Goal: Task Accomplishment & Management: Use online tool/utility

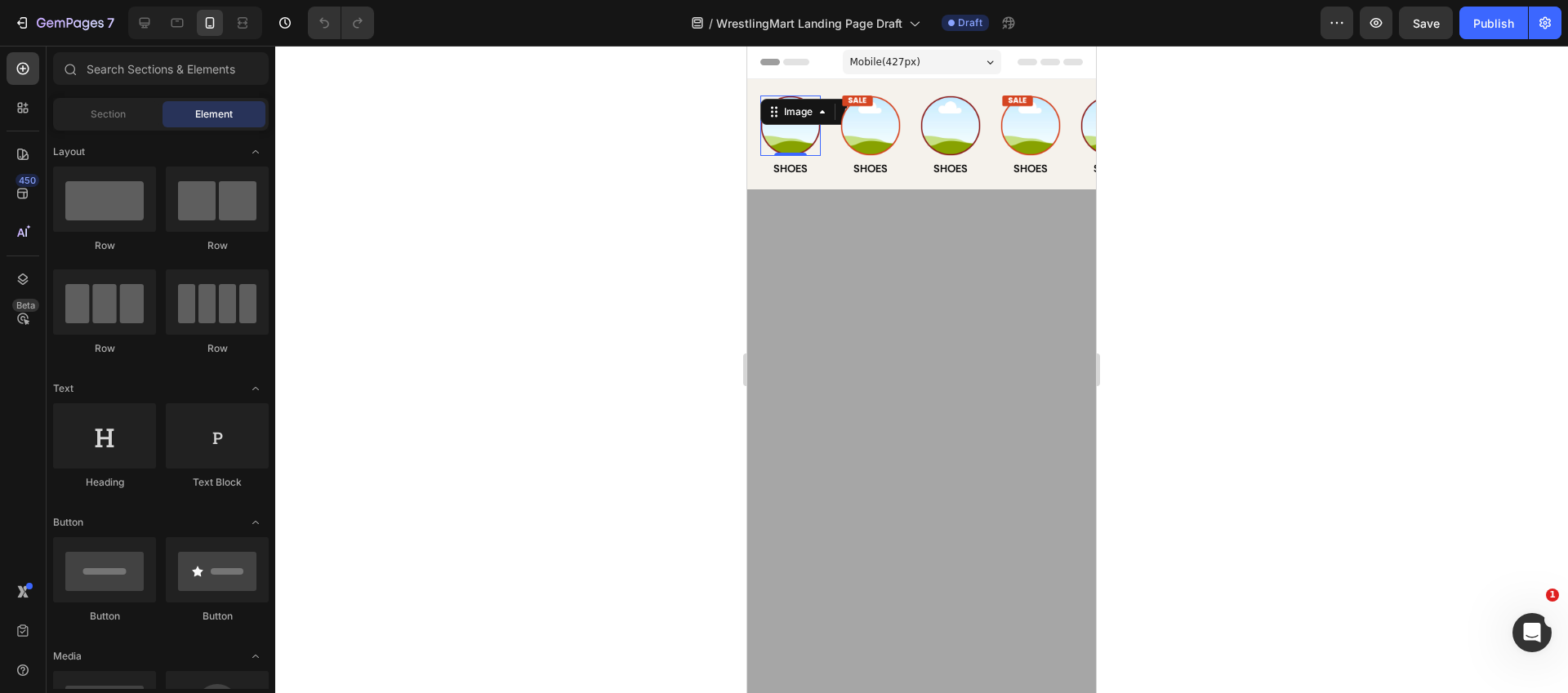
click at [809, 142] on img at bounding box center [790, 125] width 60 height 60
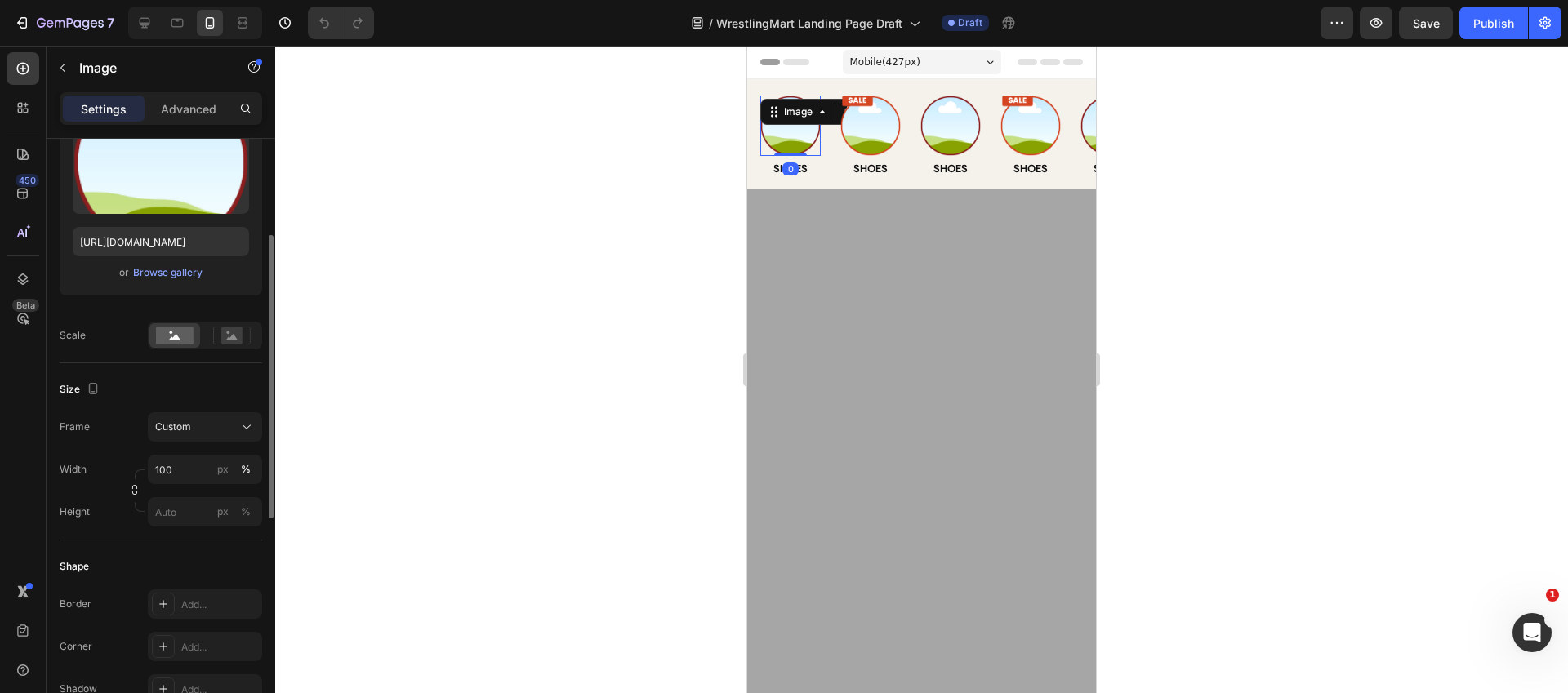
scroll to position [672, 0]
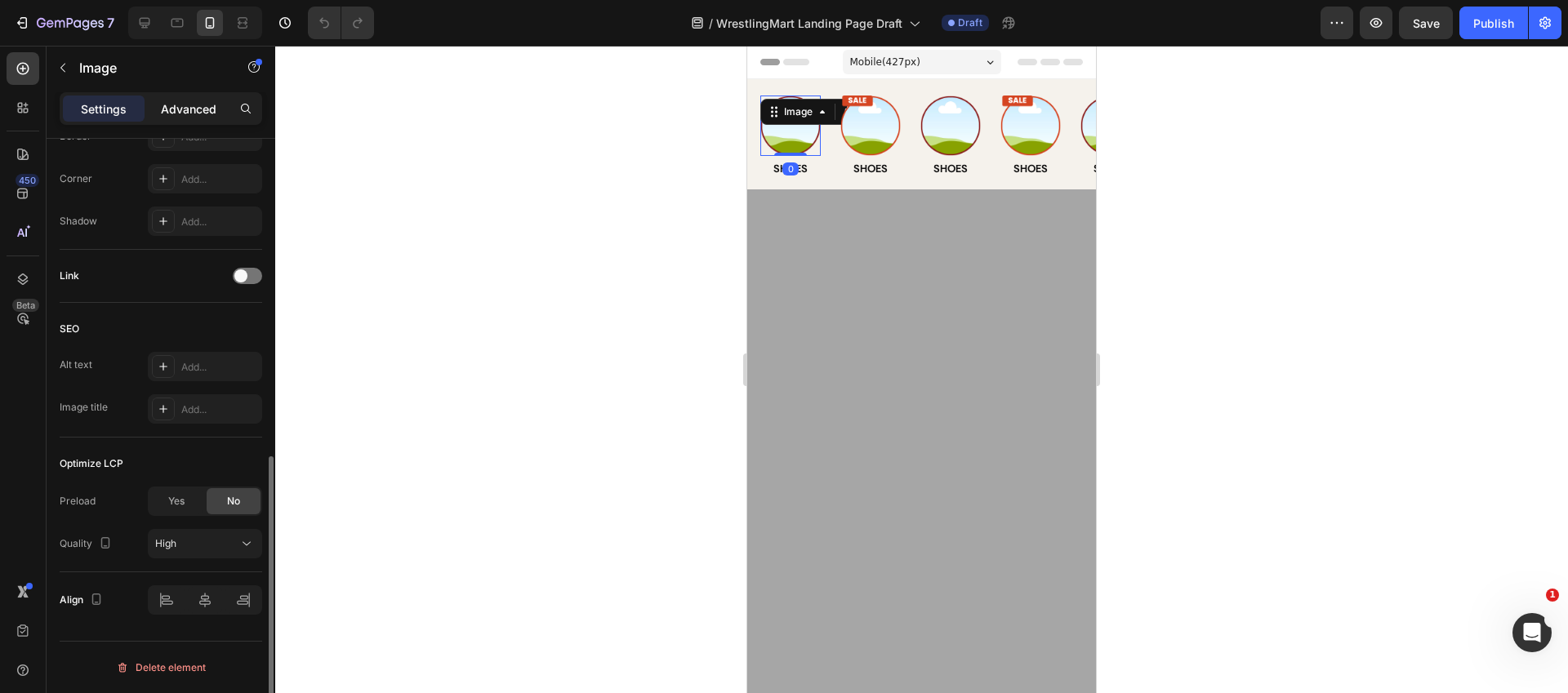
click at [178, 113] on p "Advanced" at bounding box center [188, 109] width 55 height 17
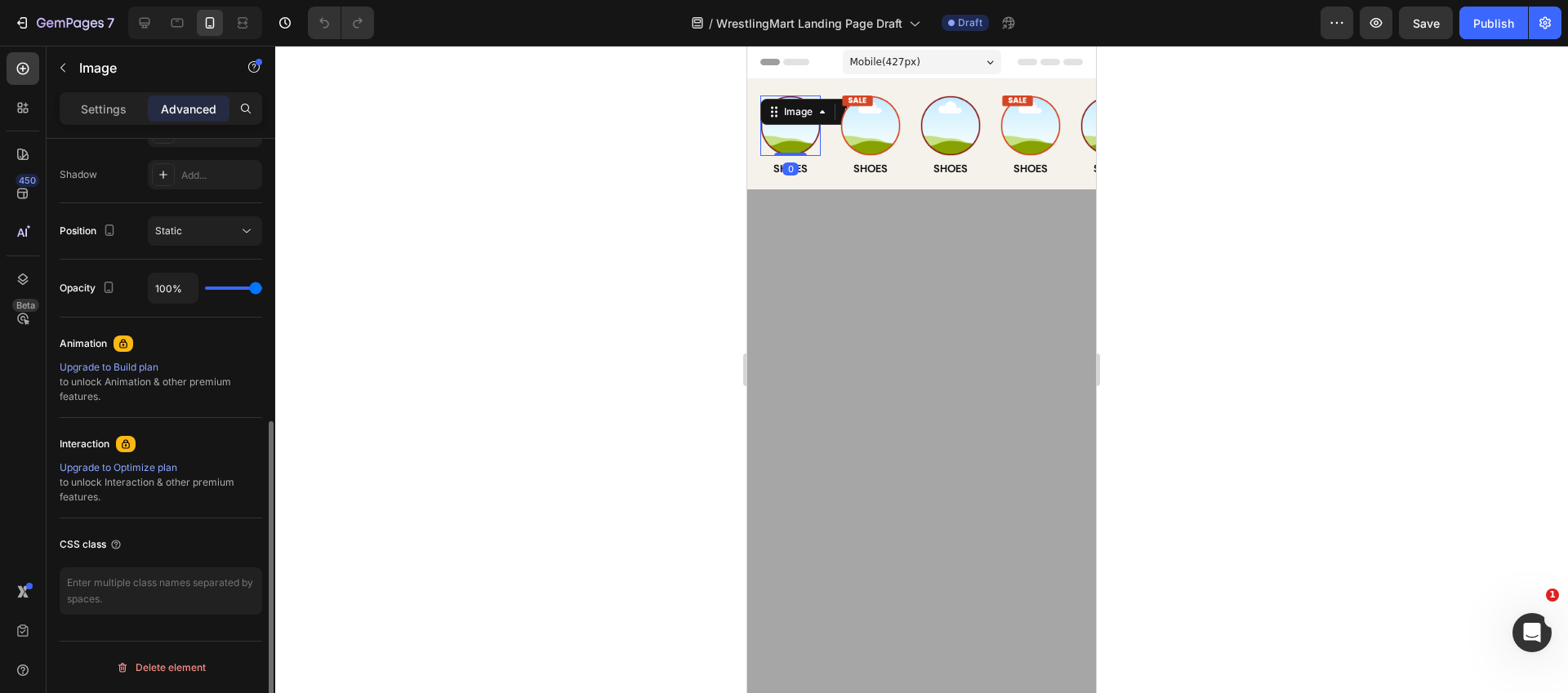
scroll to position [532, 0]
drag, startPoint x: 62, startPoint y: 444, endPoint x: 63, endPoint y: 433, distance: 11.0
click at [63, 433] on div "Interaction" at bounding box center [161, 444] width 203 height 26
click at [134, 469] on div "Upgrade to Optimize plan" at bounding box center [161, 468] width 203 height 15
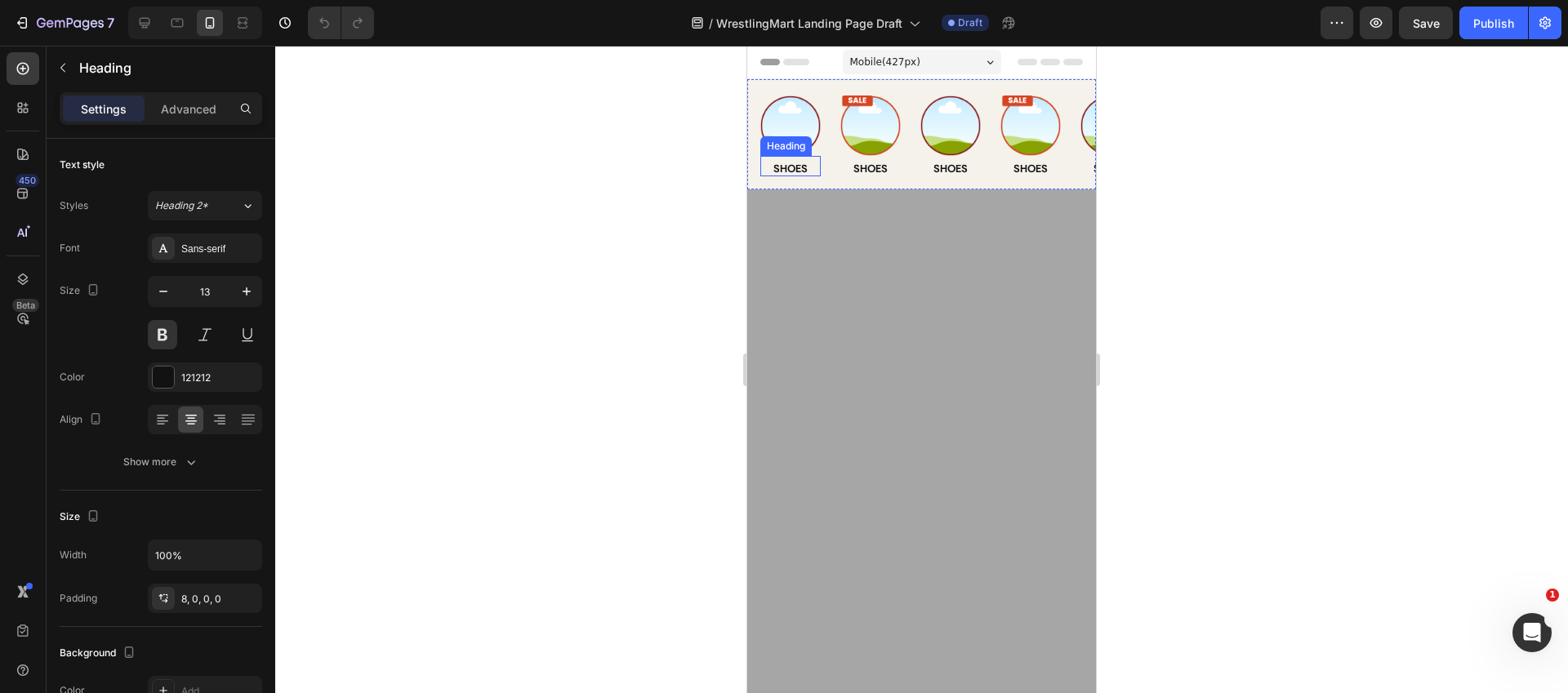
click at [802, 144] on div "Heading" at bounding box center [786, 146] width 45 height 15
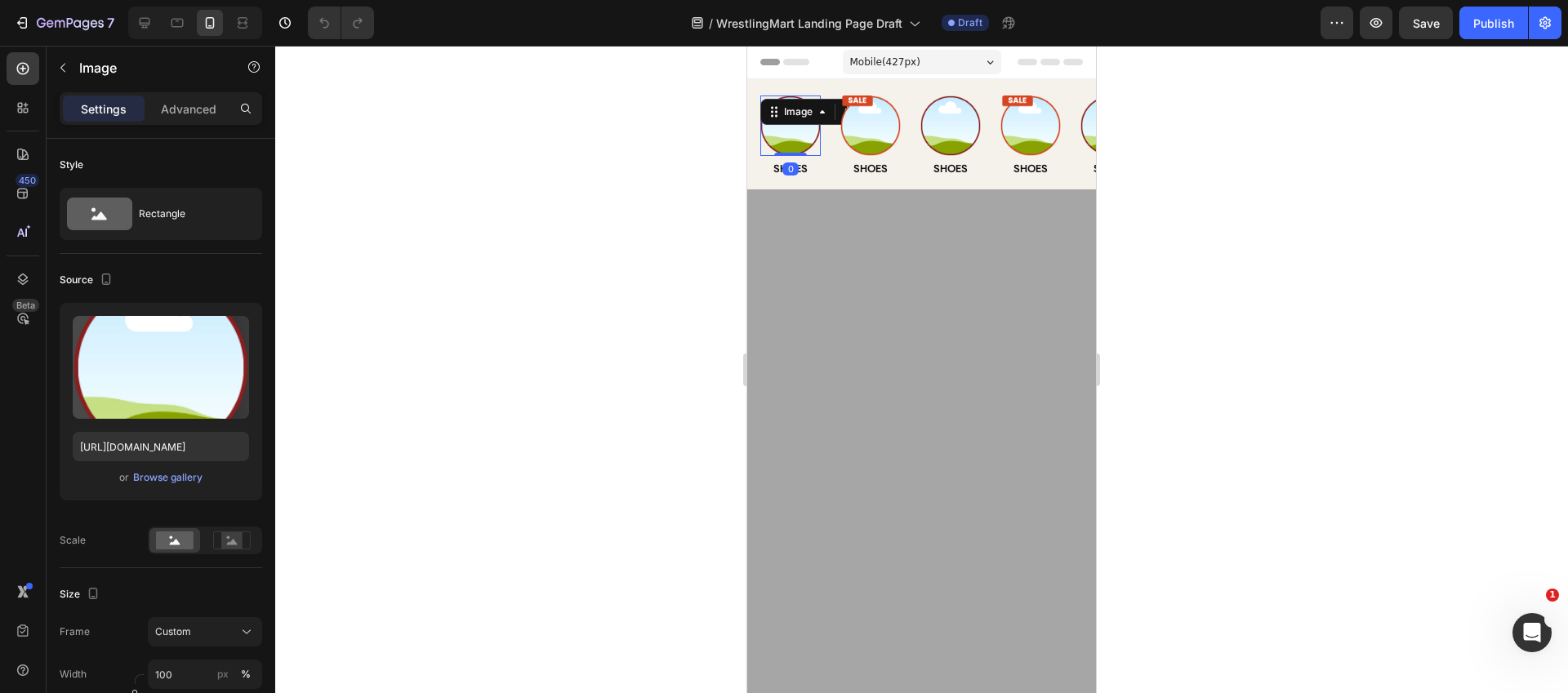
click at [802, 114] on div "Image 0" at bounding box center [790, 125] width 60 height 60
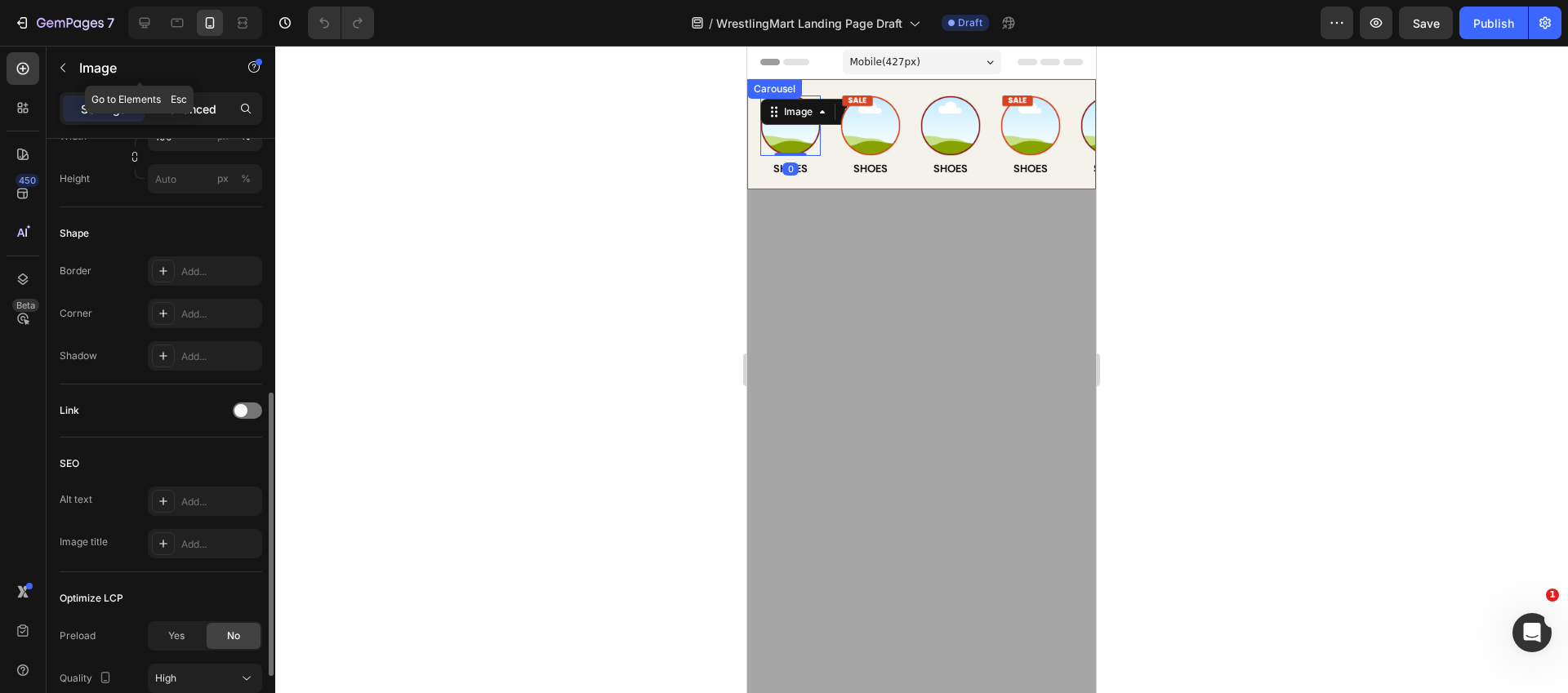
click at [175, 107] on p "Advanced" at bounding box center [188, 109] width 55 height 17
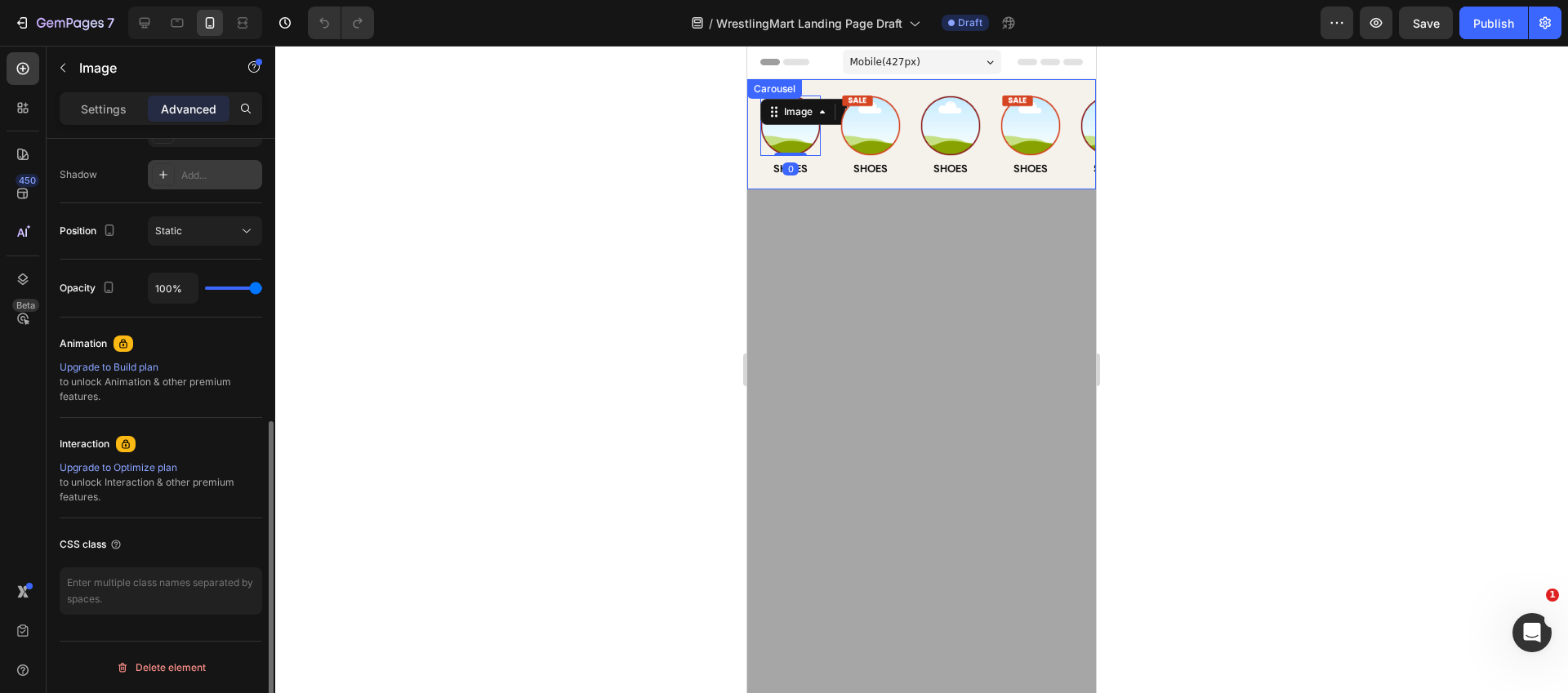
scroll to position [532, 0]
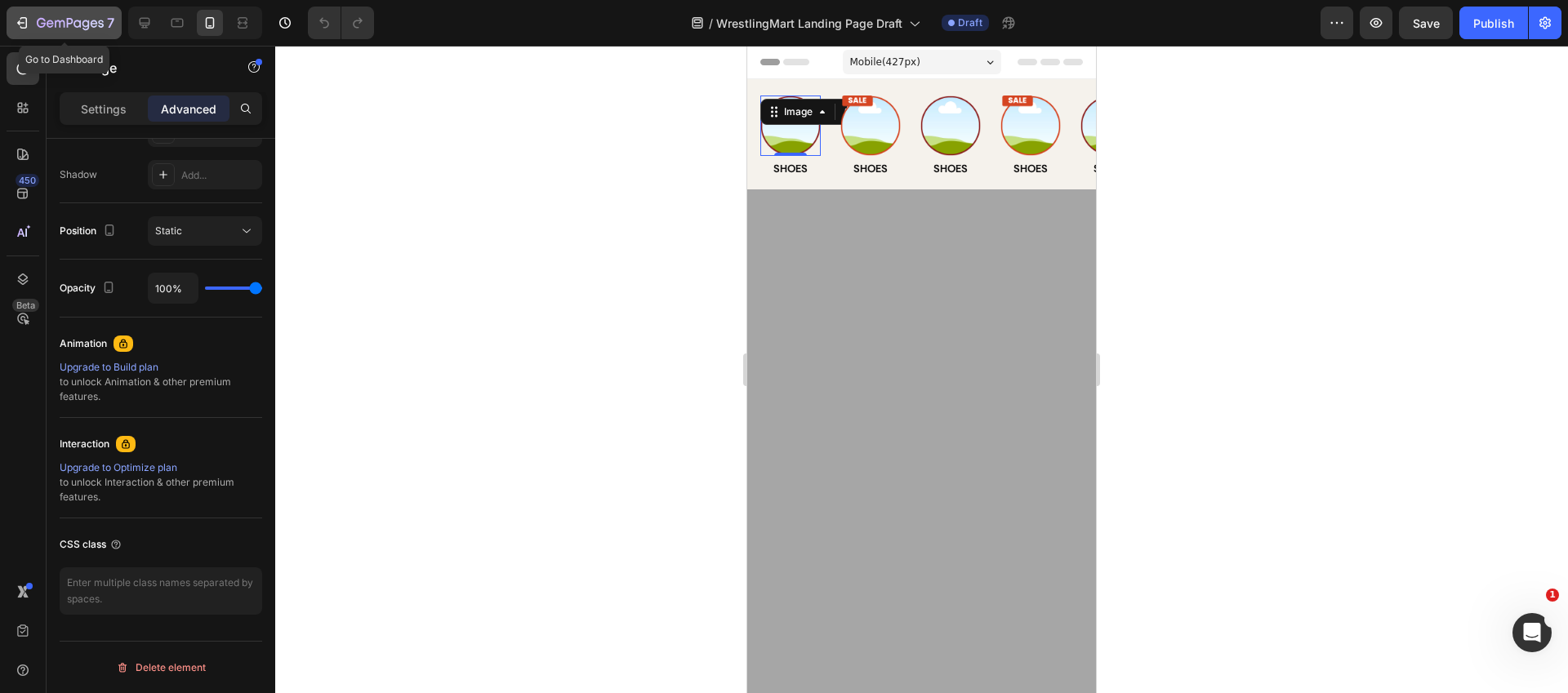
click at [82, 30] on icon "button" at bounding box center [70, 24] width 67 height 14
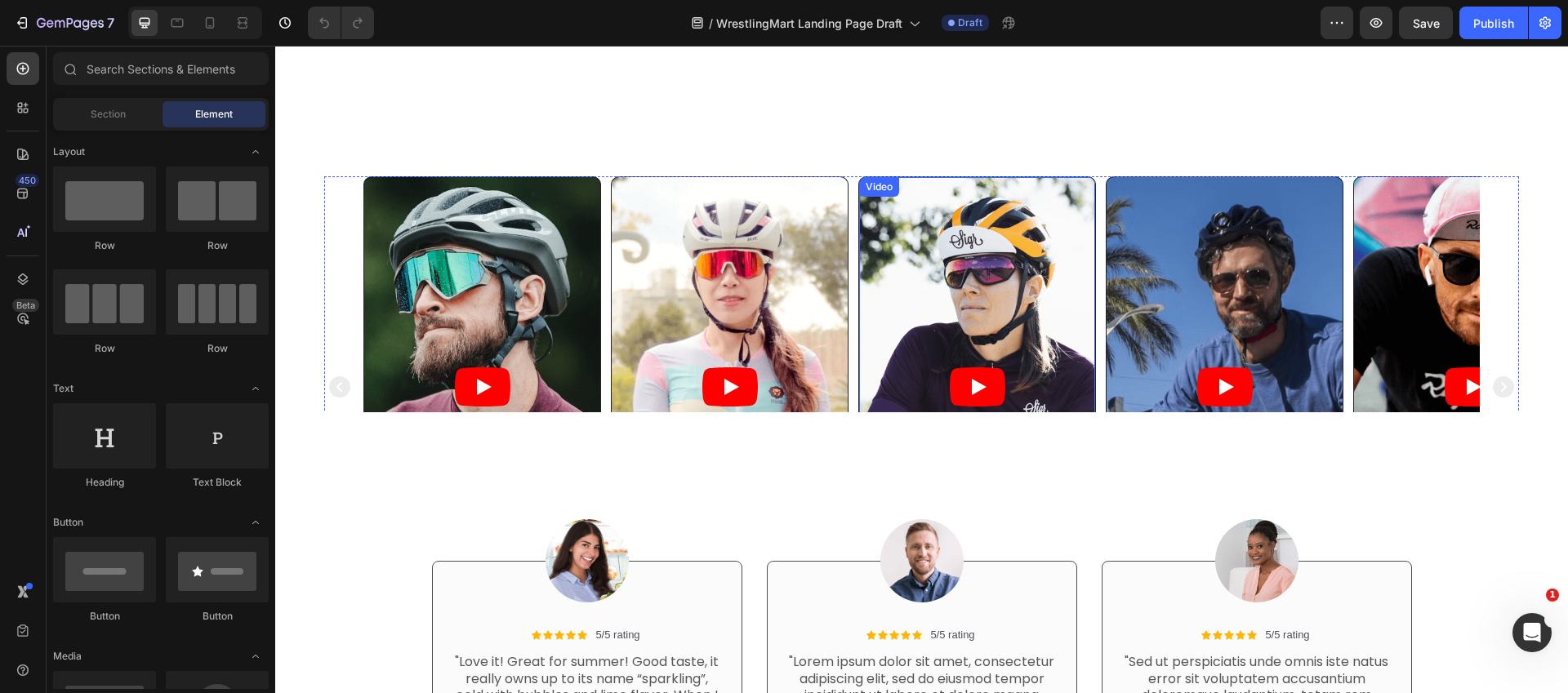
scroll to position [1775, 0]
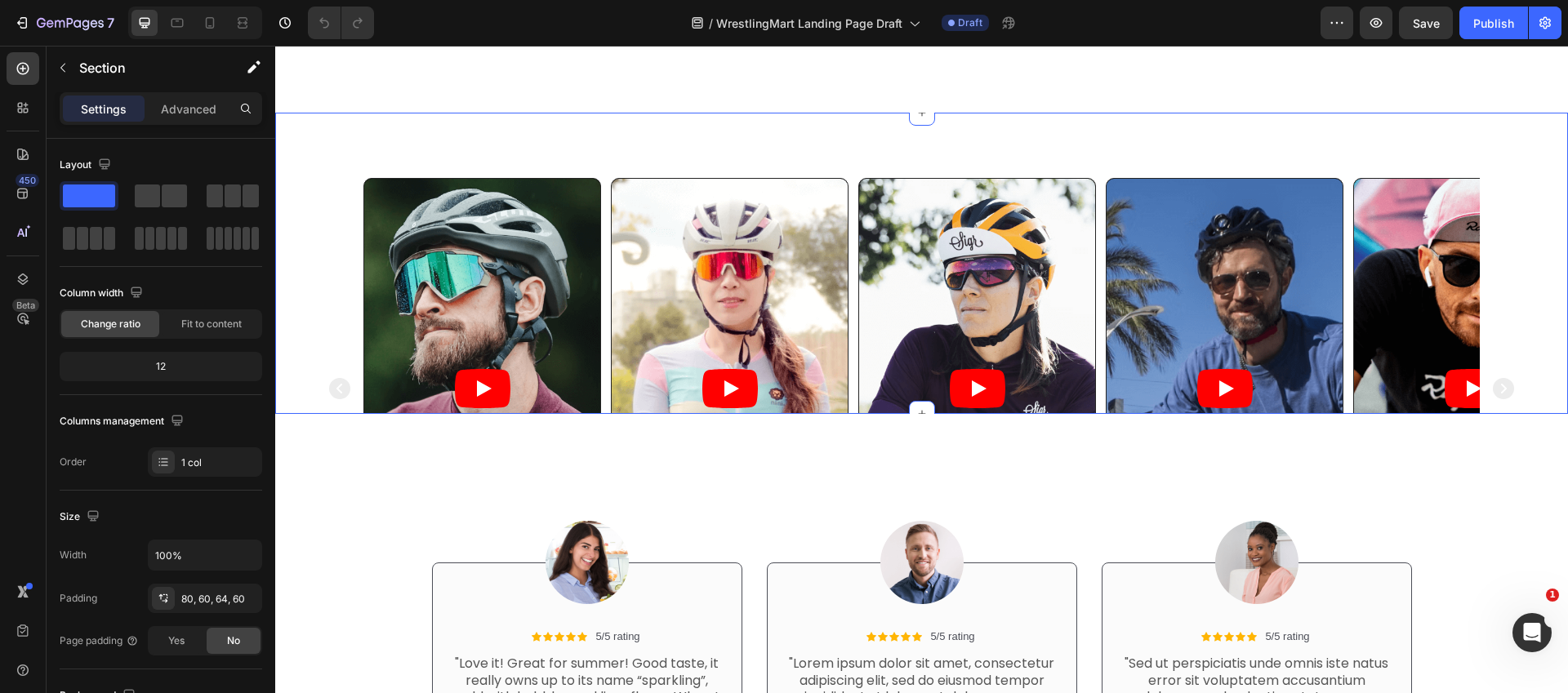
click at [824, 138] on div "Video Video Video Video Video Carousel Section 17/25 You can create reusable se…" at bounding box center [922, 263] width 1293 height 301
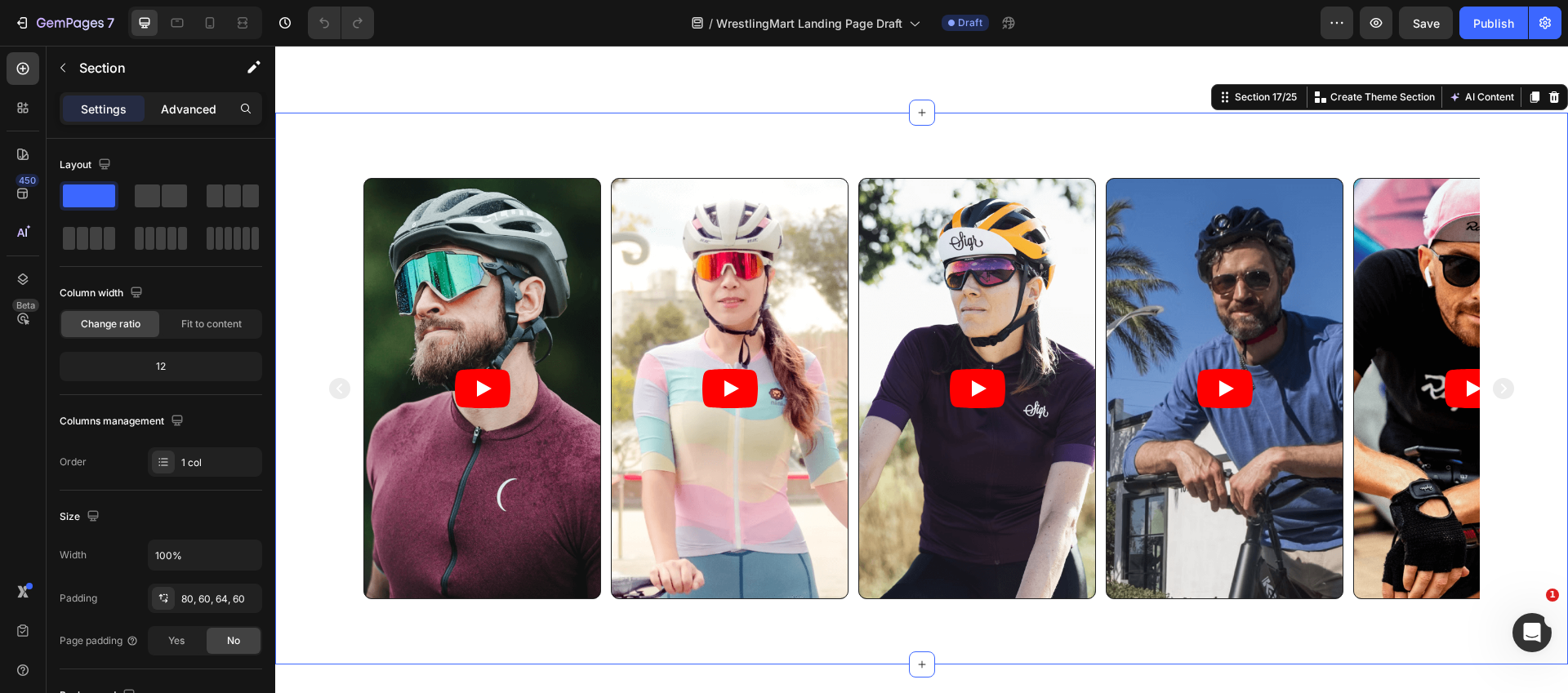
click at [181, 104] on p "Advanced" at bounding box center [188, 109] width 55 height 17
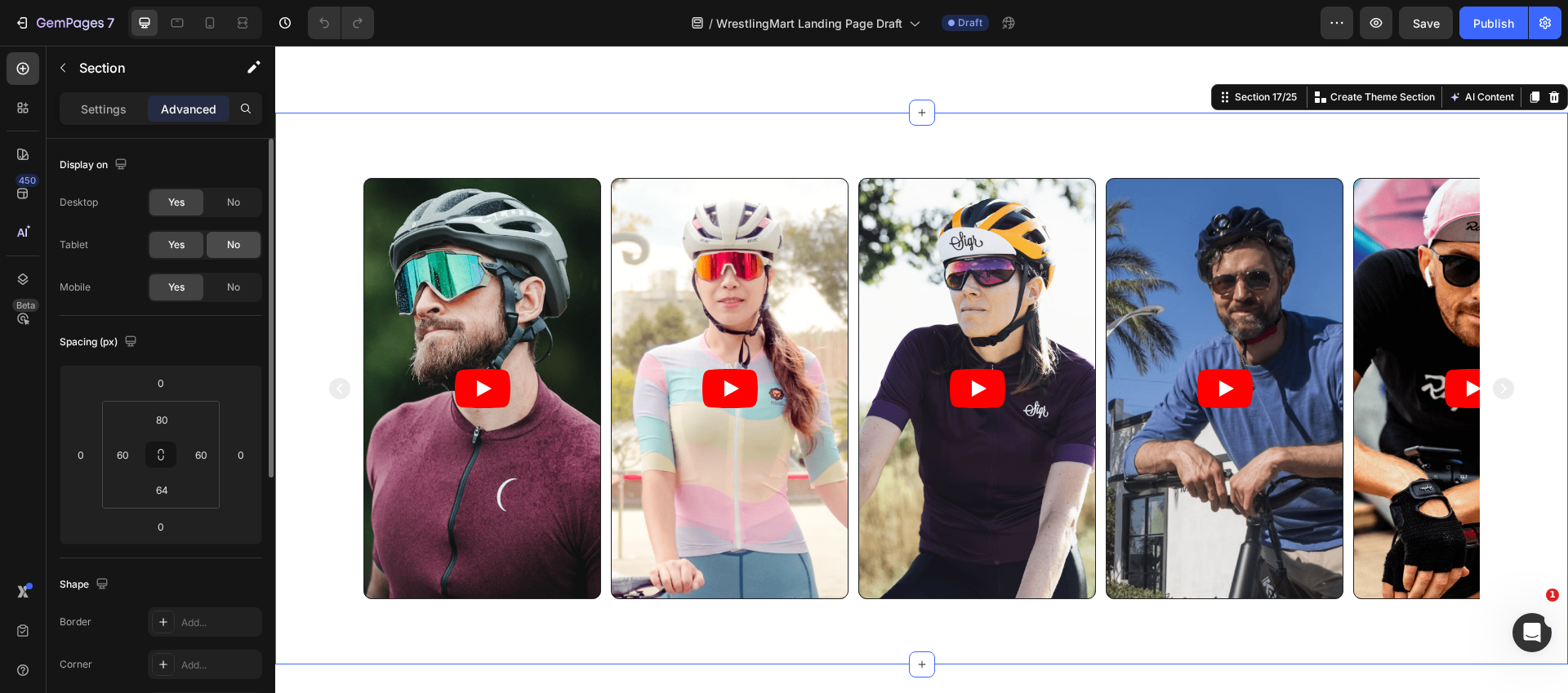
drag, startPoint x: 242, startPoint y: 204, endPoint x: 224, endPoint y: 240, distance: 40.2
click at [242, 204] on div "No" at bounding box center [233, 203] width 54 height 26
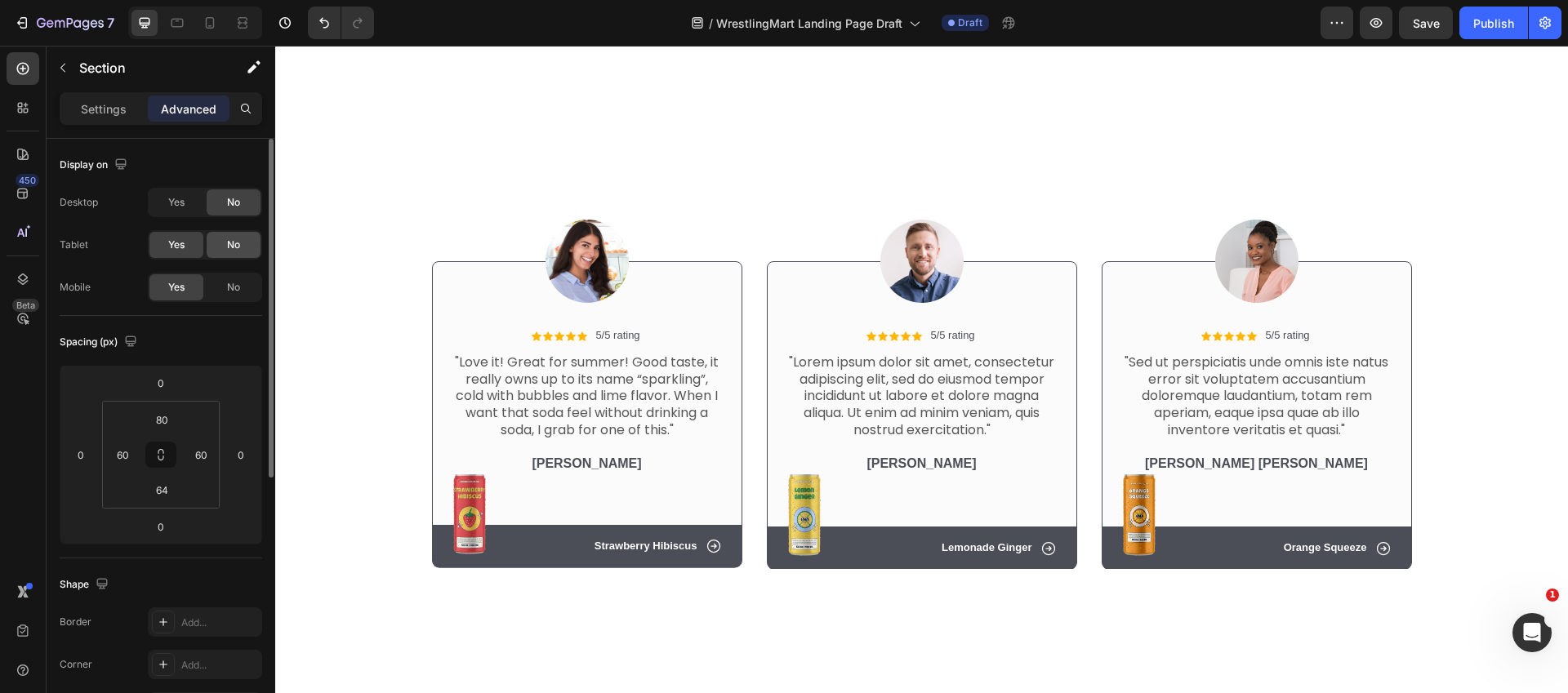
drag, startPoint x: 224, startPoint y: 240, endPoint x: 235, endPoint y: 236, distance: 11.7
click at [224, 240] on div "No" at bounding box center [233, 245] width 54 height 26
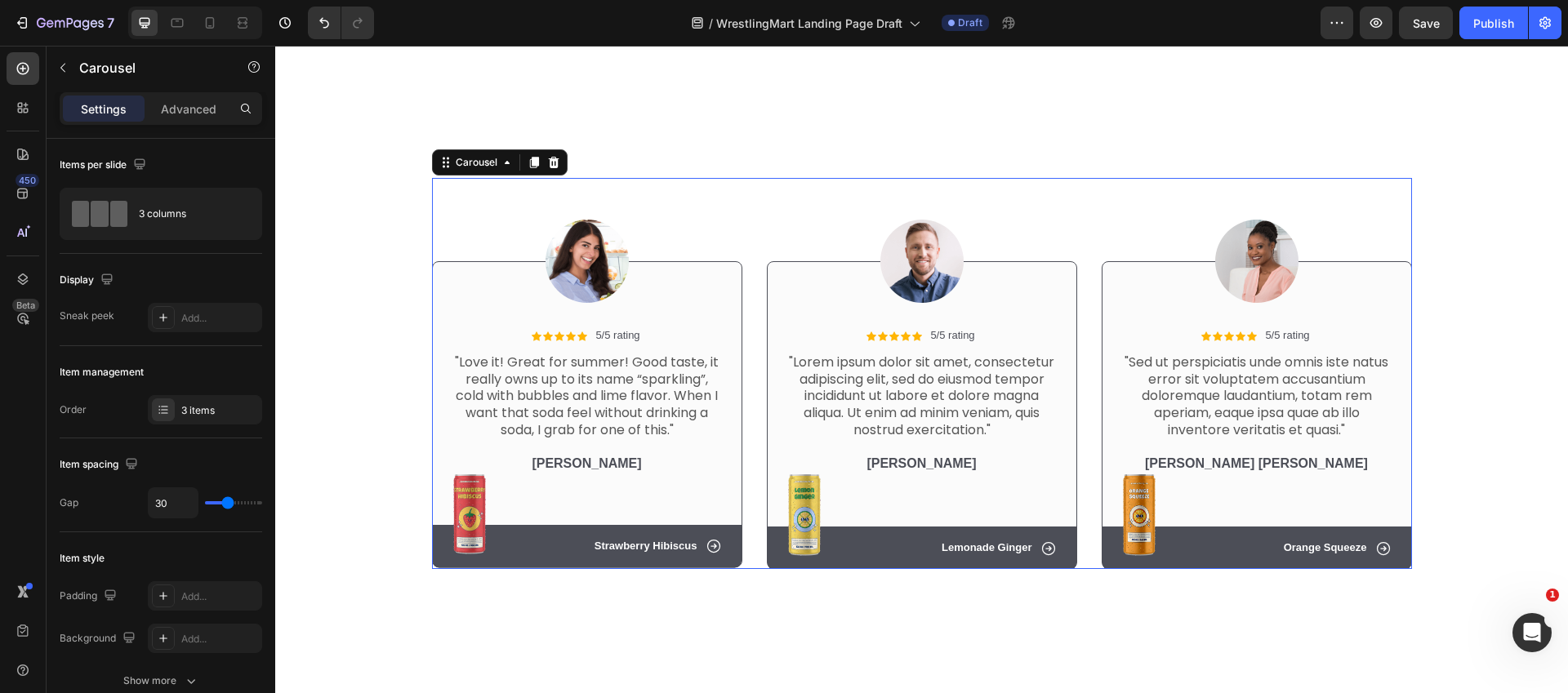
click at [692, 191] on div "Image Icon Icon Icon Icon Icon Icon List 5/5 rating Text Block Row "Love it! Gr…" at bounding box center [587, 373] width 310 height 391
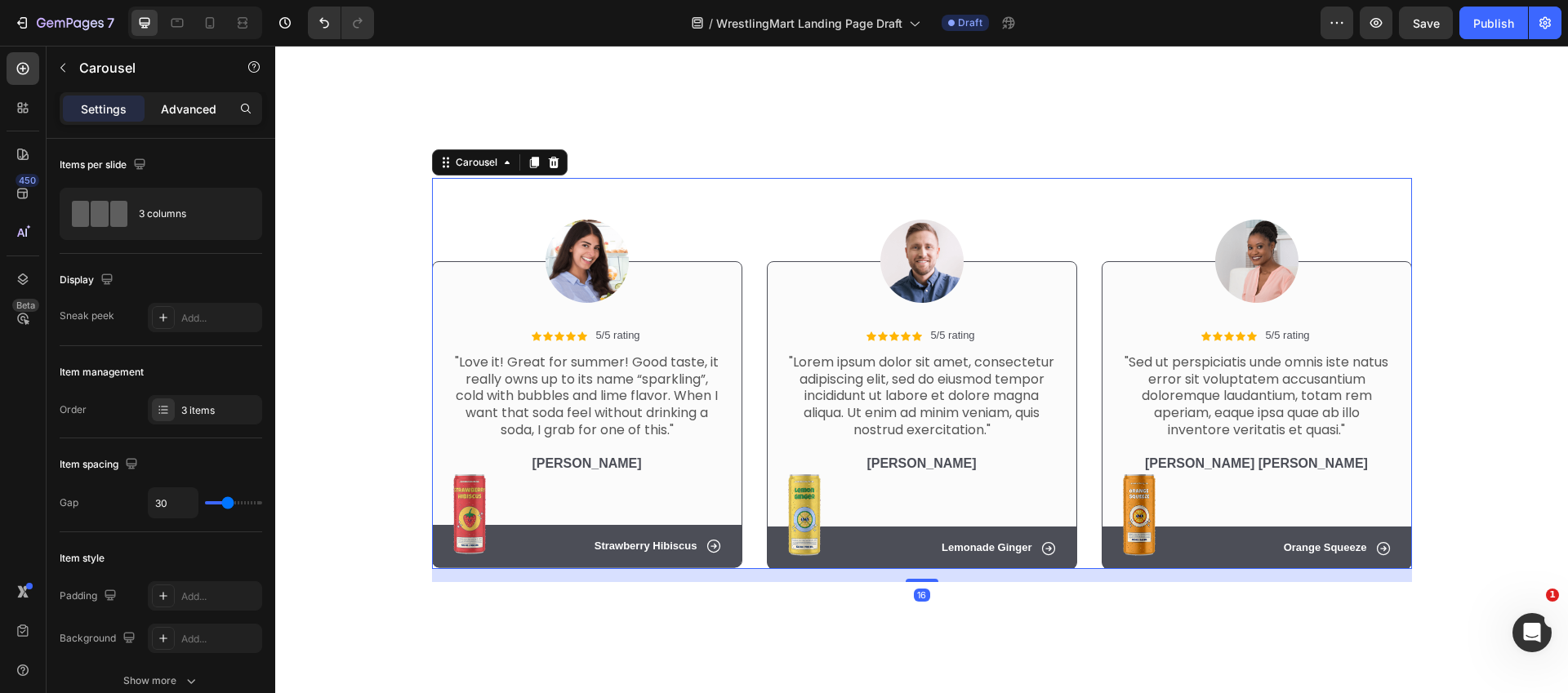
click at [195, 115] on p "Advanced" at bounding box center [188, 109] width 55 height 17
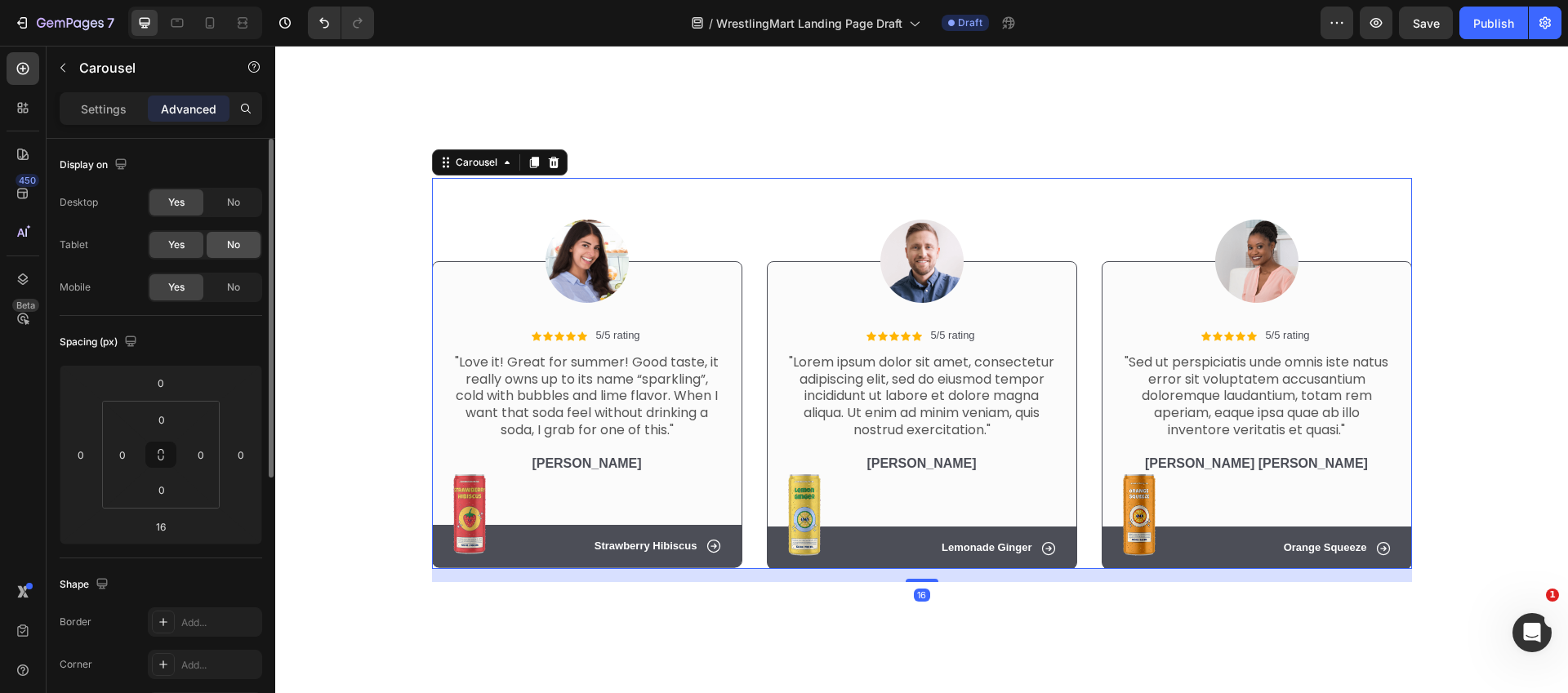
click at [227, 208] on span "No" at bounding box center [233, 203] width 13 height 15
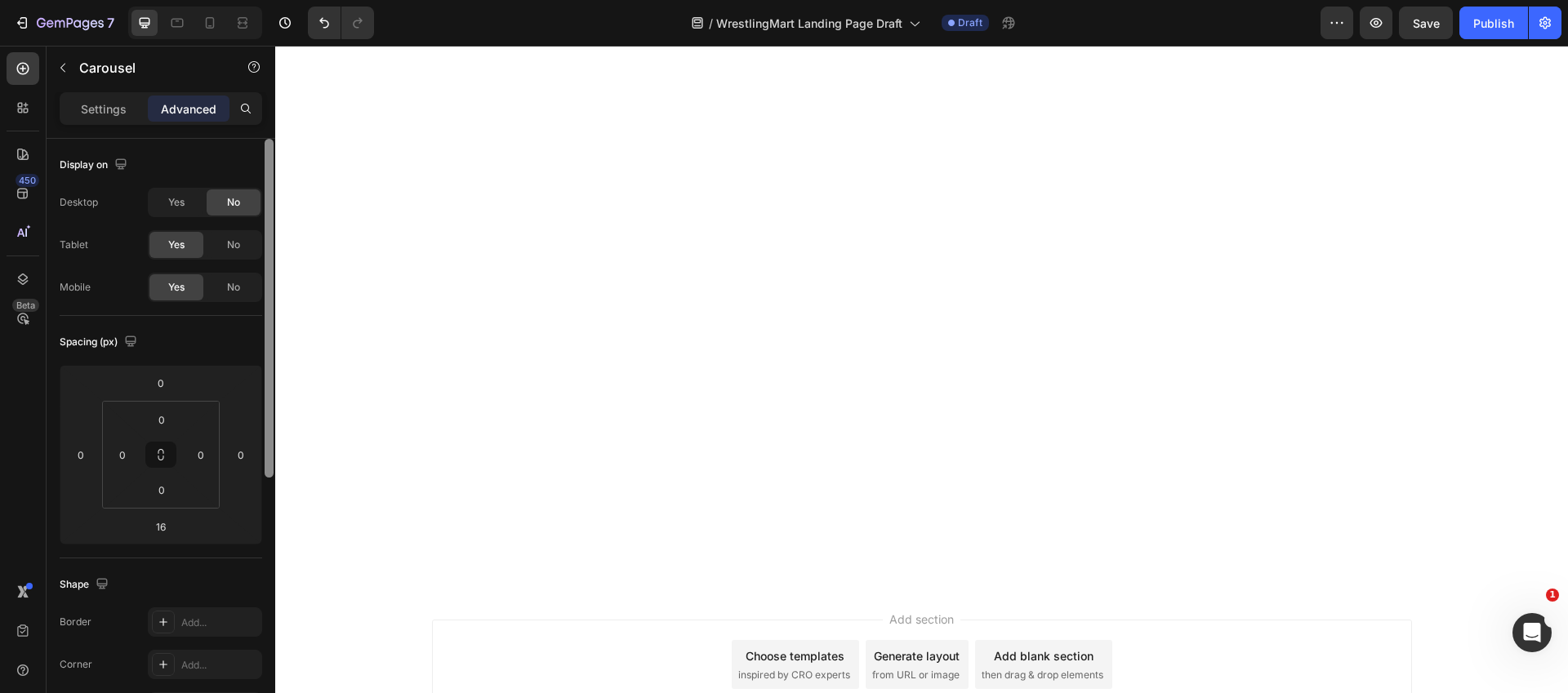
drag, startPoint x: 222, startPoint y: 236, endPoint x: 275, endPoint y: 230, distance: 53.3
click at [222, 236] on div "No" at bounding box center [233, 245] width 54 height 26
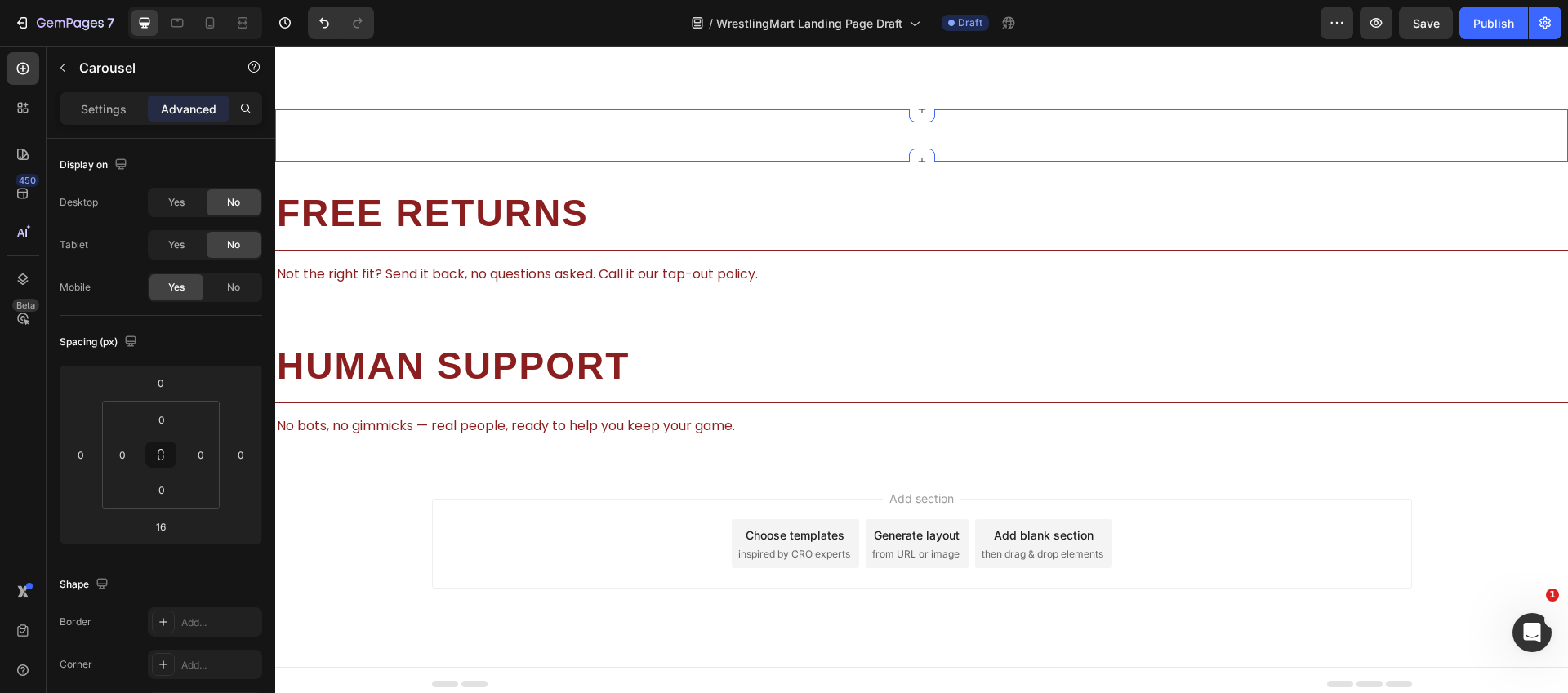
scroll to position [1904, 0]
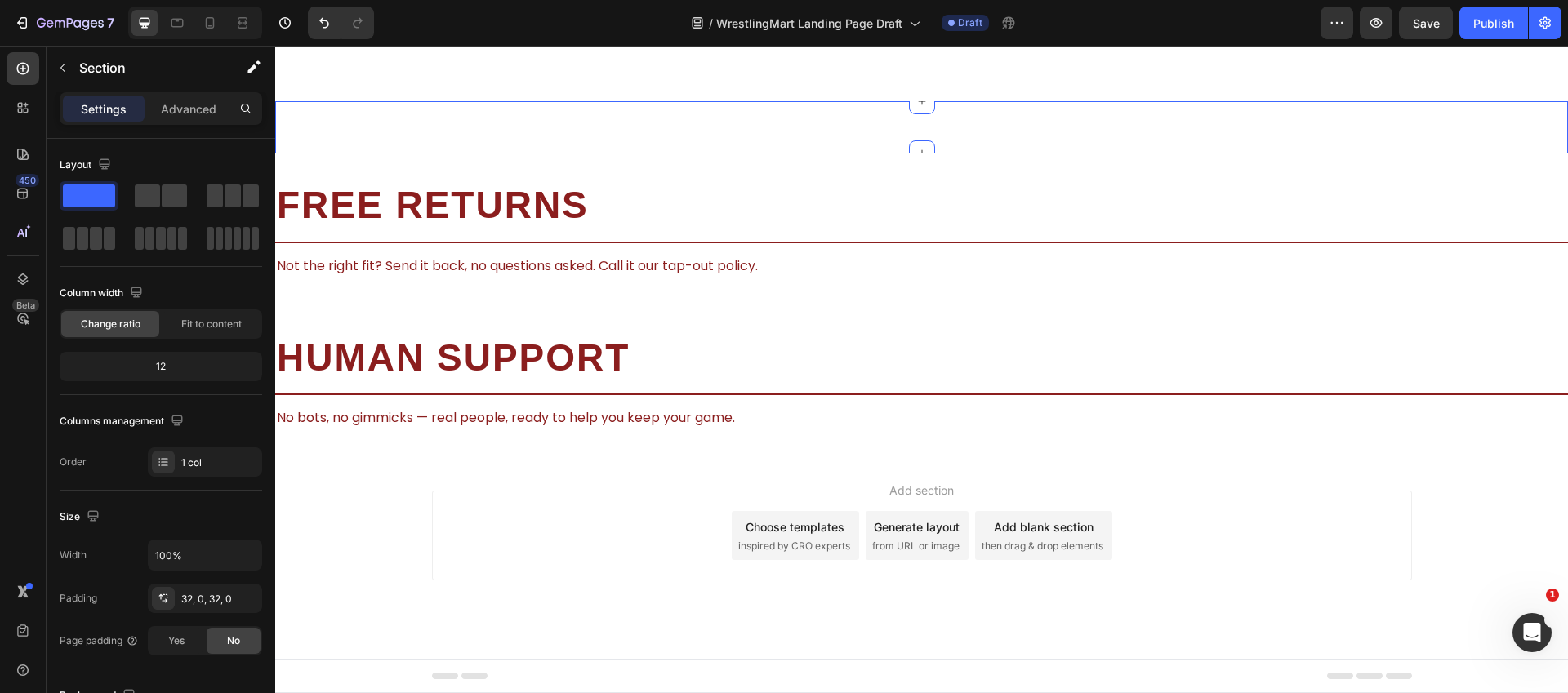
click at [719, 125] on div "Image Section 20/25" at bounding box center [922, 127] width 1293 height 52
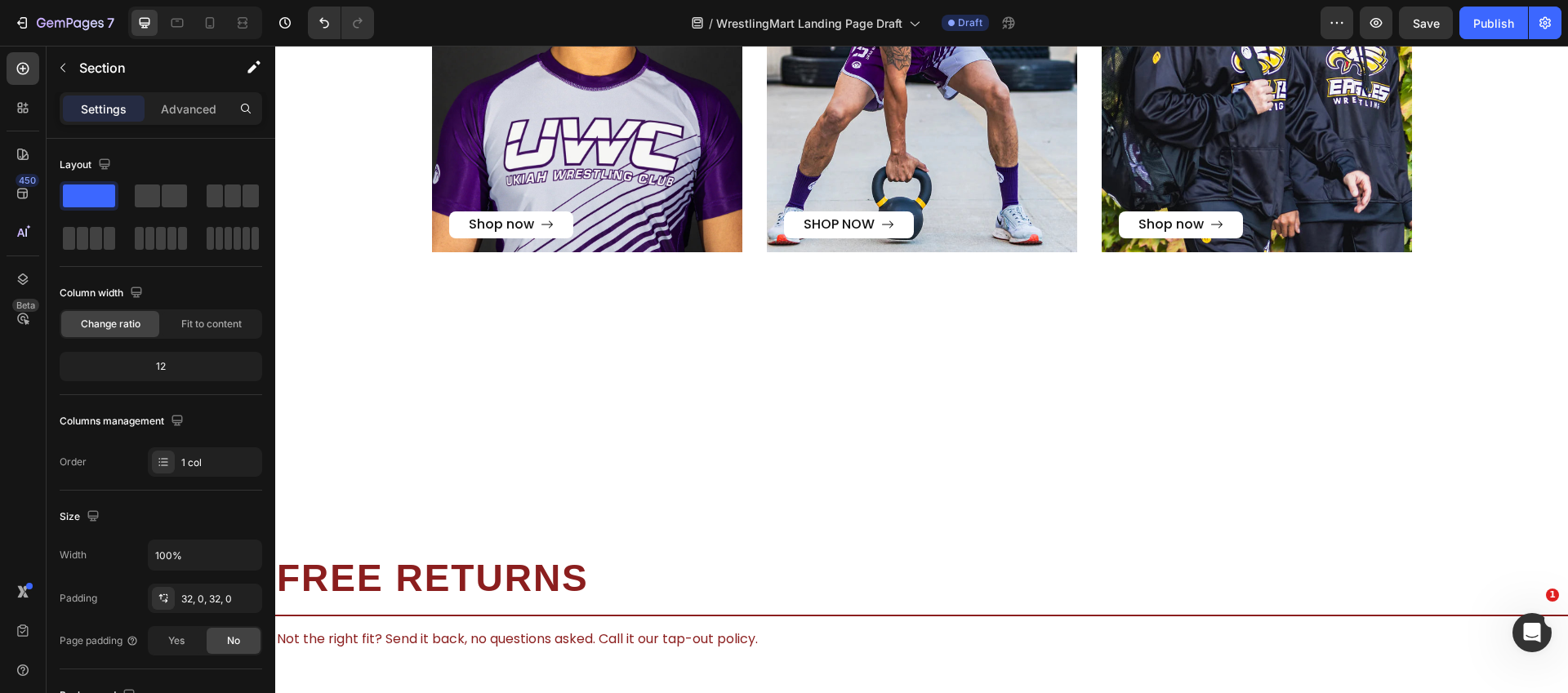
scroll to position [1869, 0]
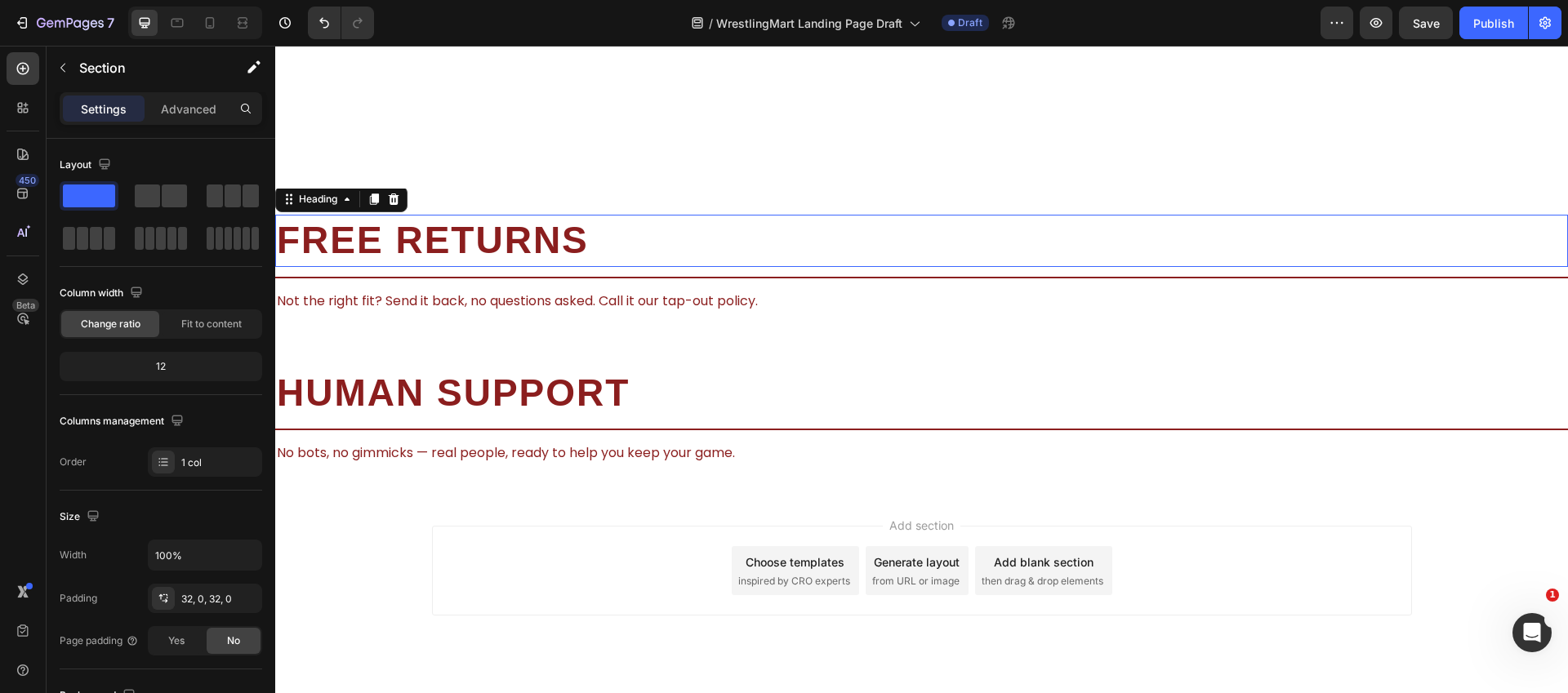
click at [722, 241] on h2 "Free returns" at bounding box center [922, 240] width 1293 height 52
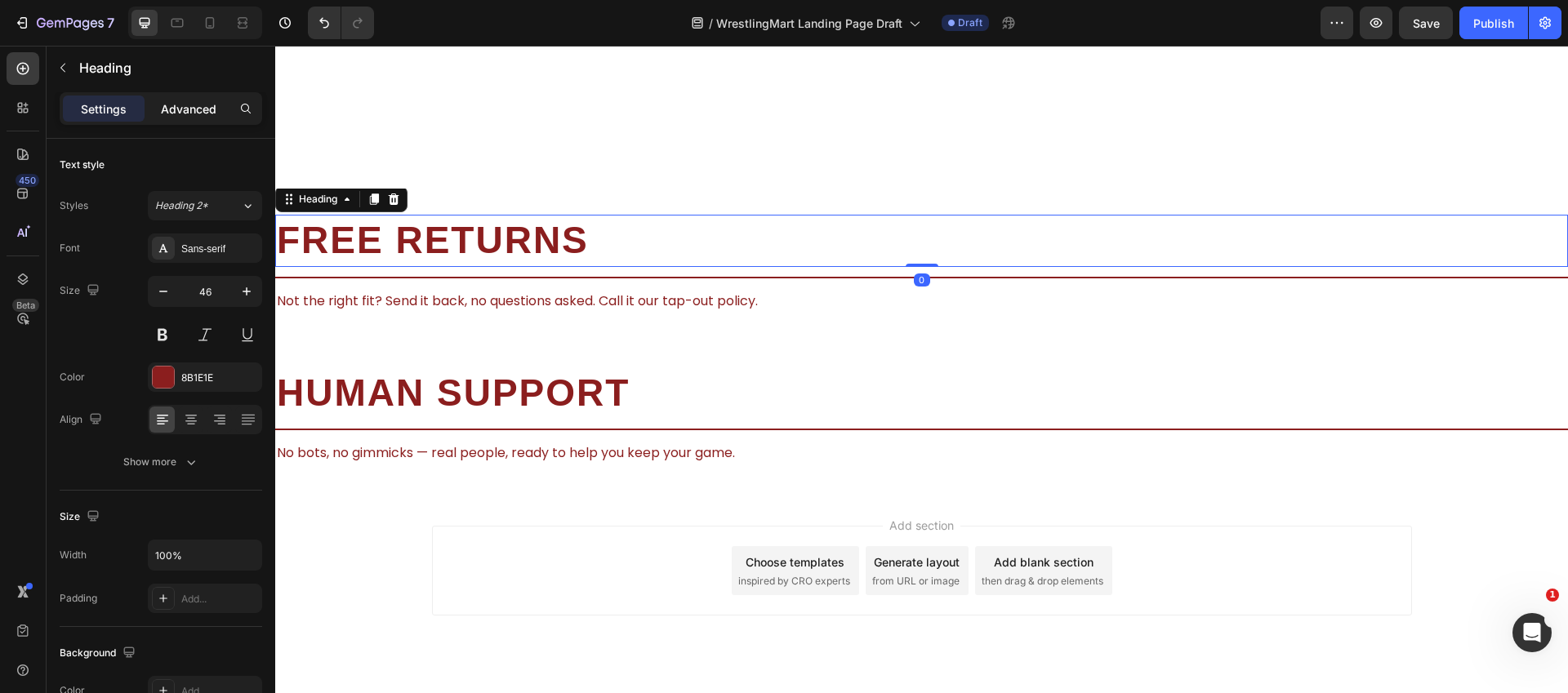
click at [171, 112] on p "Advanced" at bounding box center [188, 109] width 55 height 17
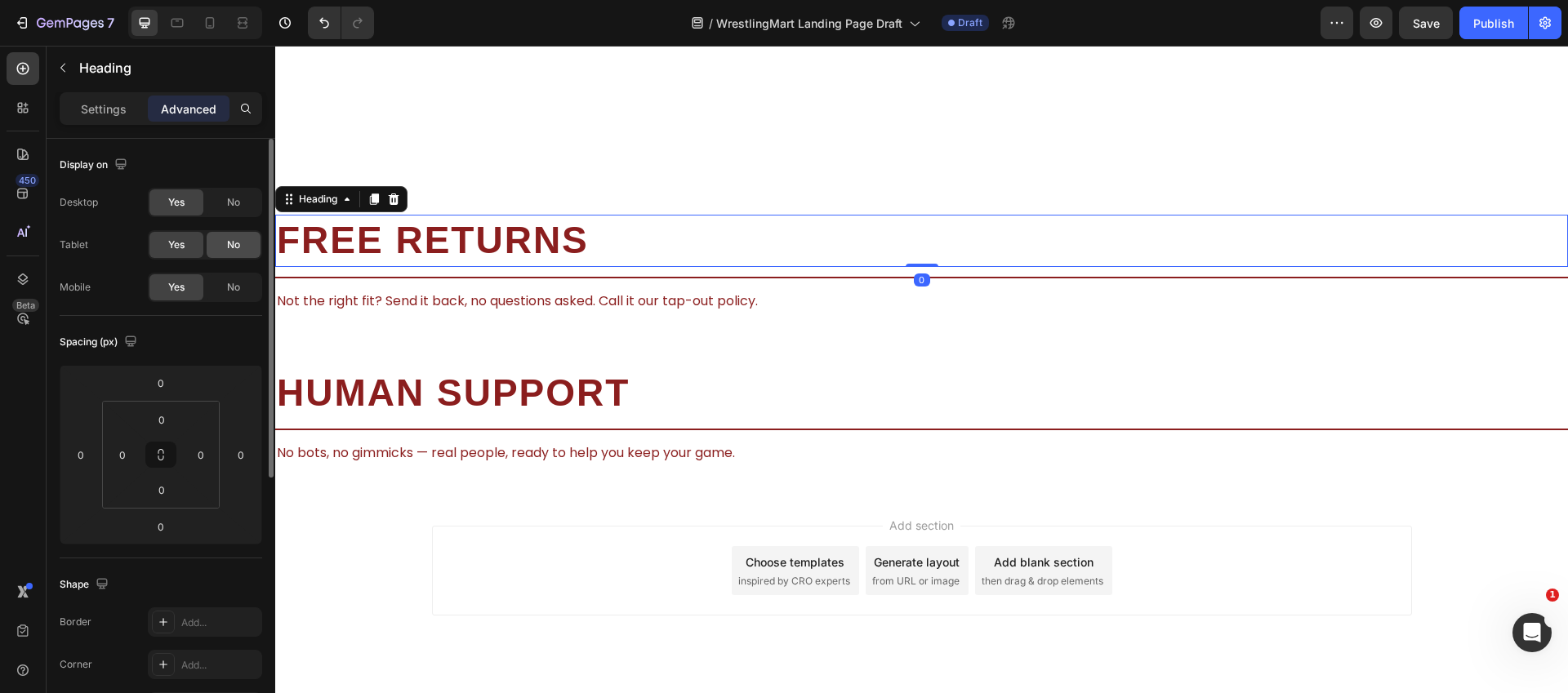
drag, startPoint x: 242, startPoint y: 207, endPoint x: 240, endPoint y: 231, distance: 24.1
click at [242, 207] on div "No" at bounding box center [233, 203] width 54 height 26
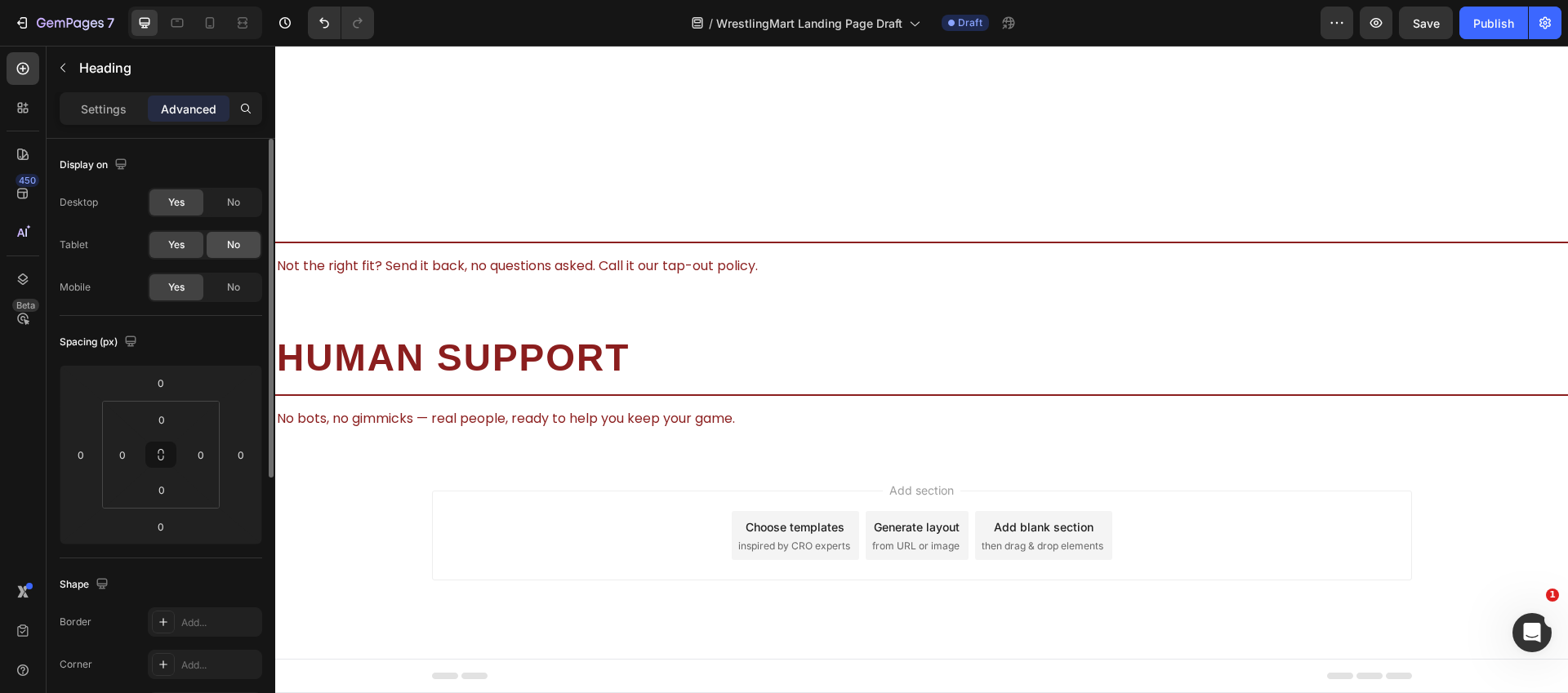
scroll to position [1852, 0]
drag, startPoint x: 240, startPoint y: 231, endPoint x: 44, endPoint y: 214, distance: 196.7
click at [240, 232] on div "No" at bounding box center [233, 245] width 54 height 26
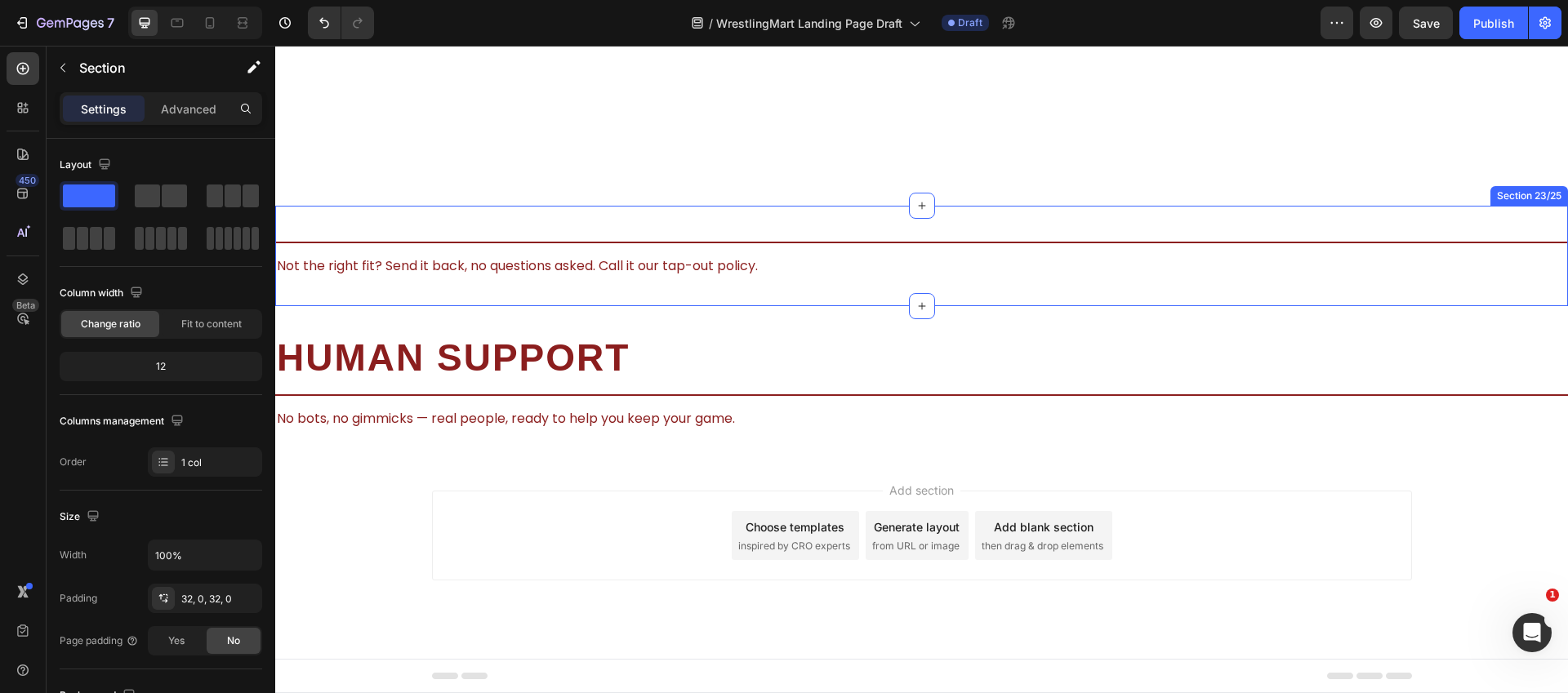
click at [831, 227] on div "Free returns Heading 0 Title Line Not the right fit? Send it back, no questions…" at bounding box center [922, 256] width 1293 height 101
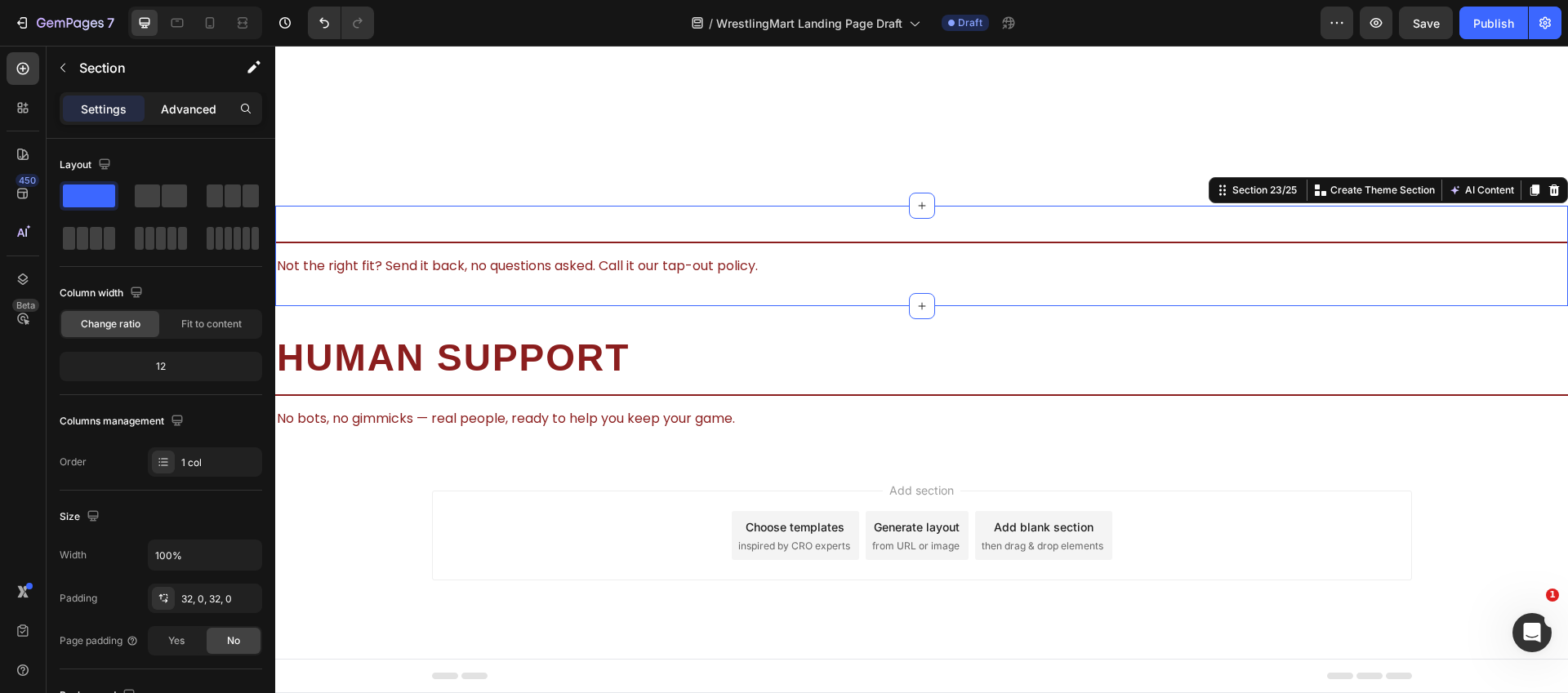
click at [209, 113] on p "Advanced" at bounding box center [188, 109] width 55 height 17
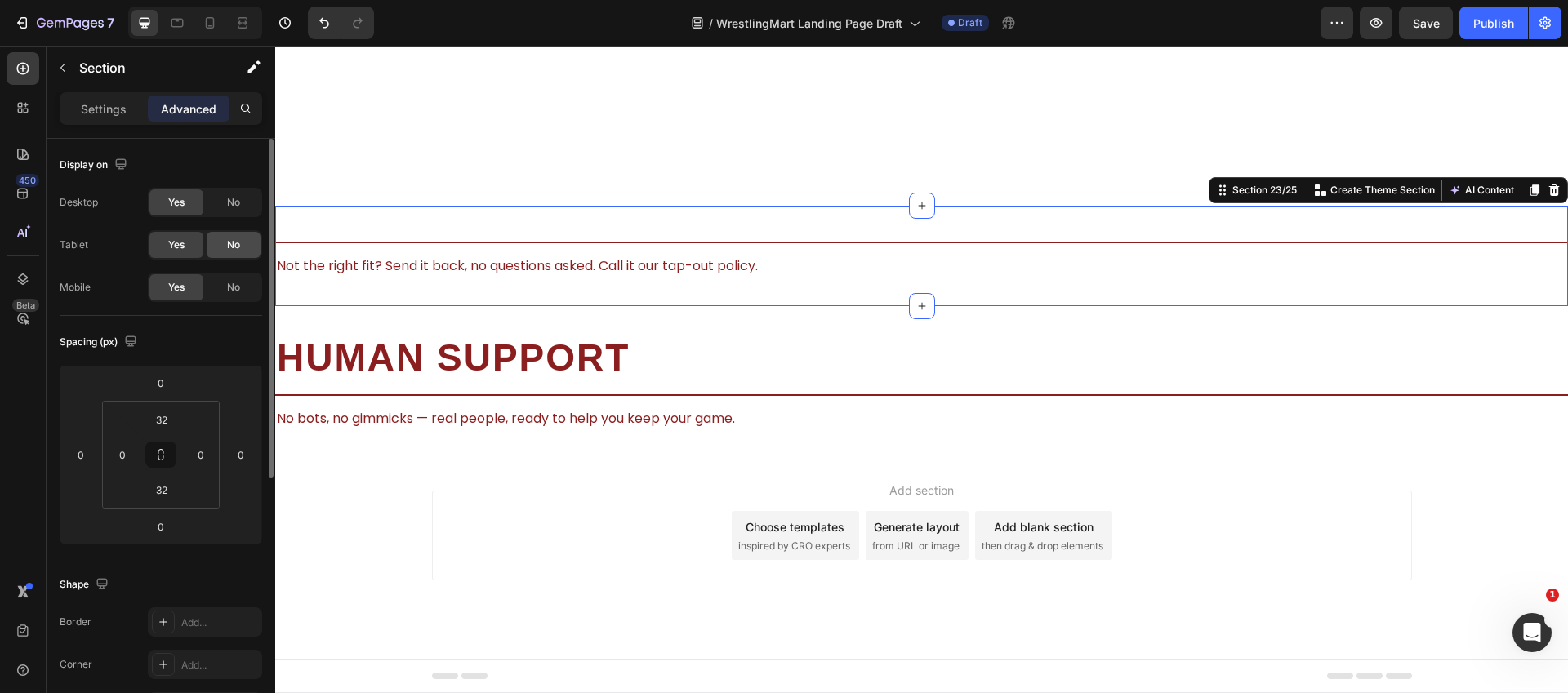
click at [237, 209] on span "No" at bounding box center [233, 203] width 13 height 15
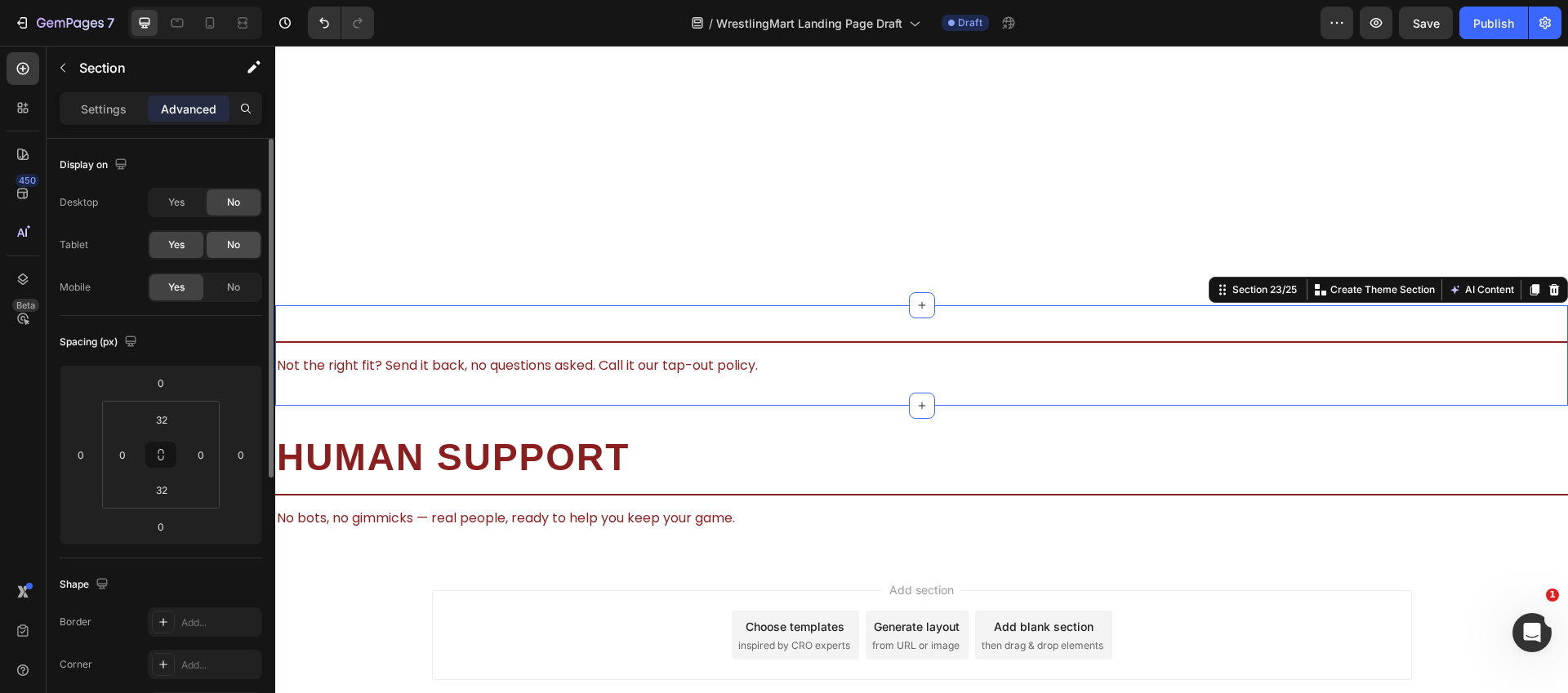
click at [240, 250] on div "No" at bounding box center [233, 245] width 54 height 26
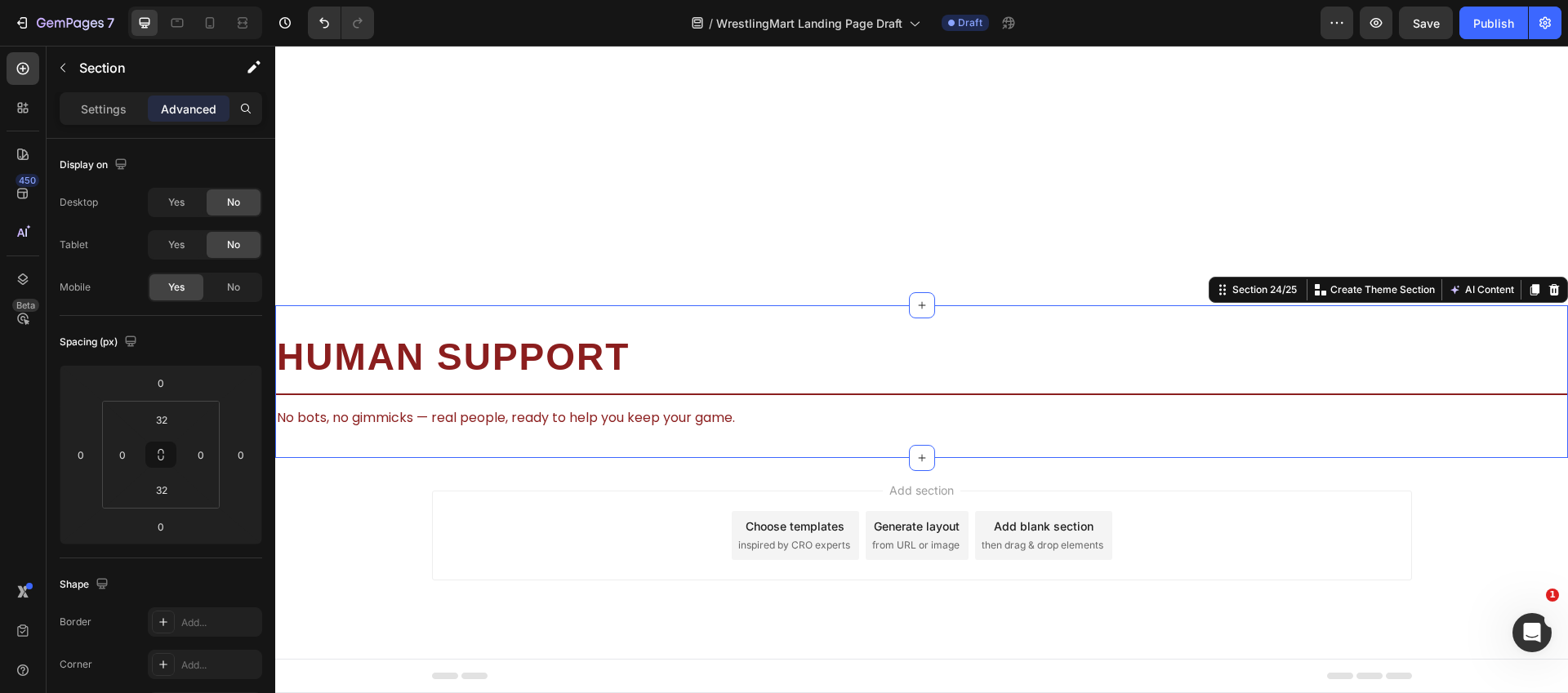
click at [760, 322] on div "human support Heading Title Line No bots, no gimmicks — real people, ready to h…" at bounding box center [922, 381] width 1293 height 152
click at [242, 207] on div "No" at bounding box center [233, 203] width 54 height 26
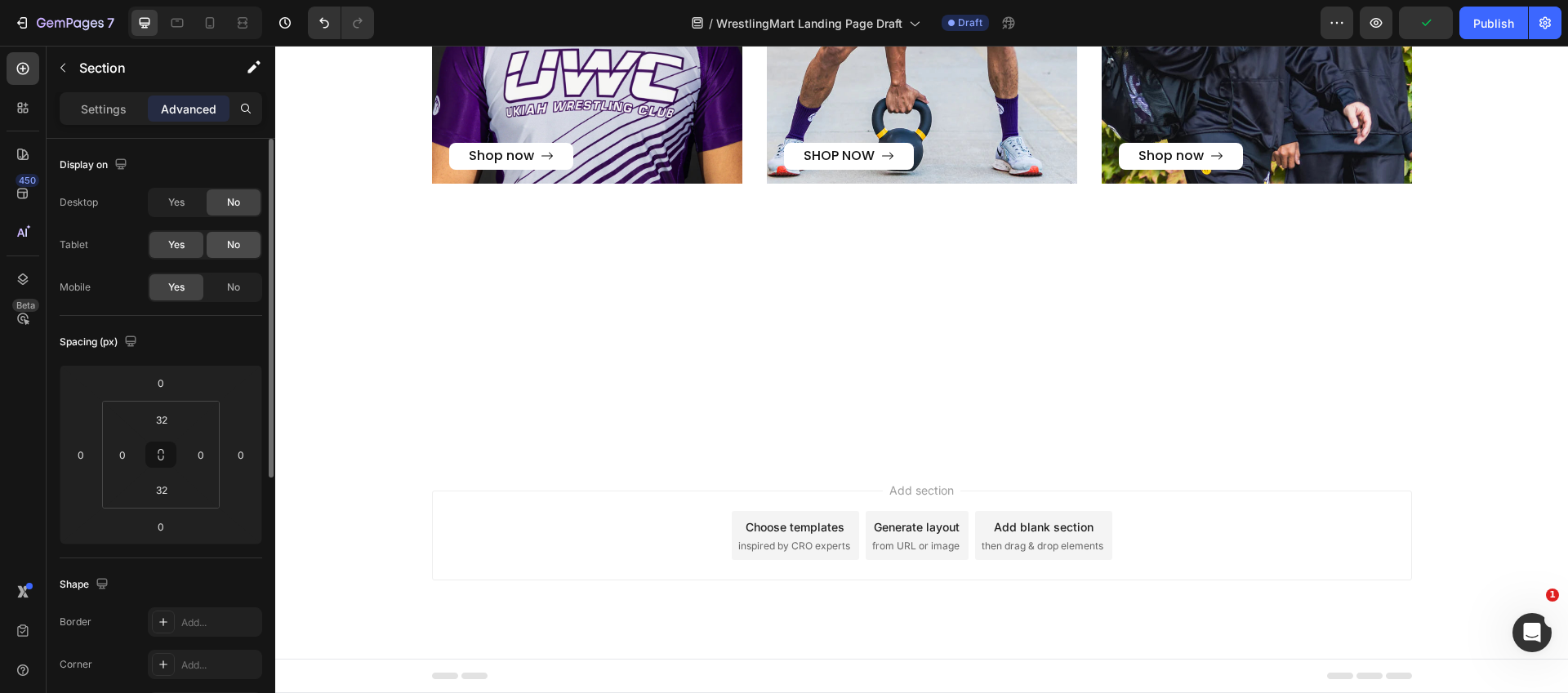
click at [233, 232] on div "No" at bounding box center [233, 245] width 54 height 26
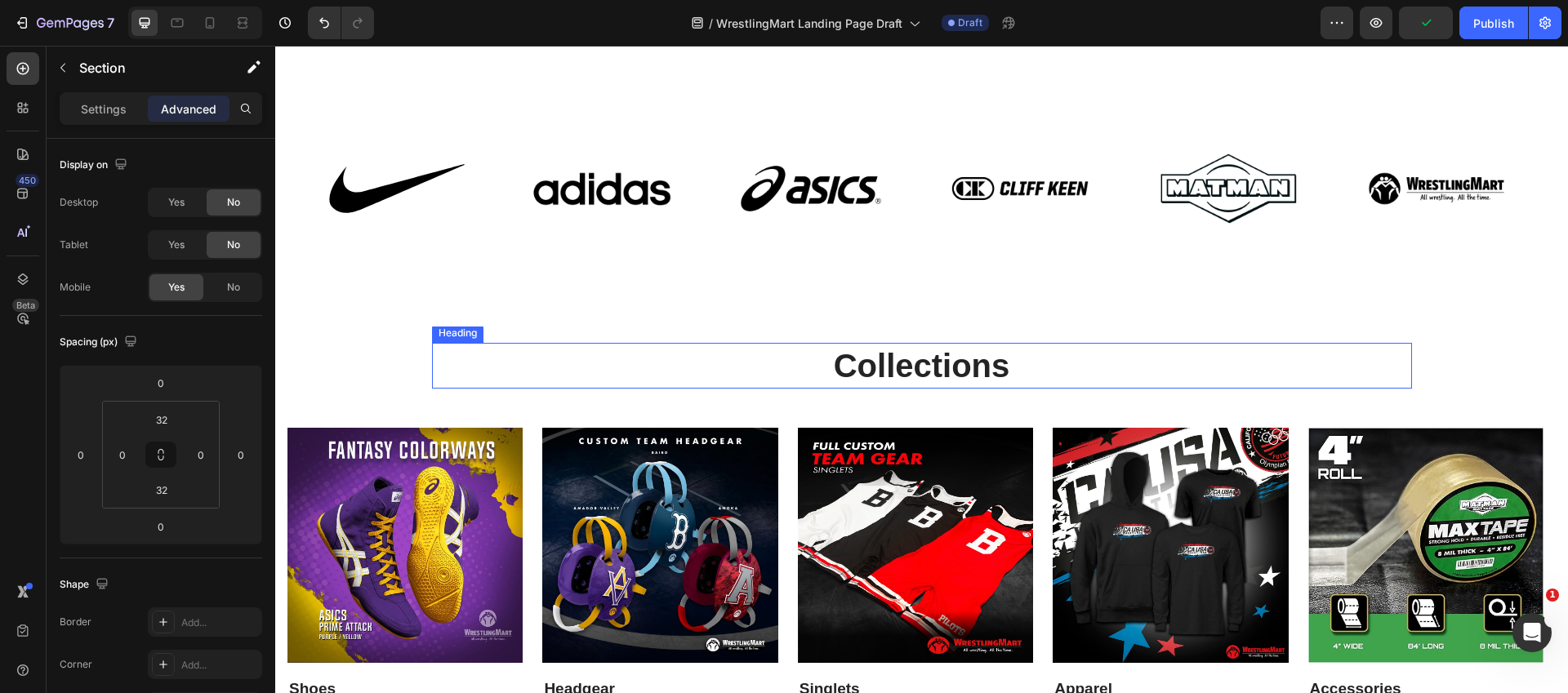
scroll to position [0, 0]
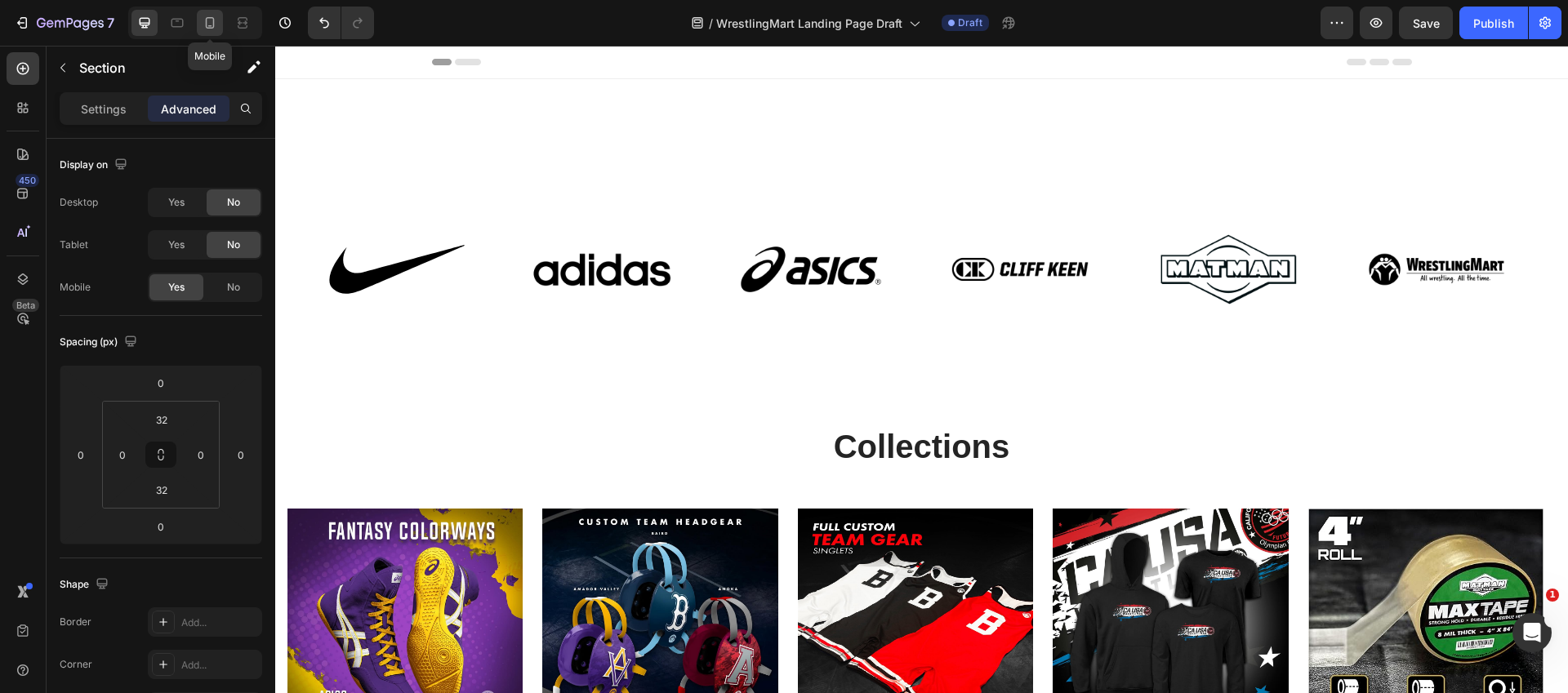
click at [202, 19] on icon at bounding box center [210, 23] width 16 height 16
type input "0"
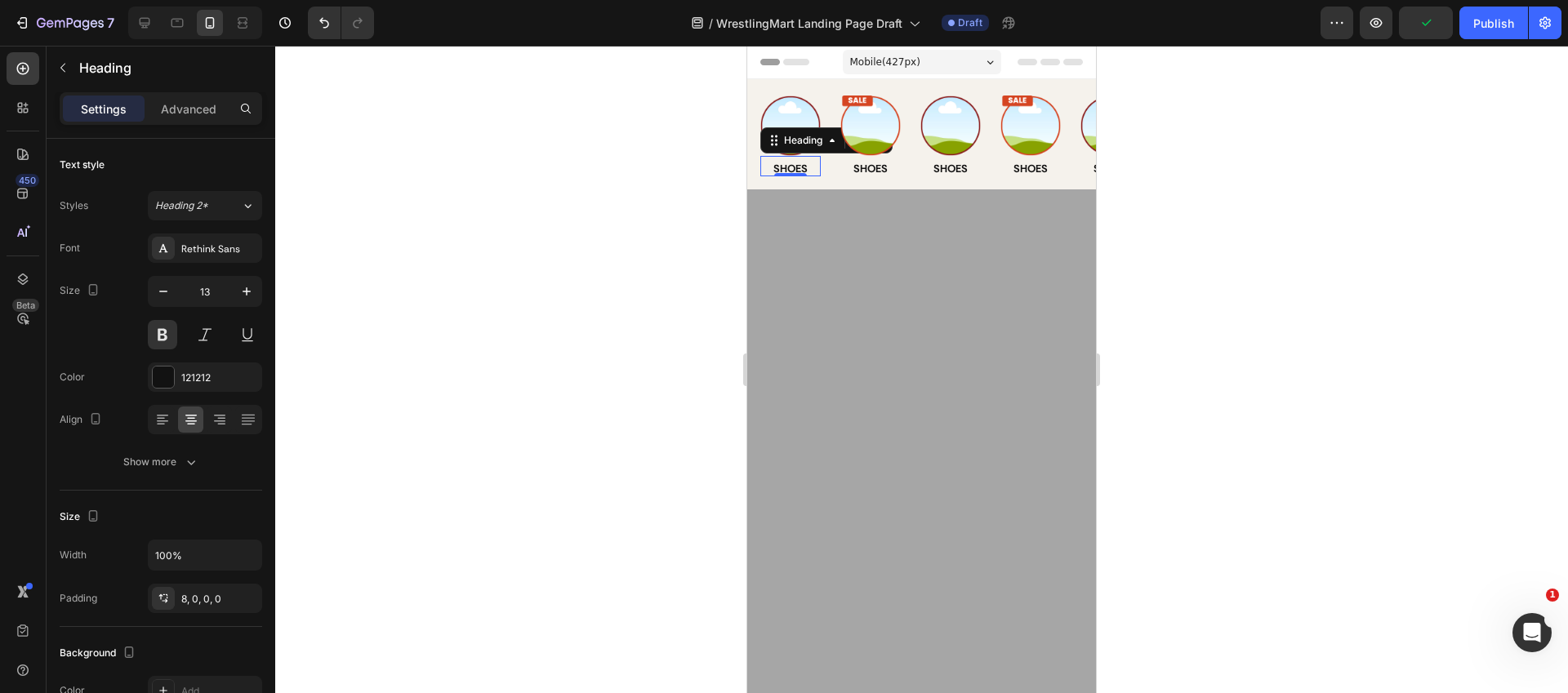
click at [791, 166] on h2 "Shoes" at bounding box center [790, 166] width 60 height 21
click at [862, 173] on div "Shoes Heading" at bounding box center [870, 166] width 60 height 21
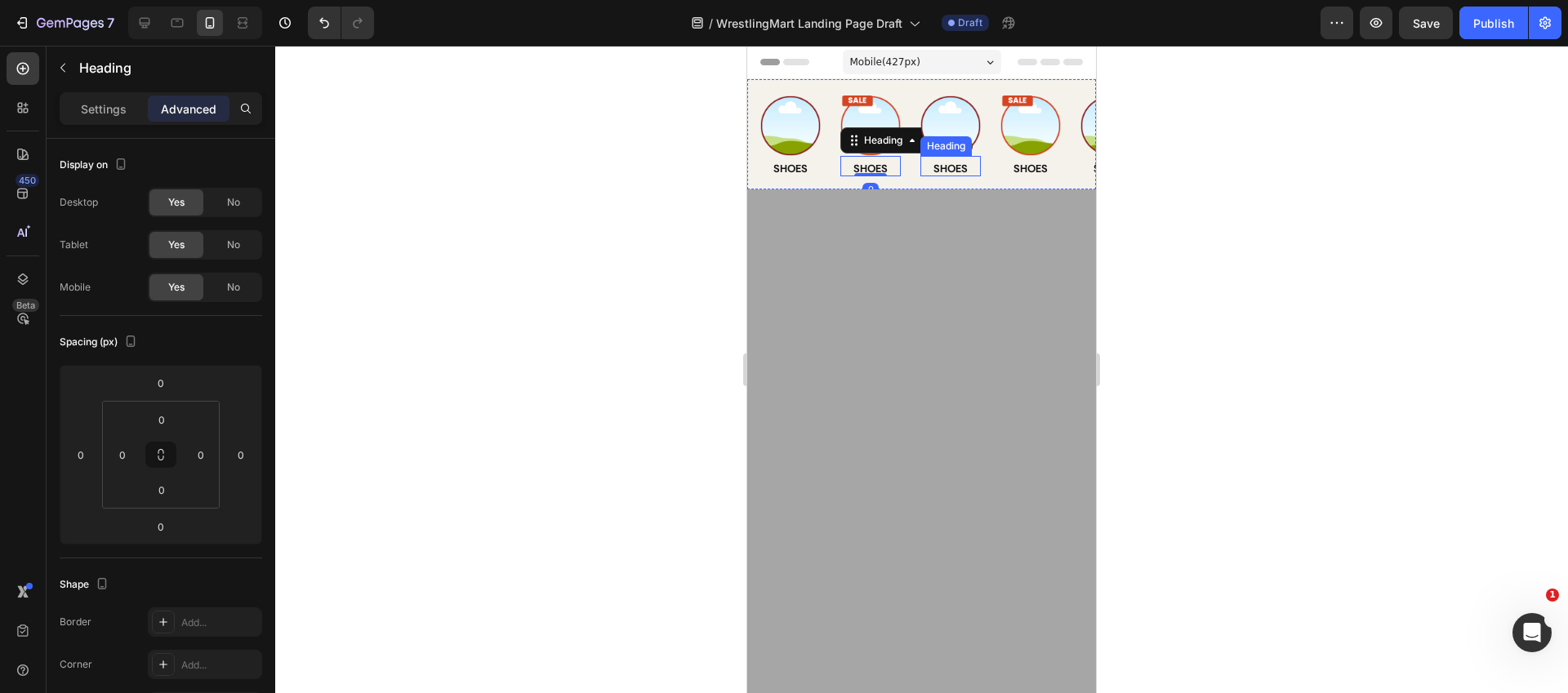
click at [941, 165] on h2 "Shoes" at bounding box center [950, 166] width 60 height 21
click at [1039, 166] on h2 "Shoes" at bounding box center [1030, 166] width 60 height 21
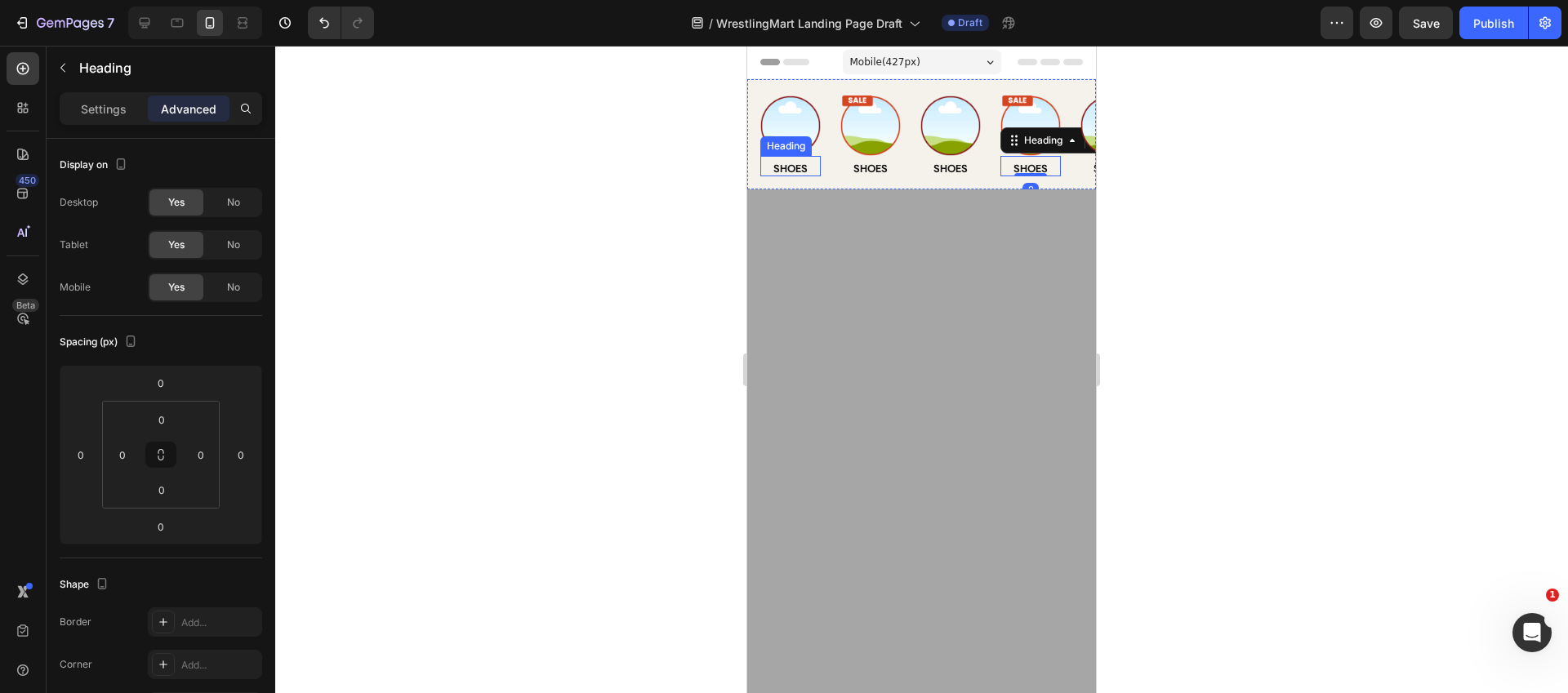
click at [763, 163] on h2 "Shoes" at bounding box center [790, 166] width 60 height 21
click at [1196, 193] on div at bounding box center [922, 368] width 1293 height 647
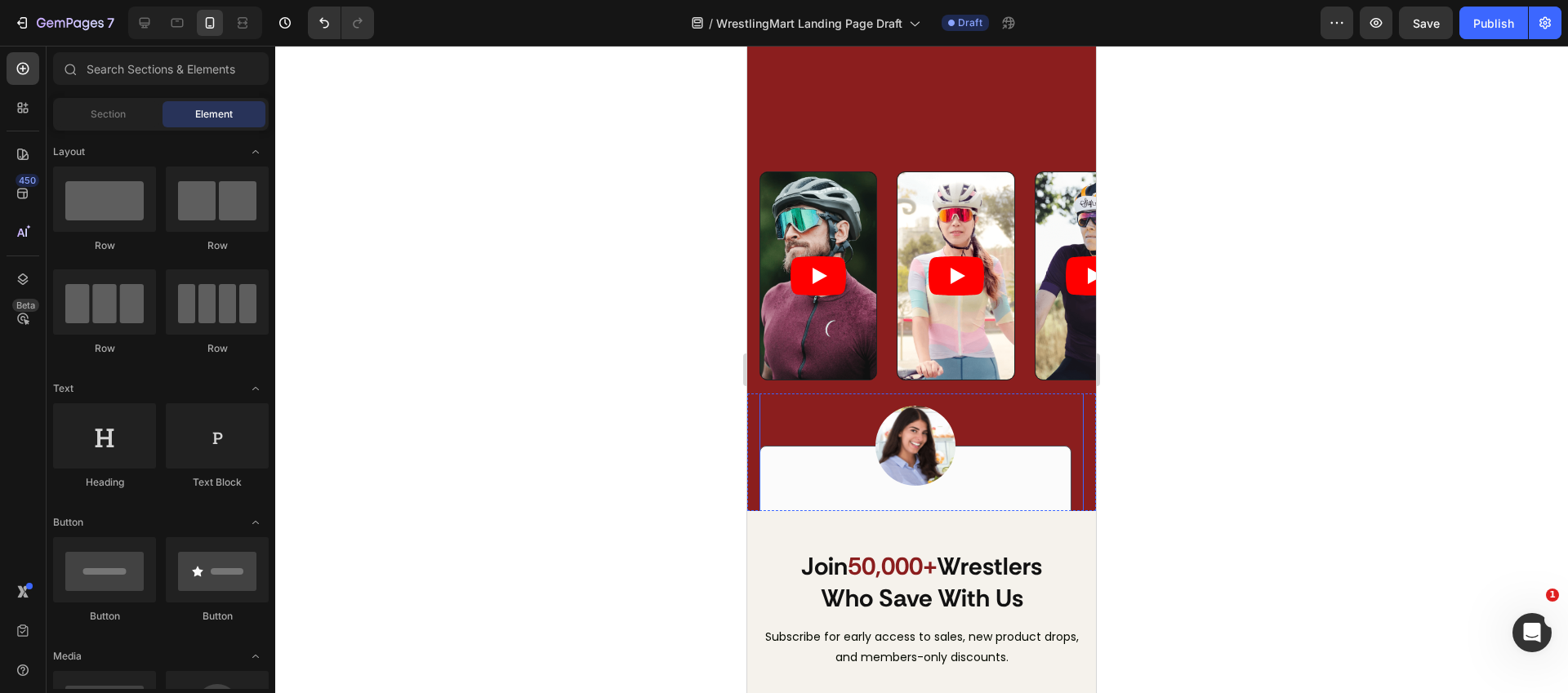
scroll to position [2857, 0]
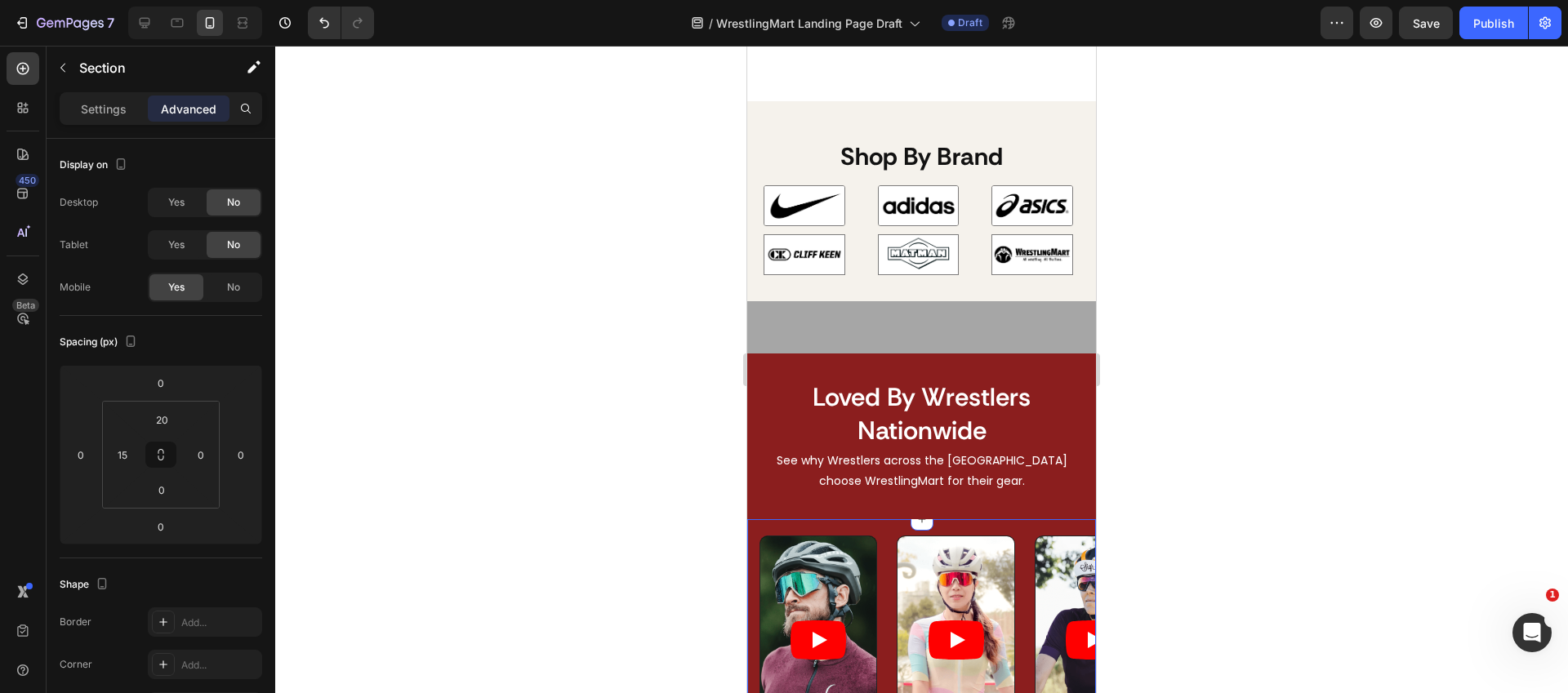
click at [974, 522] on div "Video Video Video Video Video Carousel Section 17/25" at bounding box center [921, 638] width 349 height 237
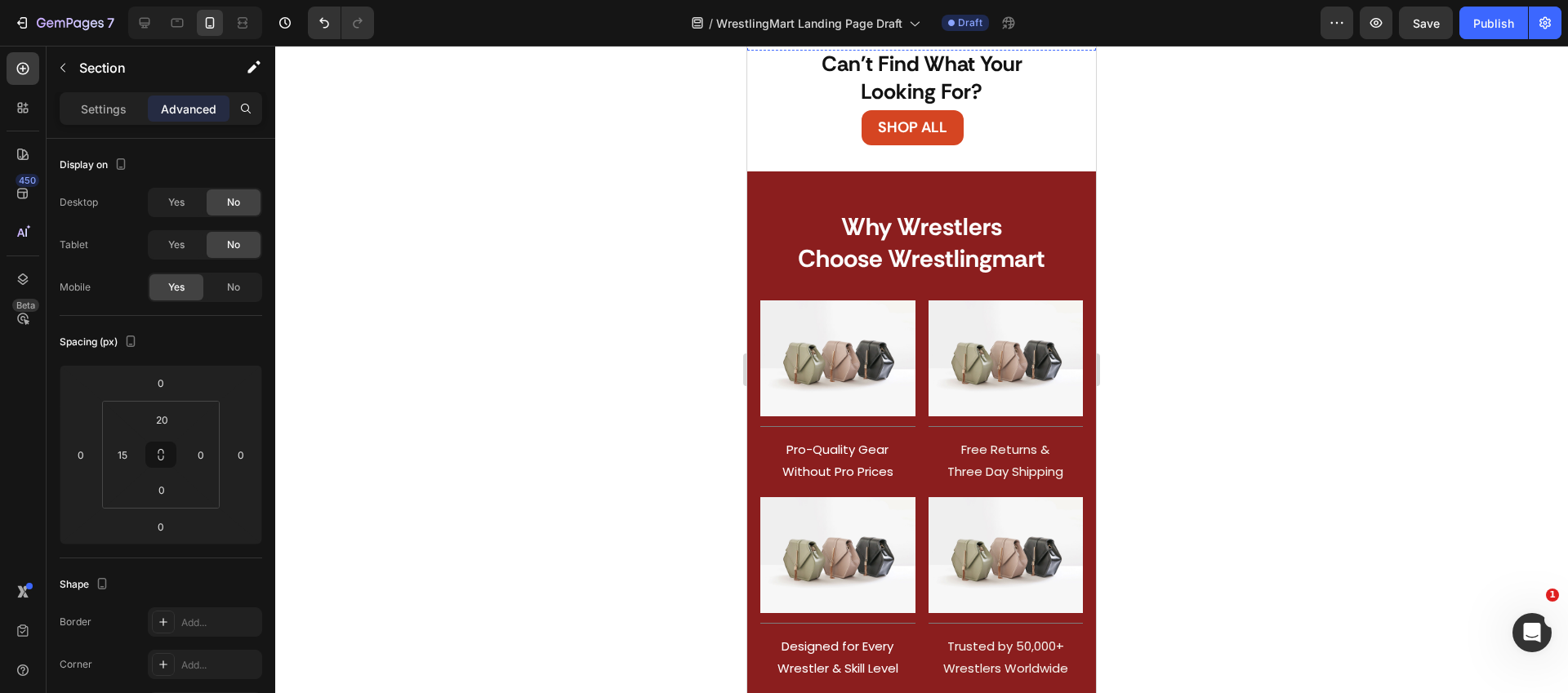
scroll to position [962, 0]
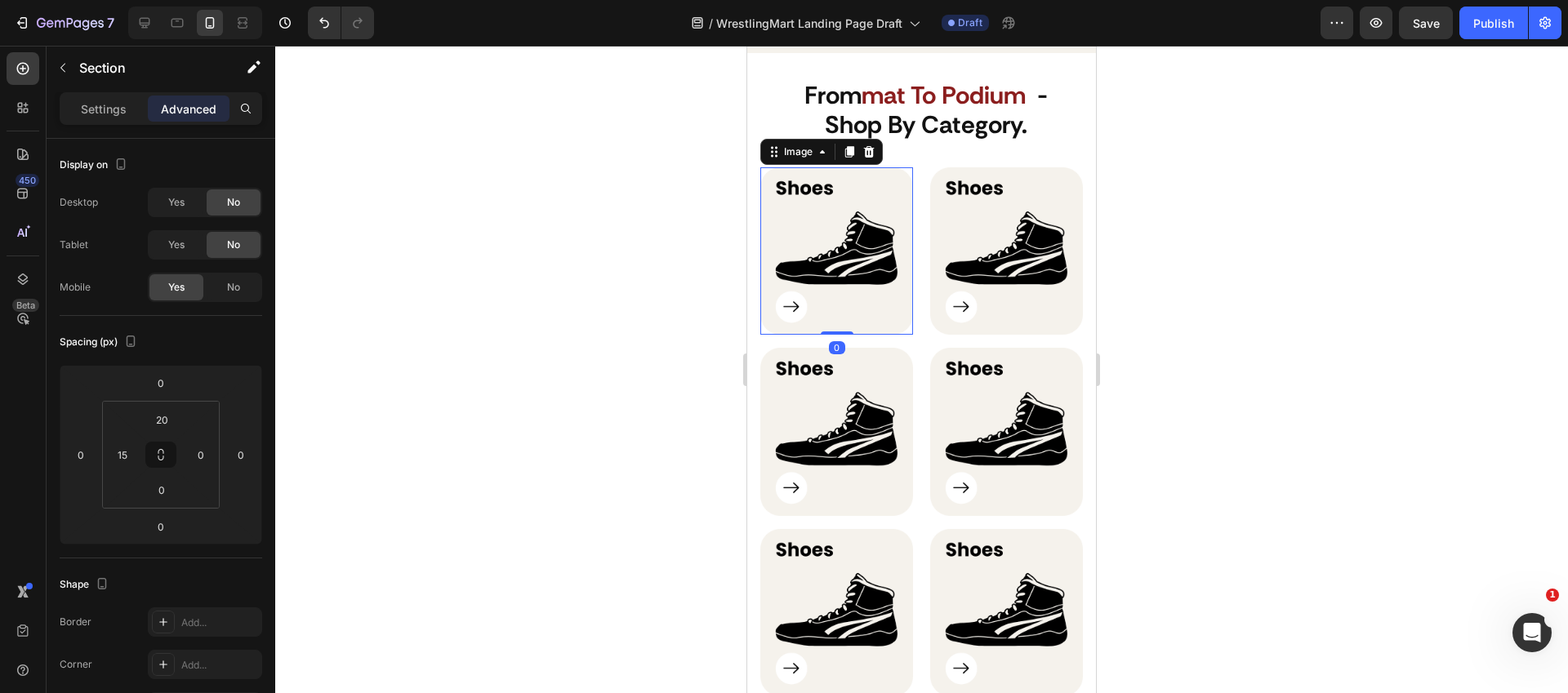
click at [875, 246] on img at bounding box center [836, 251] width 153 height 168
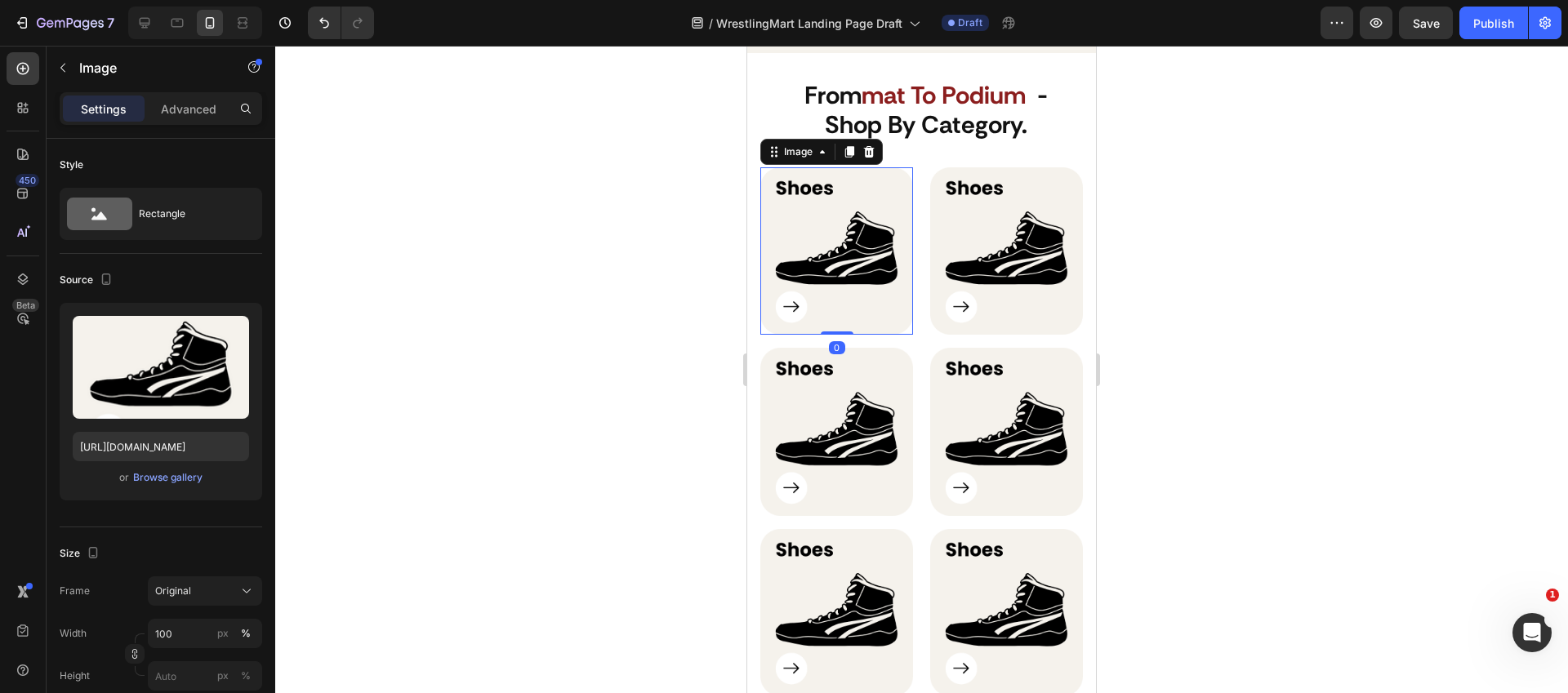
click at [200, 120] on div "Advanced" at bounding box center [188, 109] width 82 height 26
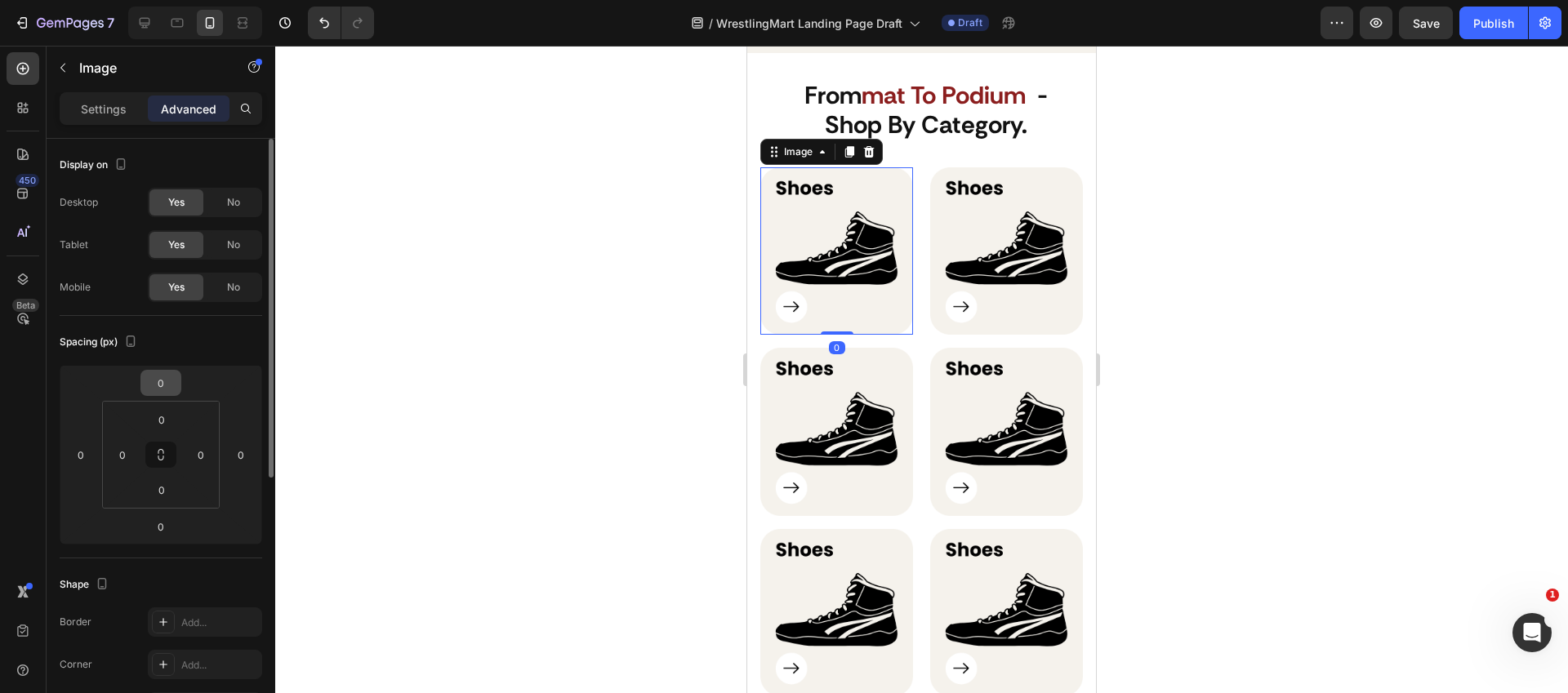
scroll to position [464, 0]
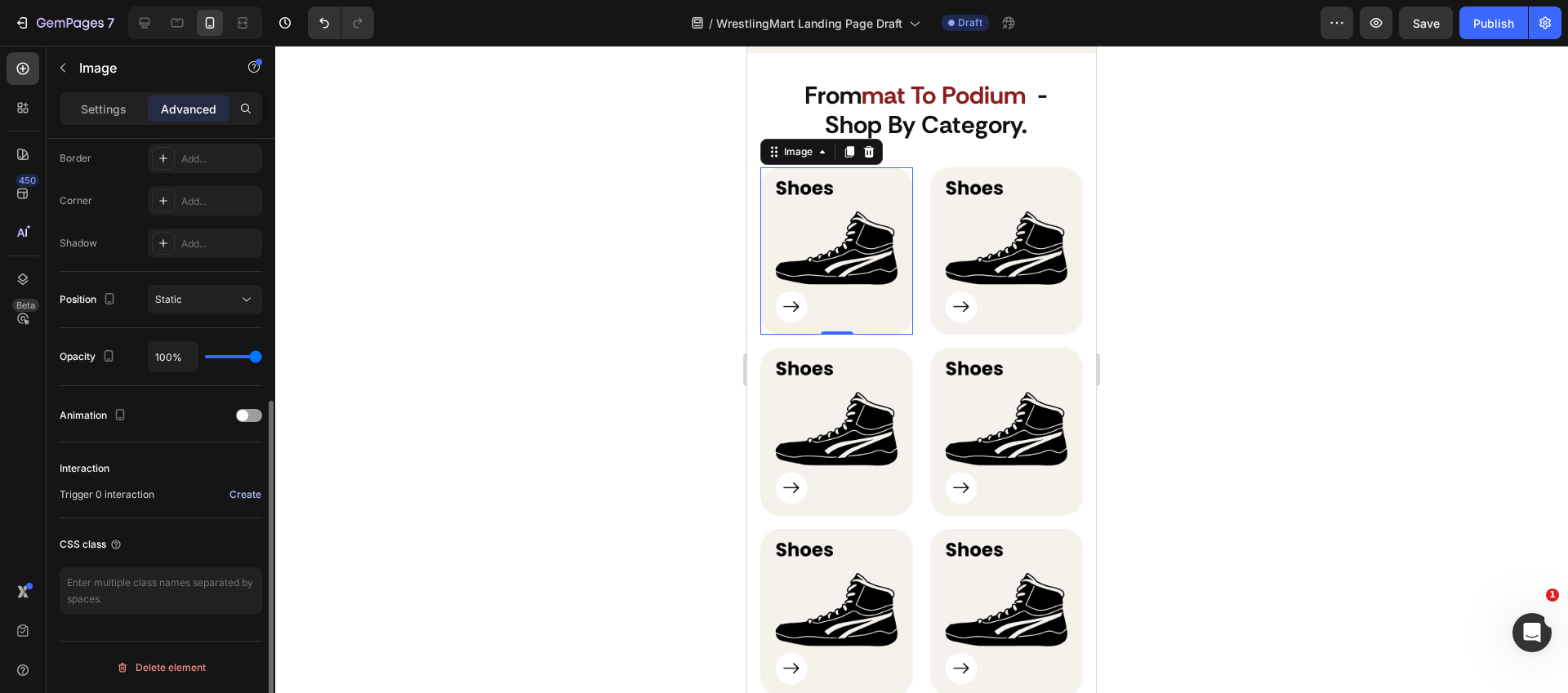
click at [246, 495] on div "Create" at bounding box center [245, 494] width 32 height 15
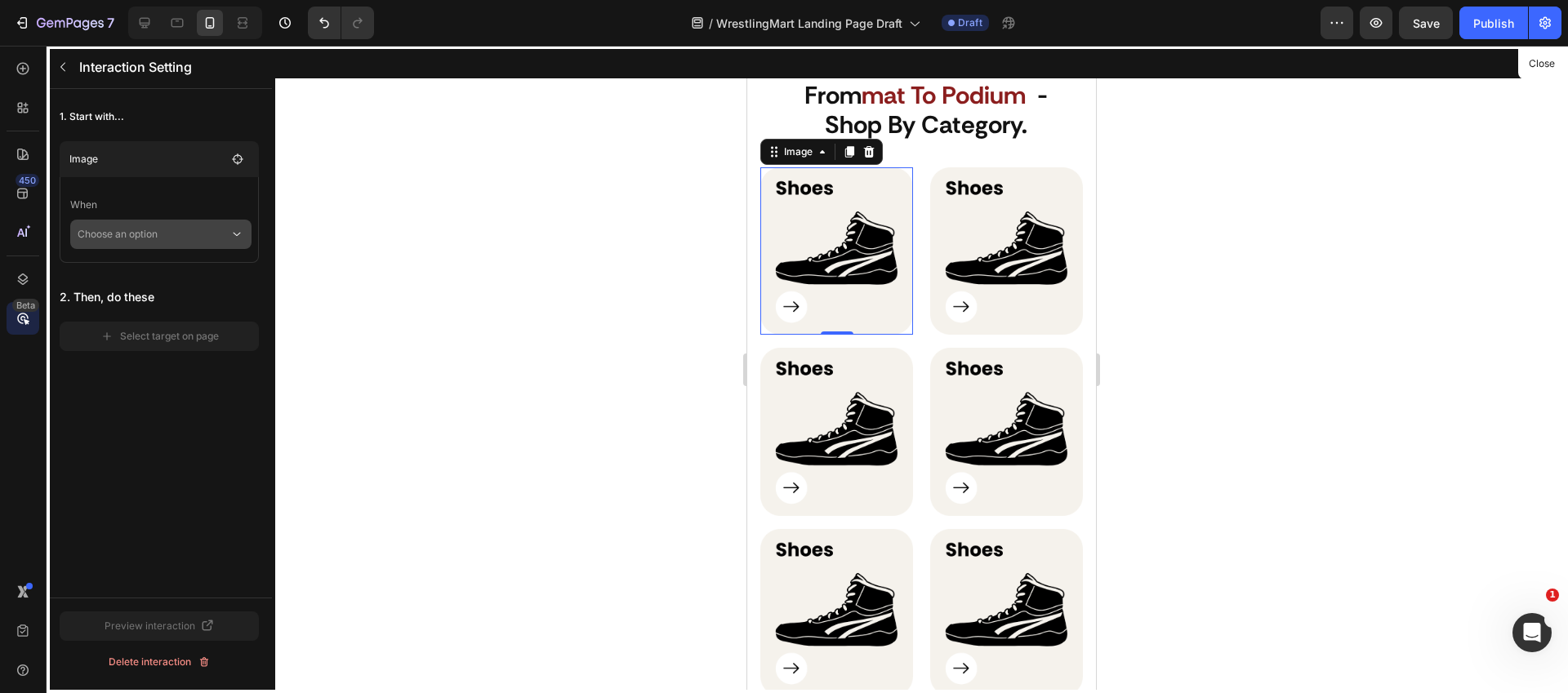
click at [140, 232] on p "Choose an option" at bounding box center [153, 234] width 152 height 30
click at [142, 215] on p "When" at bounding box center [161, 205] width 181 height 30
click at [67, 73] on button "button" at bounding box center [63, 67] width 26 height 26
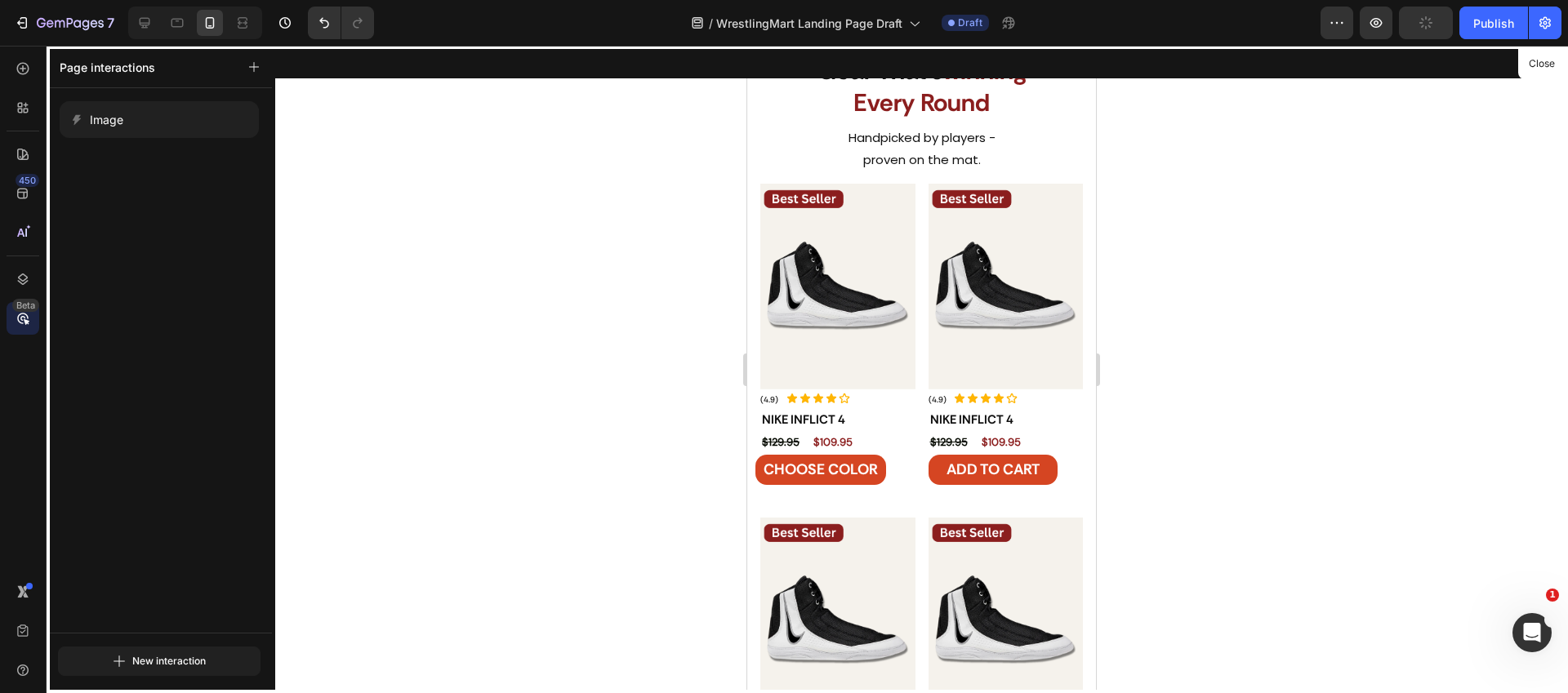
scroll to position [2297, 0]
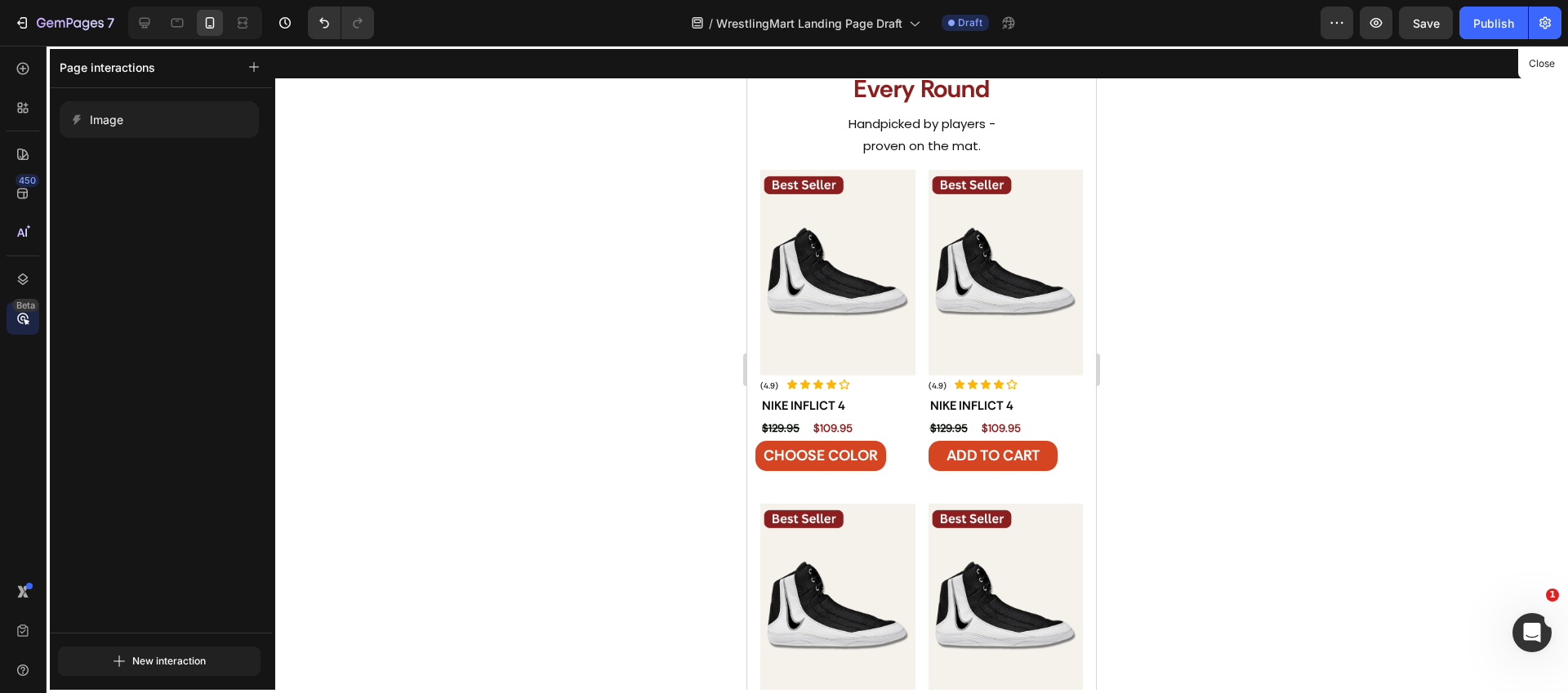
click at [833, 296] on div at bounding box center [921, 368] width 349 height 647
click at [1547, 59] on button "Close" at bounding box center [1541, 63] width 40 height 24
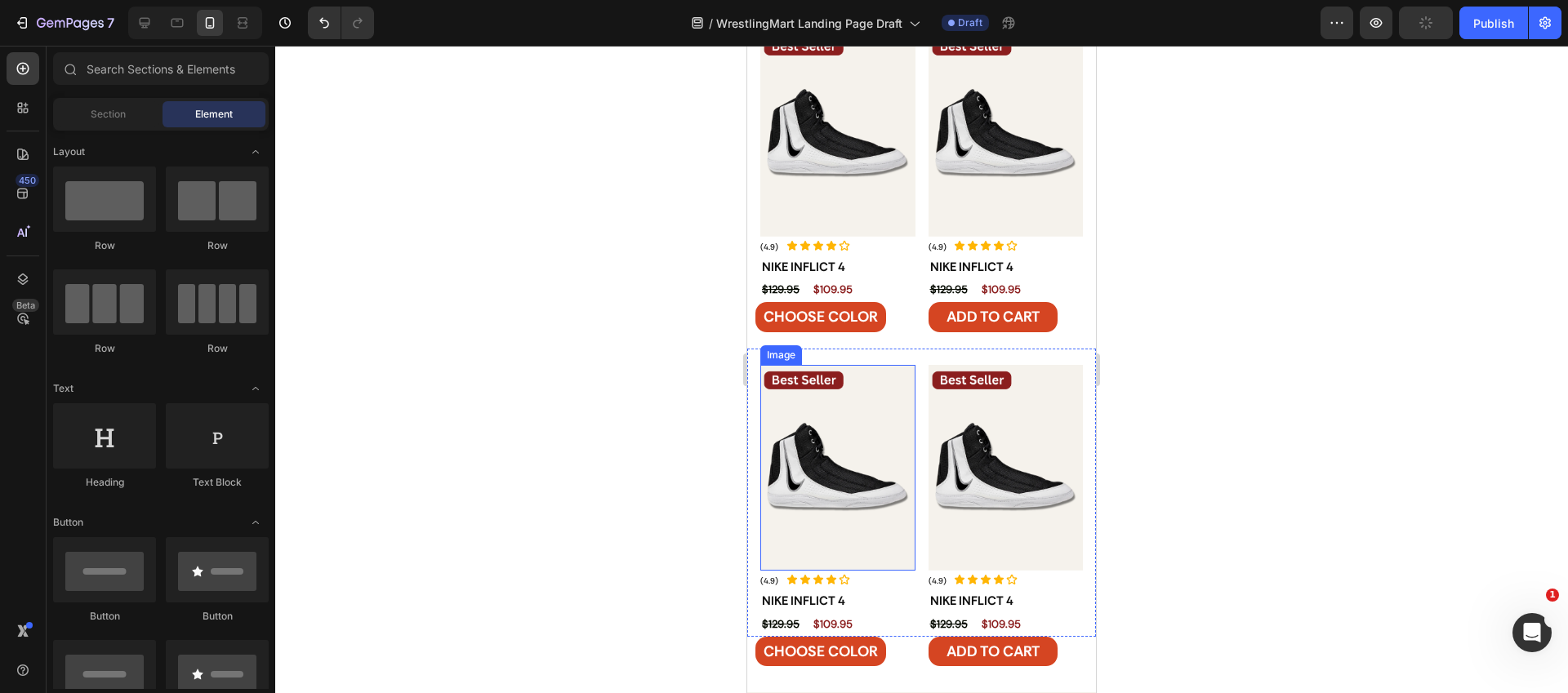
scroll to position [2404, 0]
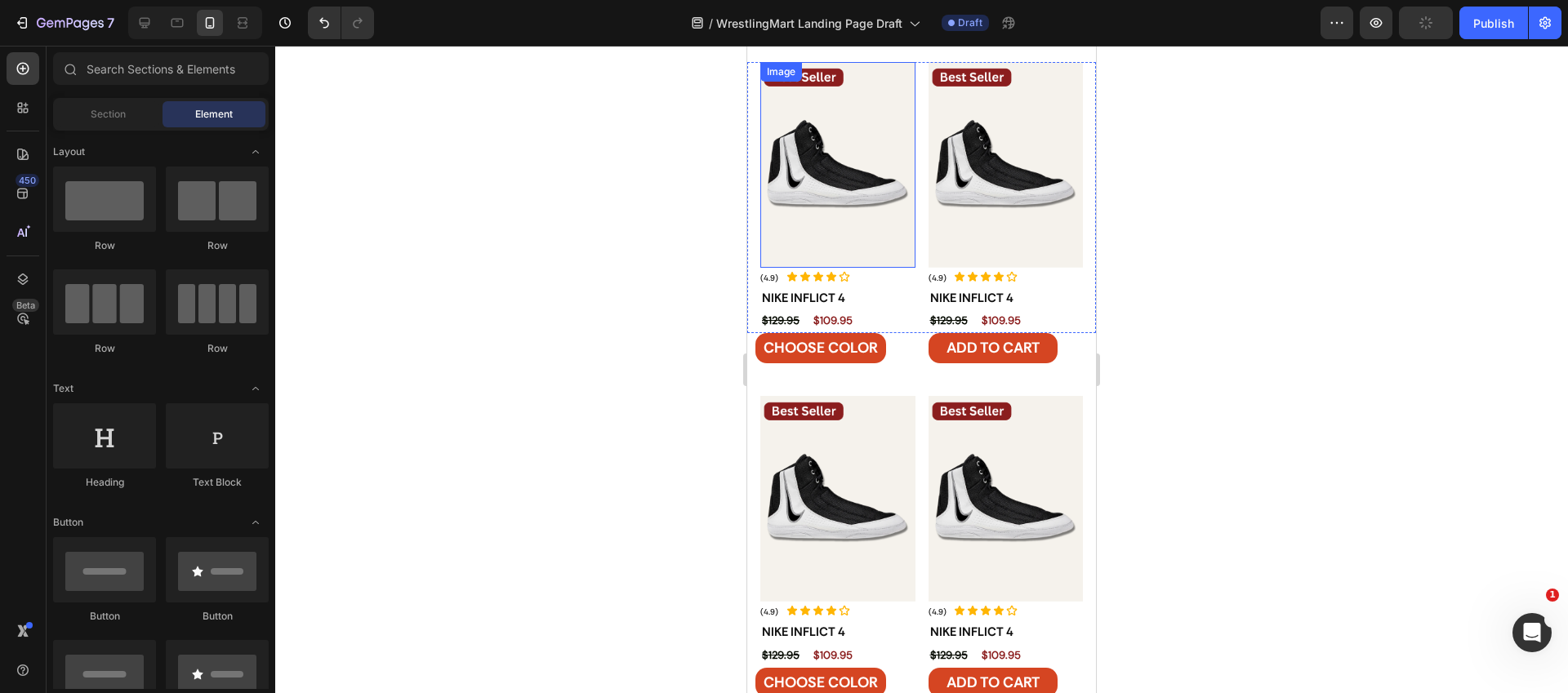
click at [799, 167] on img at bounding box center [838, 165] width 155 height 206
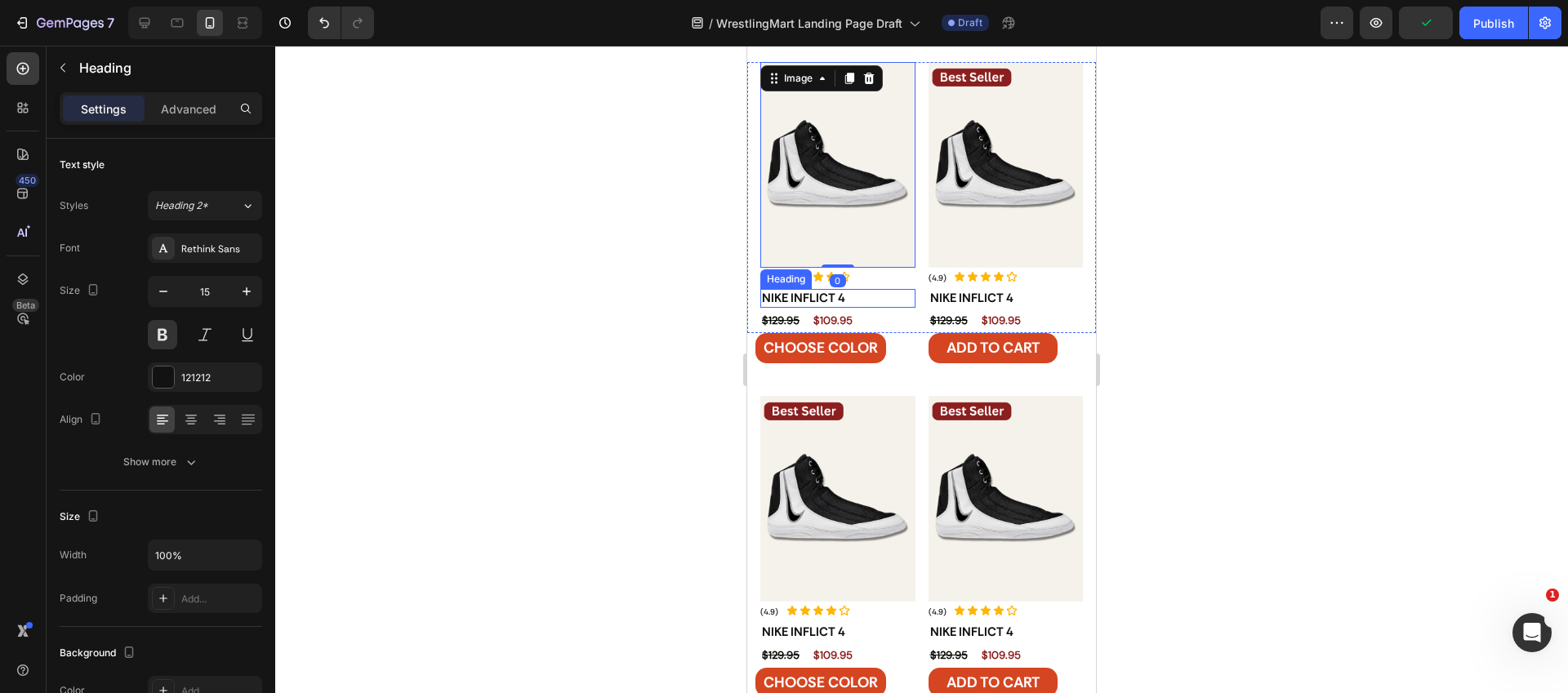
click at [880, 289] on h2 "Nike Inflict 4" at bounding box center [838, 299] width 155 height 20
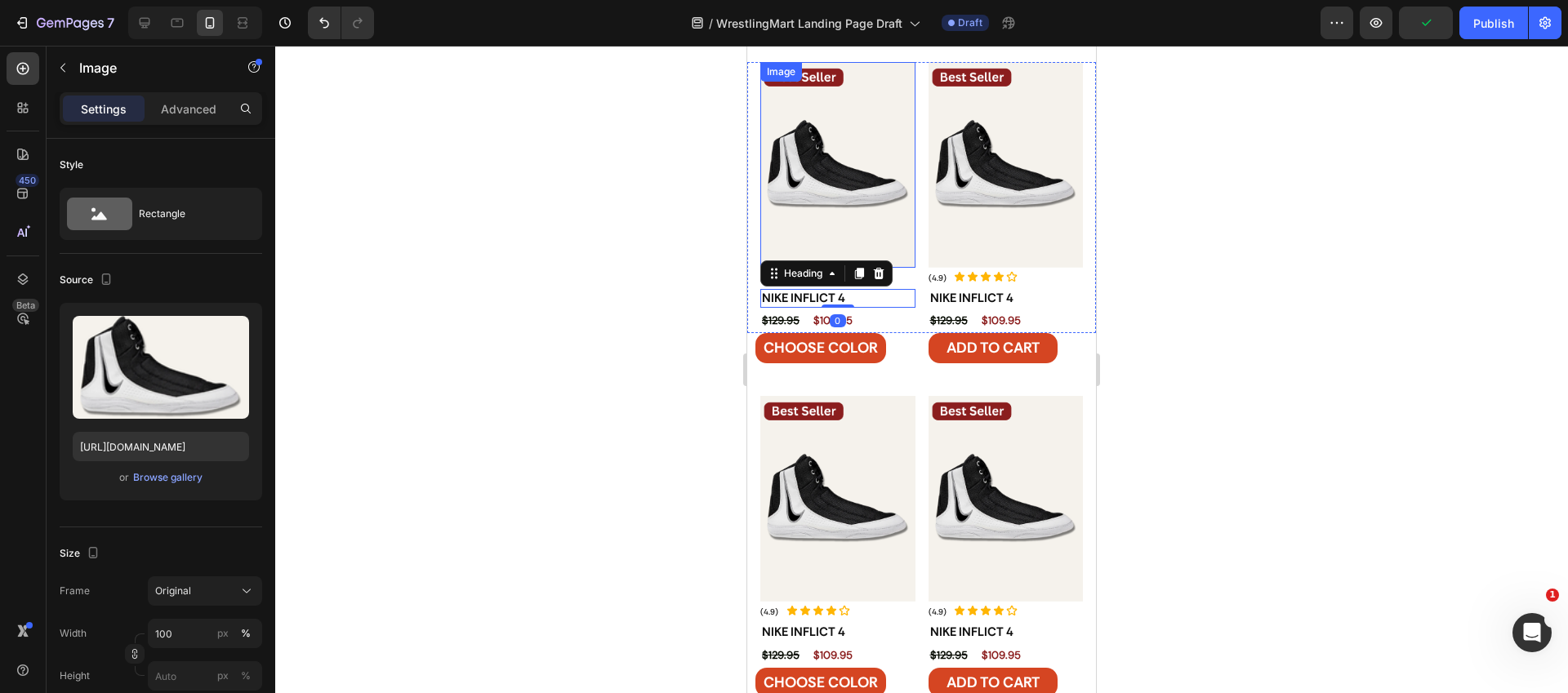
click at [888, 132] on img at bounding box center [838, 165] width 155 height 206
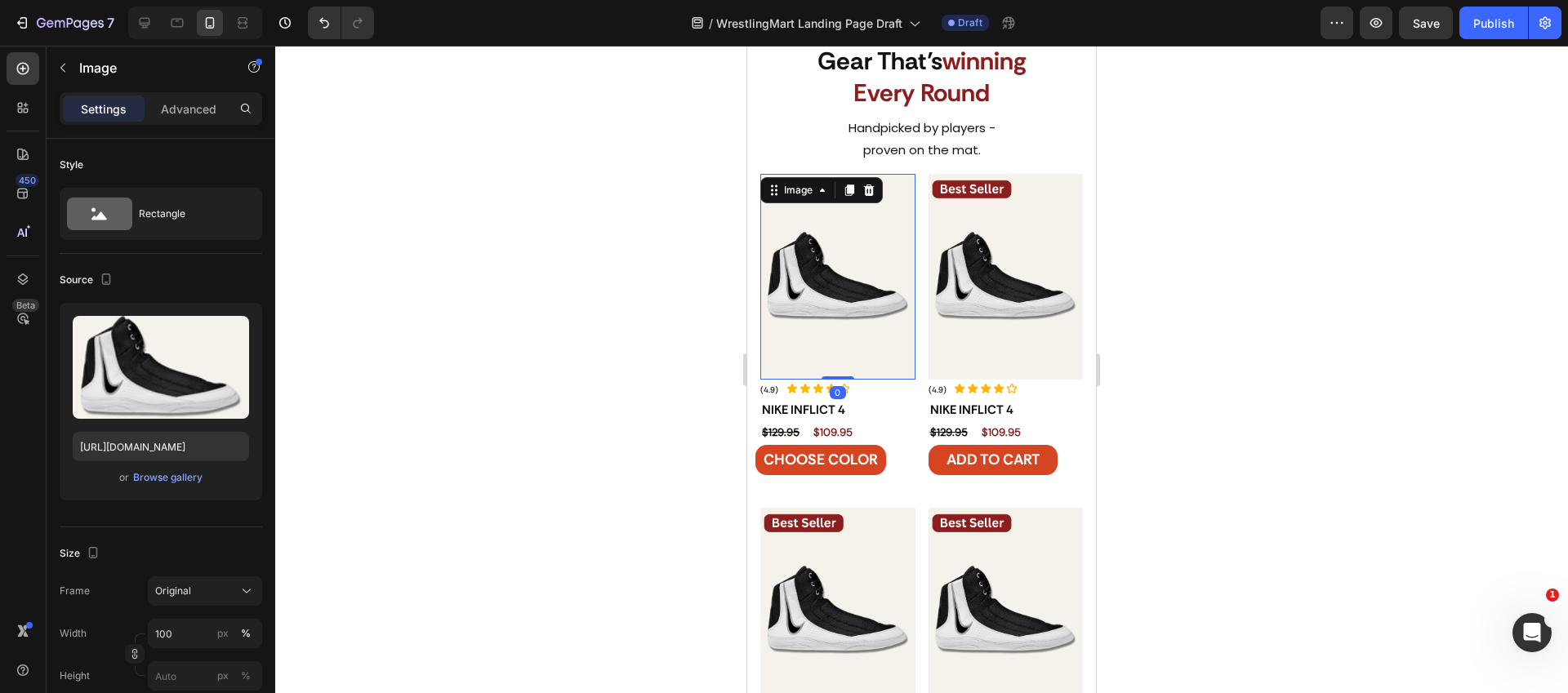
scroll to position [2290, 0]
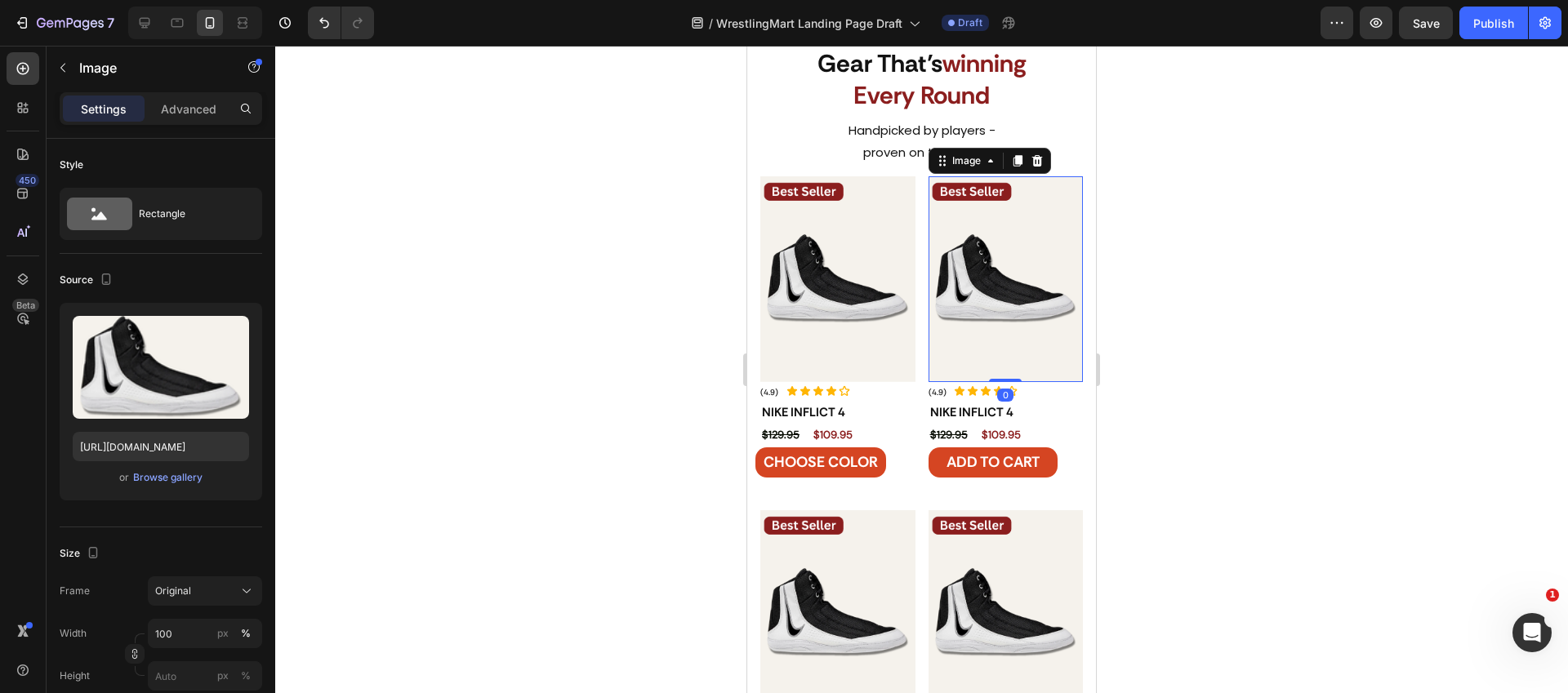
click at [985, 223] on img at bounding box center [1006, 279] width 155 height 206
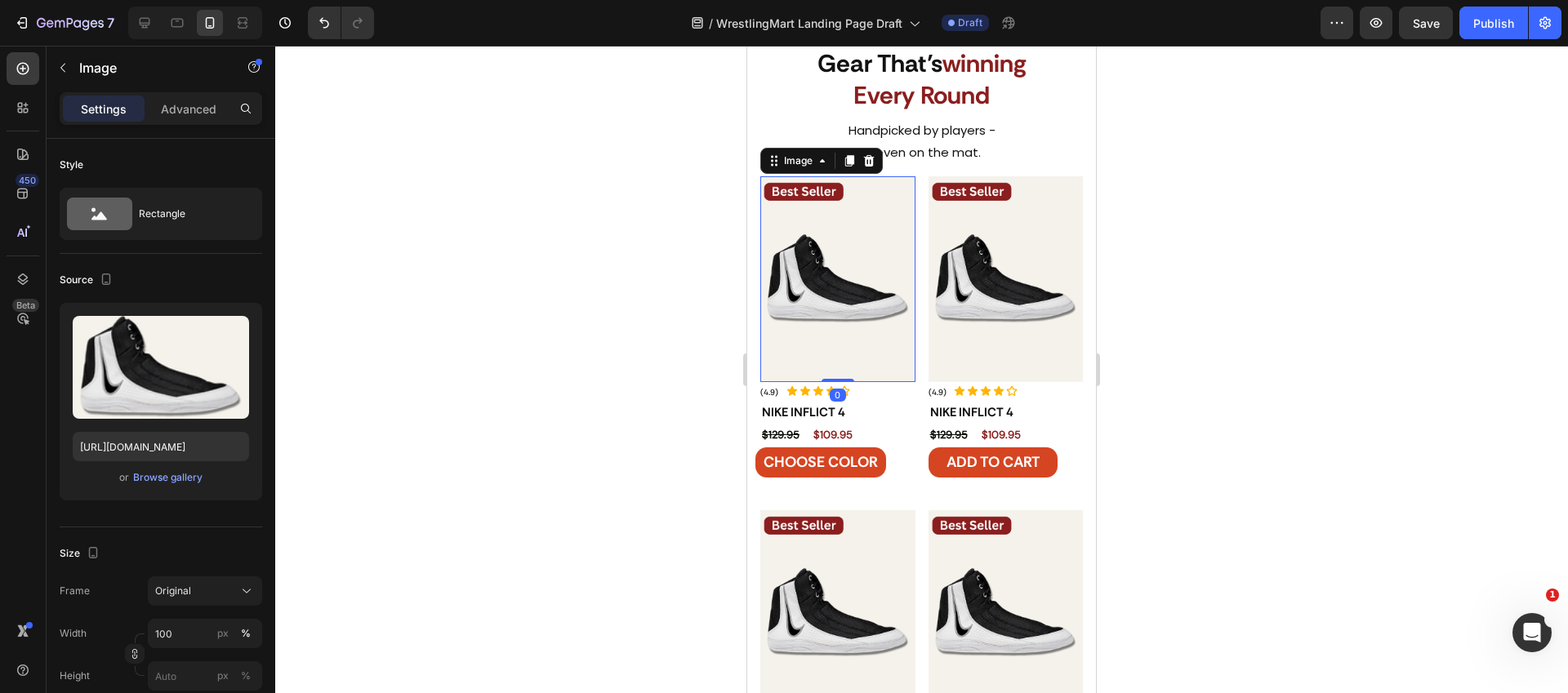
click at [843, 354] on img at bounding box center [838, 279] width 155 height 206
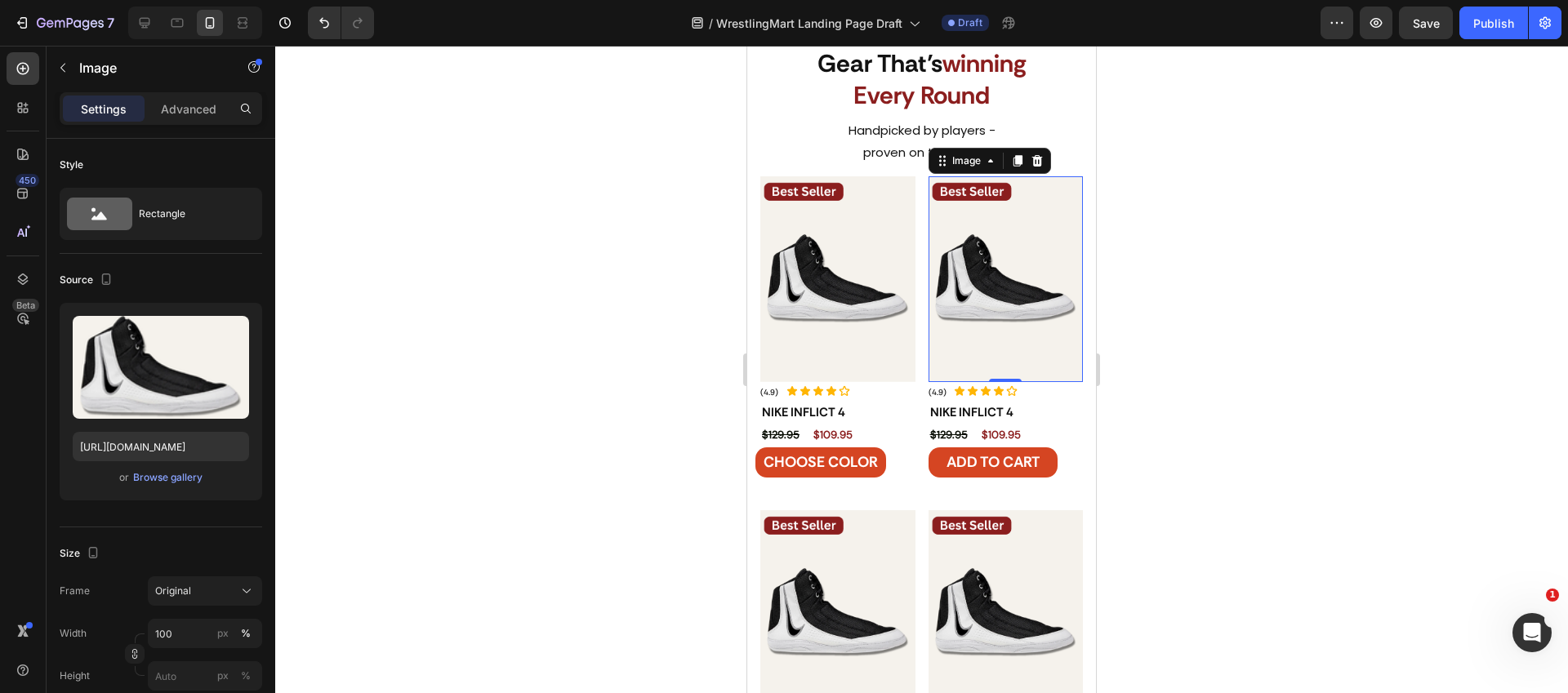
click at [945, 334] on img at bounding box center [1006, 279] width 155 height 206
click at [805, 346] on img at bounding box center [838, 279] width 155 height 206
click at [956, 320] on img at bounding box center [1006, 279] width 155 height 206
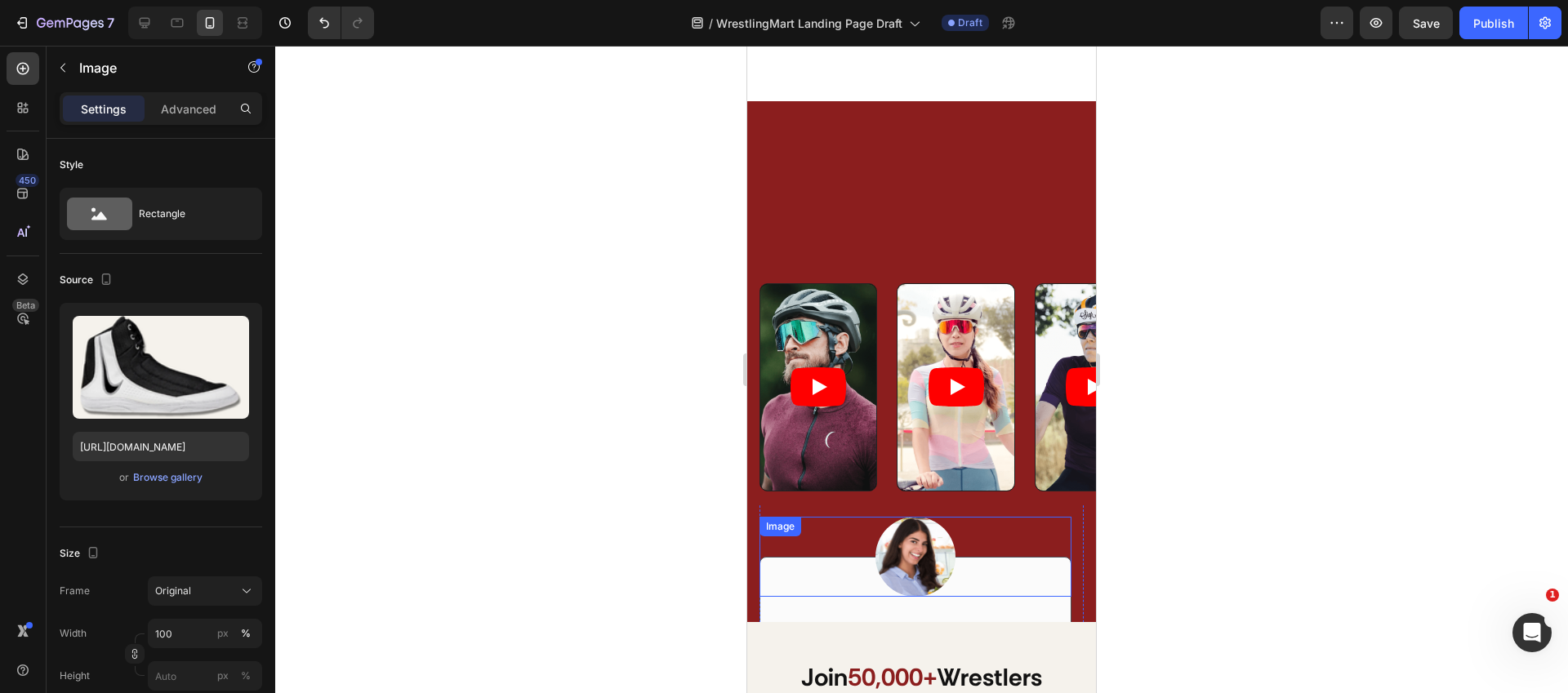
scroll to position [3740, 0]
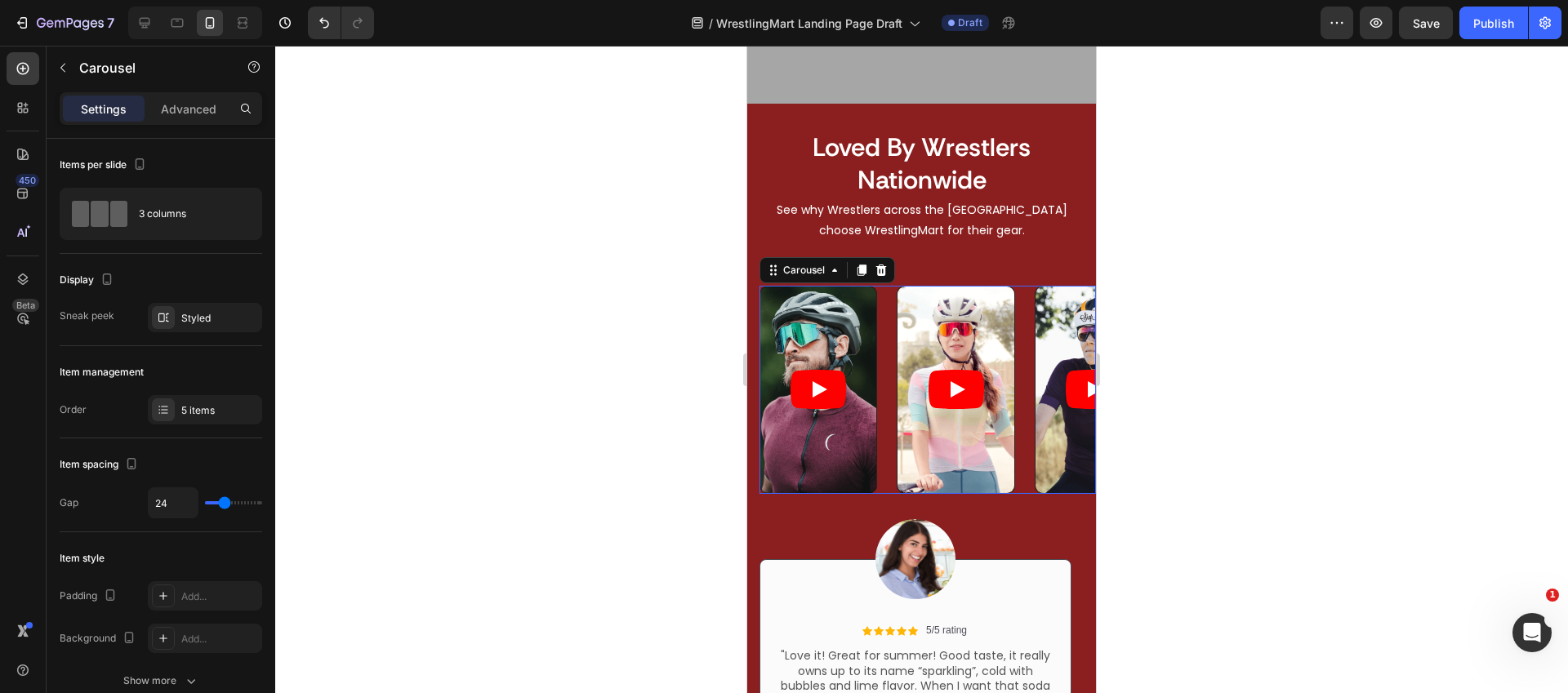
click at [890, 289] on div "Video Video Video Video Video" at bounding box center [927, 390] width 336 height 208
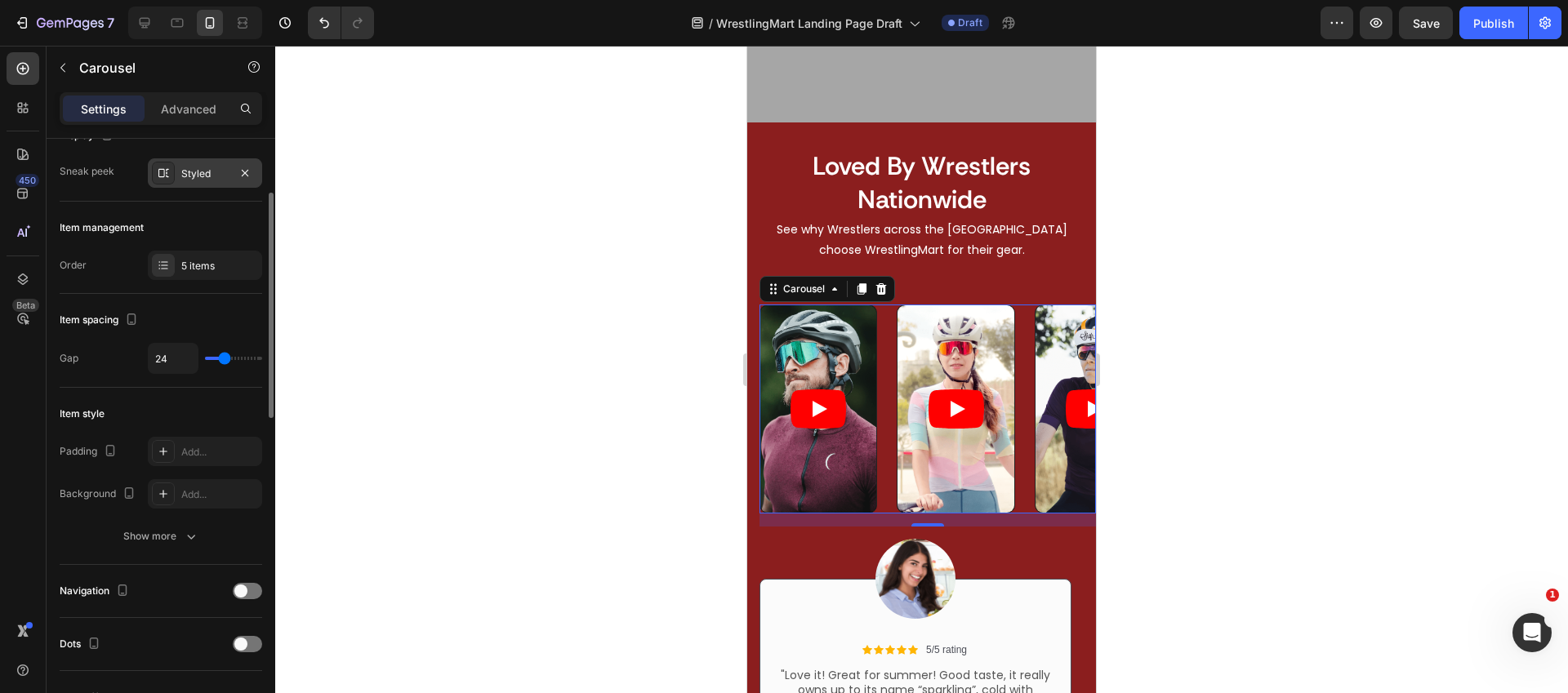
scroll to position [0, 0]
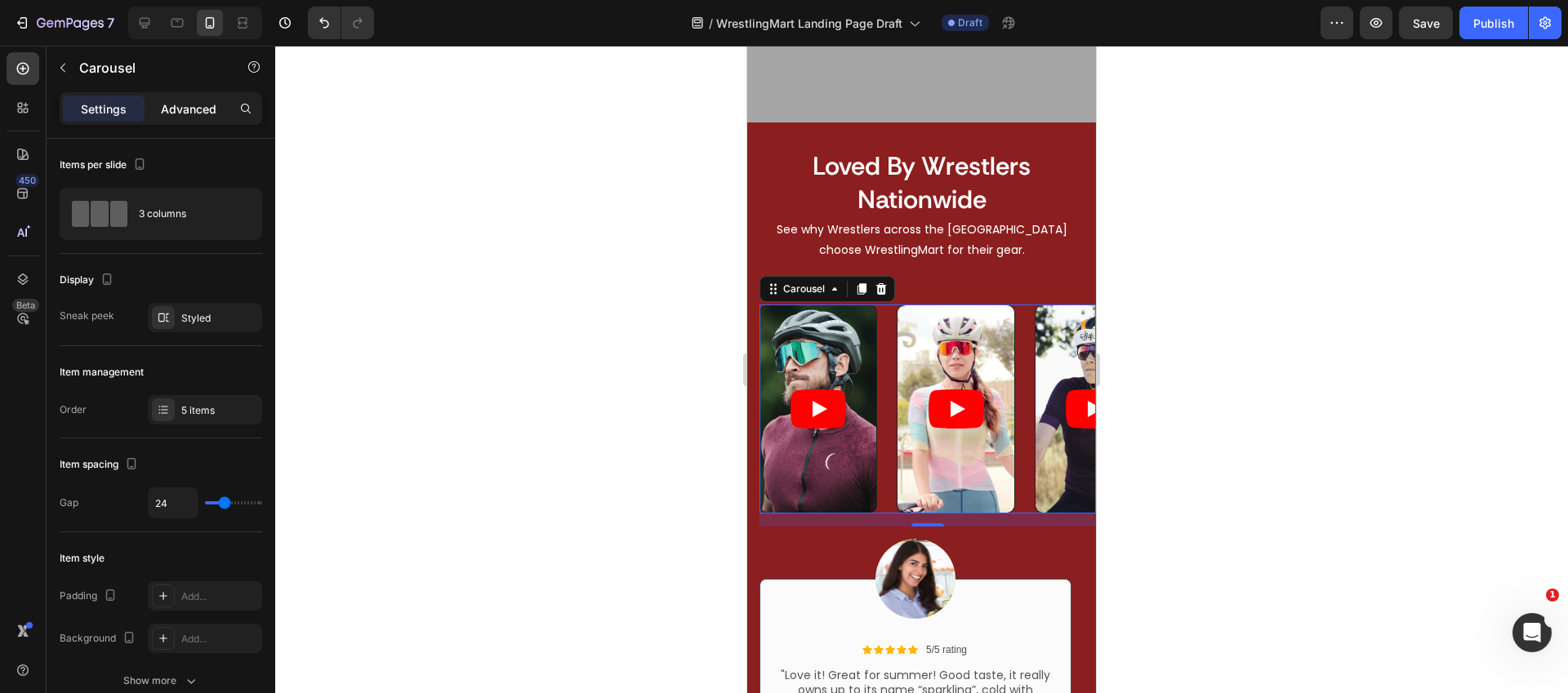
click at [185, 118] on div "Advanced" at bounding box center [188, 109] width 82 height 26
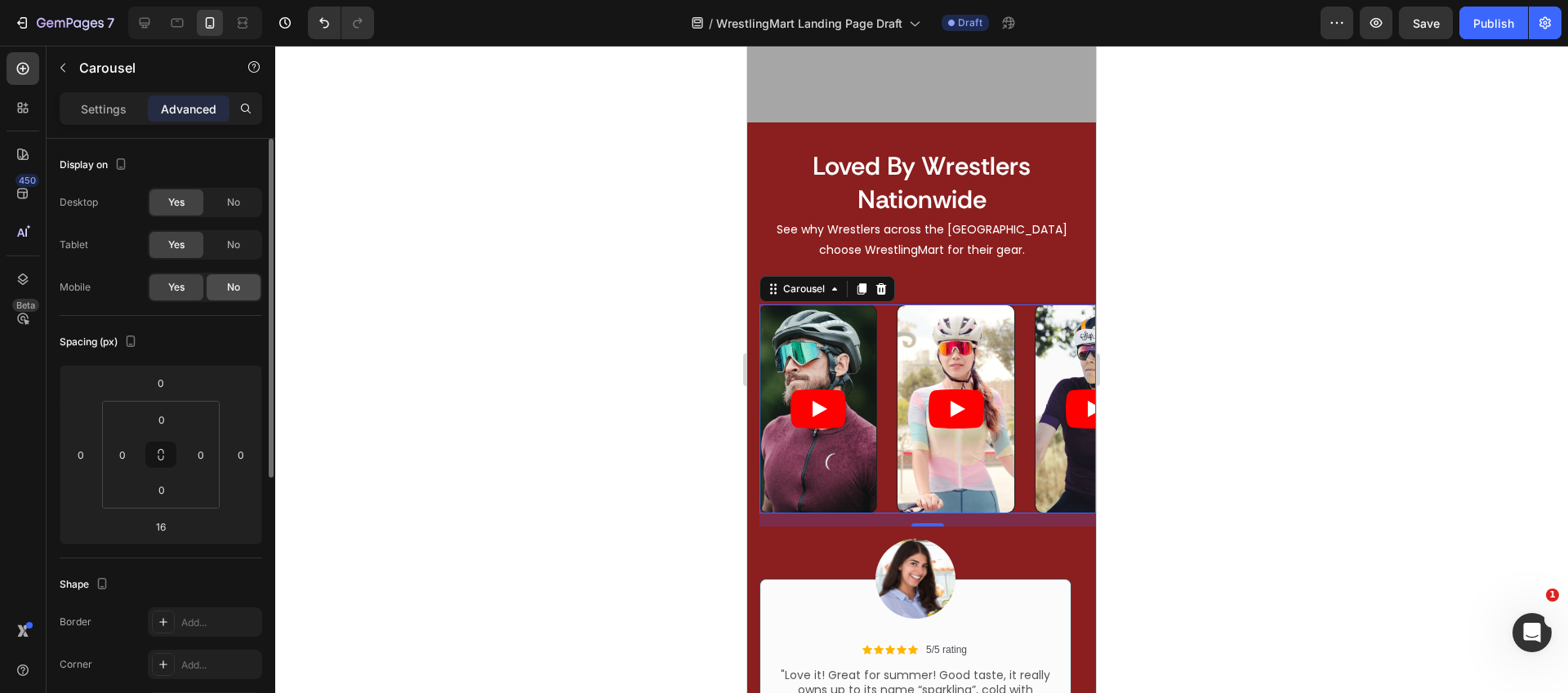
click at [222, 281] on div "No" at bounding box center [233, 288] width 54 height 26
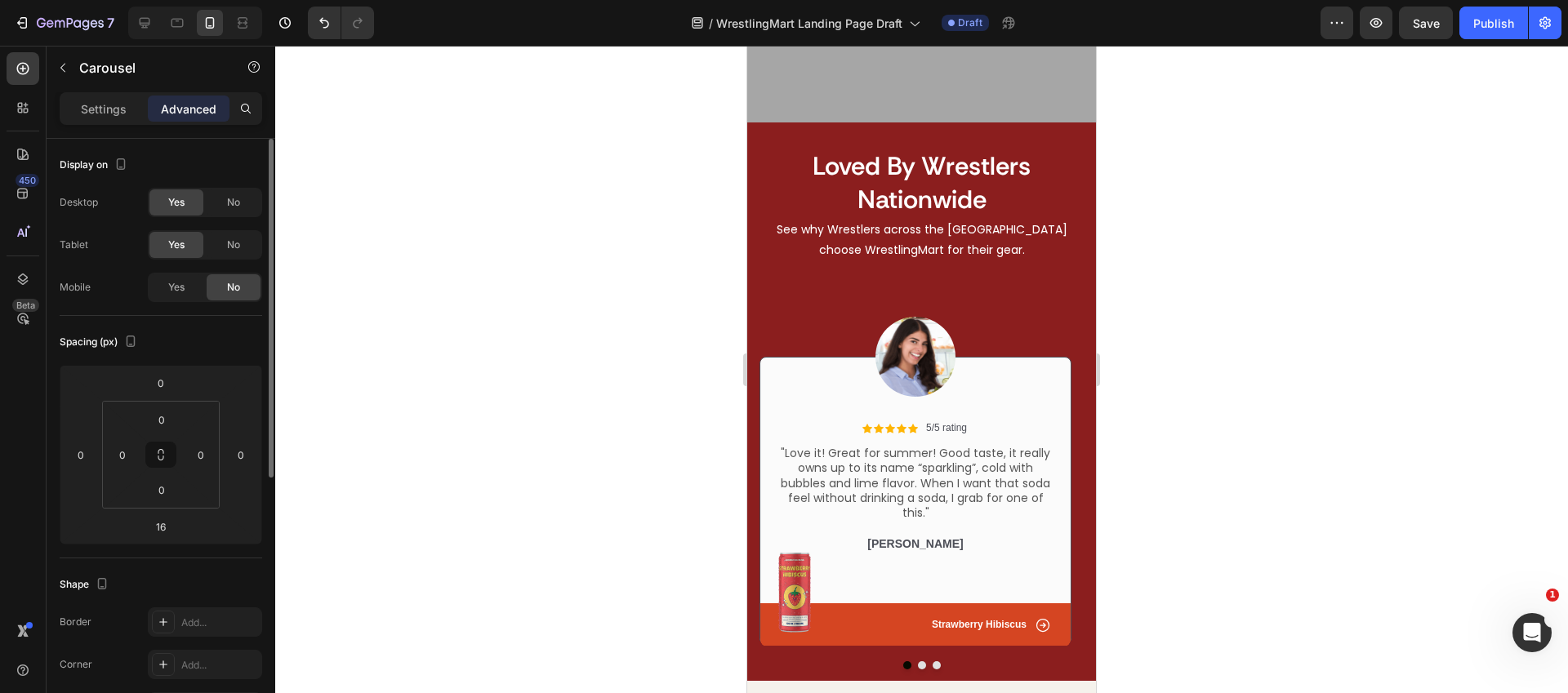
click at [222, 281] on div "No" at bounding box center [233, 288] width 54 height 26
click at [174, 283] on span "Yes" at bounding box center [176, 288] width 16 height 15
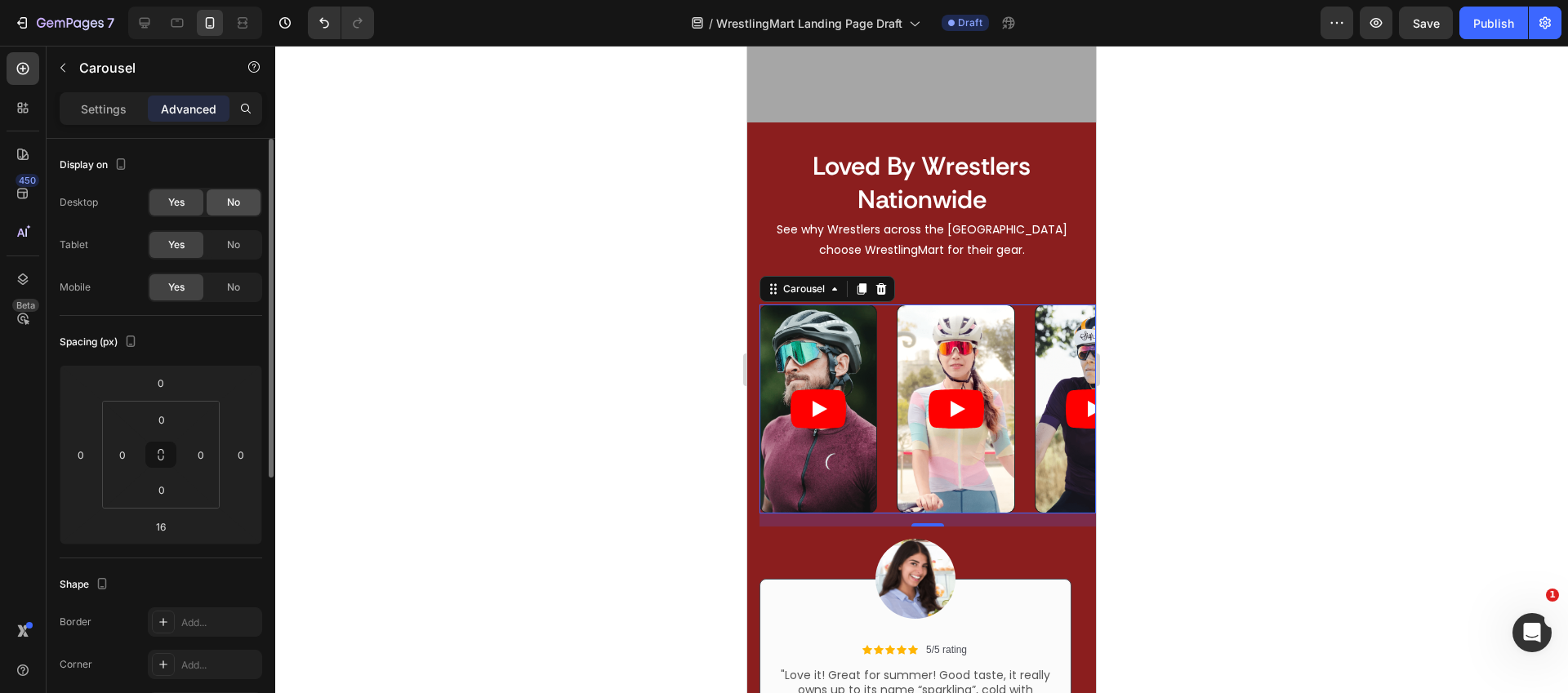
click at [249, 206] on div "No" at bounding box center [233, 203] width 54 height 26
click at [242, 237] on div "No" at bounding box center [233, 245] width 54 height 26
click at [234, 294] on span "No" at bounding box center [233, 288] width 13 height 15
click at [1438, 26] on span "Save" at bounding box center [1426, 23] width 27 height 14
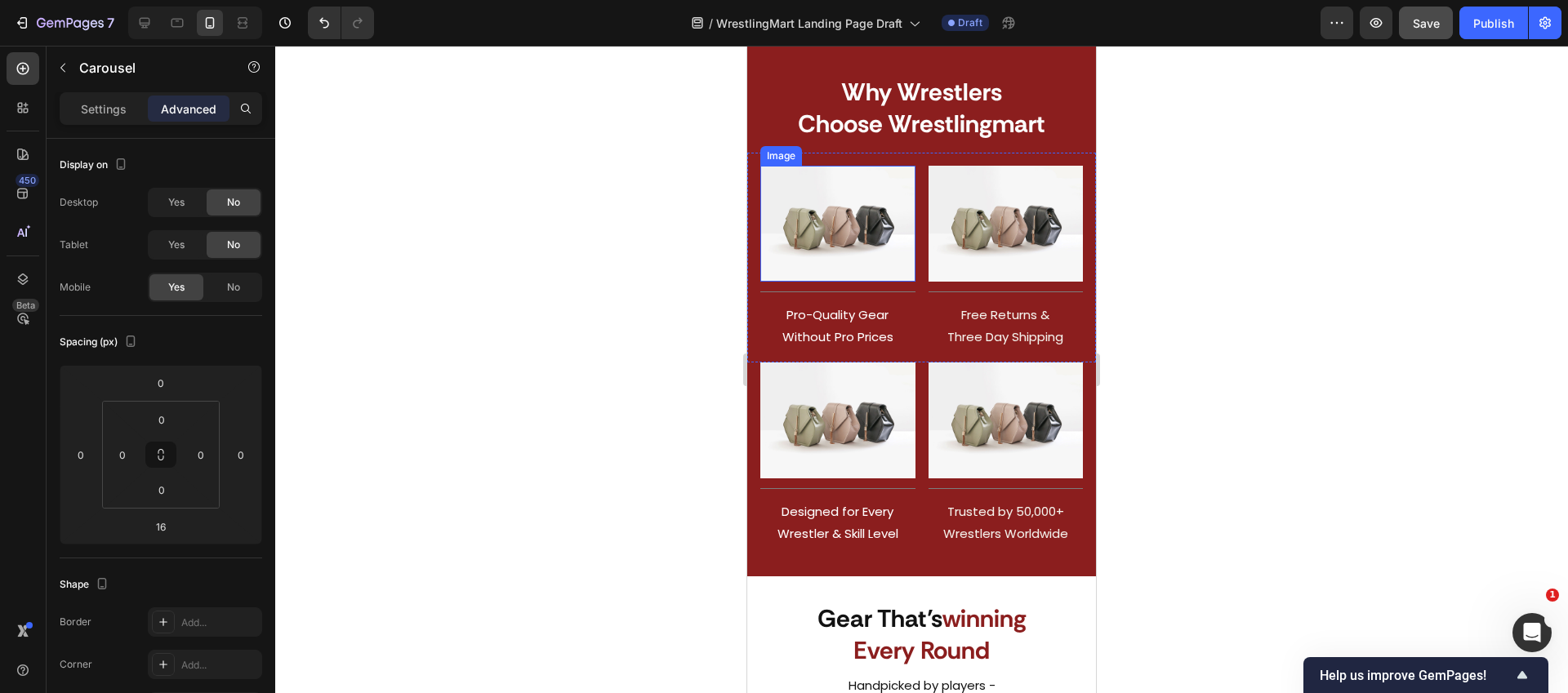
scroll to position [1607, 0]
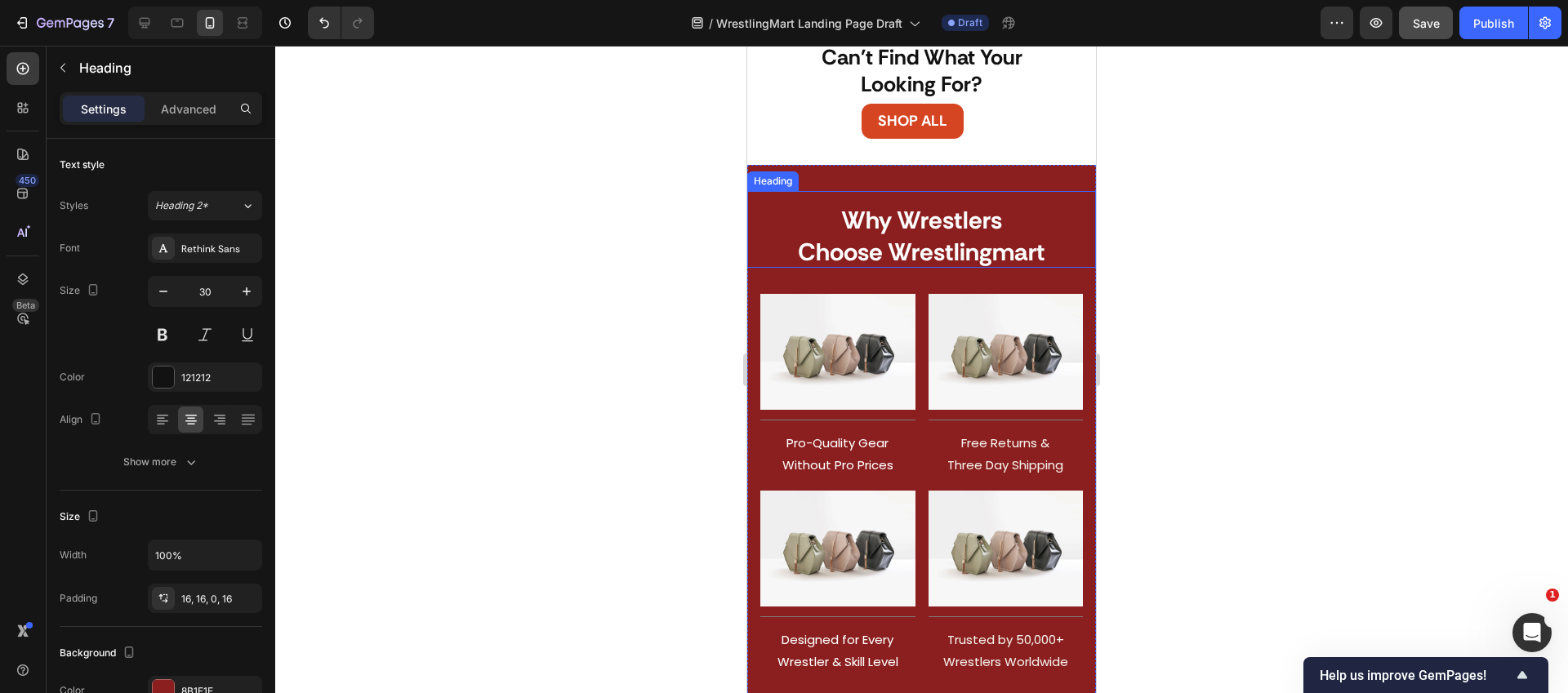
click at [902, 257] on span "choose wrestlingmart" at bounding box center [922, 251] width 247 height 32
click at [1017, 244] on span "choose wrestlingmart" at bounding box center [922, 251] width 247 height 32
drag, startPoint x: 1041, startPoint y: 245, endPoint x: 892, endPoint y: 252, distance: 149.2
click at [892, 252] on p "why wrestlers choose wrestlingmart" at bounding box center [921, 236] width 322 height 63
click at [1218, 310] on div at bounding box center [922, 368] width 1293 height 647
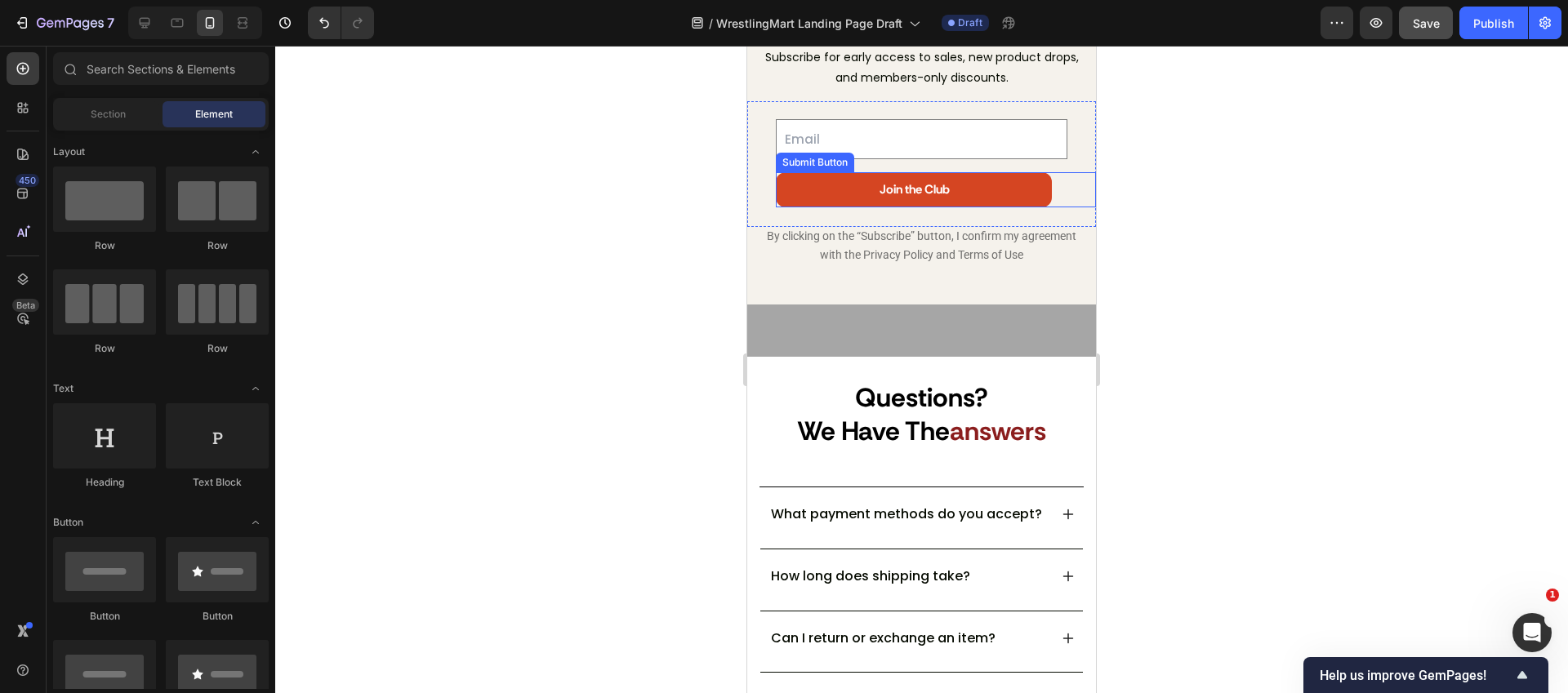
scroll to position [4809, 0]
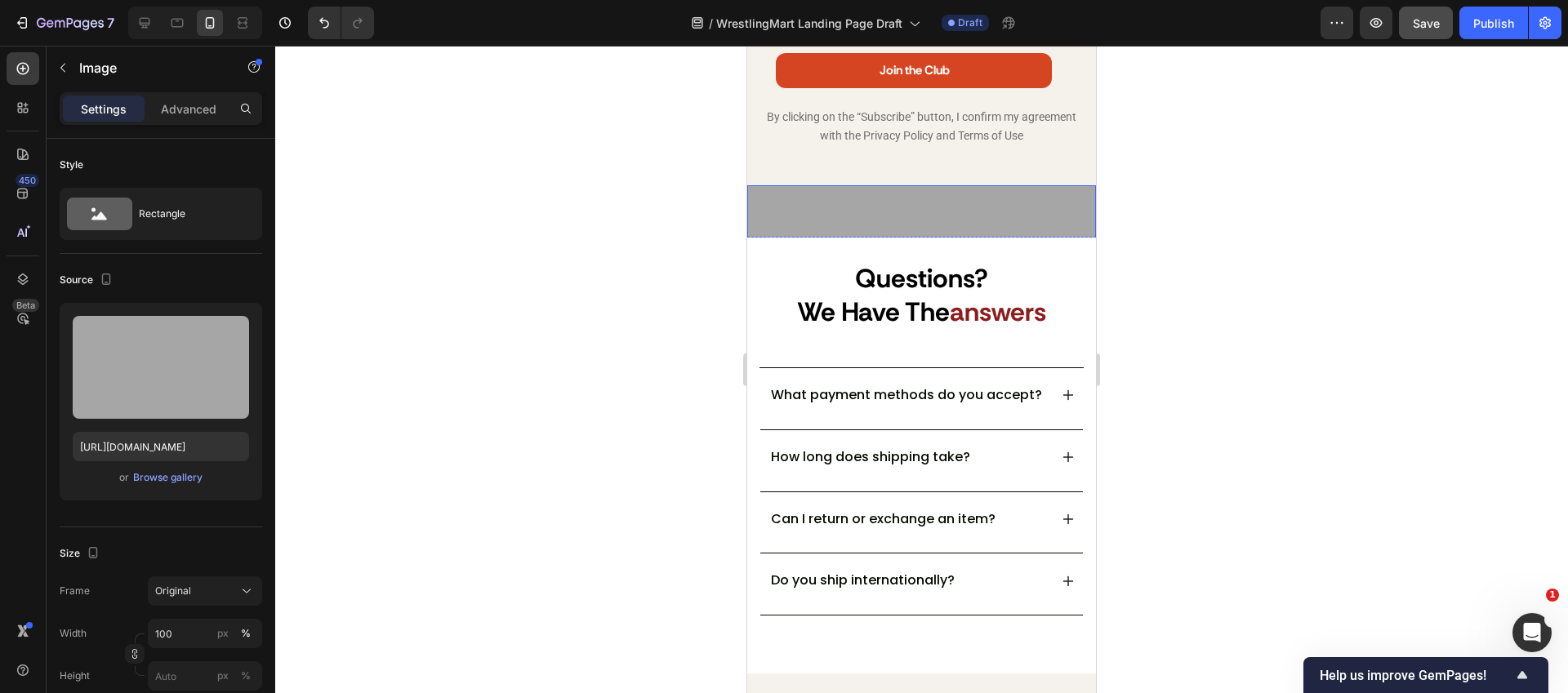
click at [971, 214] on img at bounding box center [921, 316] width 349 height 260
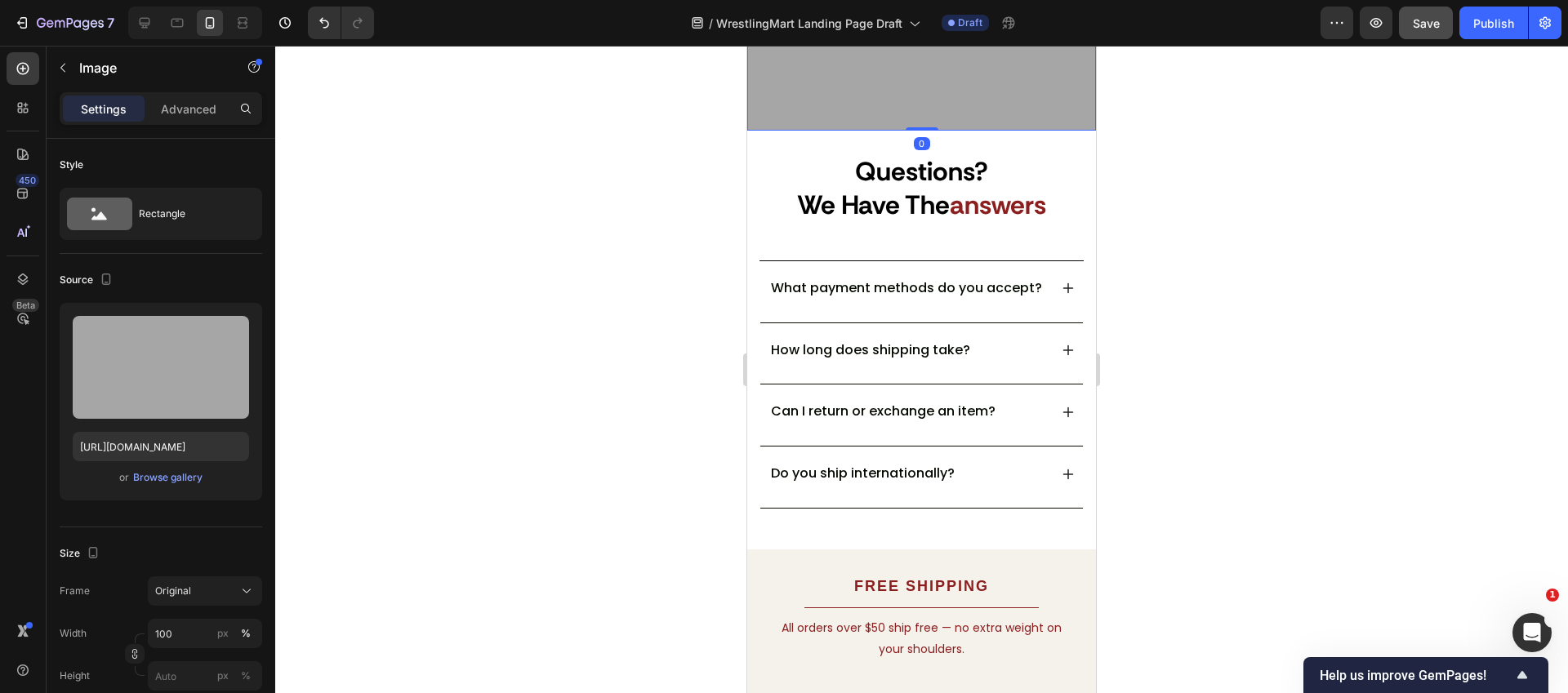
scroll to position [5126, 0]
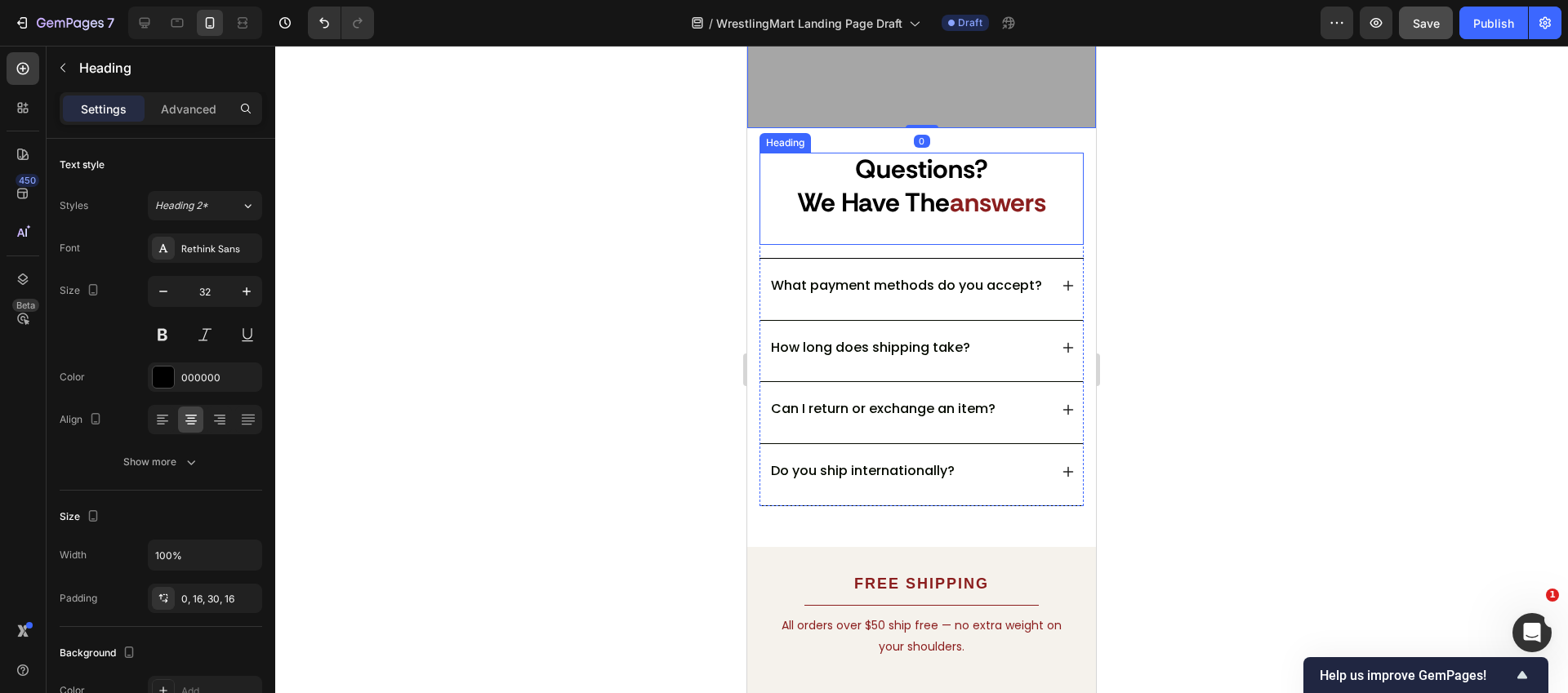
click at [984, 214] on h2 "questions? we have the answers" at bounding box center [921, 199] width 324 height 92
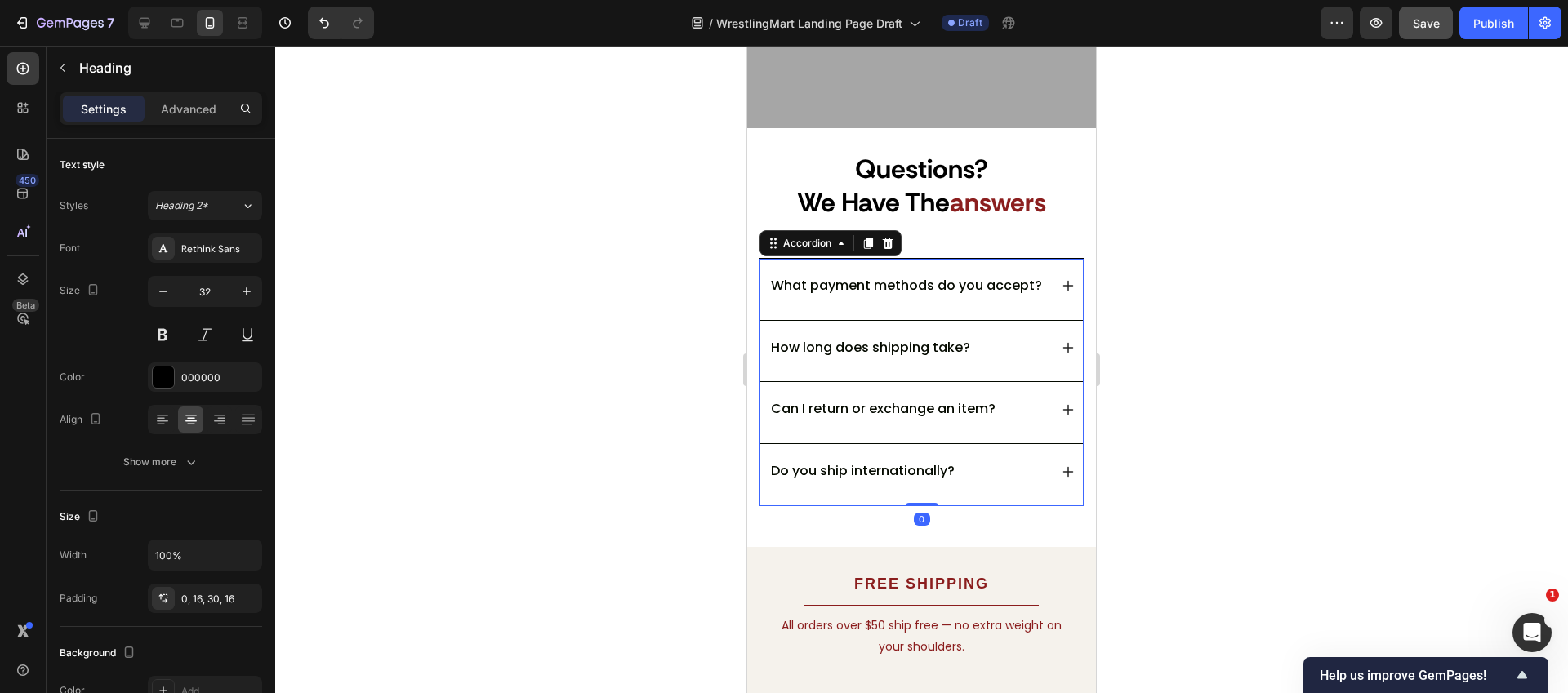
click at [988, 278] on p "What payment methods do you accept?" at bounding box center [906, 286] width 271 height 17
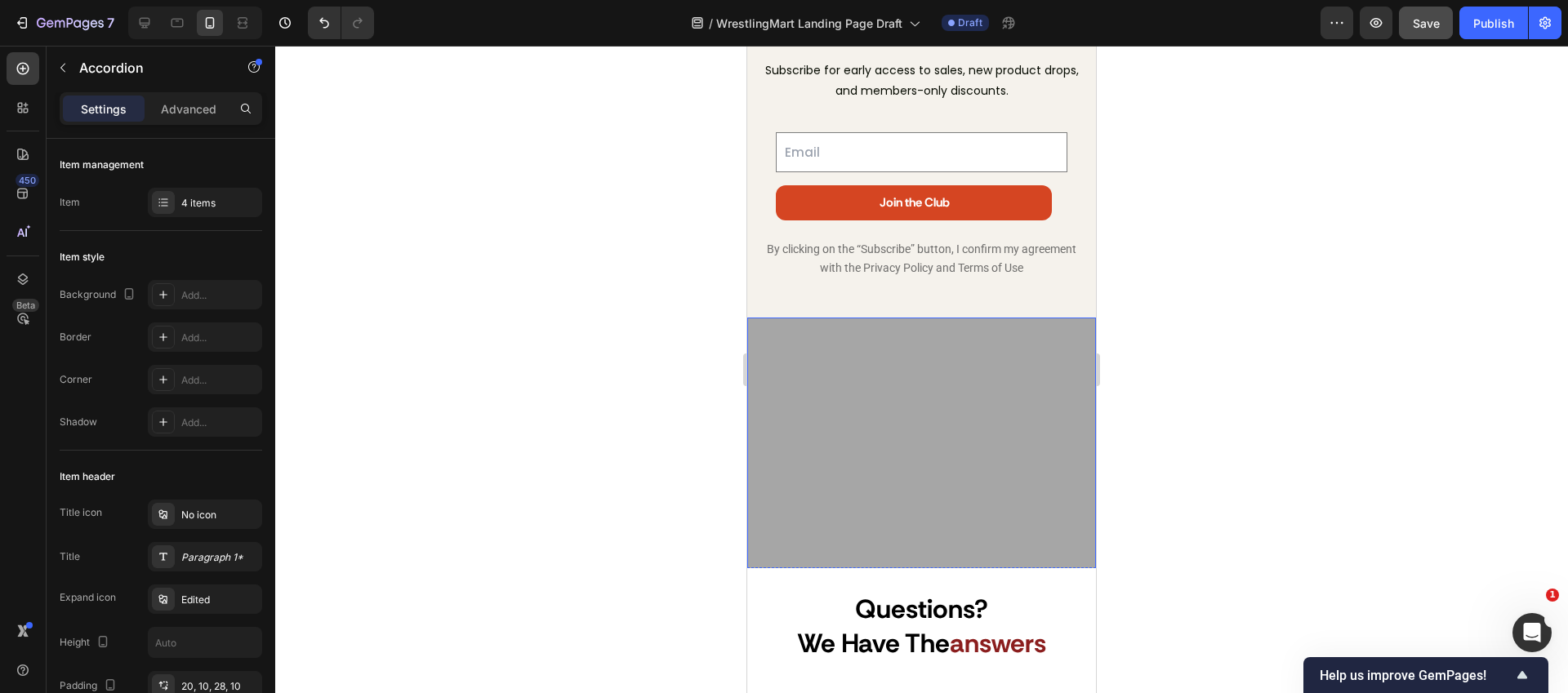
scroll to position [5233, 0]
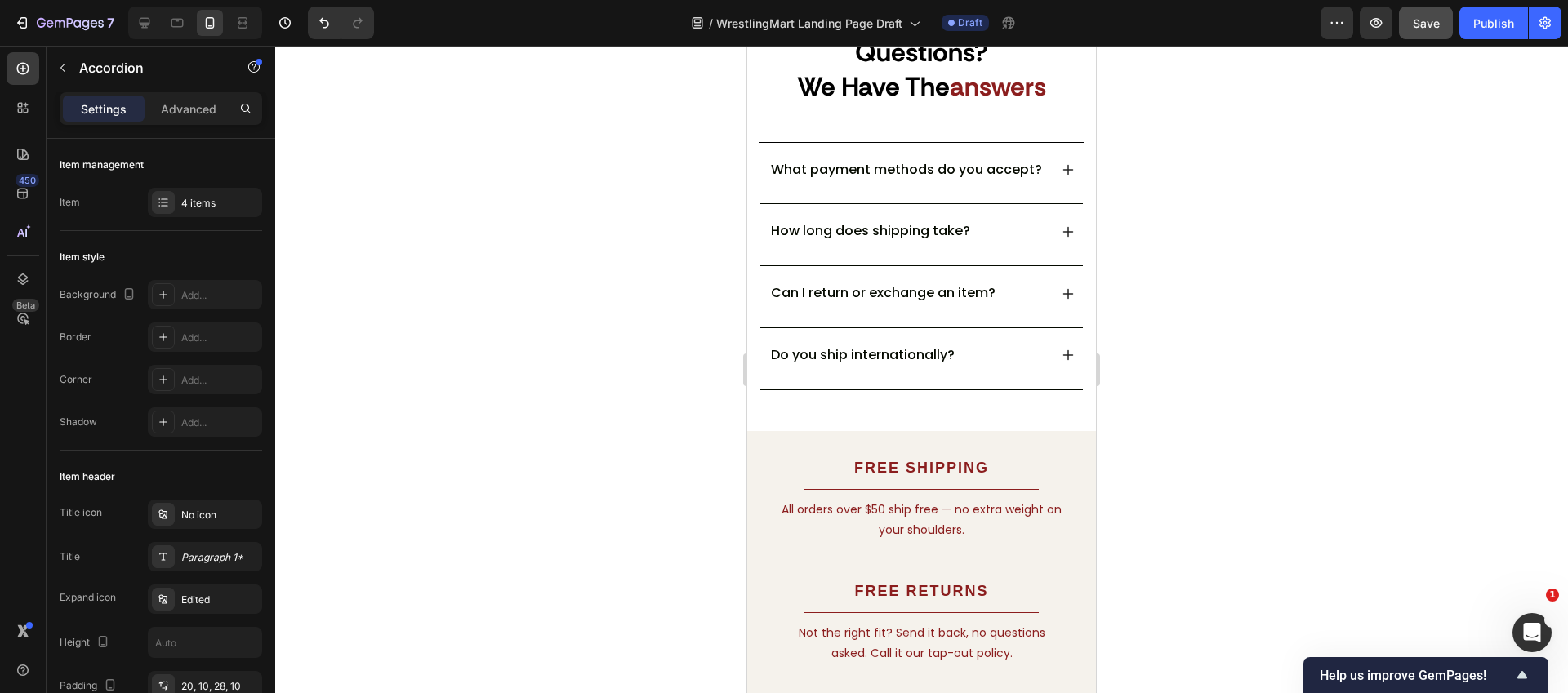
click at [1062, 176] on icon at bounding box center [1068, 170] width 13 height 13
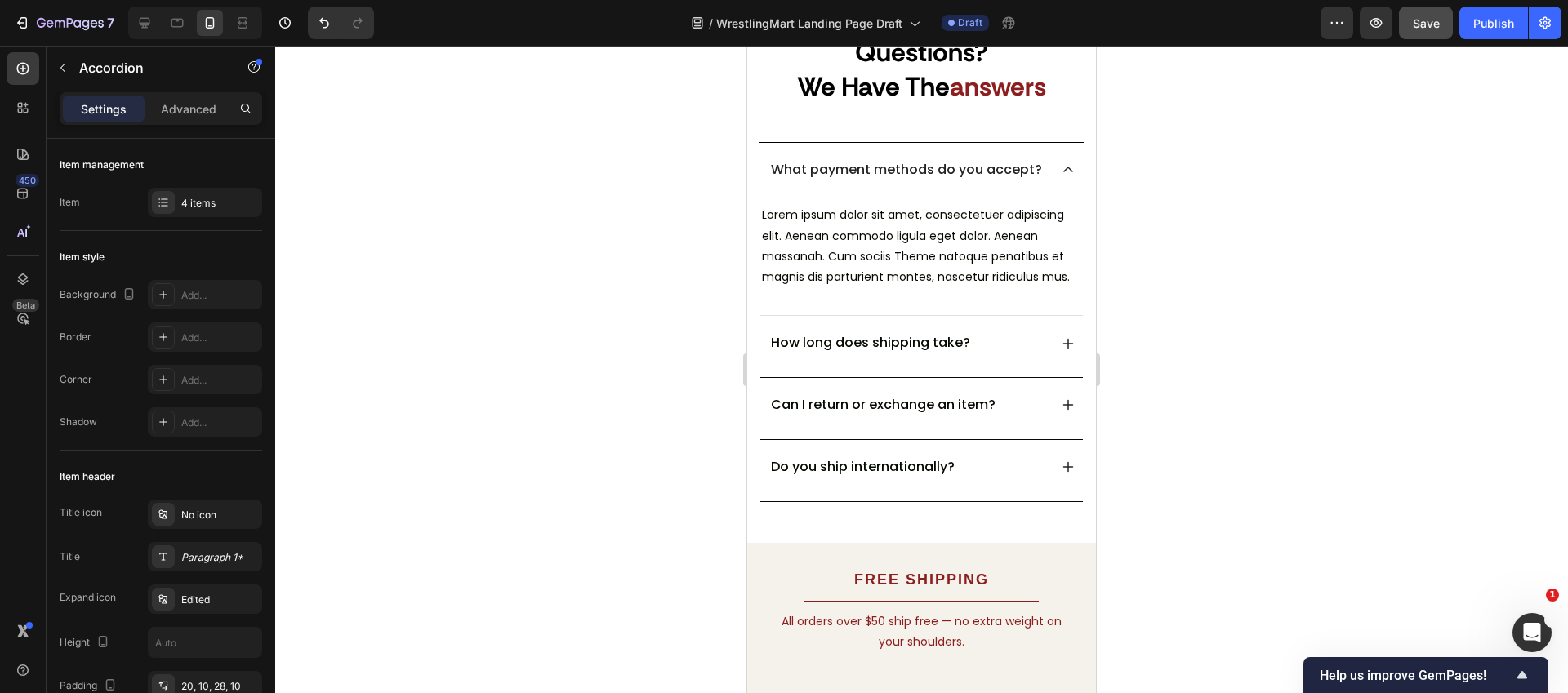
click at [1062, 176] on icon at bounding box center [1068, 170] width 13 height 13
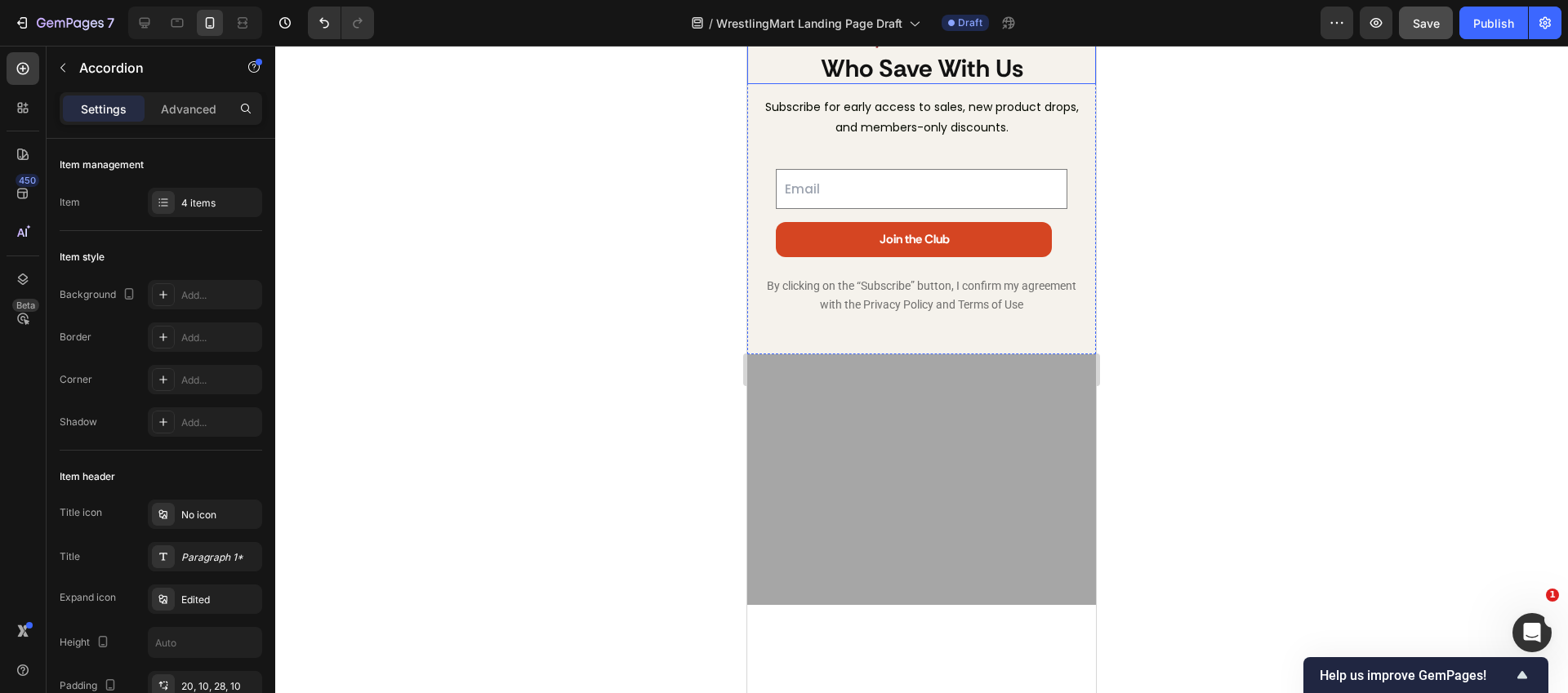
scroll to position [4436, 0]
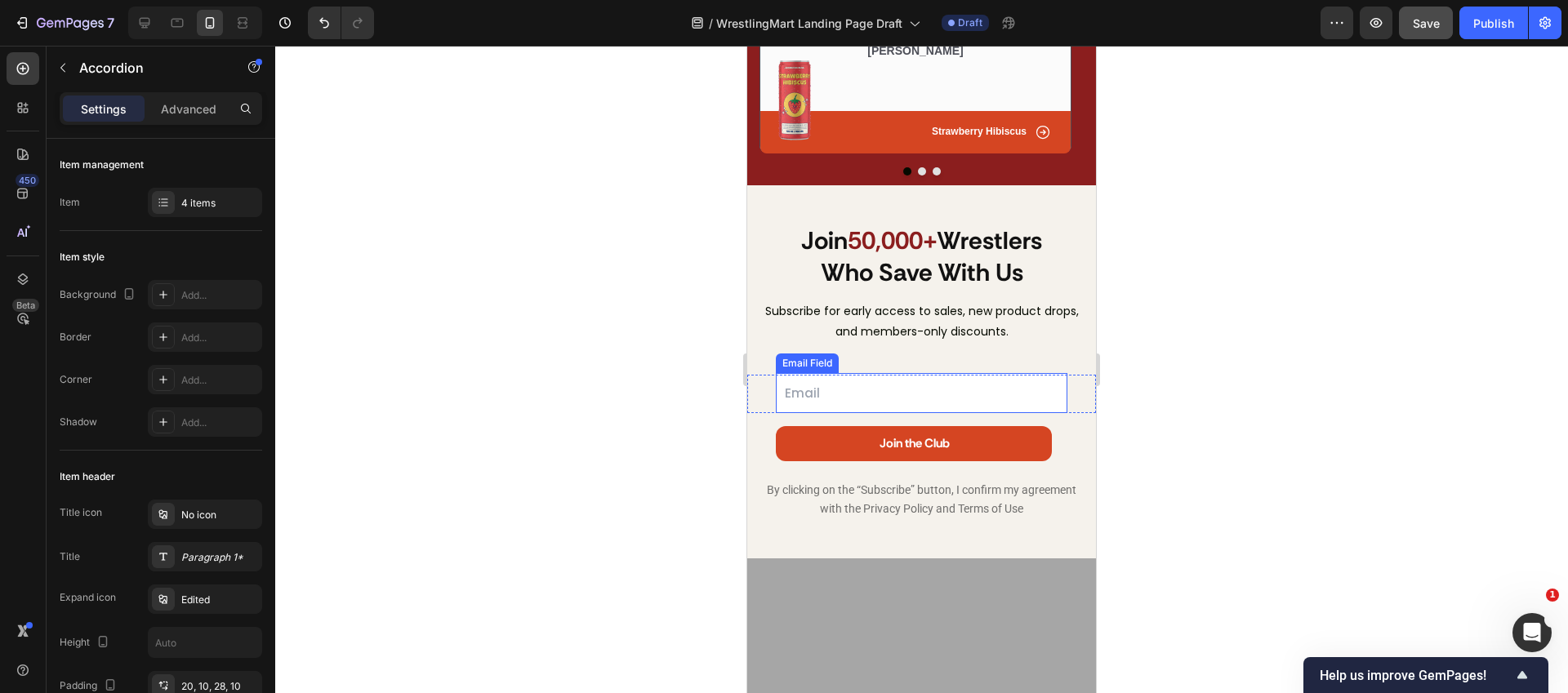
click at [819, 377] on input "email" at bounding box center [922, 393] width 292 height 40
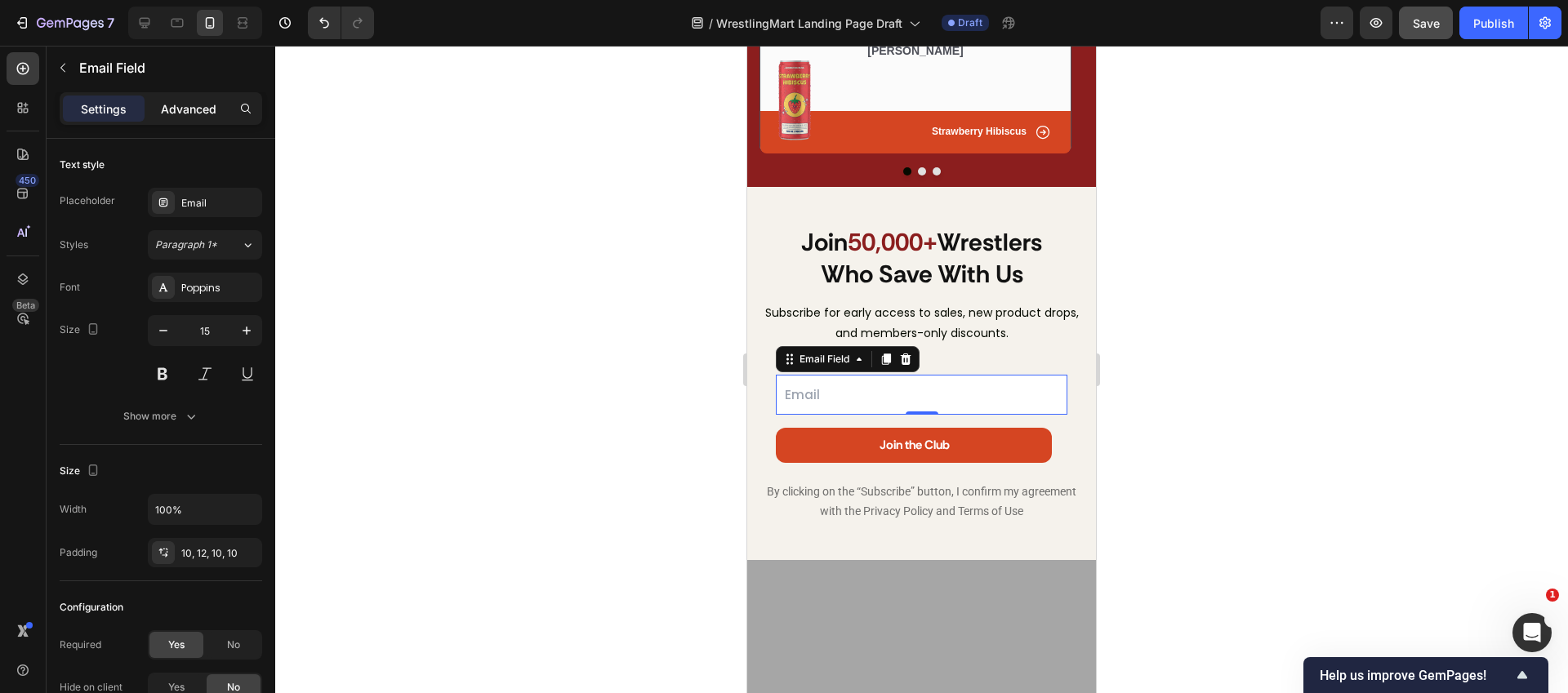
drag, startPoint x: 173, startPoint y: 115, endPoint x: 197, endPoint y: 114, distance: 24.0
click at [176, 115] on p "Advanced" at bounding box center [188, 109] width 55 height 17
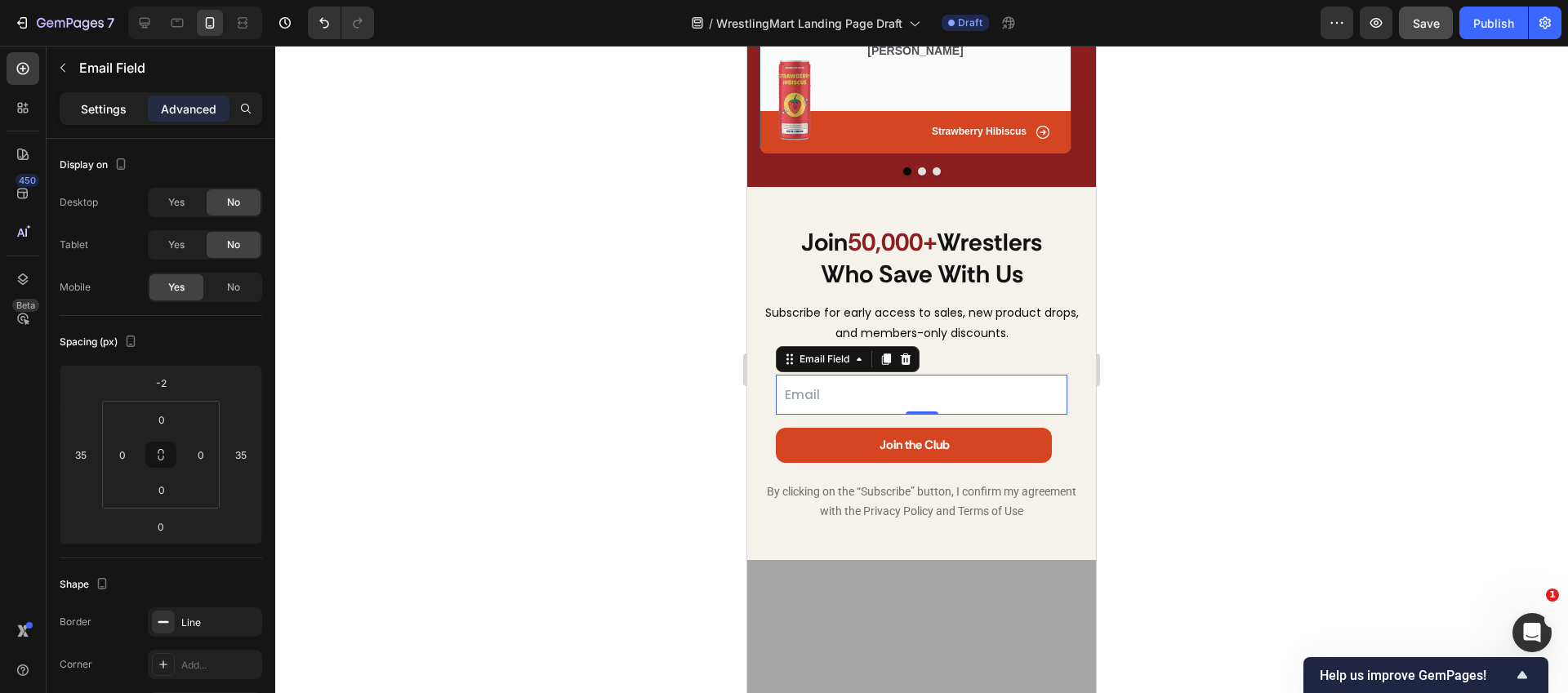
click at [122, 110] on p "Settings" at bounding box center [103, 109] width 45 height 17
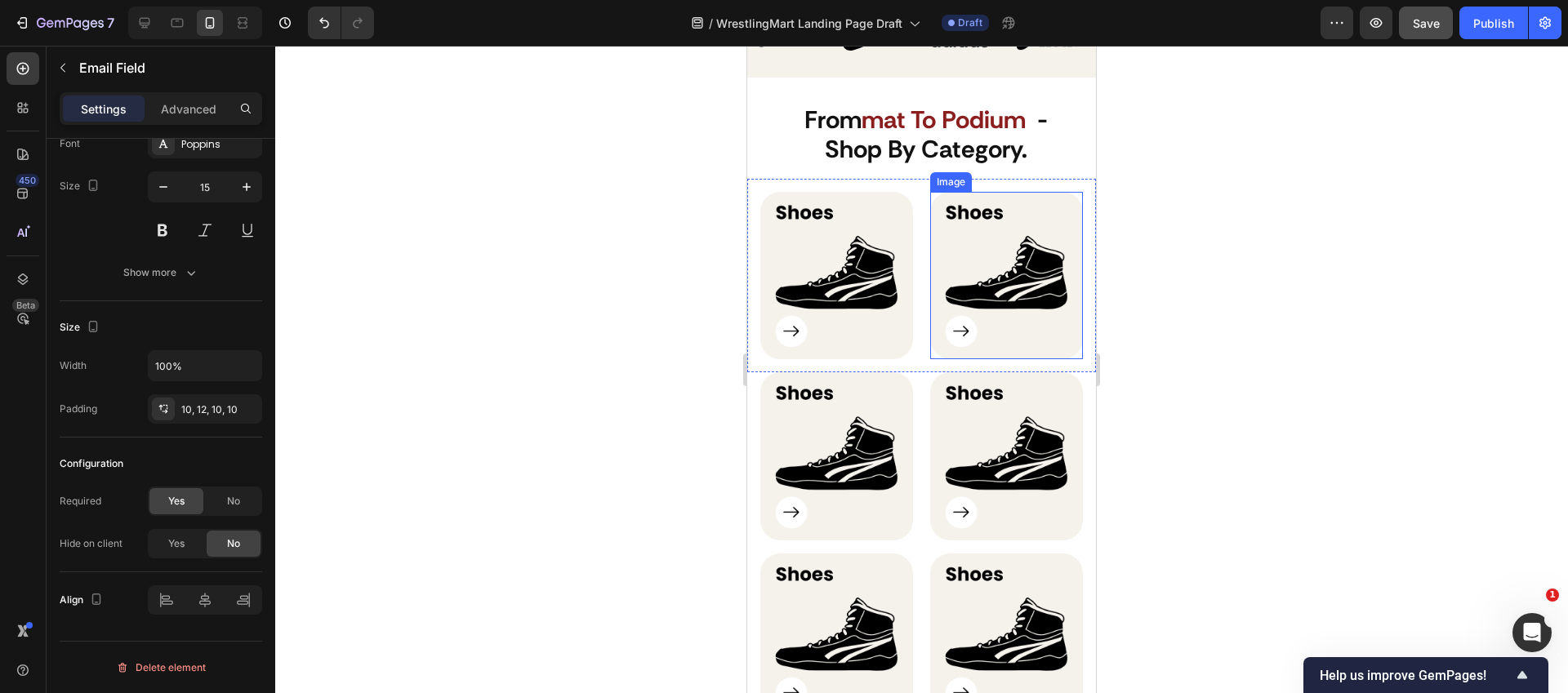
scroll to position [979, 0]
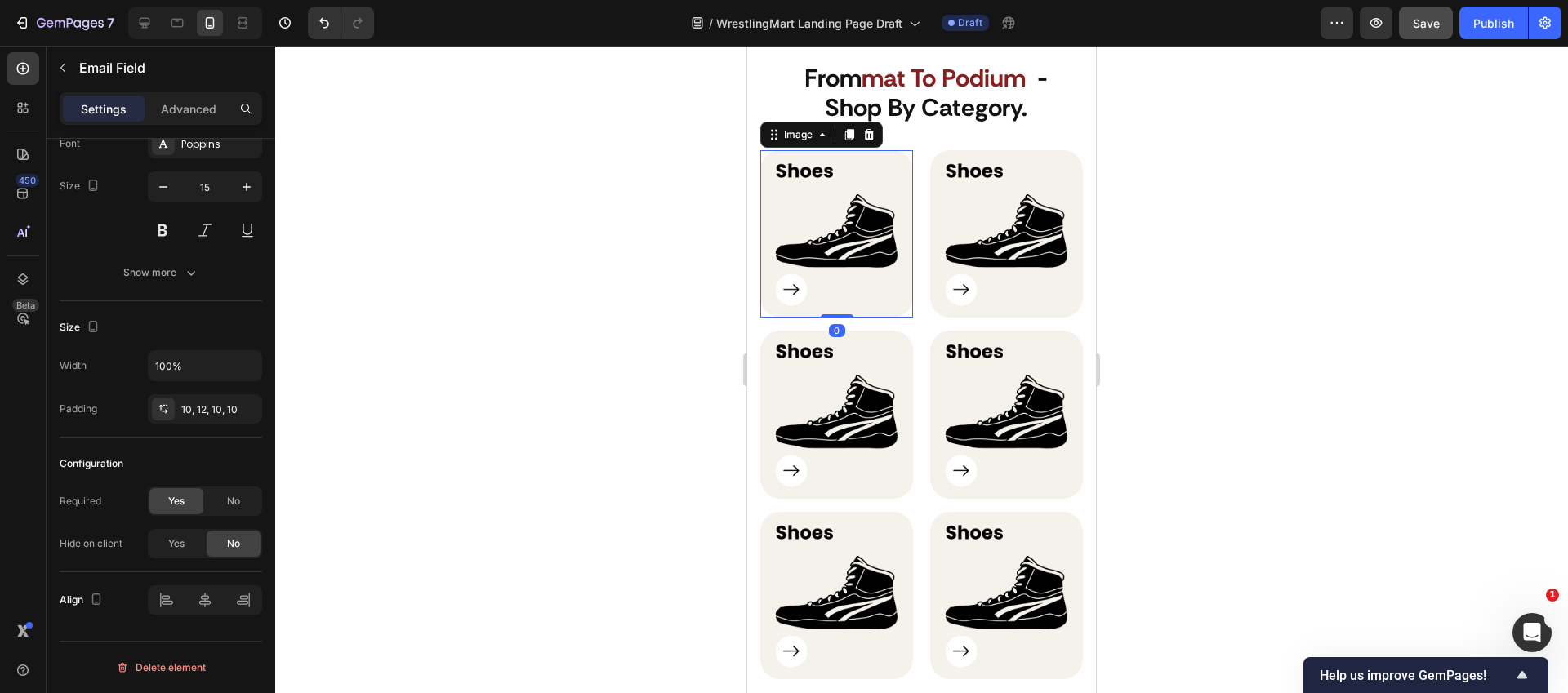
click at [820, 232] on img at bounding box center [836, 234] width 153 height 168
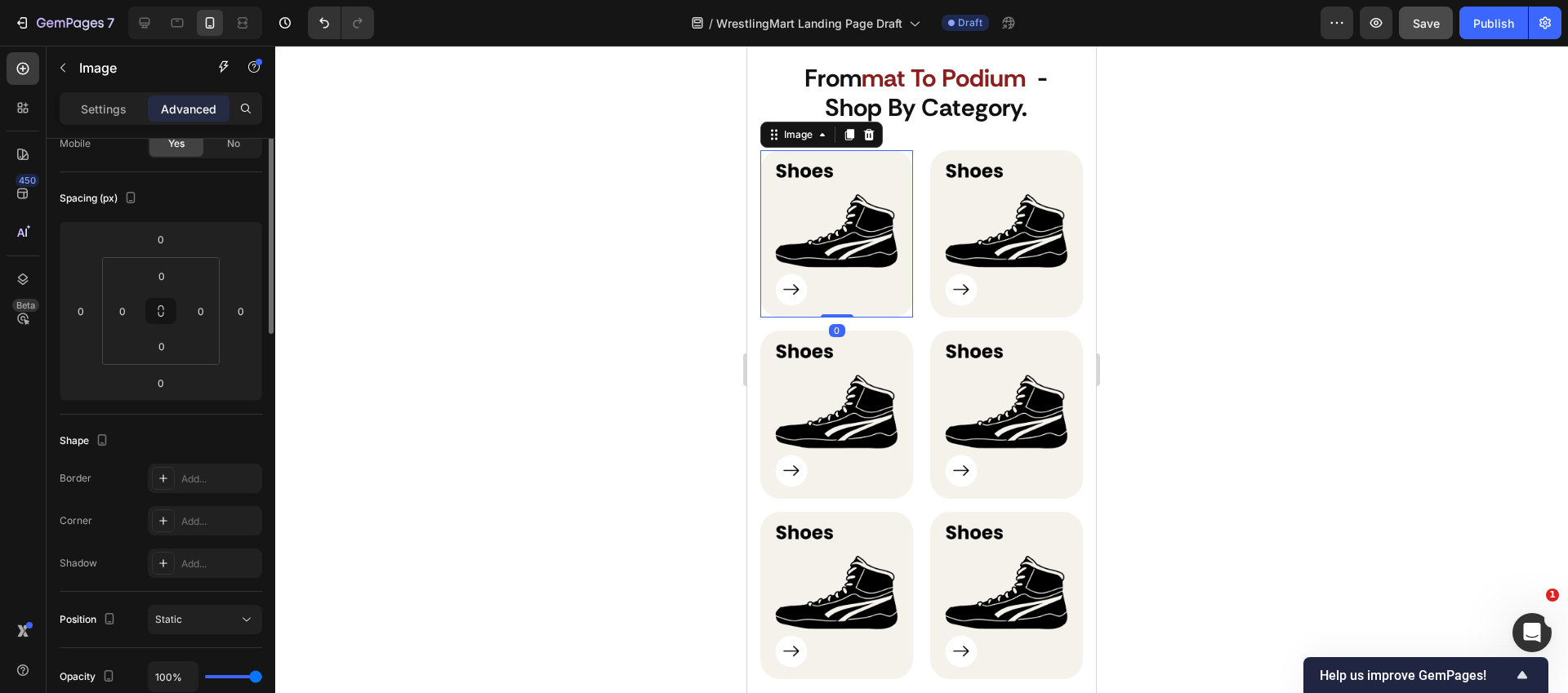
scroll to position [0, 0]
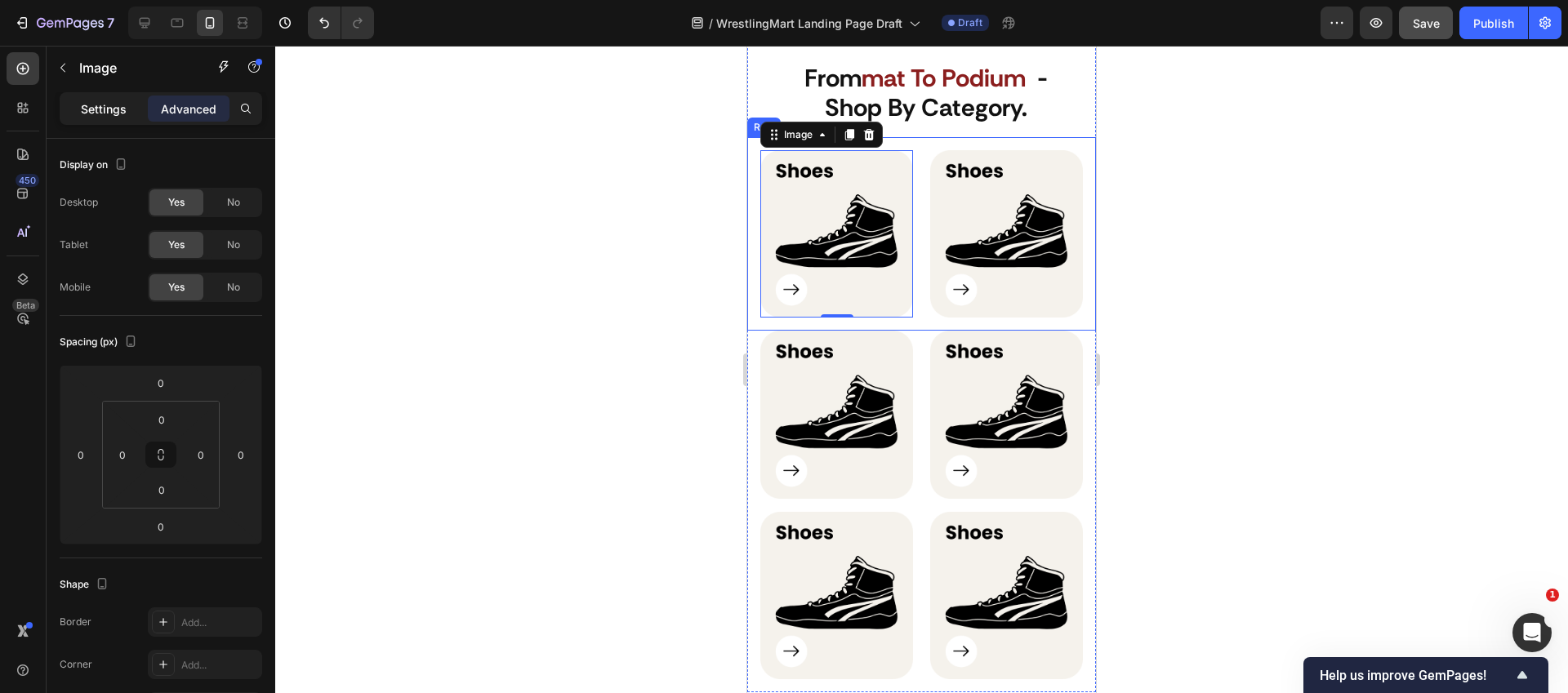
click at [132, 109] on div "Settings" at bounding box center [103, 109] width 82 height 26
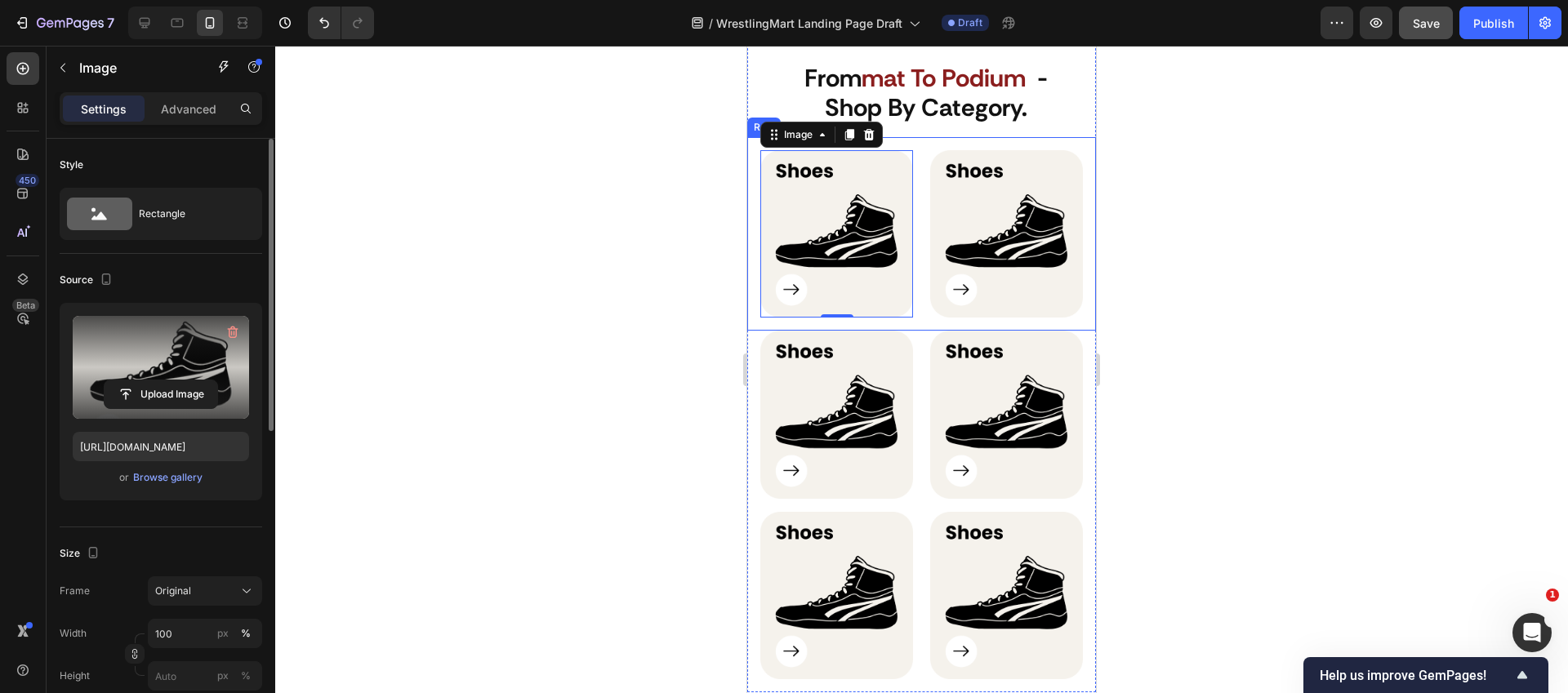
click at [159, 337] on label at bounding box center [161, 367] width 176 height 103
click at [159, 381] on input "file" at bounding box center [161, 395] width 113 height 28
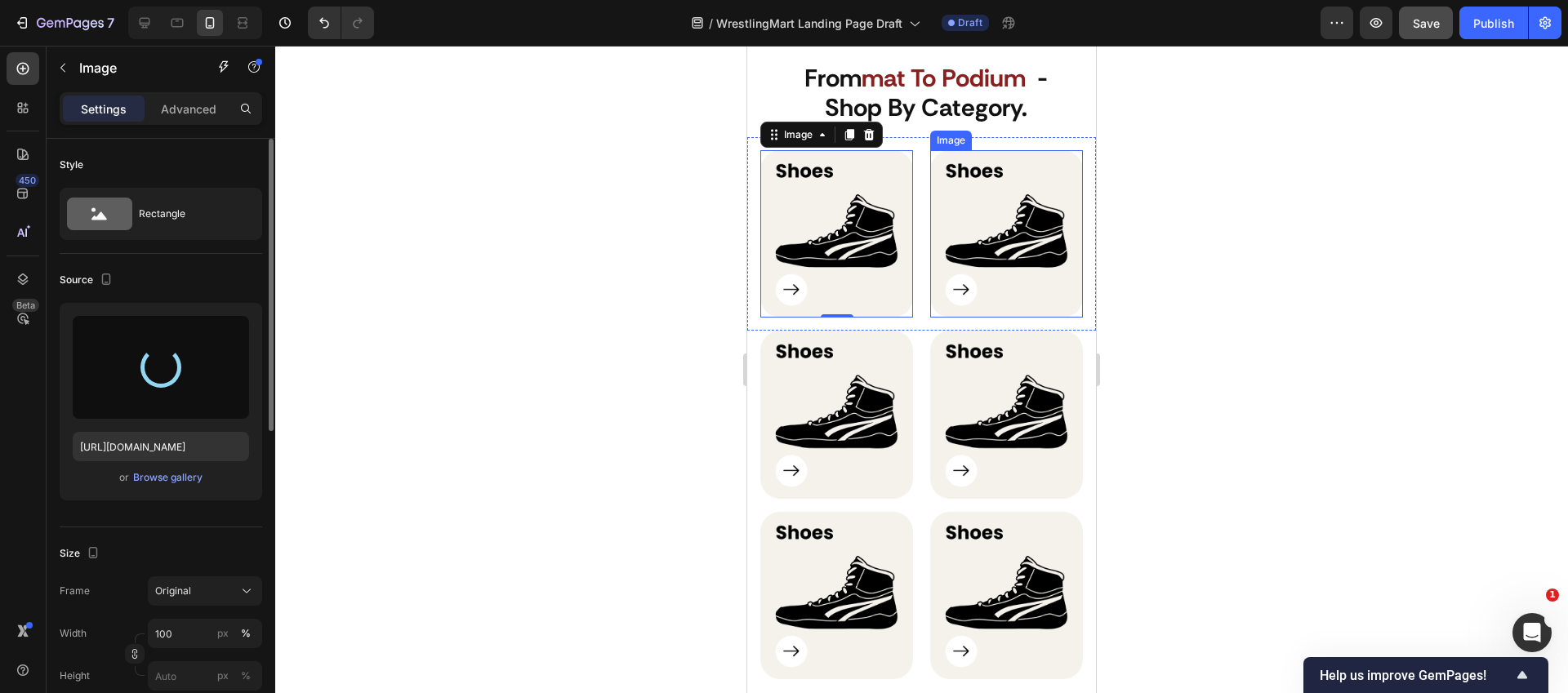
type input "https://cdn.shopify.com/s/files/1/0738/4838/9933/files/gempages_585738029033849…"
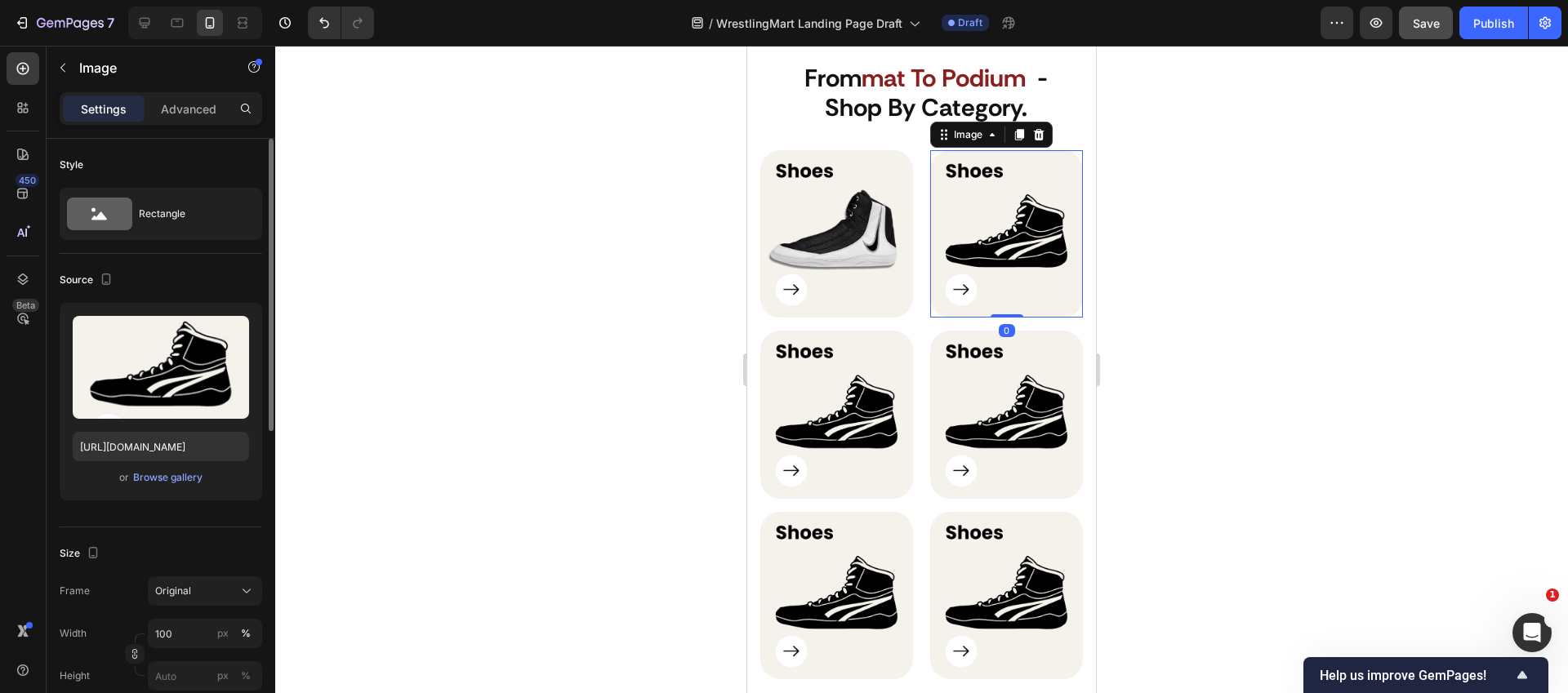
click at [1005, 275] on img at bounding box center [1006, 234] width 153 height 168
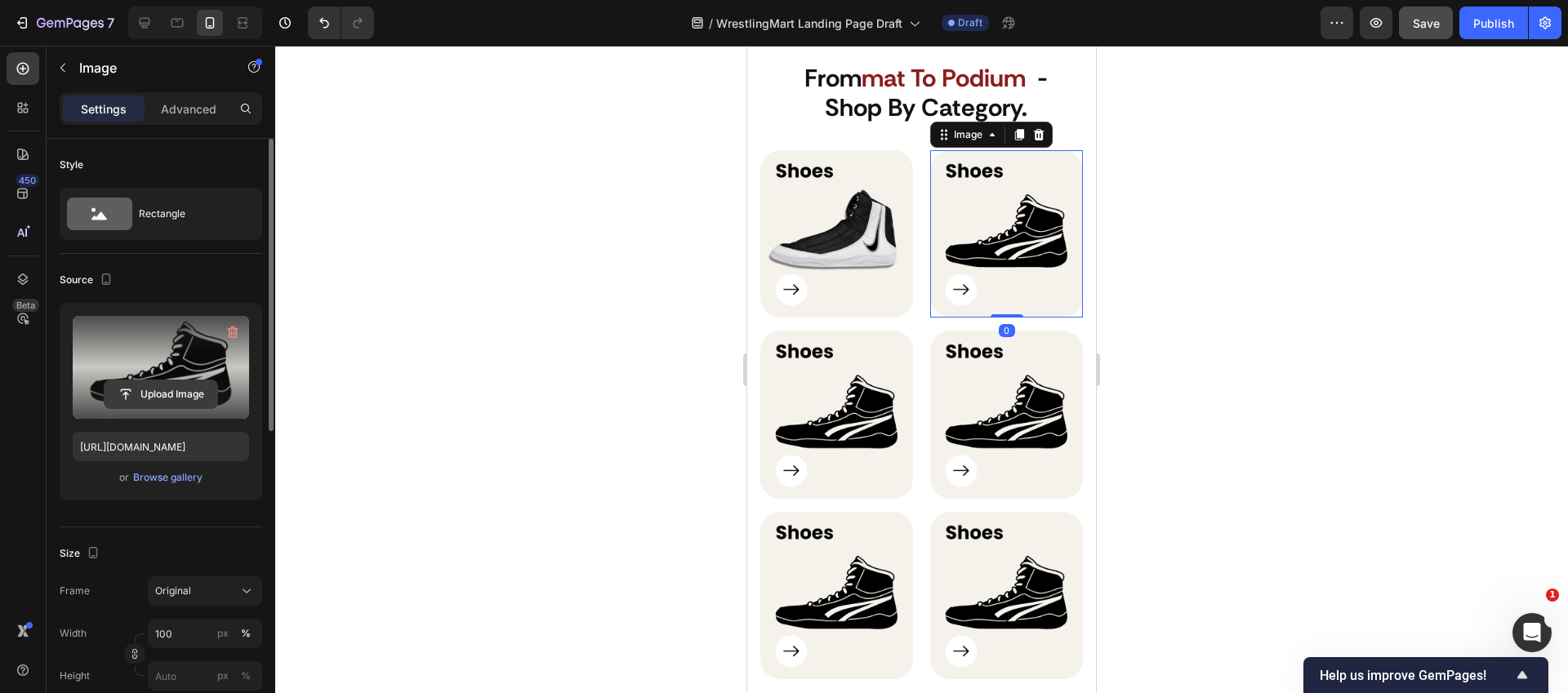
click at [177, 390] on input "file" at bounding box center [161, 395] width 113 height 28
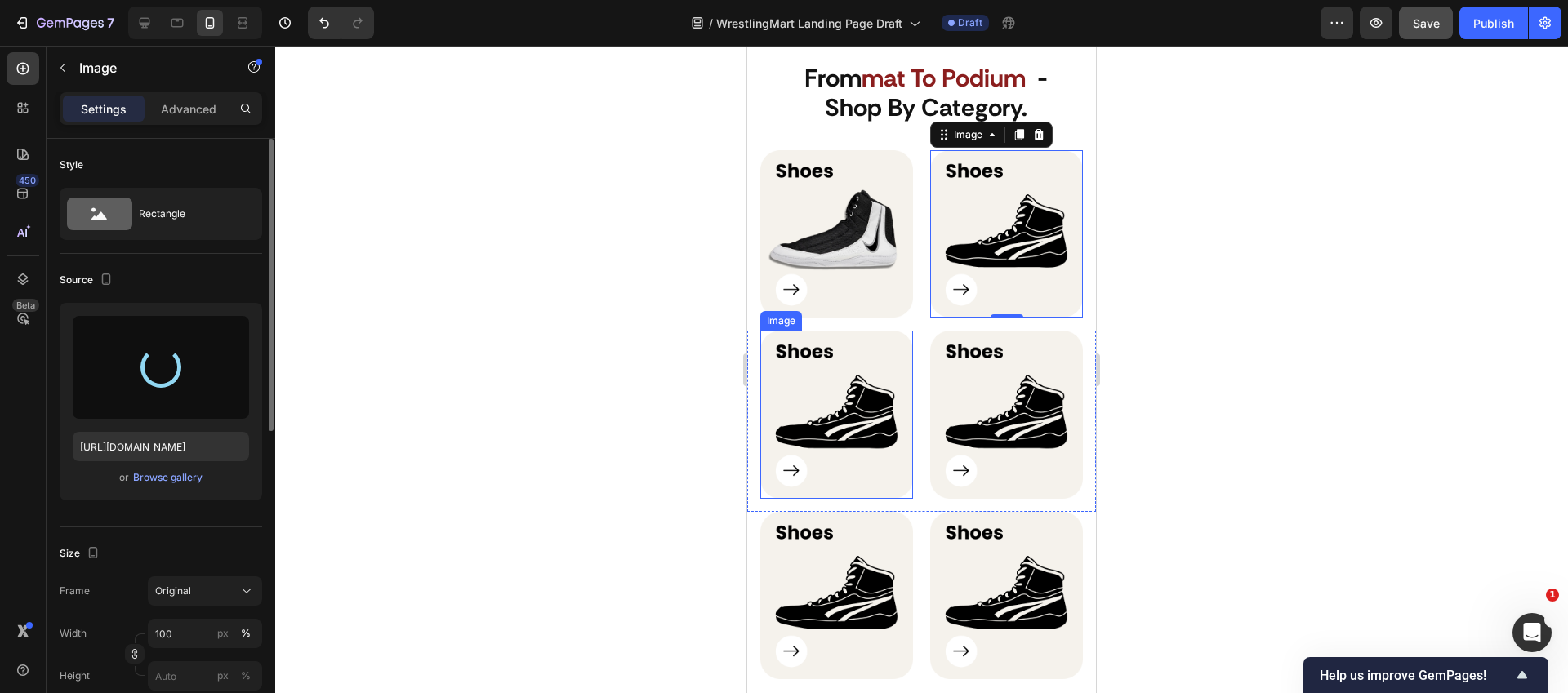
type input "https://cdn.shopify.com/s/files/1/0738/4838/9933/files/gempages_585738029033849…"
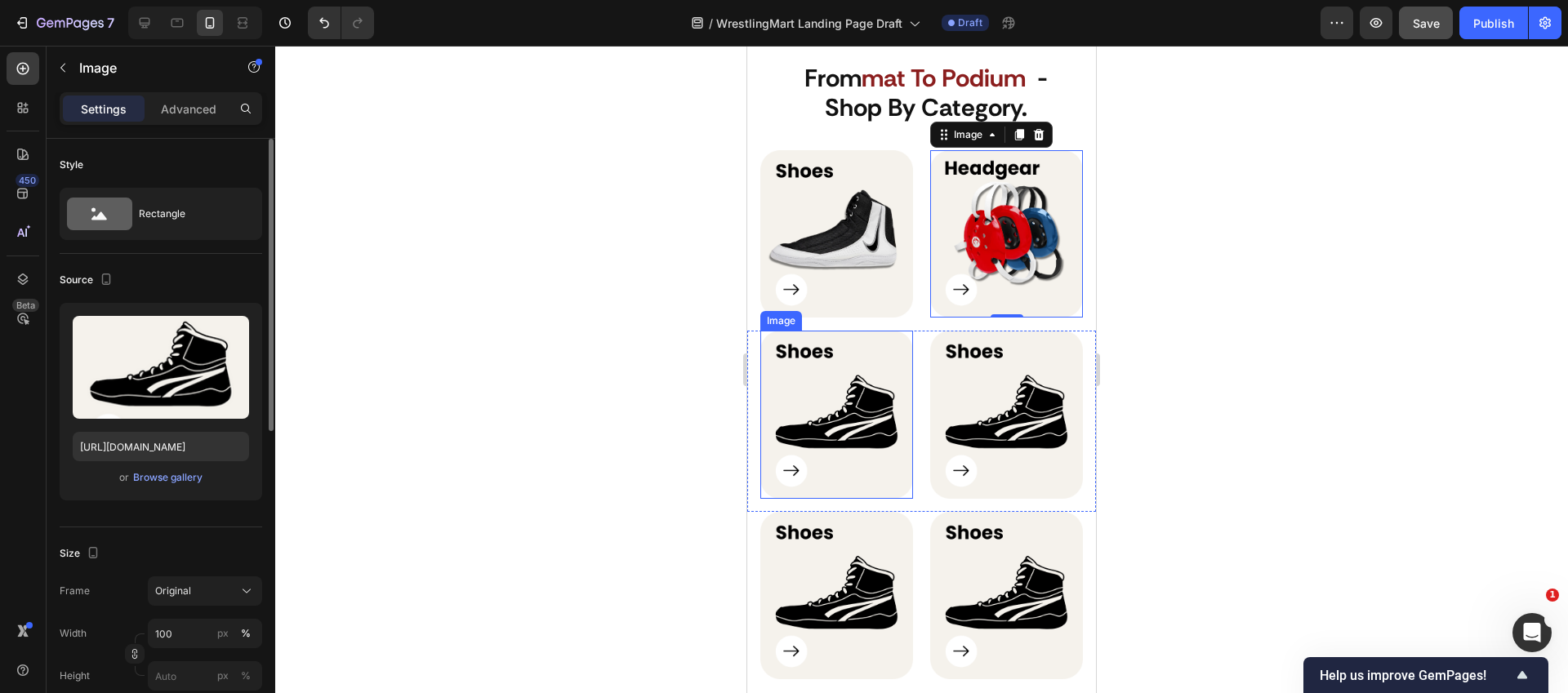
click at [797, 413] on img at bounding box center [836, 414] width 153 height 168
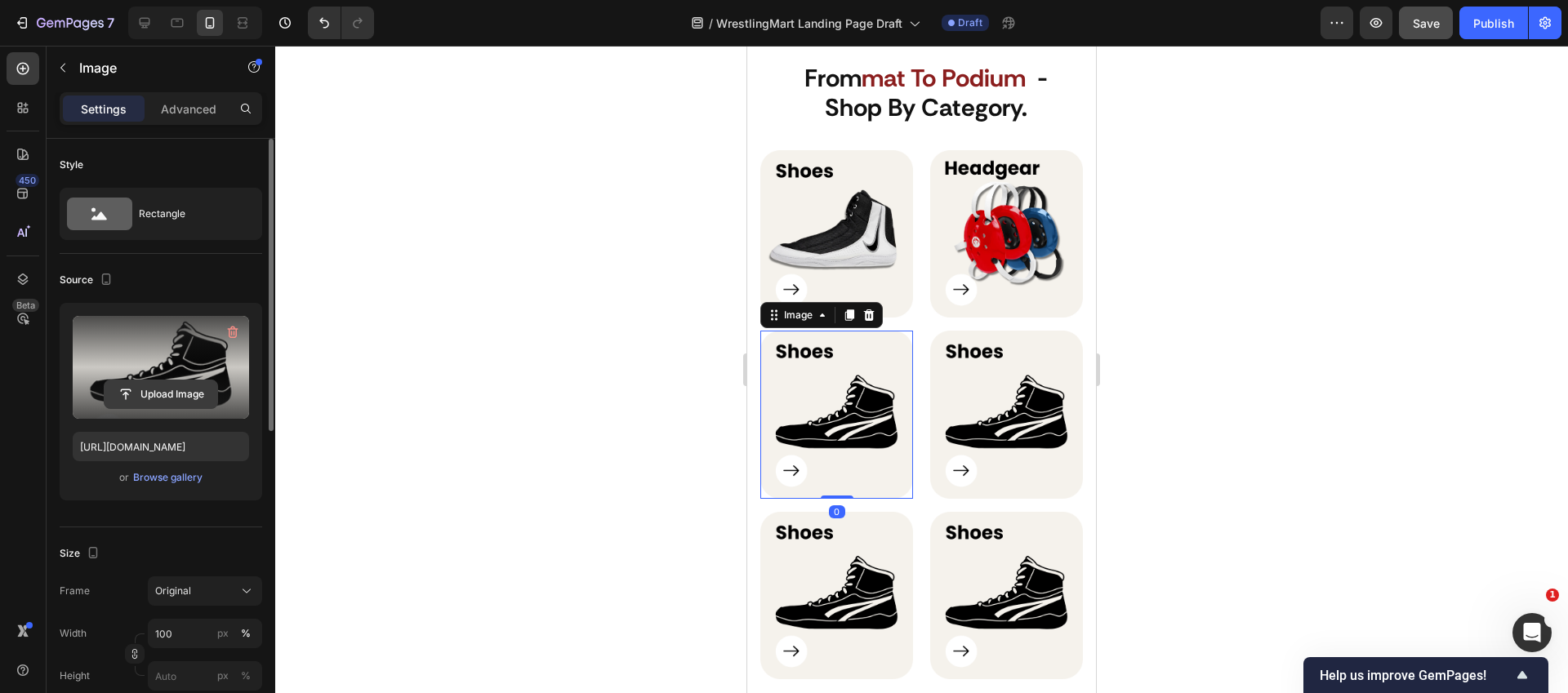
click at [158, 388] on input "file" at bounding box center [161, 395] width 113 height 28
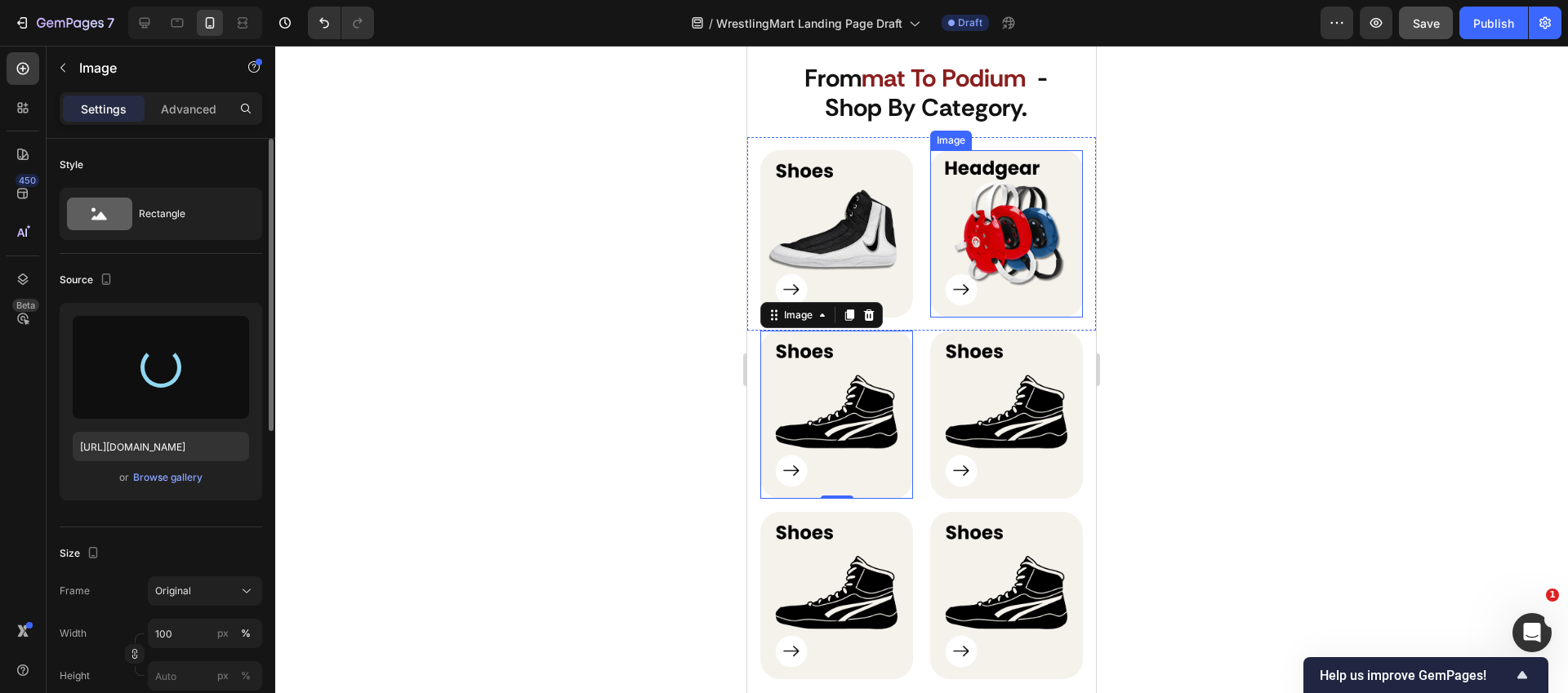
type input "https://cdn.shopify.com/s/files/1/0738/4838/9933/files/gempages_585738029033849…"
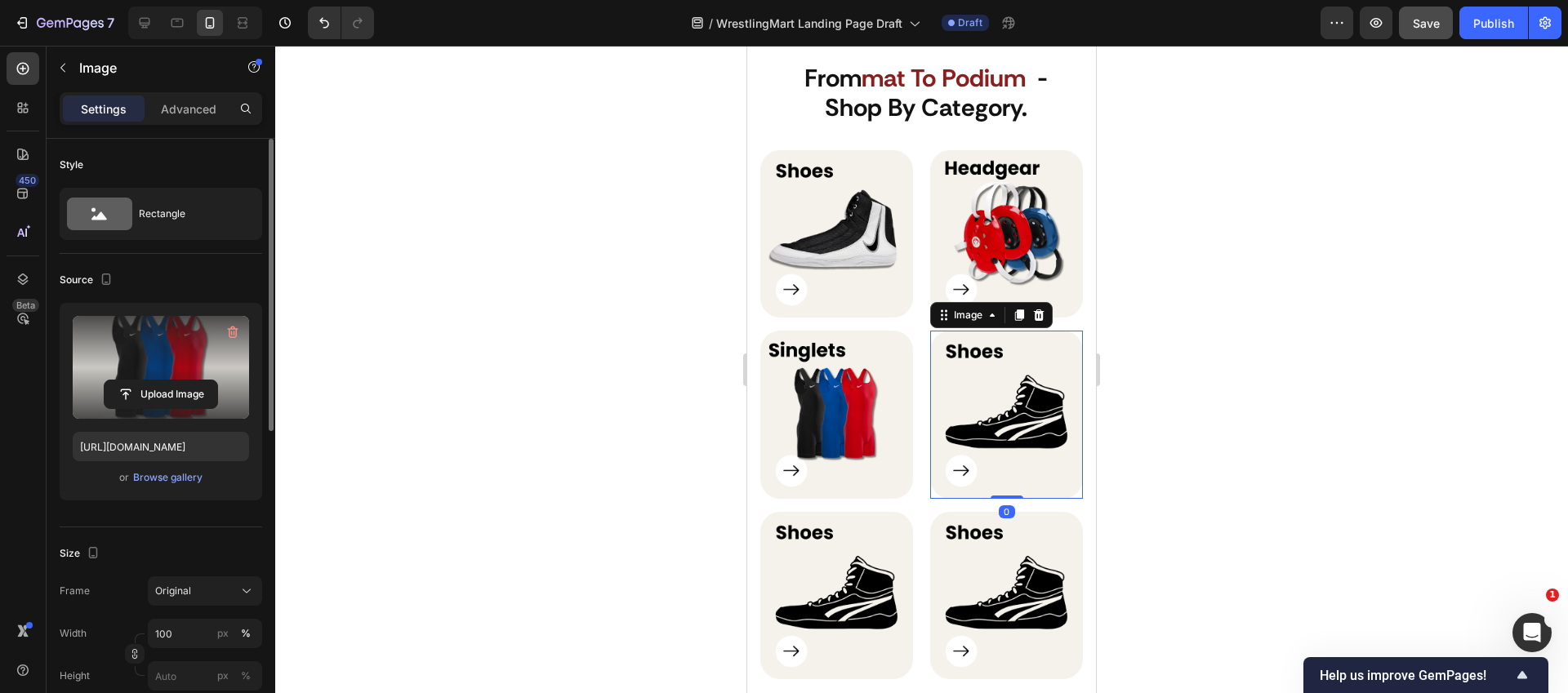
click at [990, 408] on img at bounding box center [1006, 414] width 153 height 168
click at [158, 378] on label at bounding box center [161, 367] width 176 height 103
click at [158, 381] on input "file" at bounding box center [161, 395] width 113 height 28
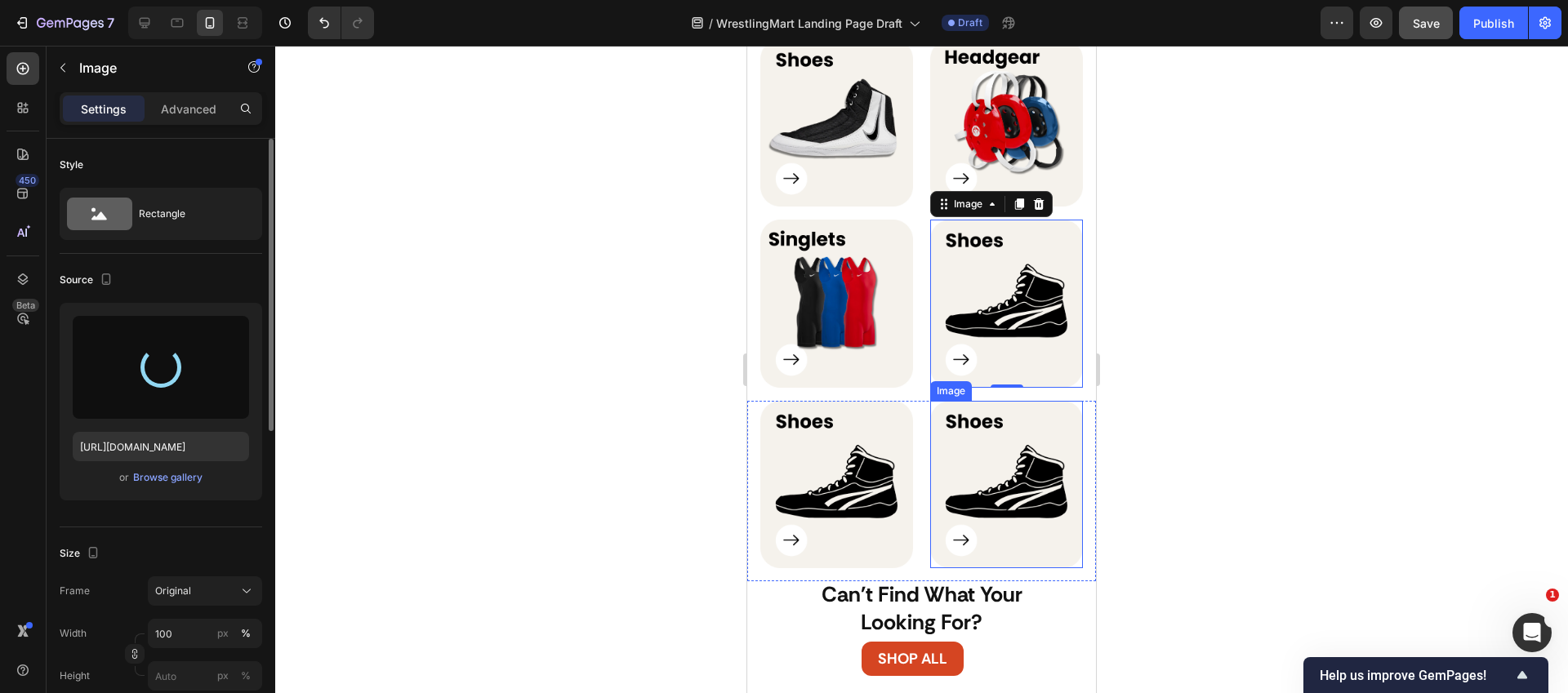
scroll to position [1137, 0]
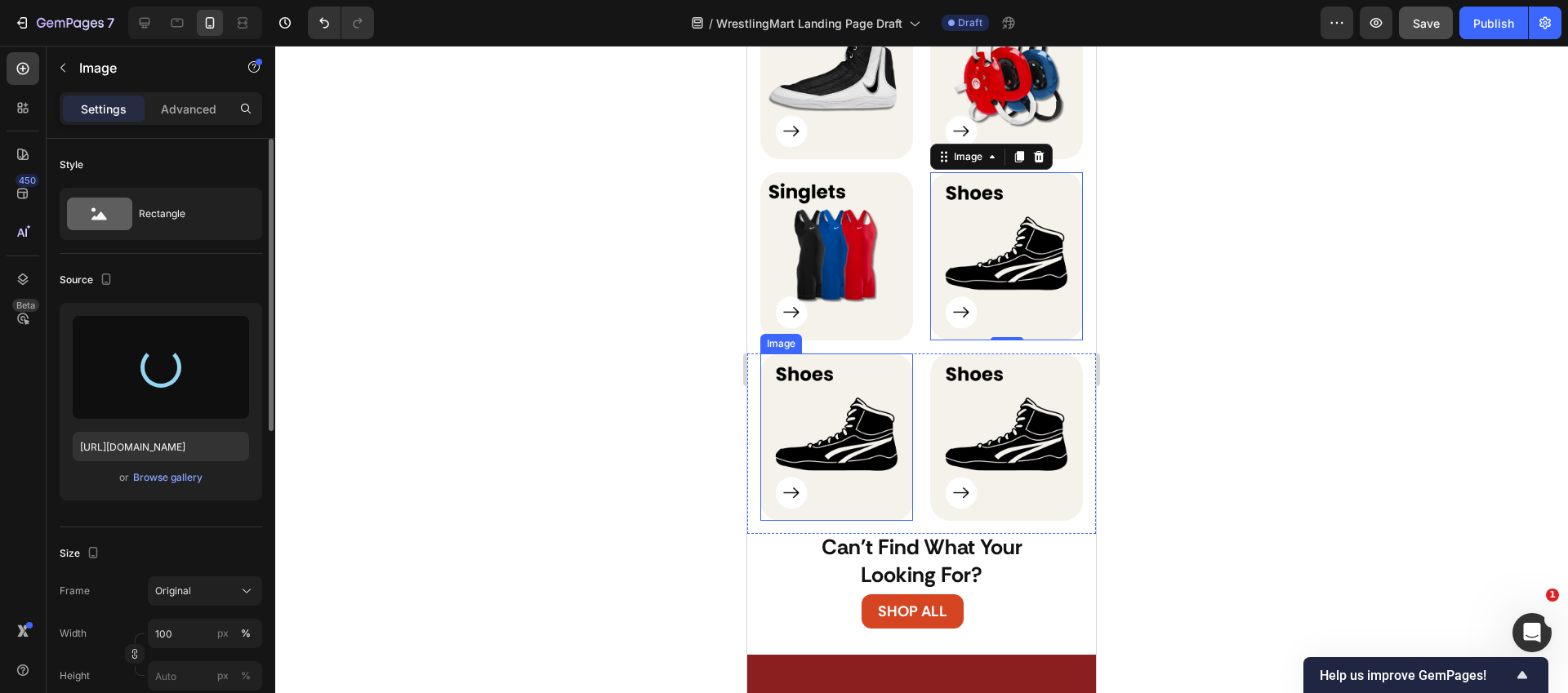
type input "https://cdn.shopify.com/s/files/1/0738/4838/9933/files/gempages_585738029033849…"
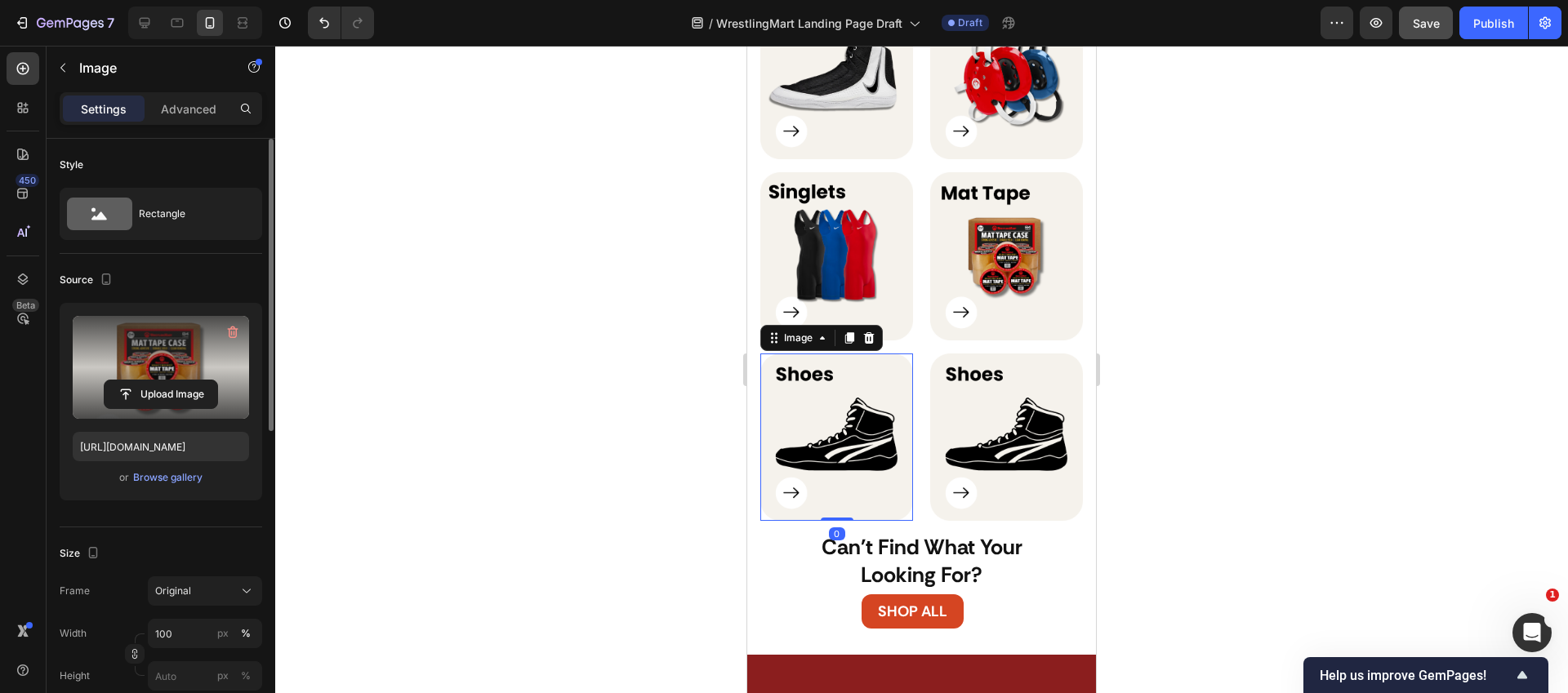
click at [854, 392] on img at bounding box center [836, 438] width 153 height 168
click at [185, 354] on label at bounding box center [161, 367] width 176 height 103
click at [185, 381] on input "file" at bounding box center [161, 395] width 113 height 28
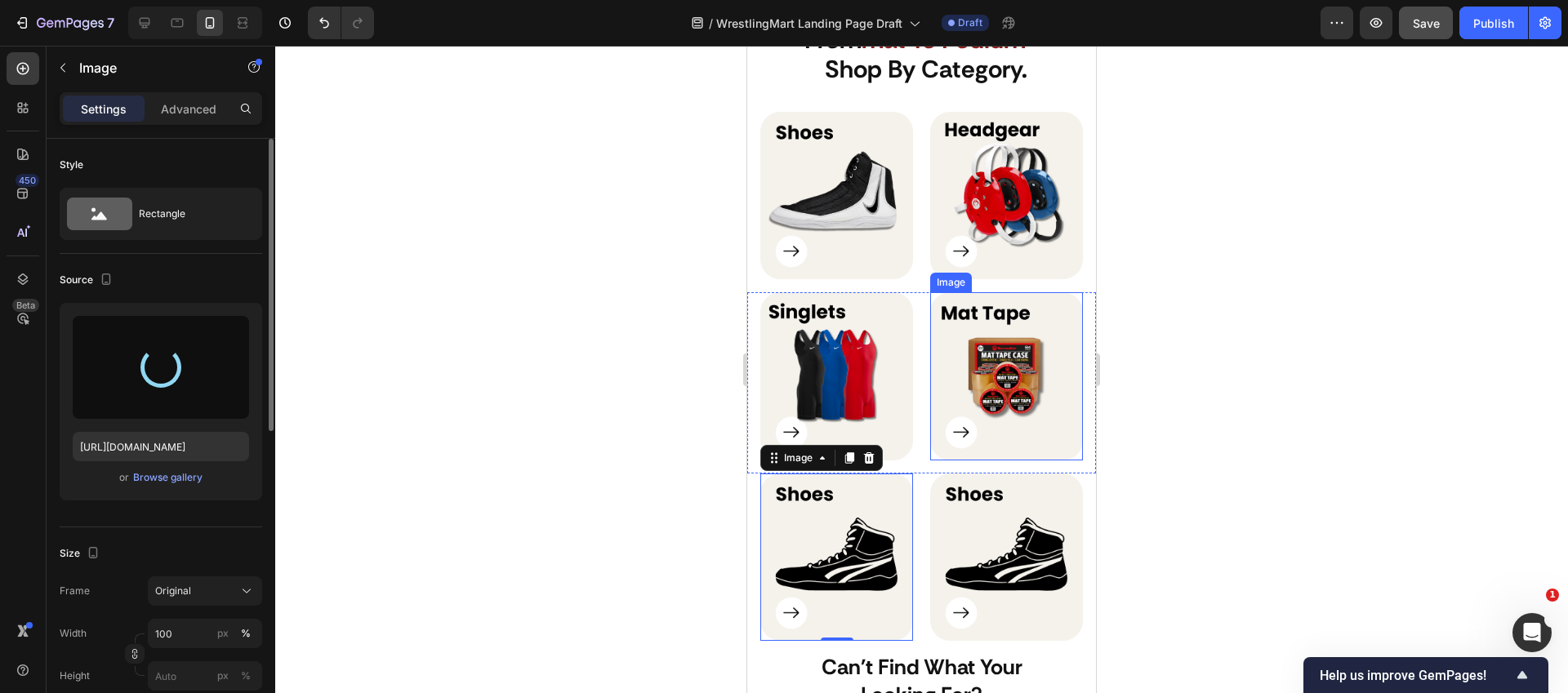
type input "https://cdn.shopify.com/s/files/1/0738/4838/9933/files/gempages_585738029033849…"
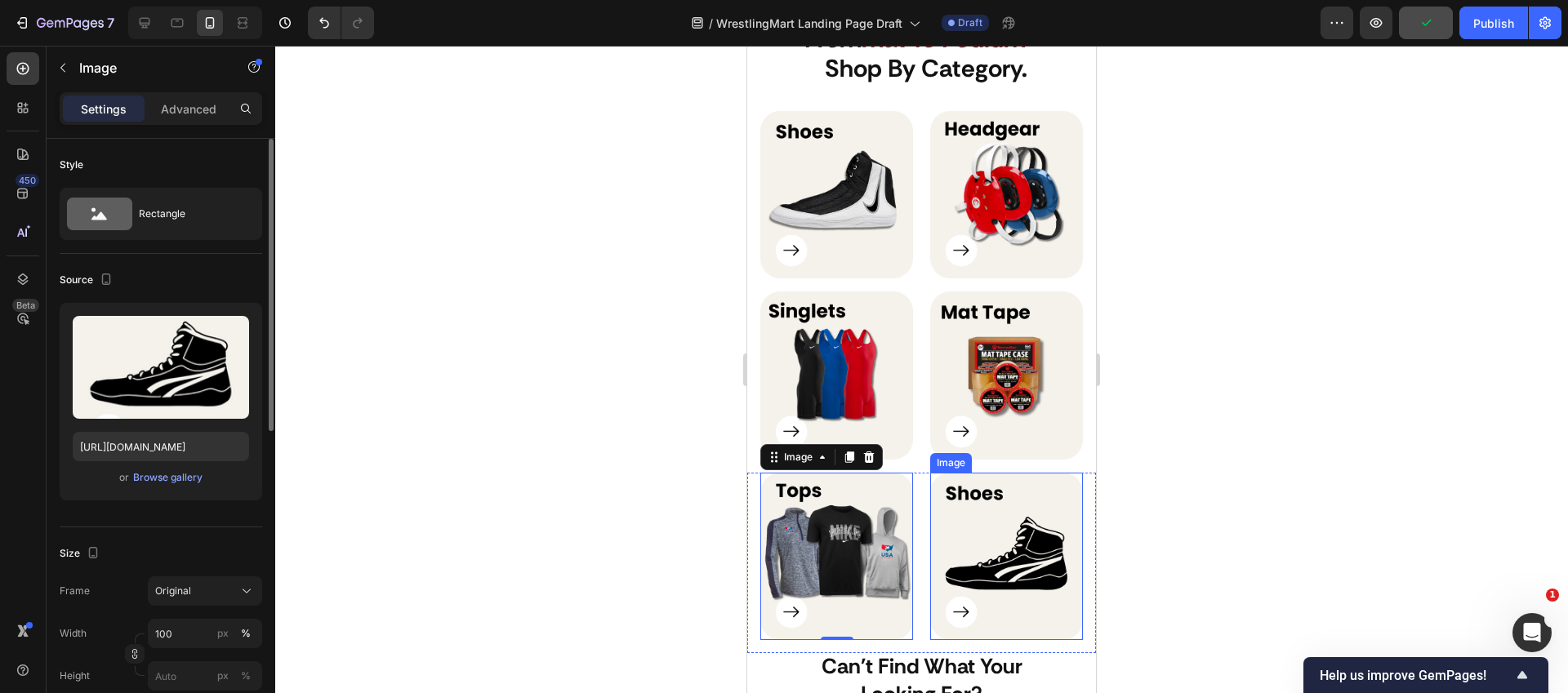
click at [988, 525] on img at bounding box center [1006, 556] width 153 height 168
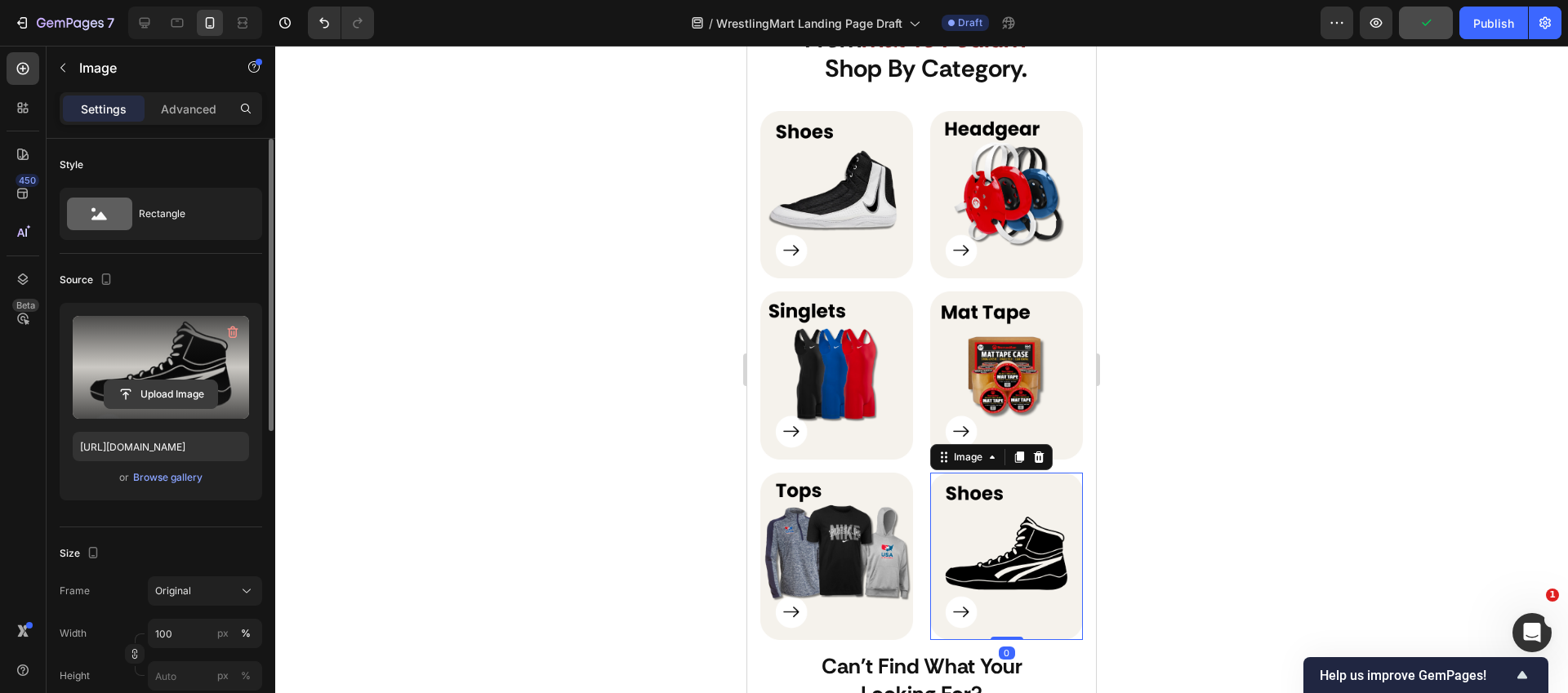
click at [188, 392] on input "file" at bounding box center [161, 395] width 113 height 28
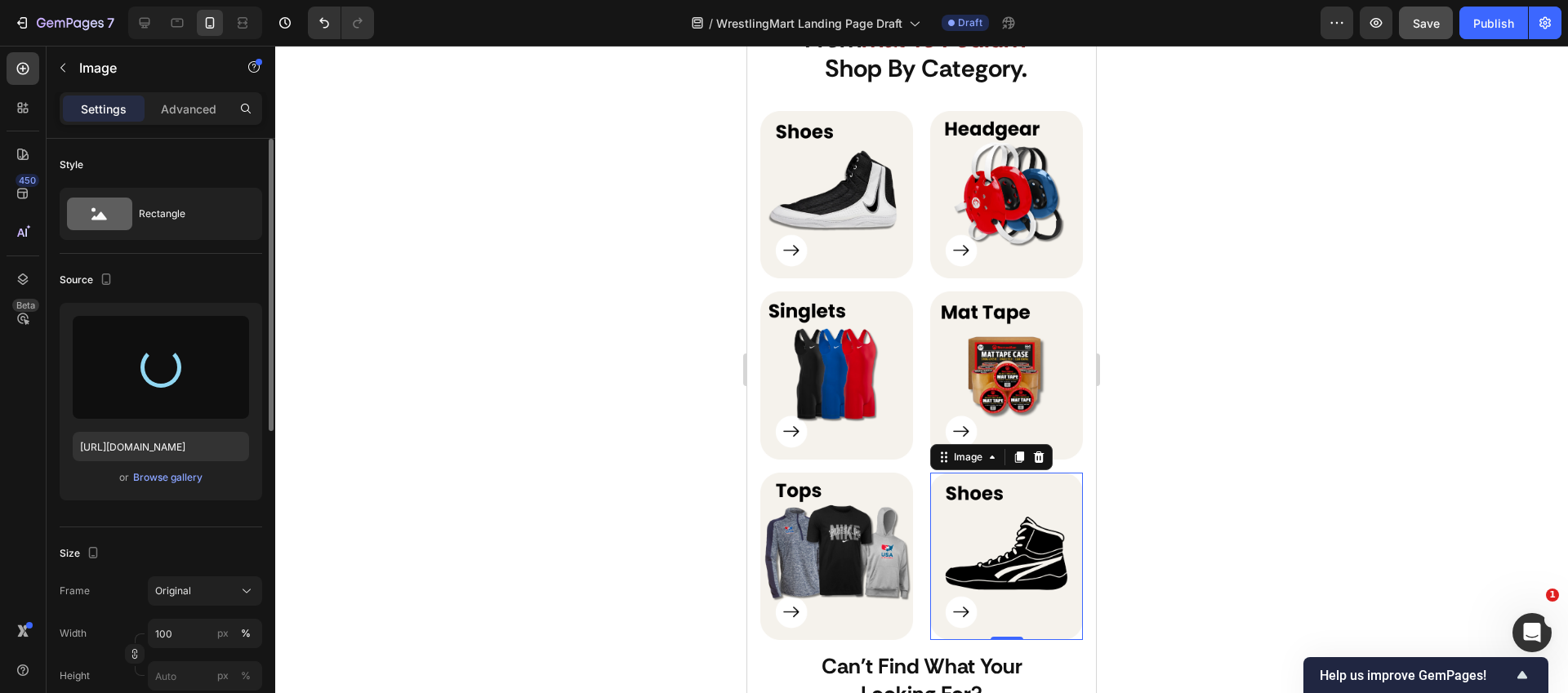
type input "https://cdn.shopify.com/s/files/1/0738/4838/9933/files/gempages_585738029033849…"
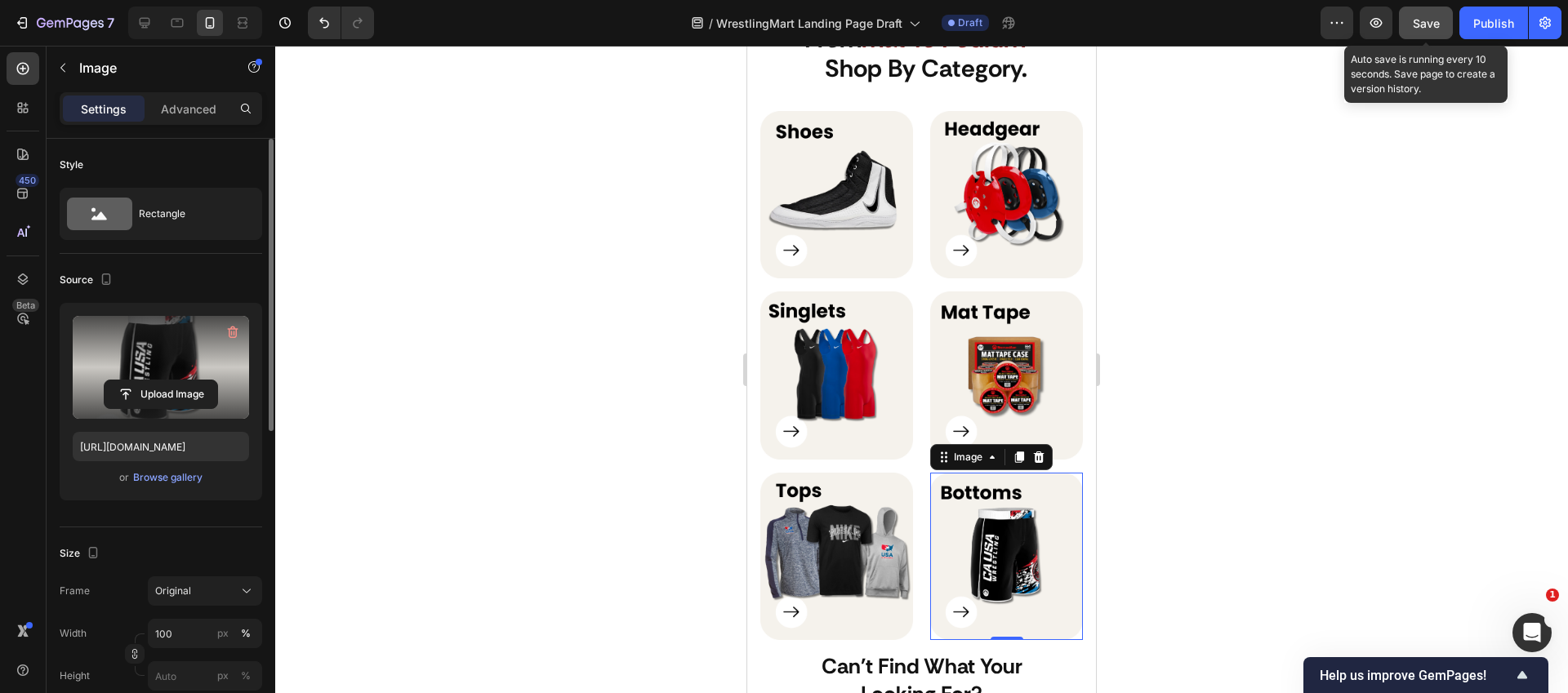
click at [1418, 26] on span "Save" at bounding box center [1426, 23] width 27 height 14
click at [1378, 21] on icon "button" at bounding box center [1376, 23] width 16 height 16
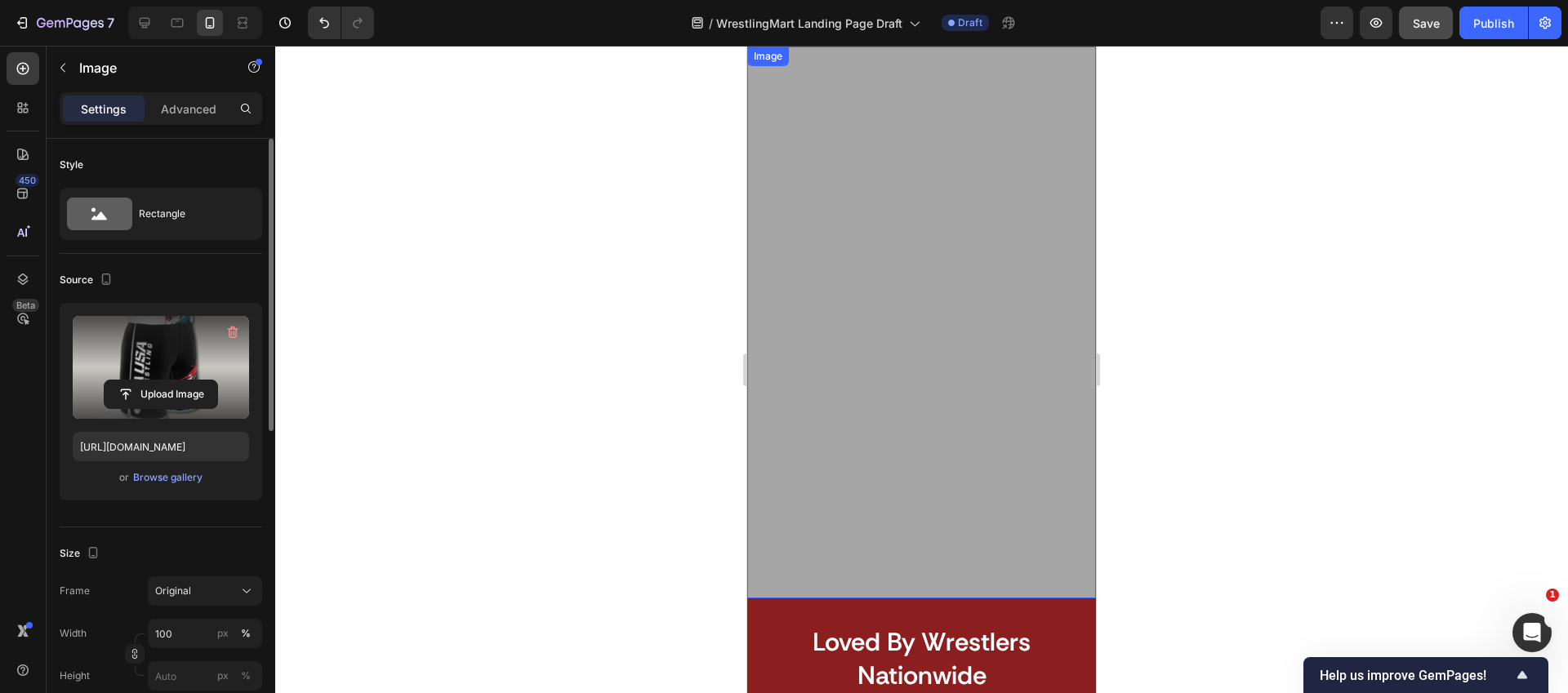
scroll to position [3212, 0]
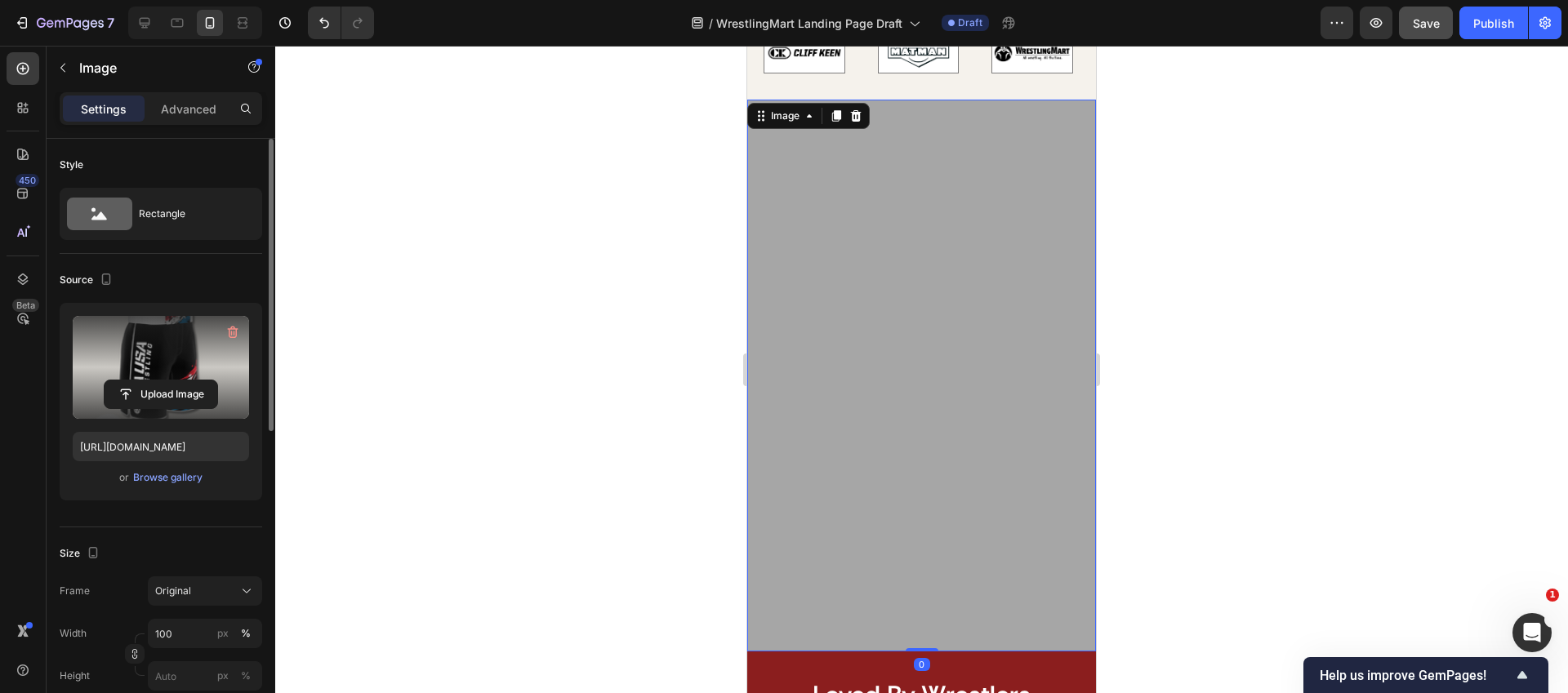
click at [909, 403] on img at bounding box center [921, 376] width 349 height 552
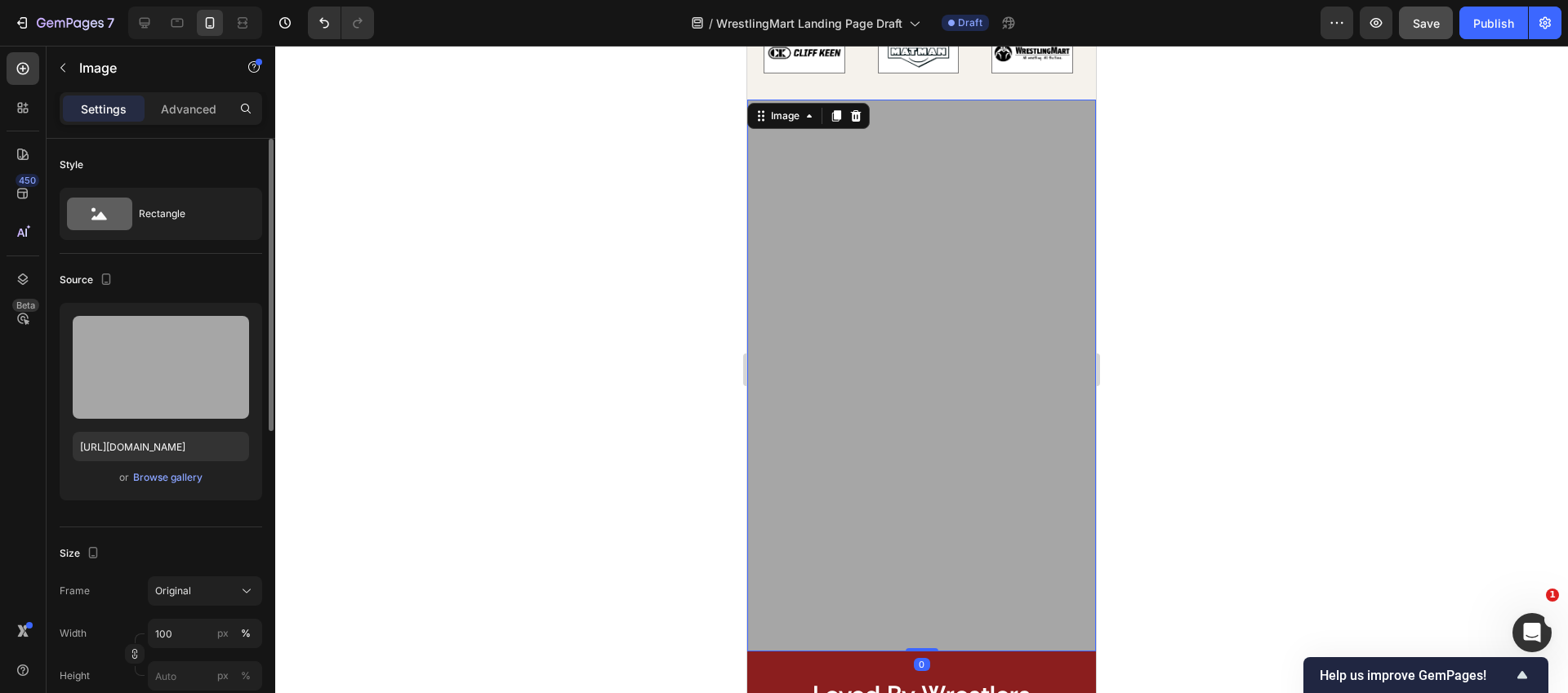
click at [1191, 445] on div at bounding box center [922, 368] width 1293 height 647
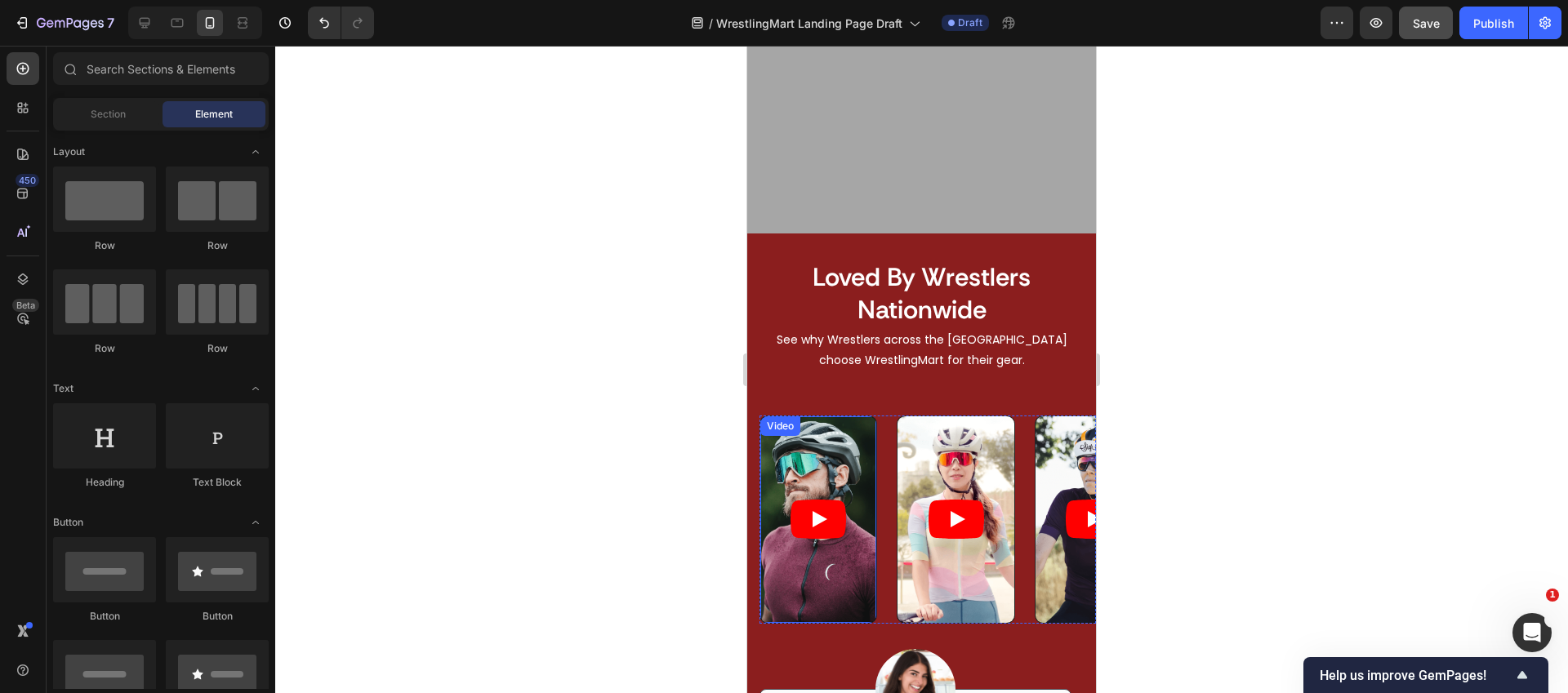
scroll to position [3610, 0]
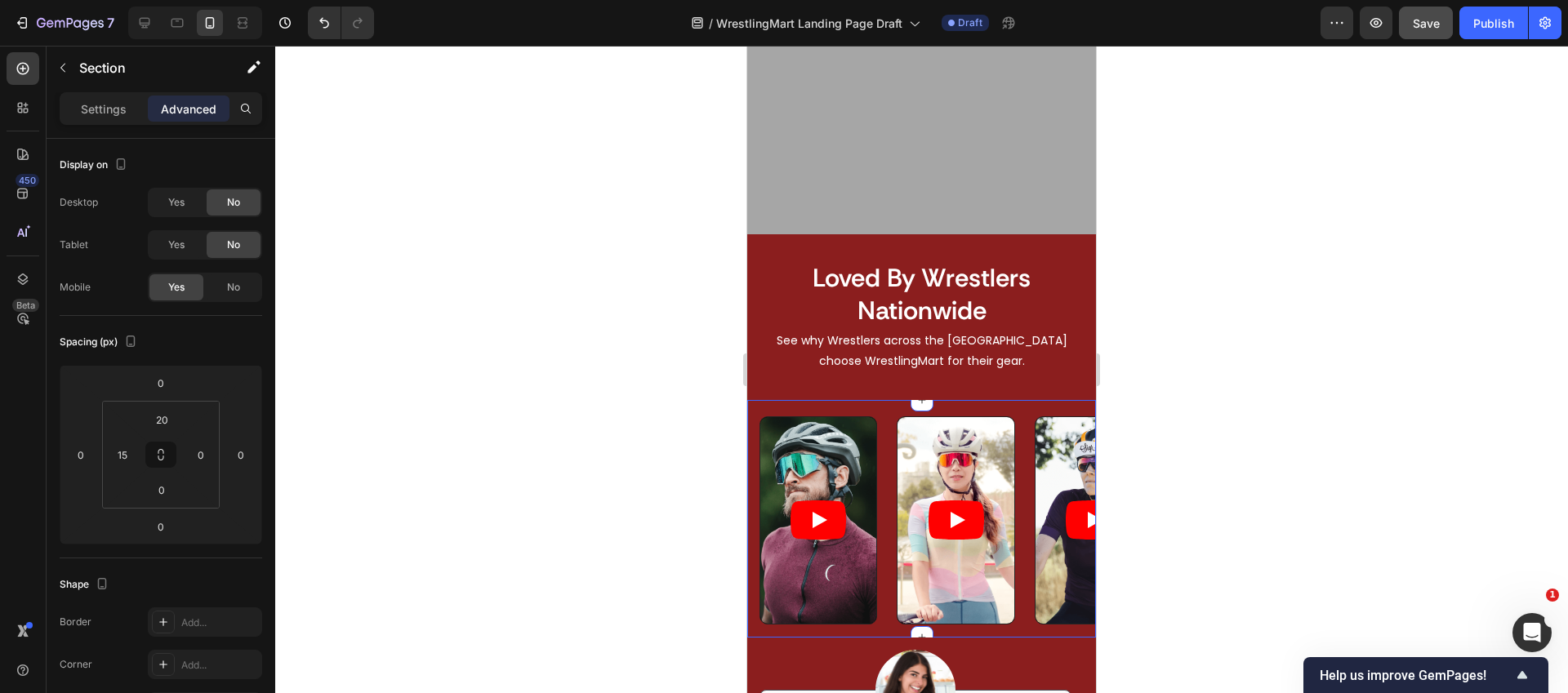
click at [885, 404] on div "Video Video Video Video Video Carousel Section 17/25 You can create reusable se…" at bounding box center [921, 518] width 349 height 237
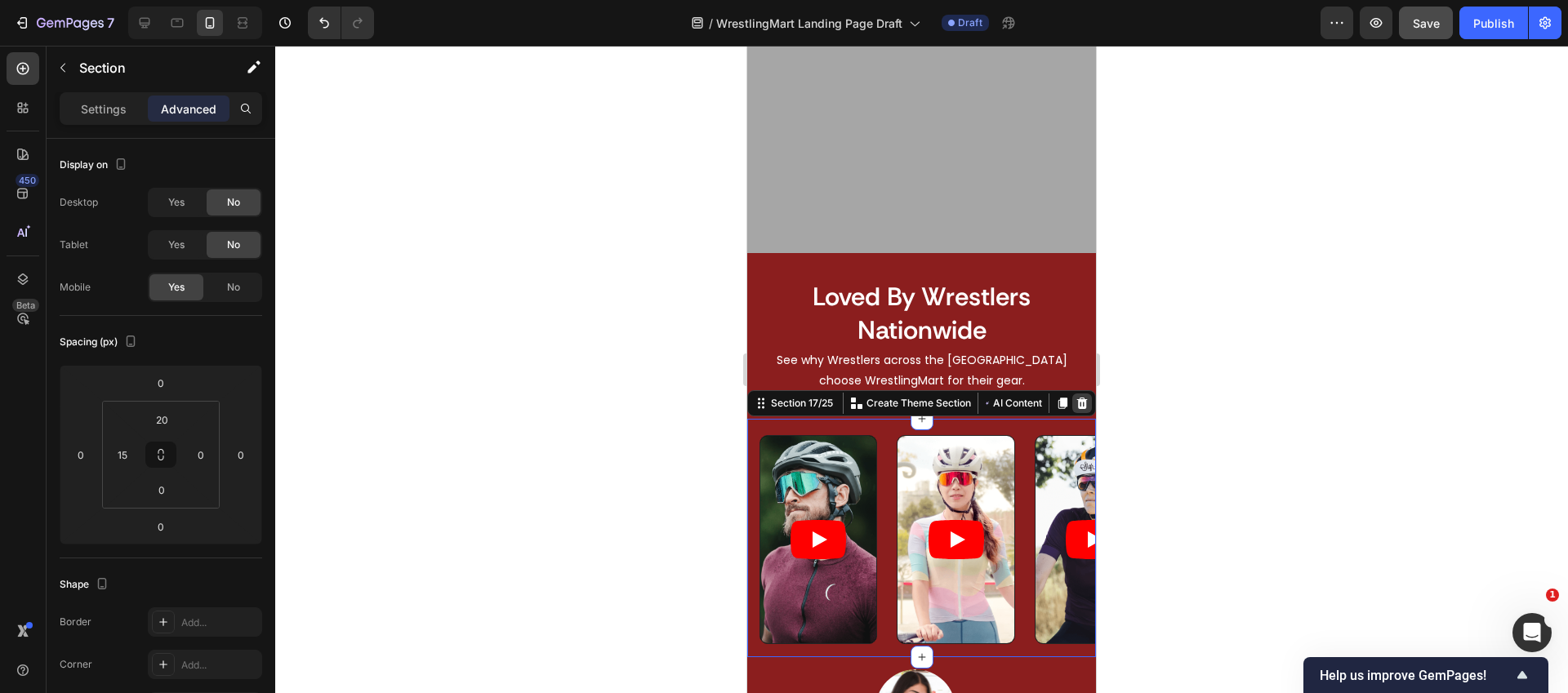
click at [1075, 396] on icon at bounding box center [1082, 403] width 13 height 13
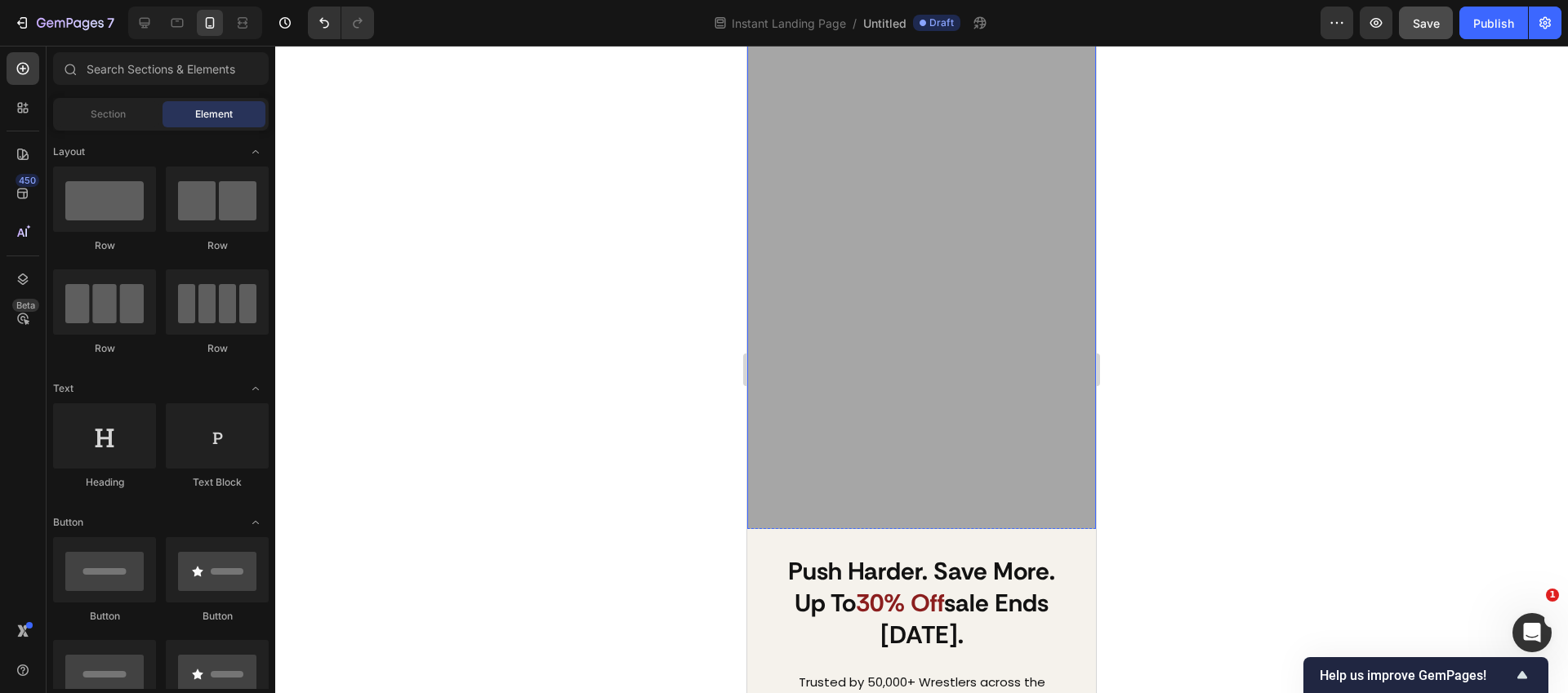
scroll to position [0, 0]
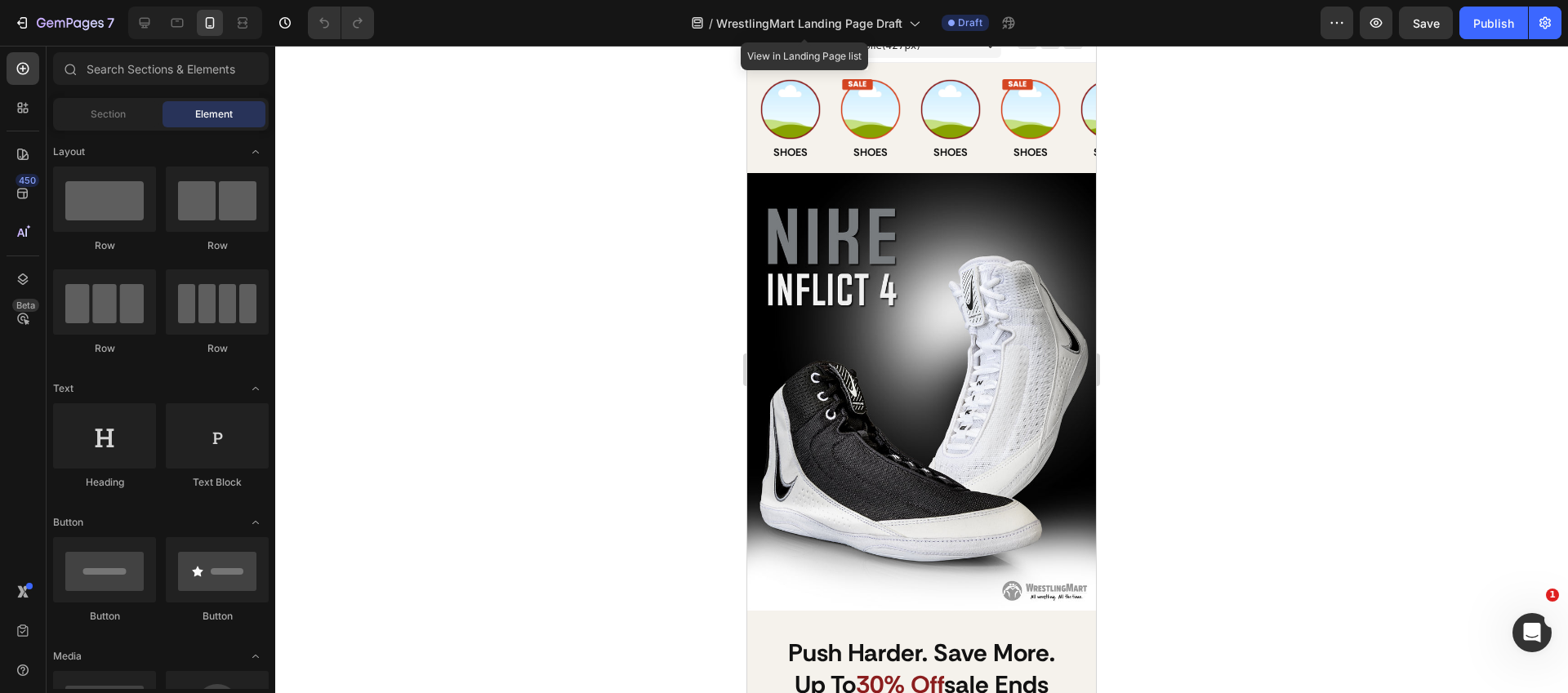
scroll to position [28, 0]
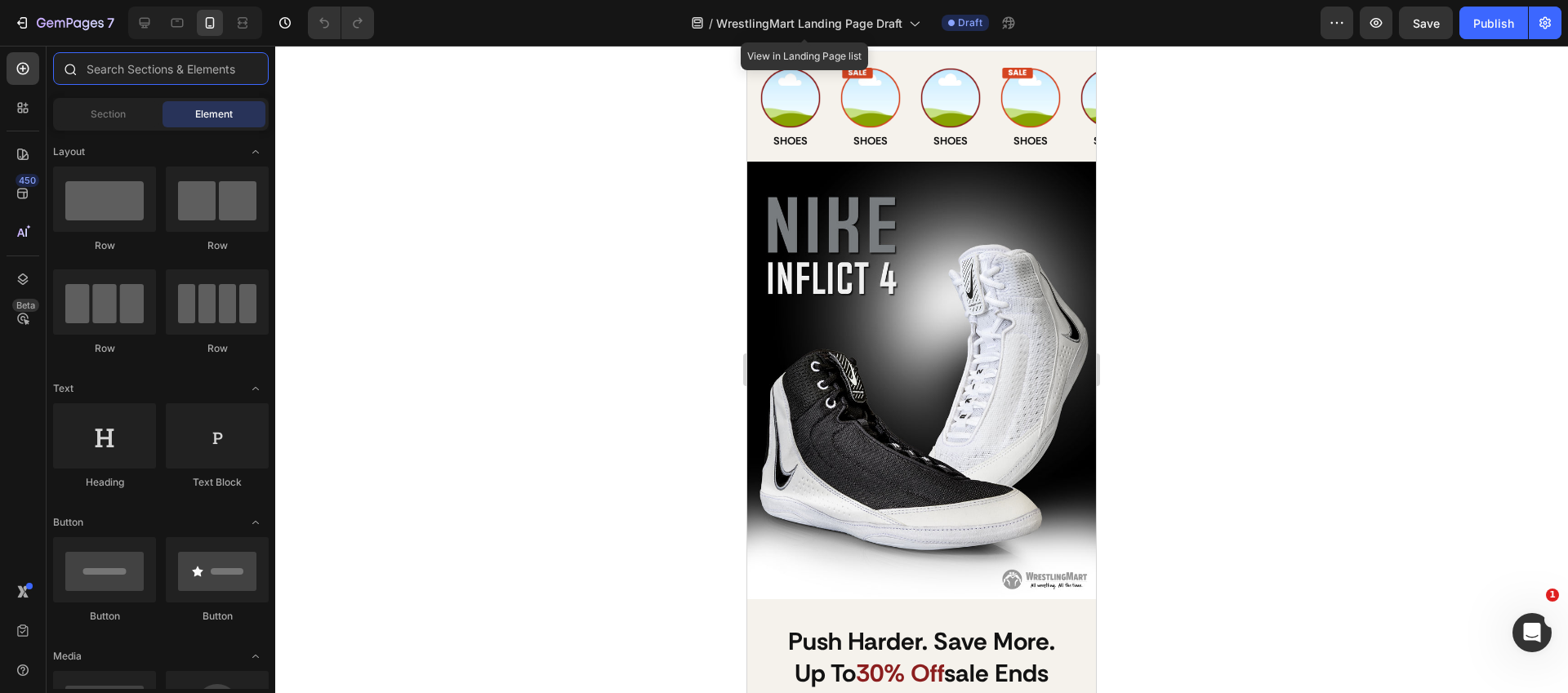
click at [147, 64] on input "text" at bounding box center [160, 68] width 215 height 33
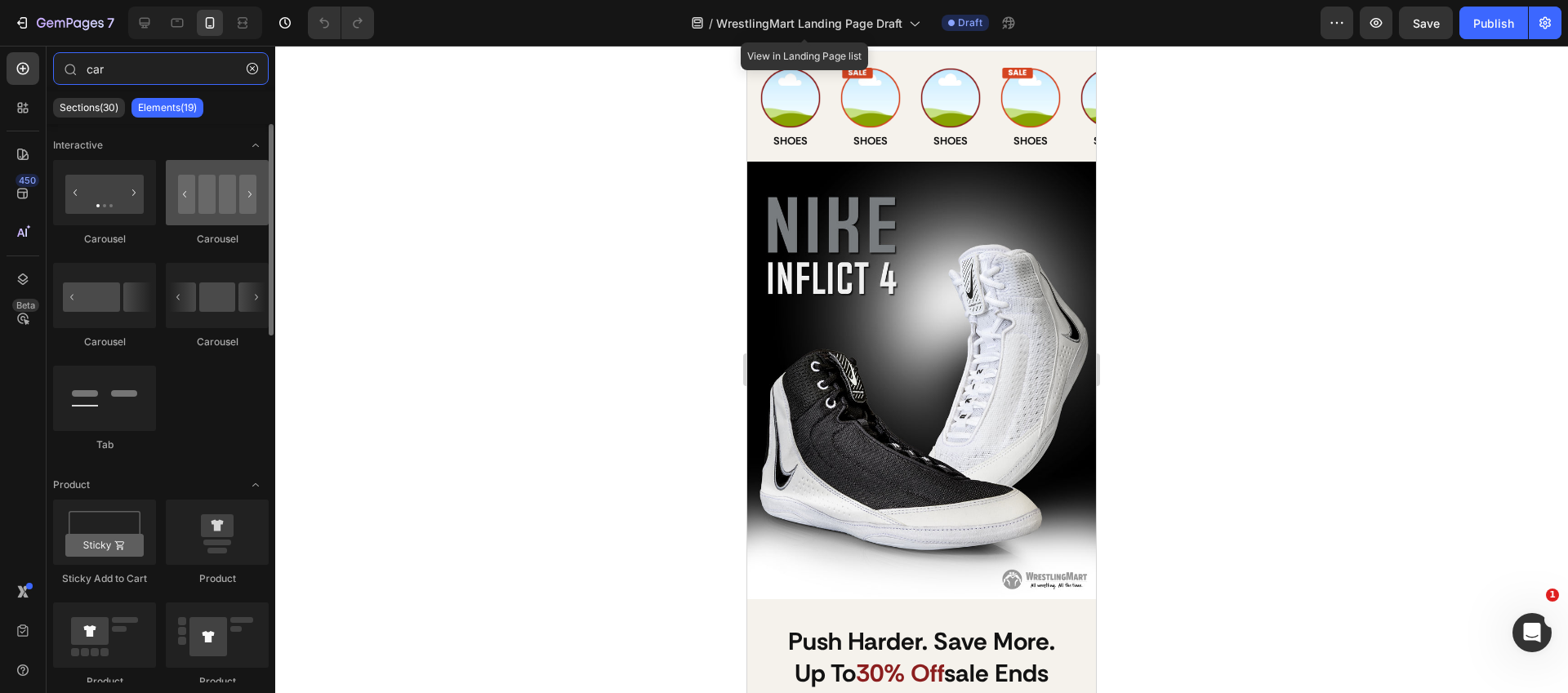
type input "car"
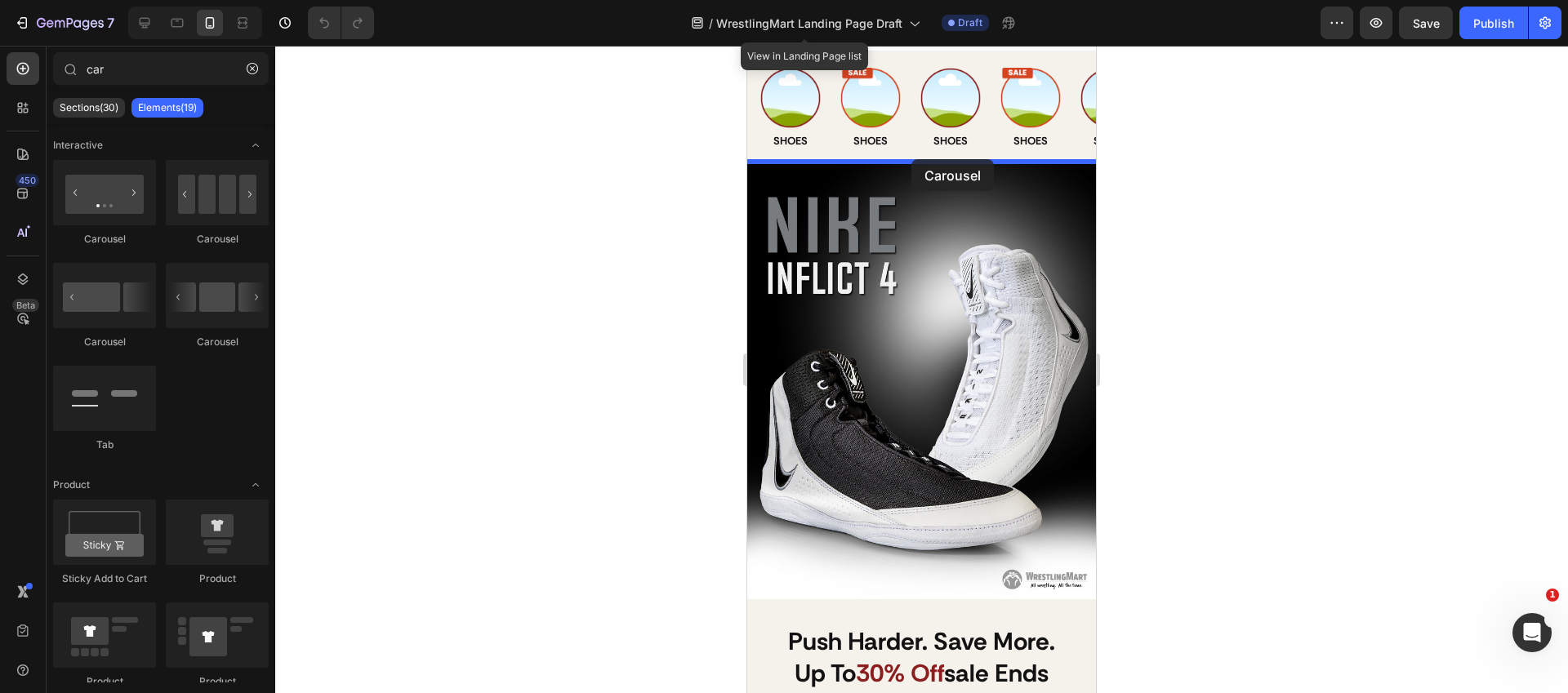
drag, startPoint x: 920, startPoint y: 258, endPoint x: 922, endPoint y: 161, distance: 97.0
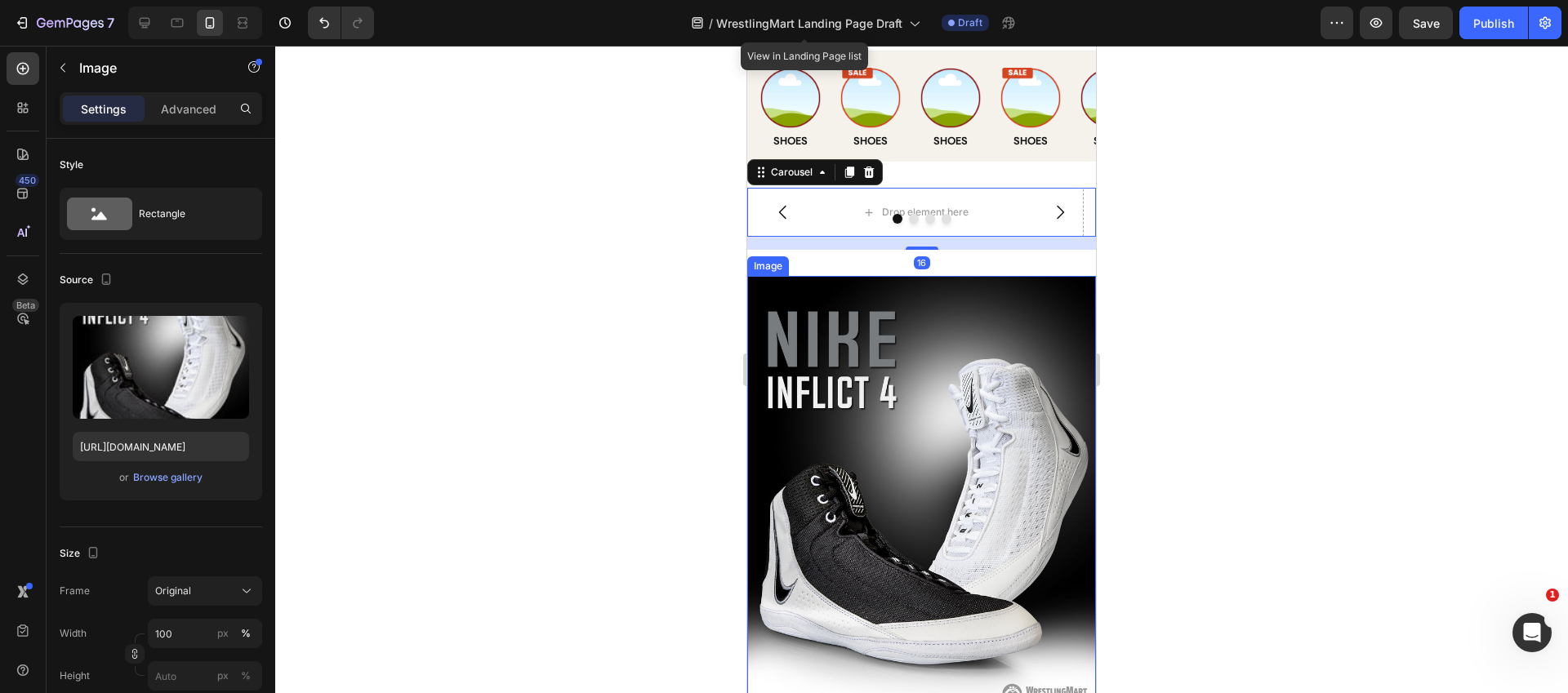
click at [953, 414] on img at bounding box center [921, 494] width 349 height 436
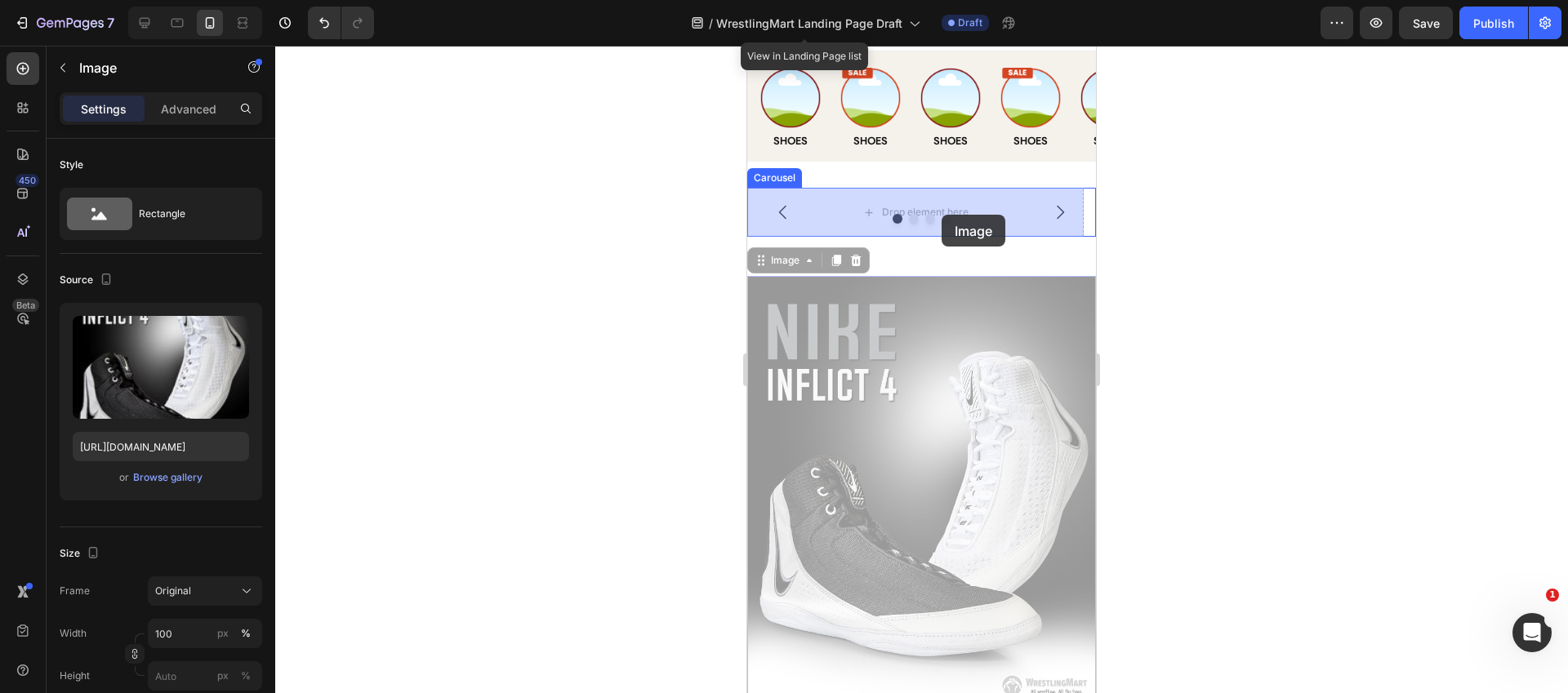
drag, startPoint x: 932, startPoint y: 404, endPoint x: 941, endPoint y: 214, distance: 190.2
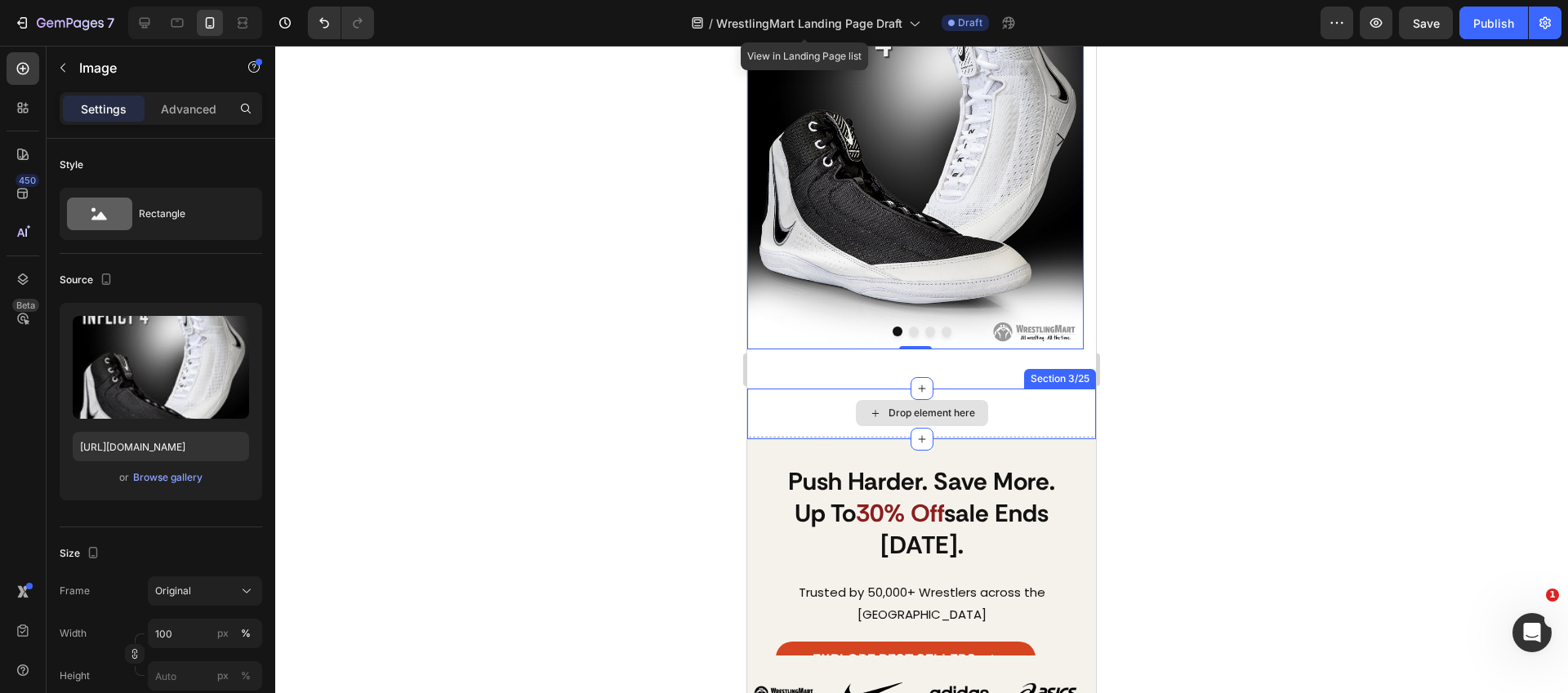
scroll to position [204, 0]
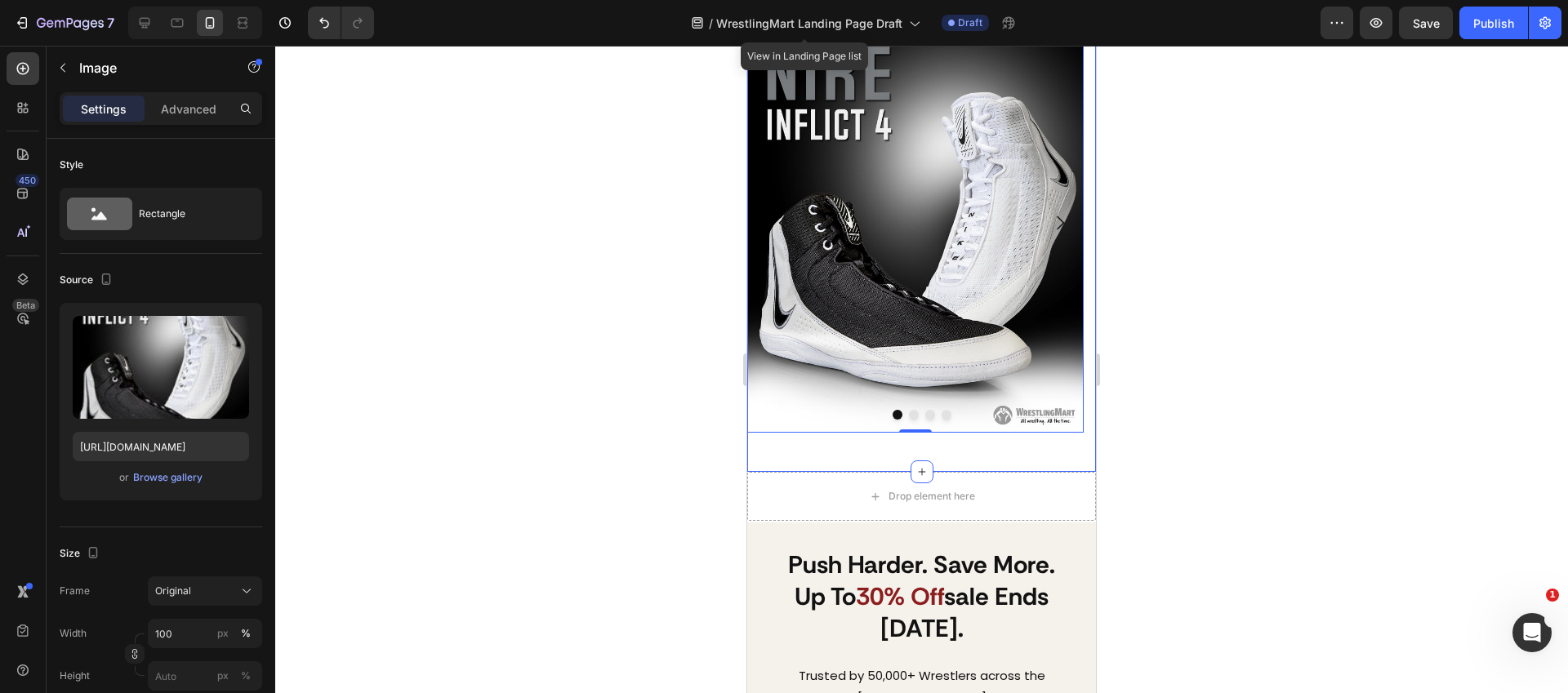
click at [955, 467] on div "Image 0 Drop element here Drop element here Drop element here Carousel Section …" at bounding box center [921, 228] width 349 height 485
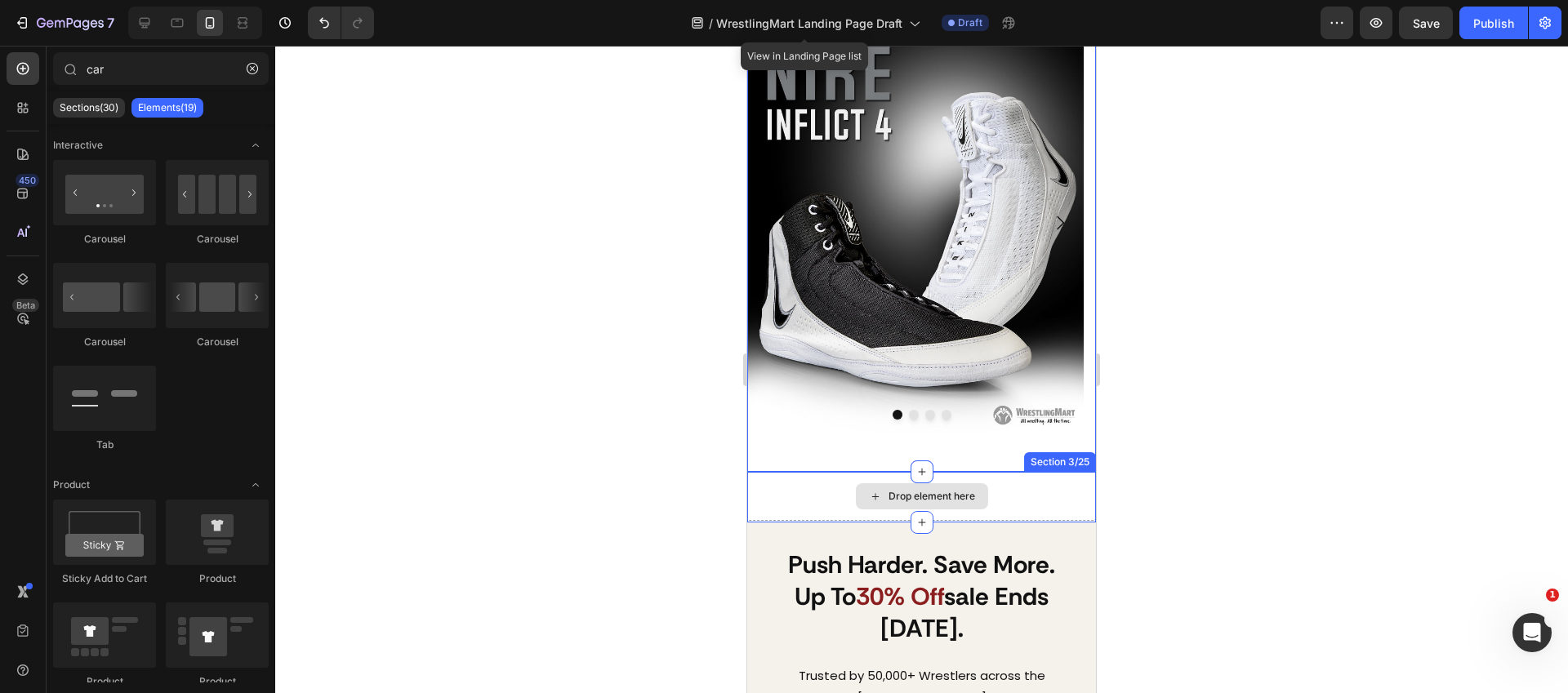
click at [961, 490] on div "Drop element here" at bounding box center [932, 496] width 87 height 13
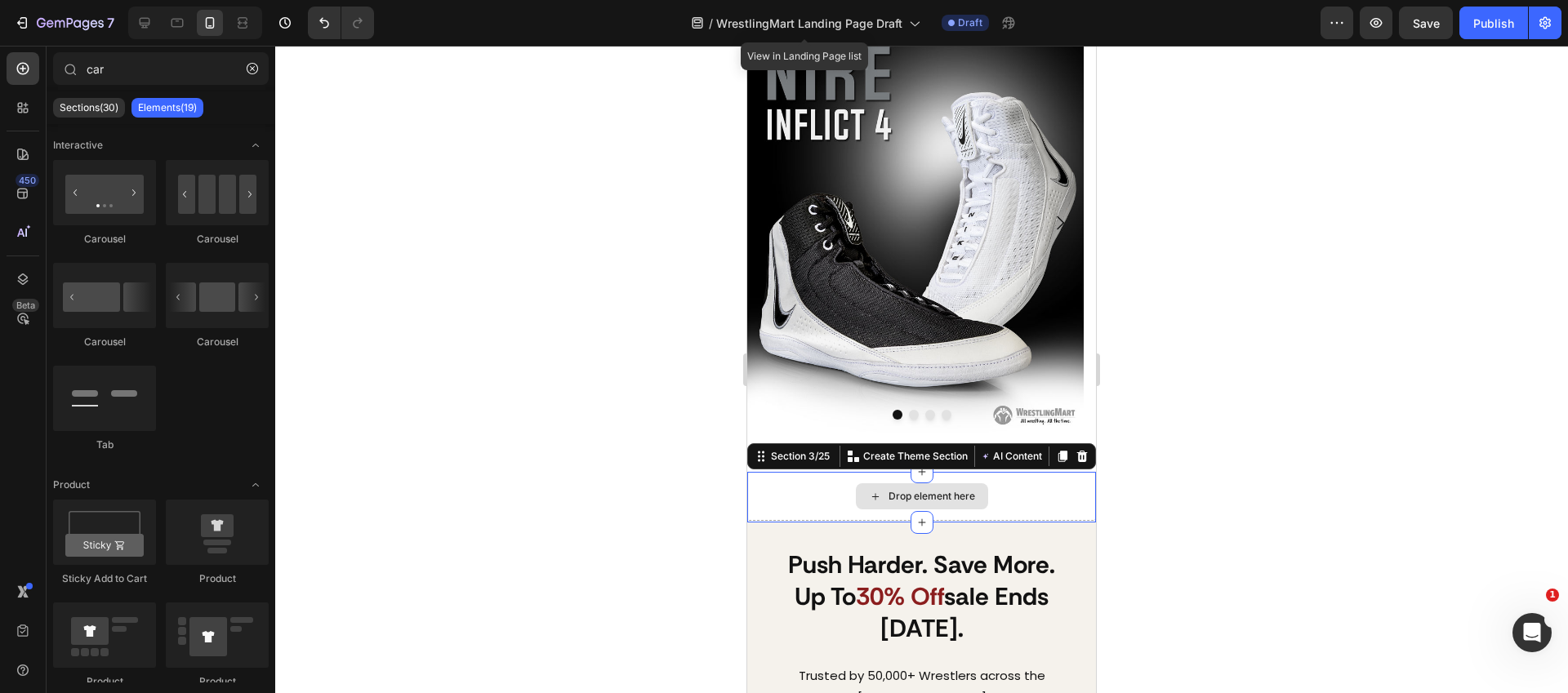
click at [997, 488] on div "Drop element here" at bounding box center [921, 495] width 349 height 49
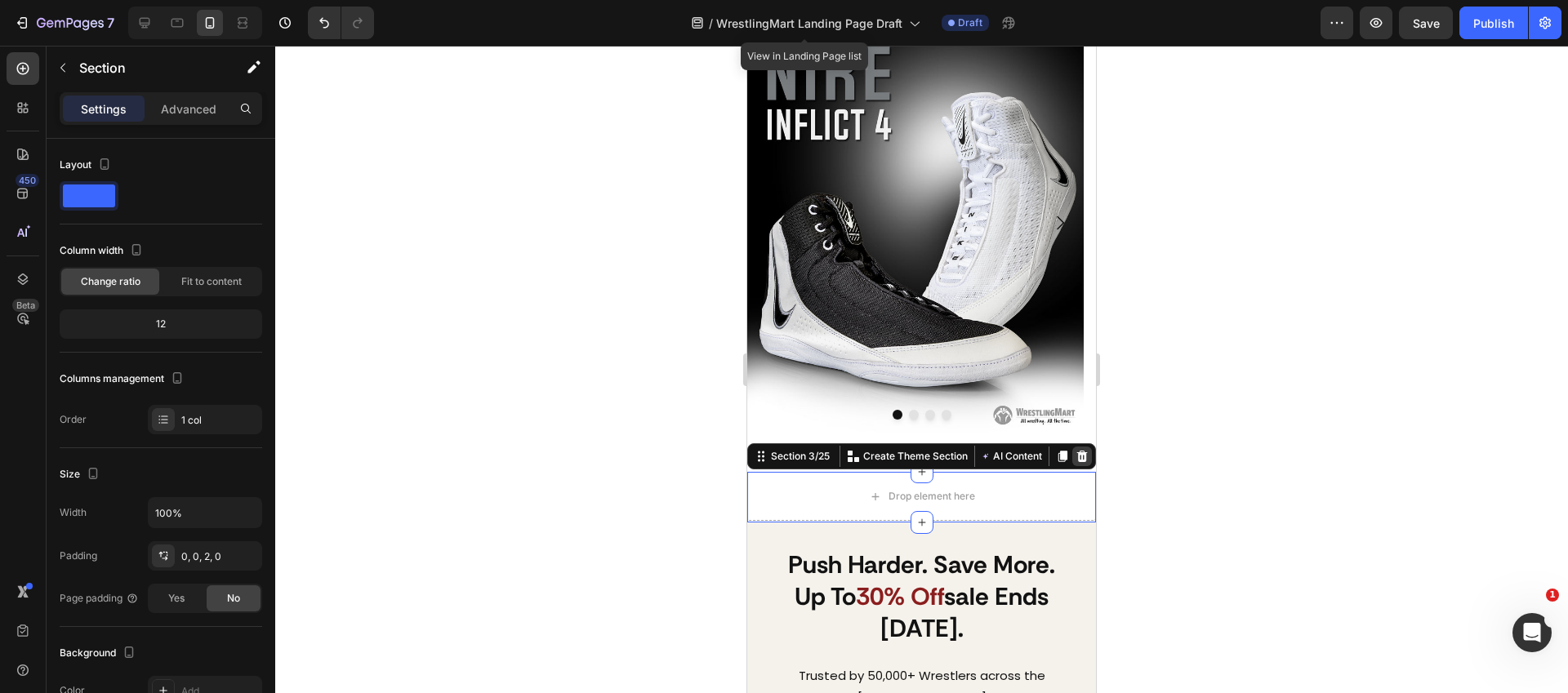
click at [1077, 453] on icon at bounding box center [1082, 457] width 11 height 12
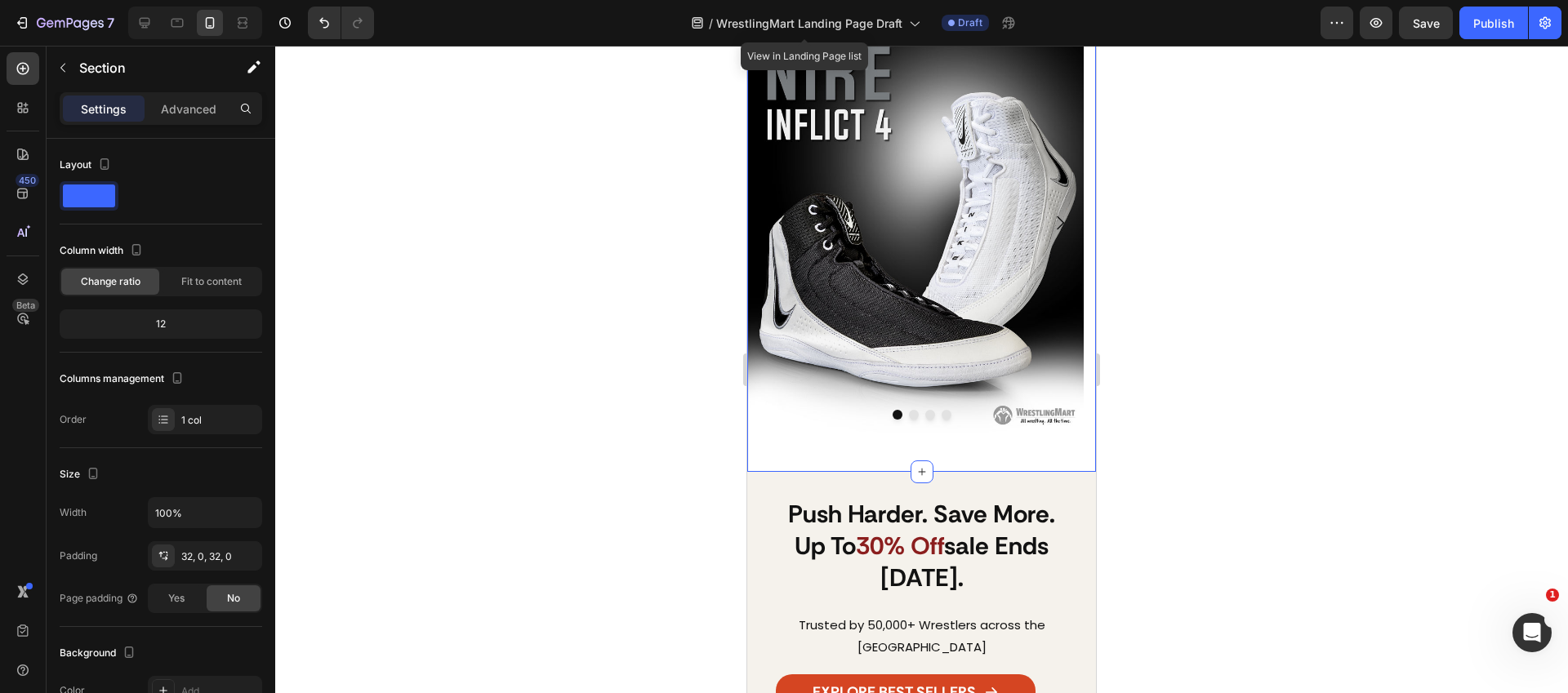
click at [992, 456] on div "Image Drop element here Drop element here Drop element here Carousel Section 2/…" at bounding box center [921, 228] width 349 height 485
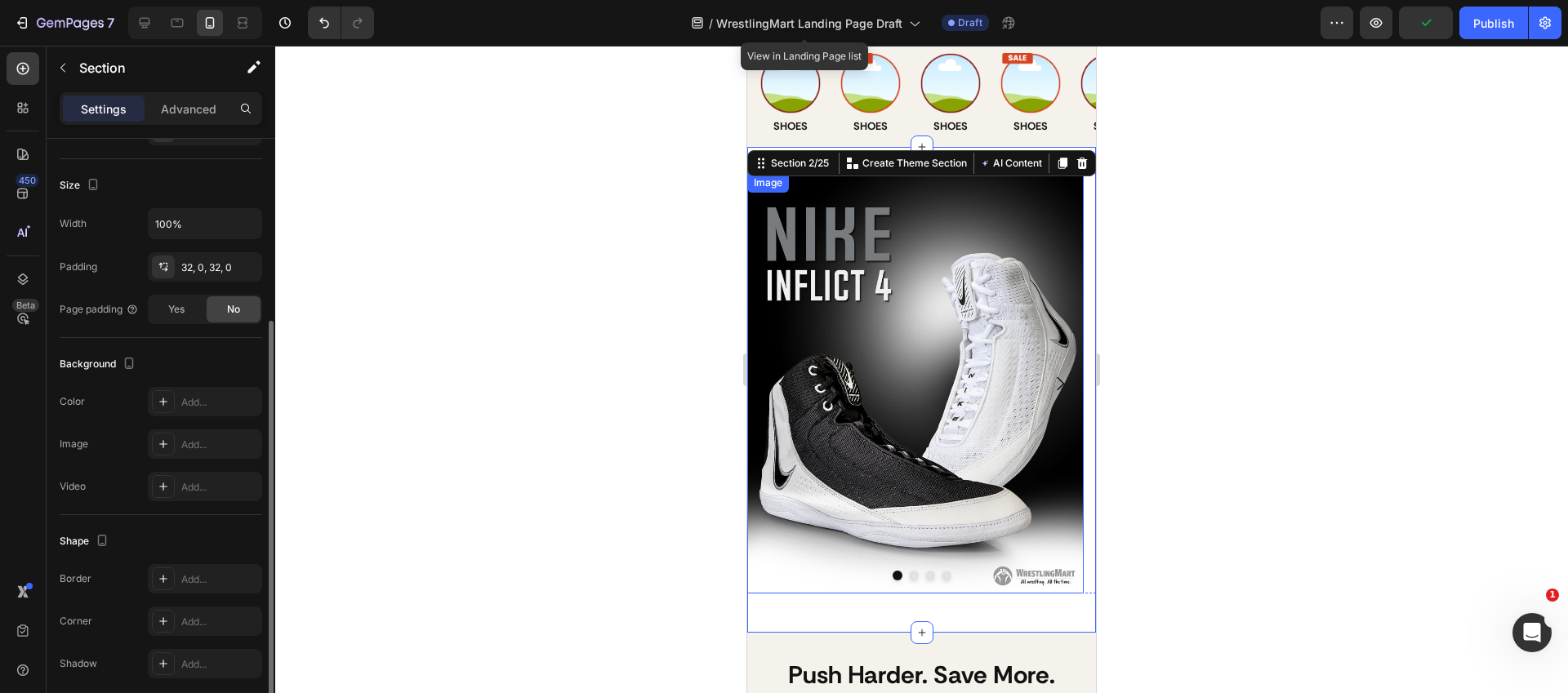
scroll to position [0, 0]
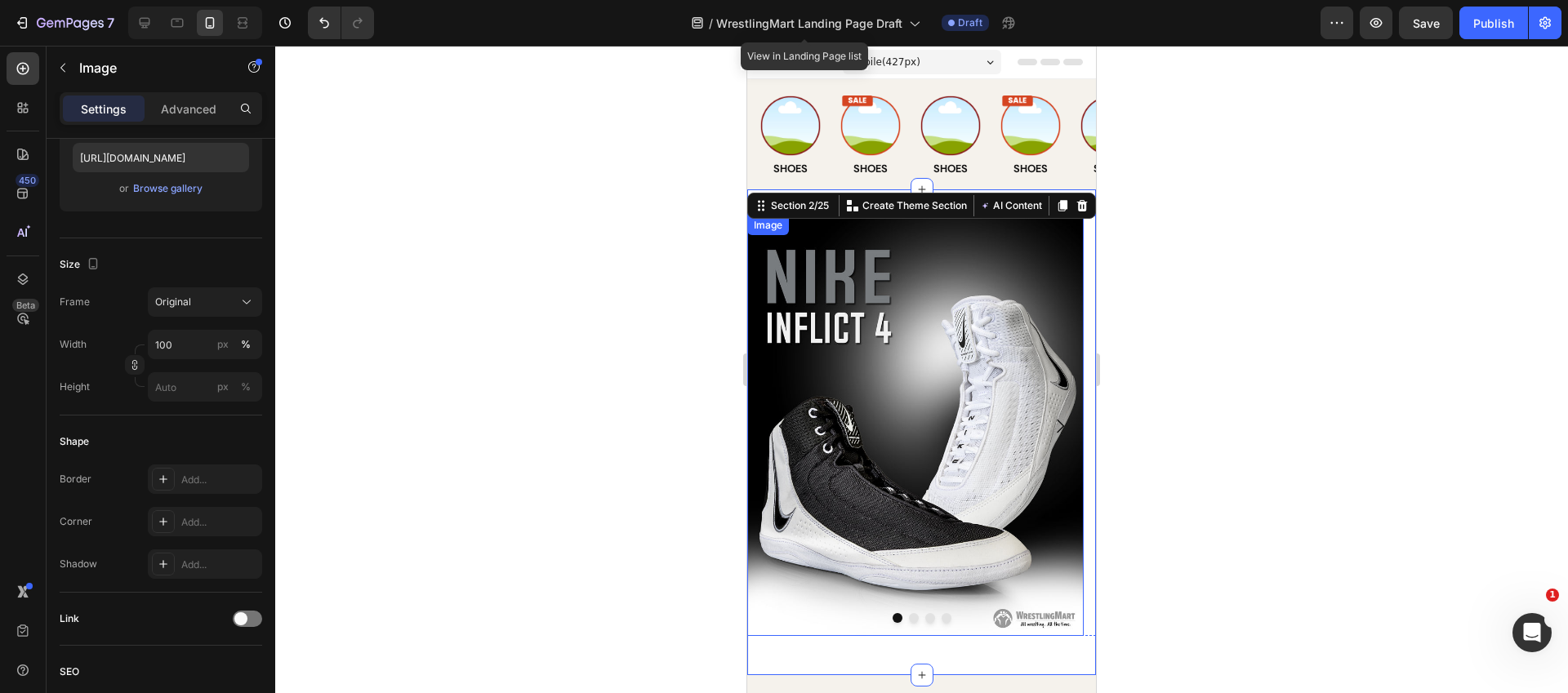
click at [1069, 377] on img at bounding box center [915, 425] width 336 height 420
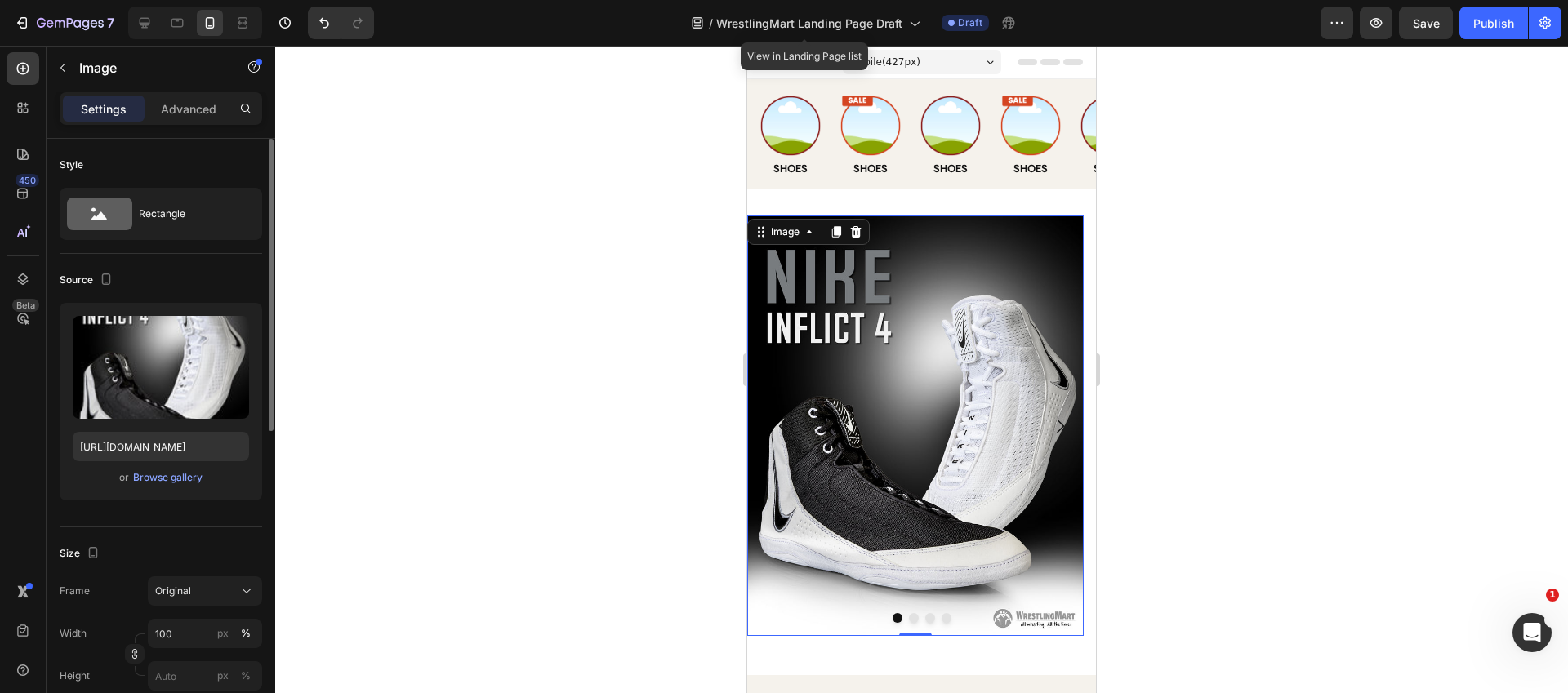
click at [969, 377] on img at bounding box center [915, 425] width 336 height 420
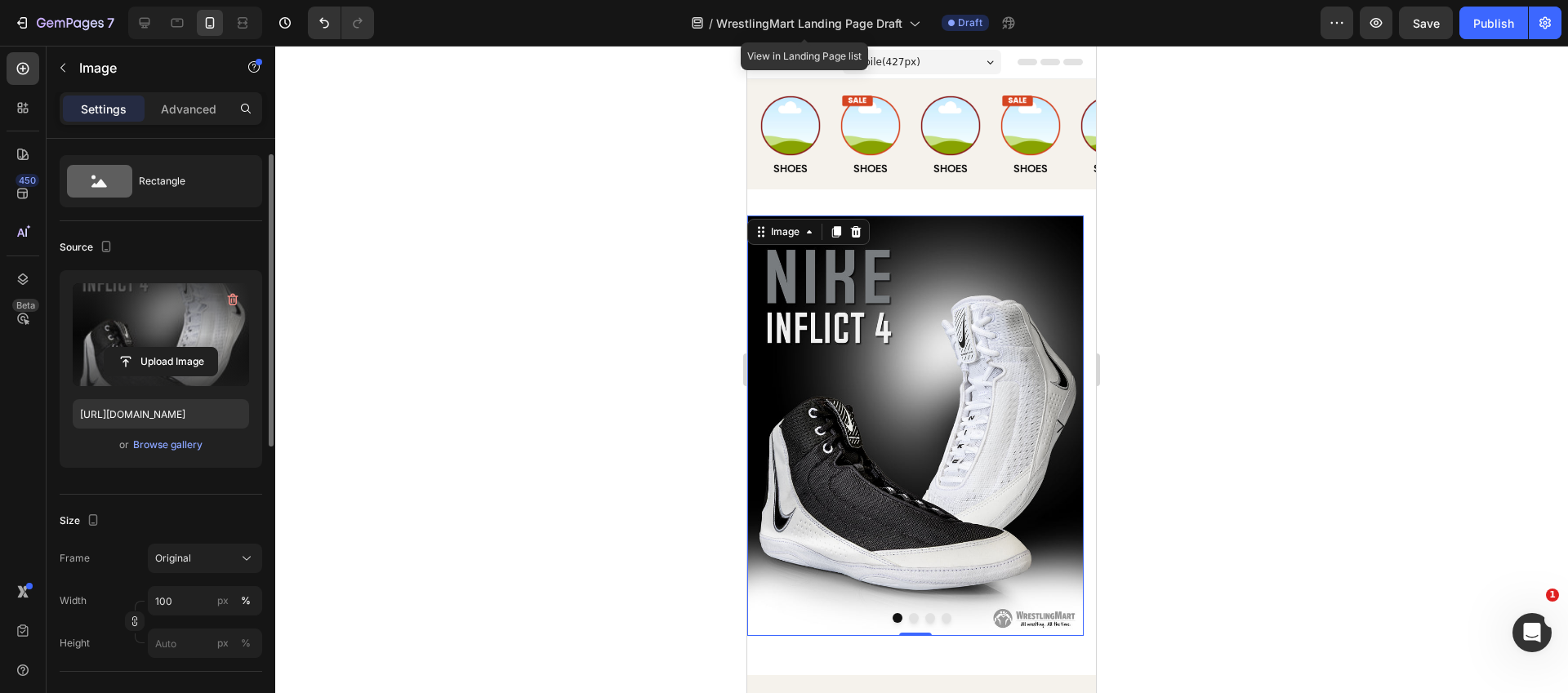
scroll to position [36, 0]
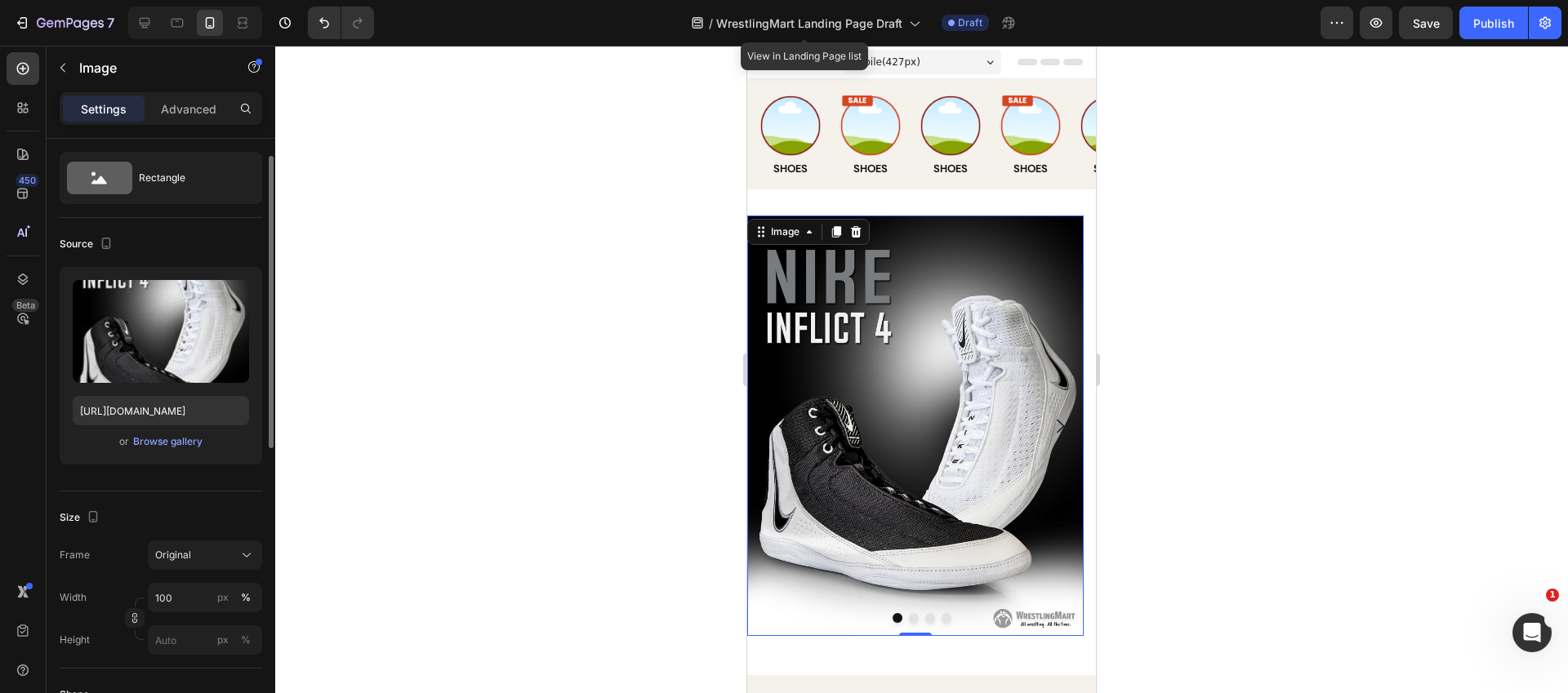
click at [992, 437] on img at bounding box center [915, 425] width 336 height 420
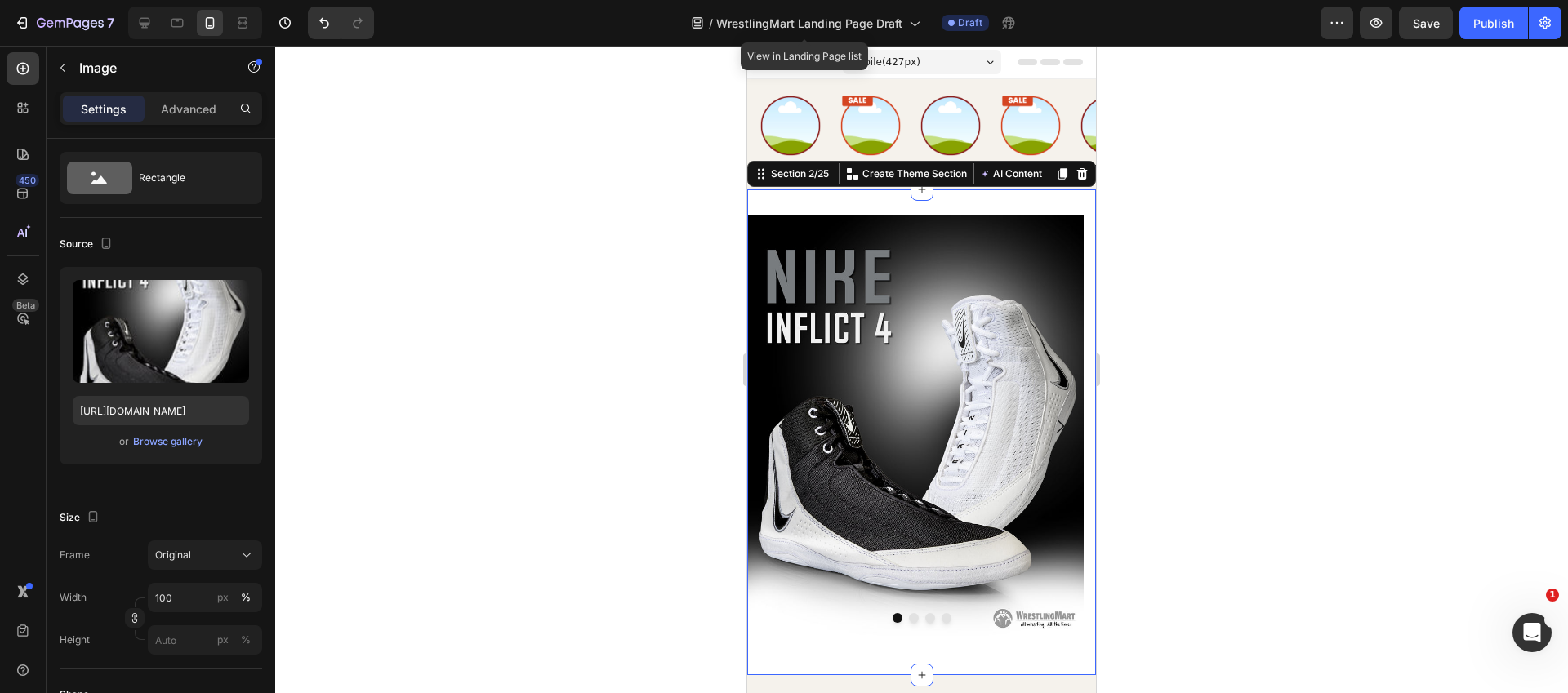
click at [1013, 670] on div "Image Drop element here Drop element here Drop element here Carousel Section 2/…" at bounding box center [921, 432] width 349 height 485
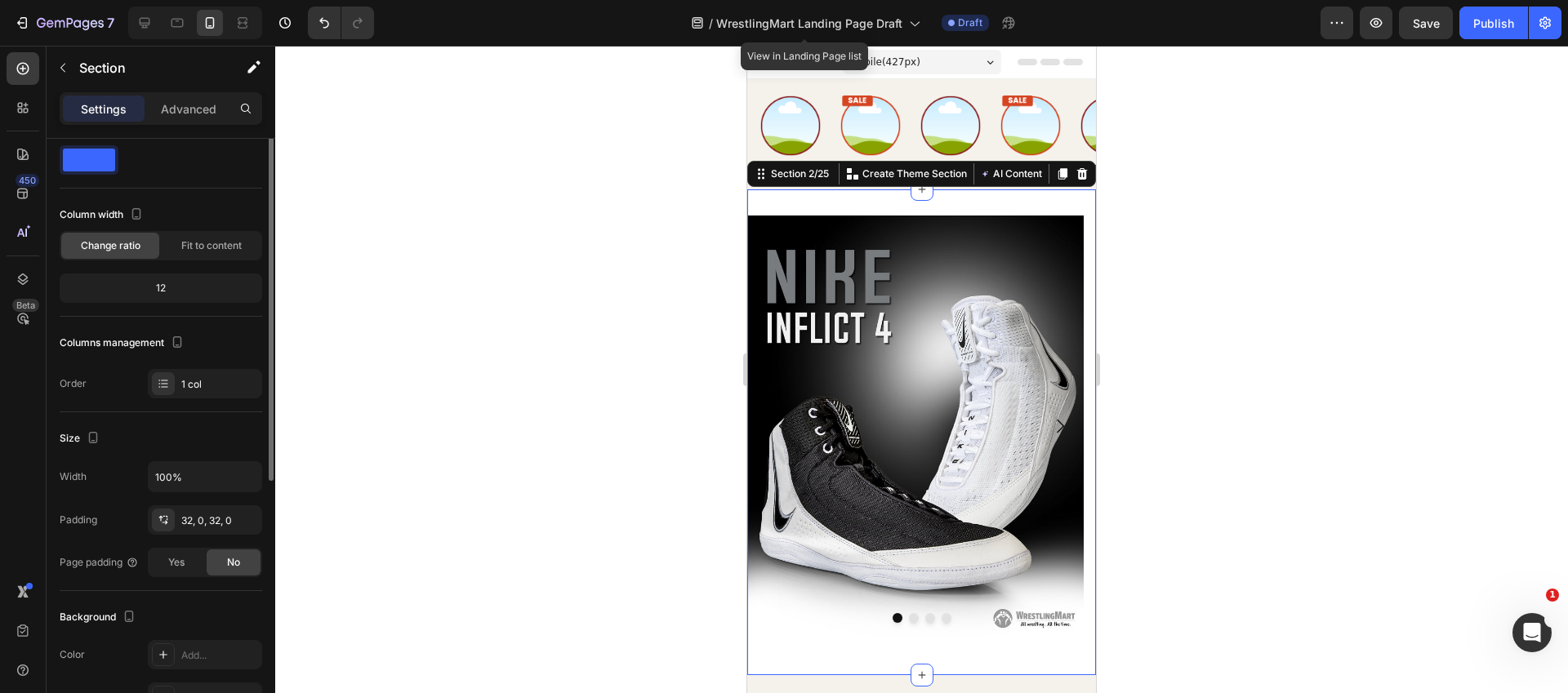
scroll to position [0, 0]
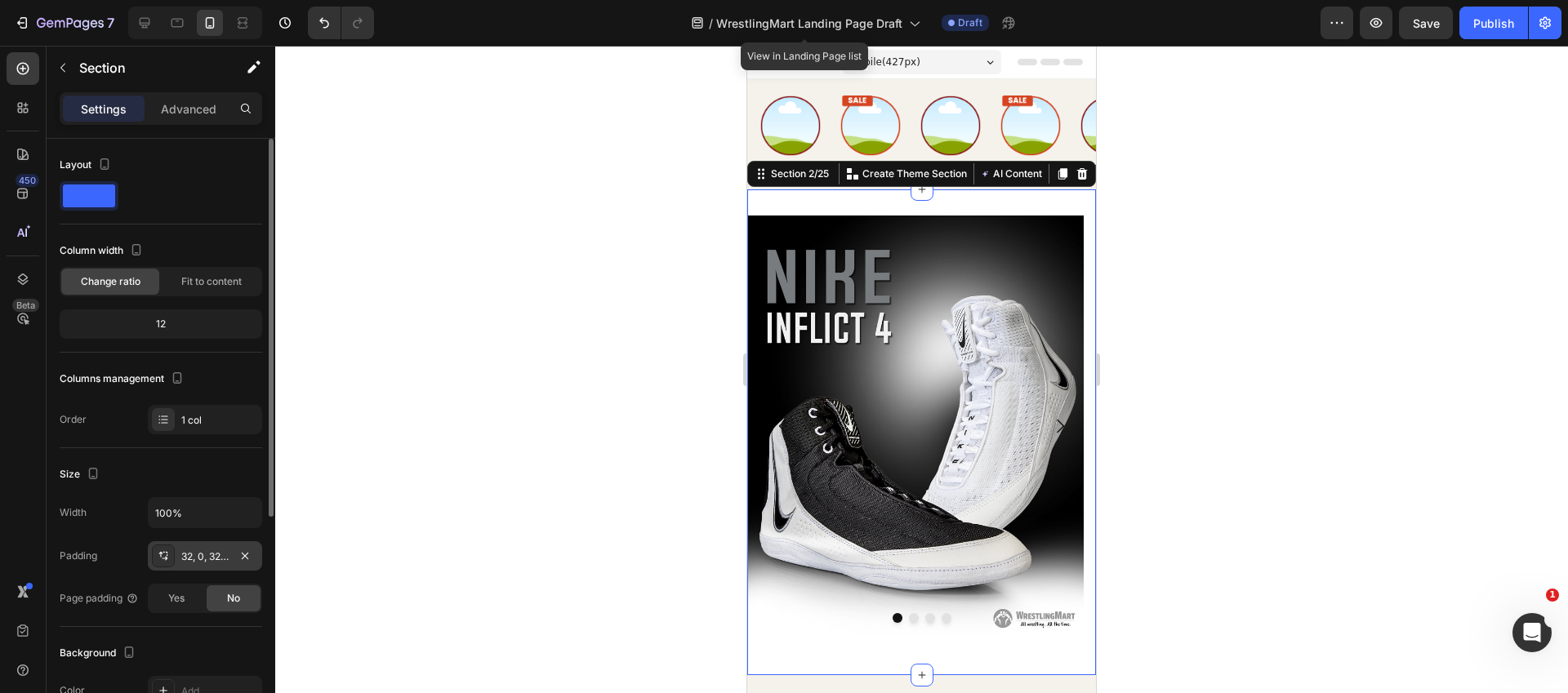
click at [200, 566] on div "32, 0, 32, 0" at bounding box center [204, 556] width 115 height 30
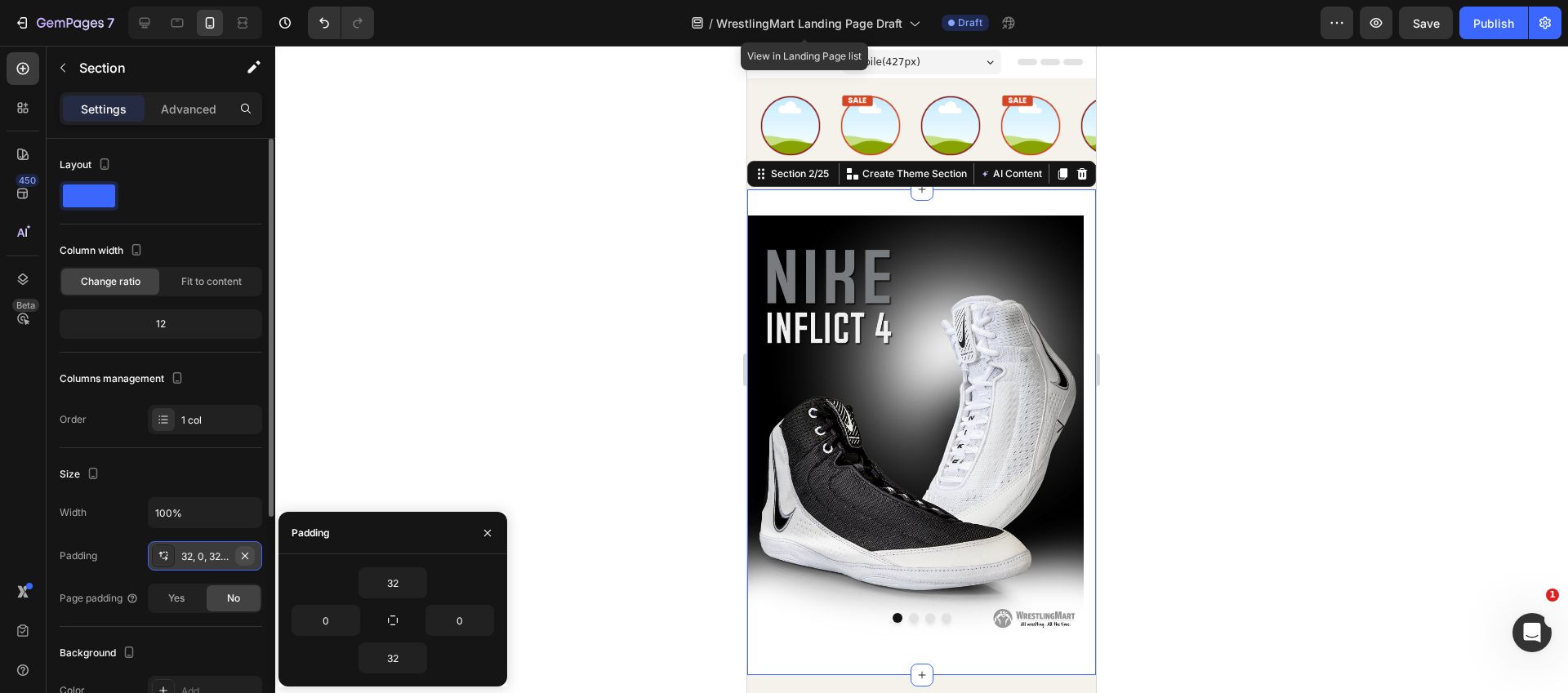
click at [248, 556] on icon "button" at bounding box center [245, 556] width 13 height 13
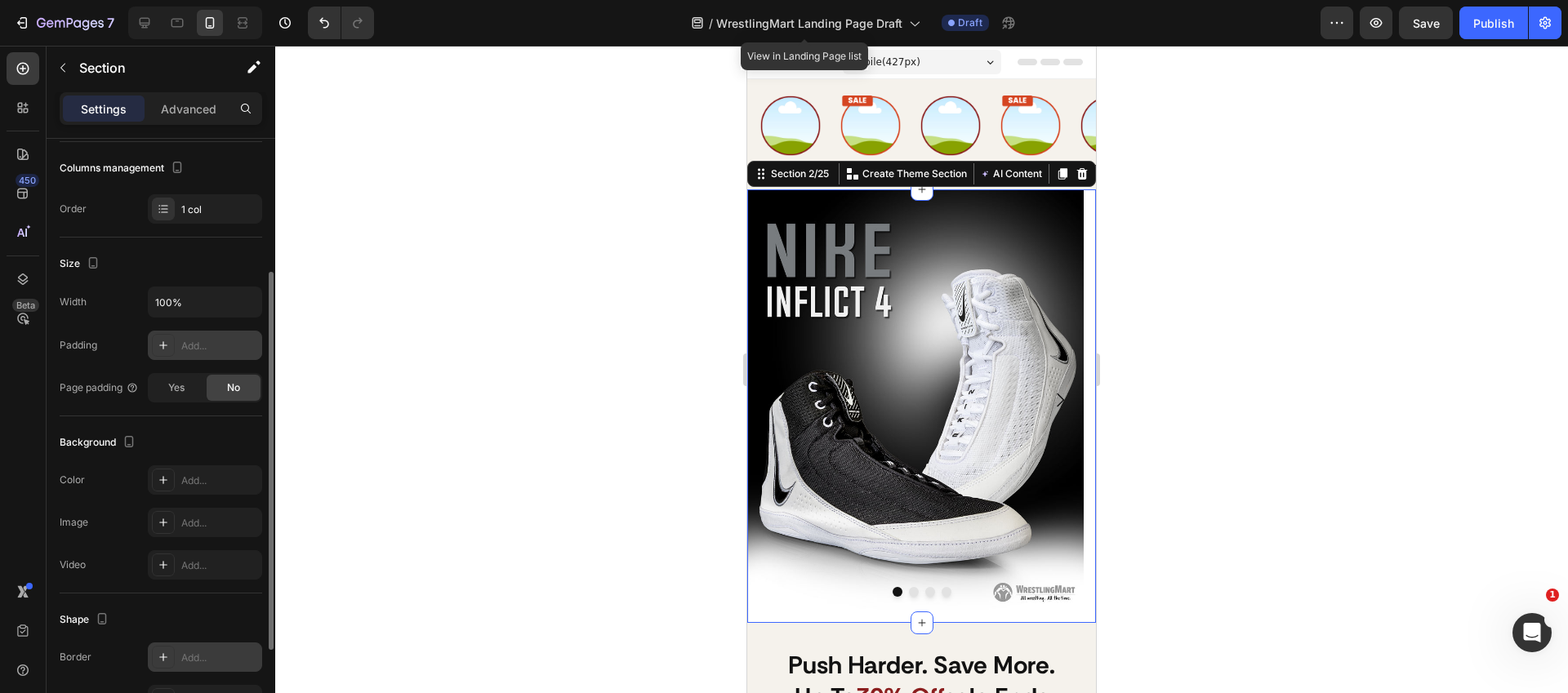
scroll to position [98, 0]
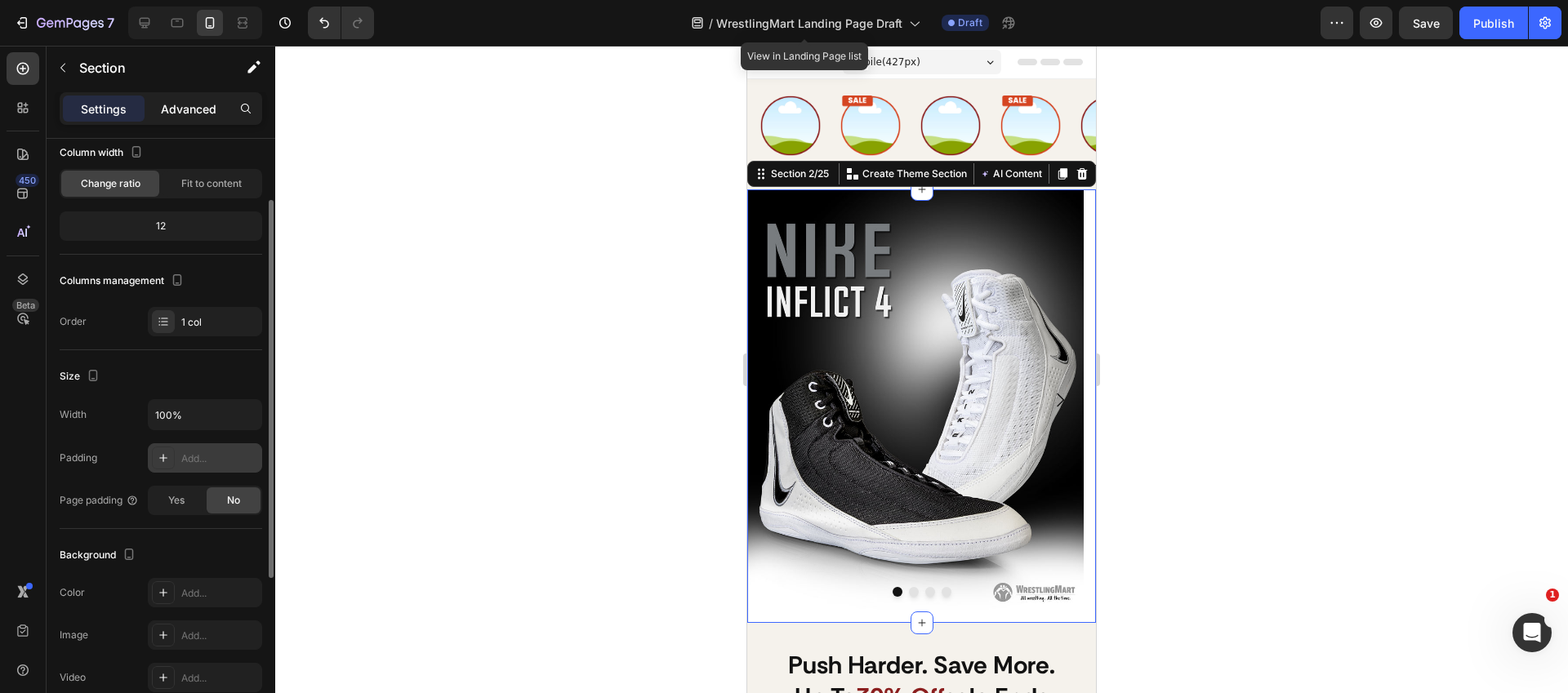
click at [184, 110] on p "Advanced" at bounding box center [188, 109] width 55 height 17
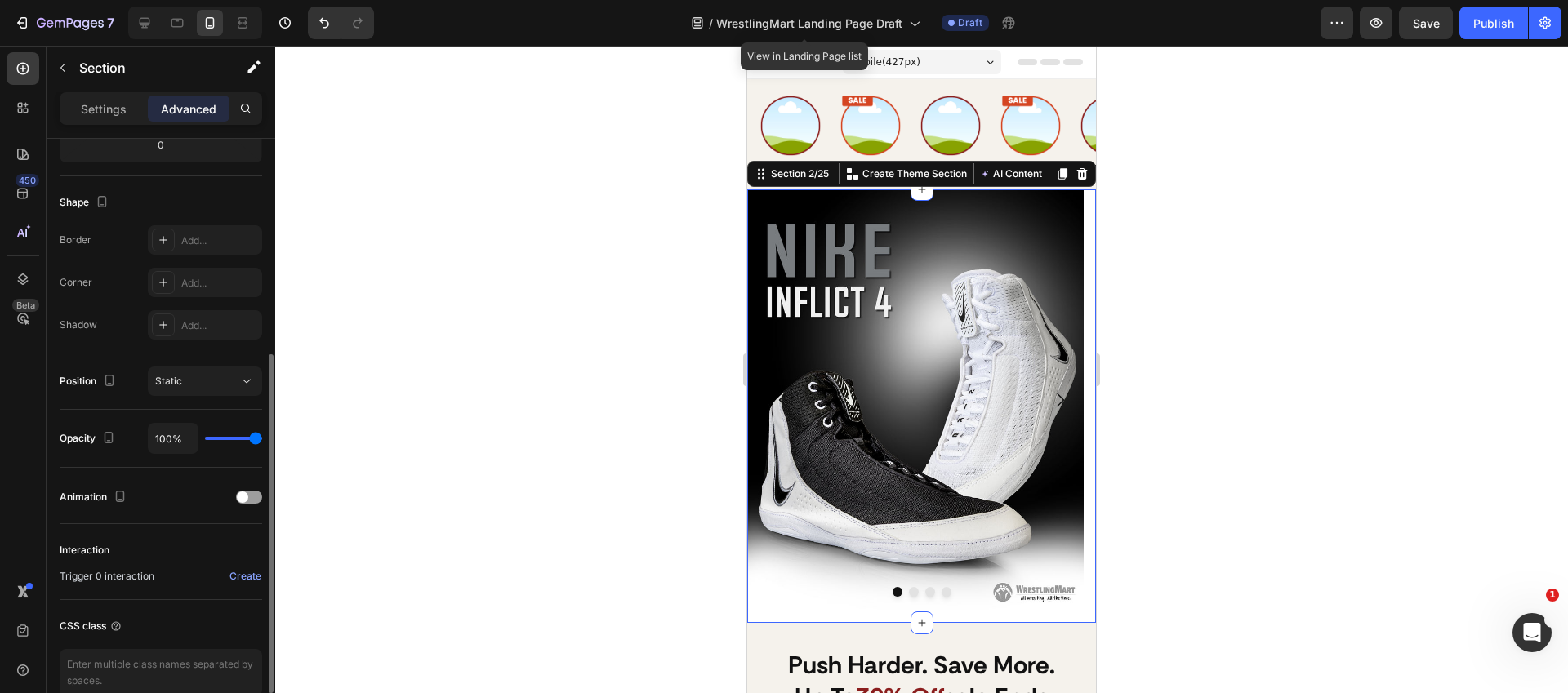
scroll to position [0, 0]
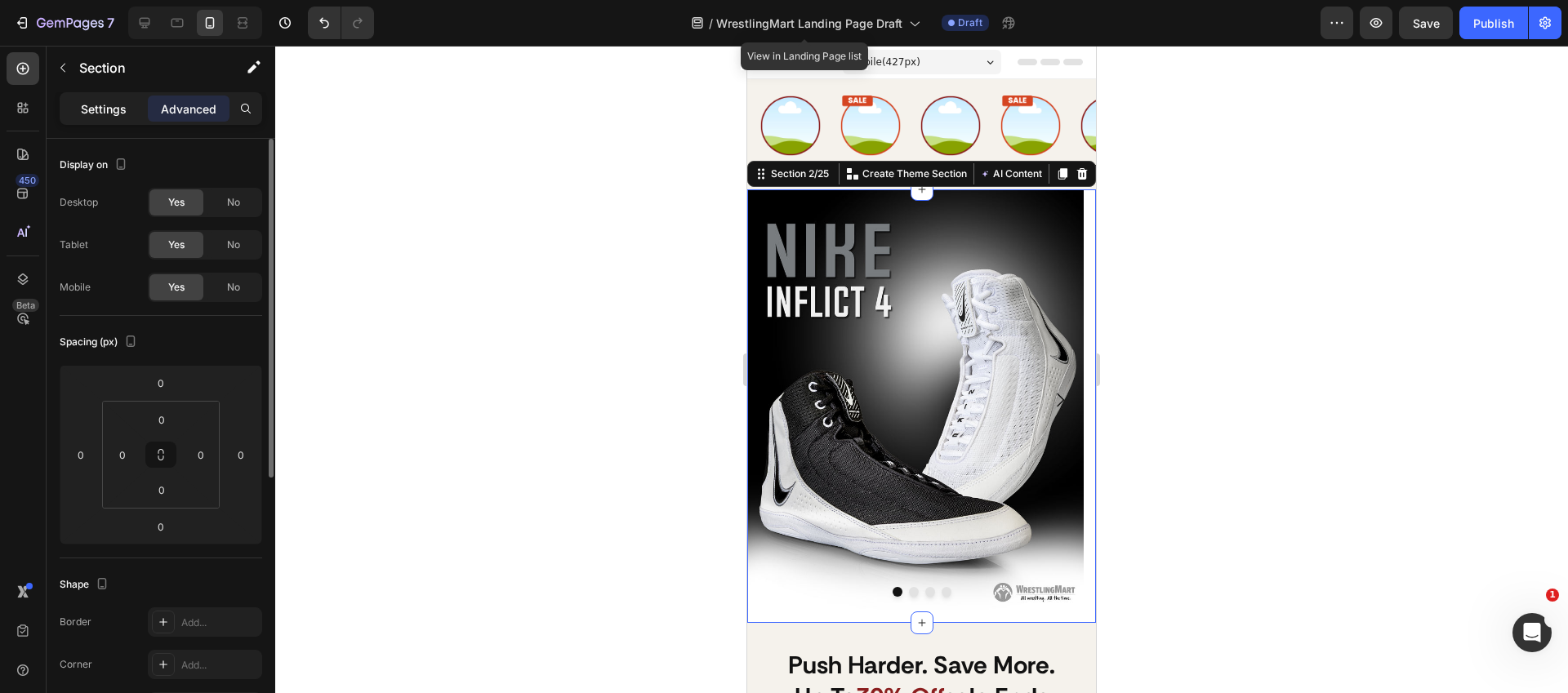
click at [110, 111] on p "Settings" at bounding box center [103, 109] width 45 height 17
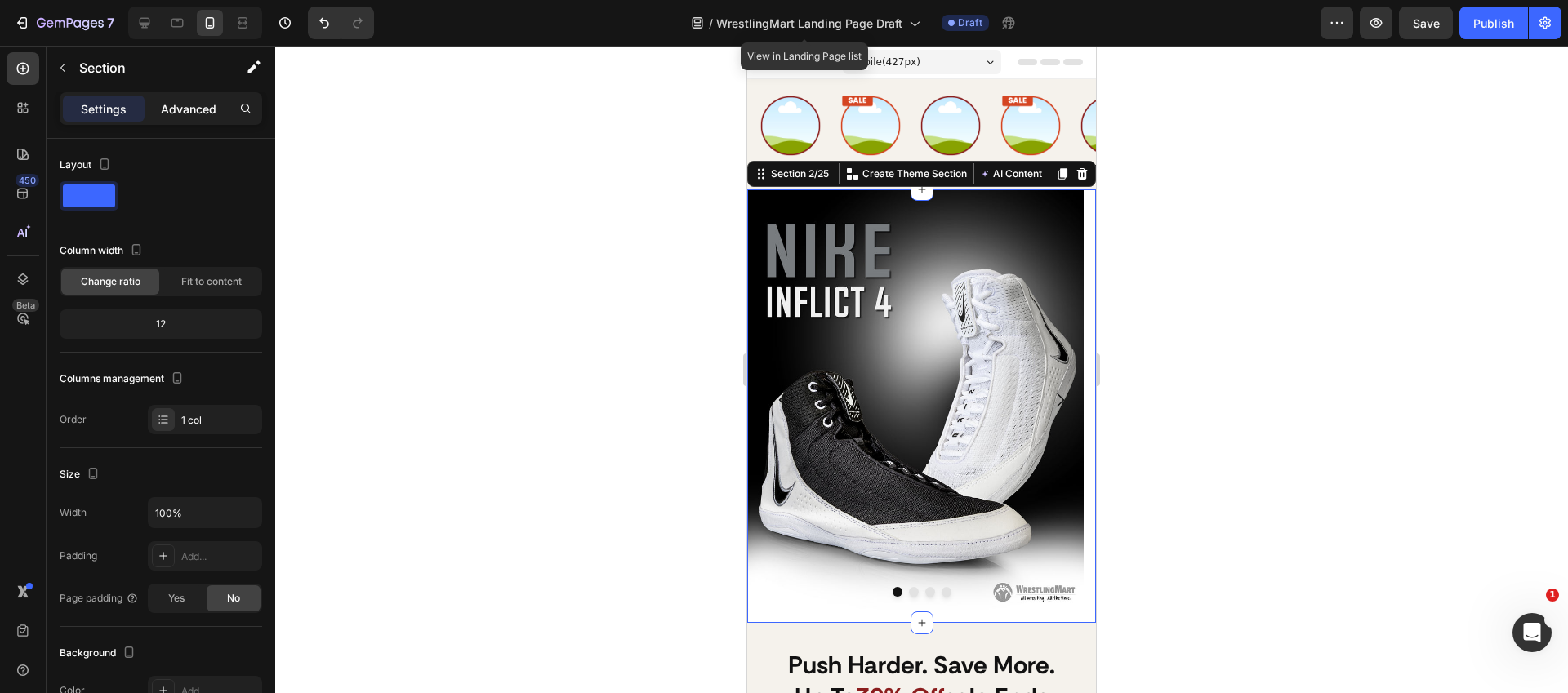
click at [161, 103] on p "Advanced" at bounding box center [188, 109] width 55 height 17
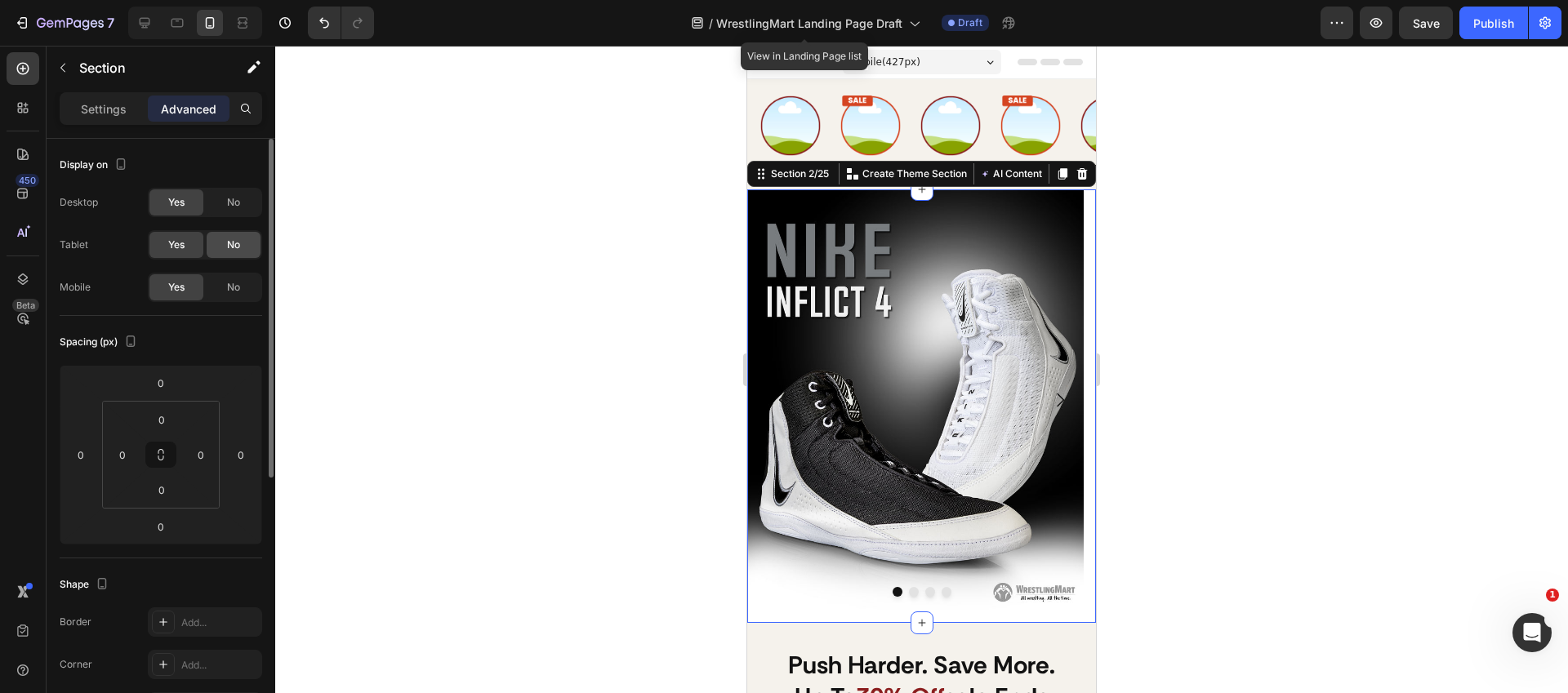
click at [234, 242] on span "No" at bounding box center [233, 245] width 13 height 15
click at [237, 206] on span "No" at bounding box center [233, 203] width 13 height 15
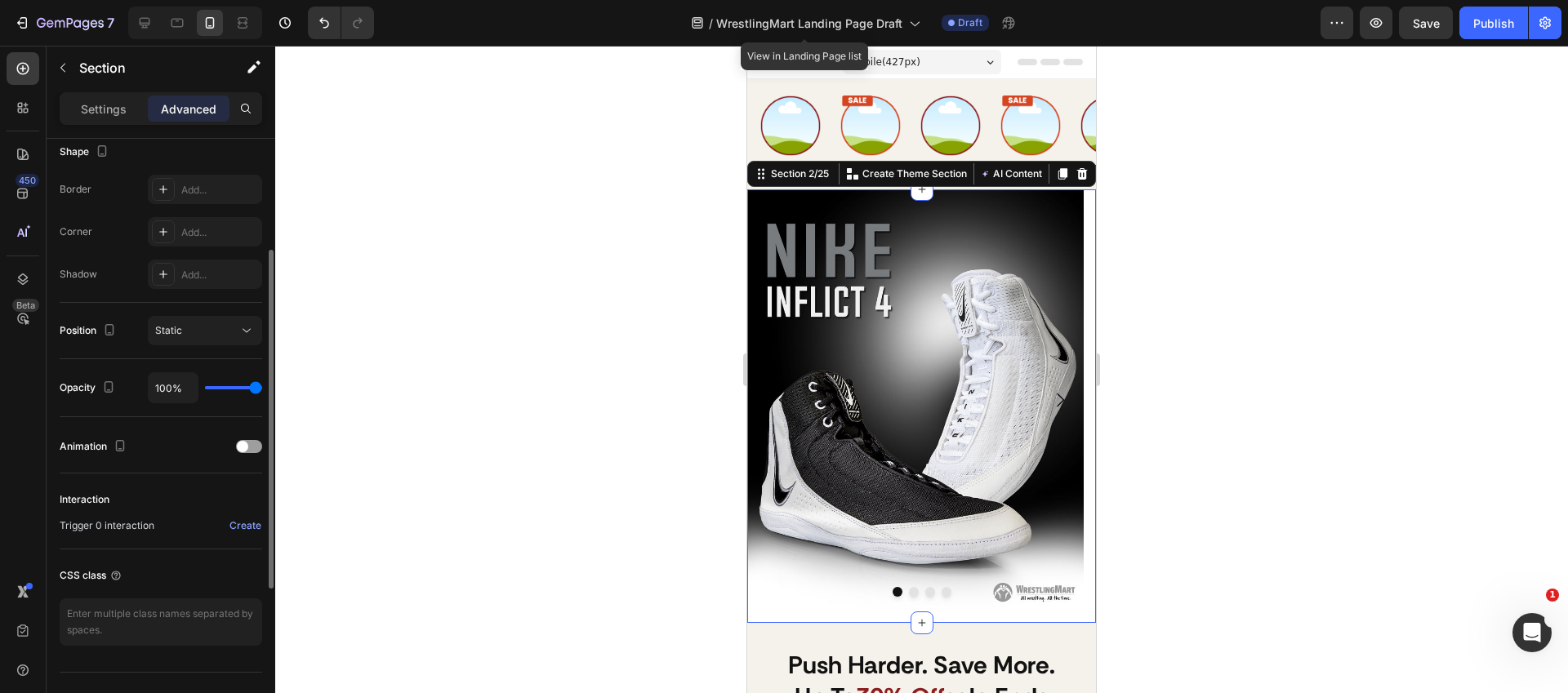
scroll to position [348, 0]
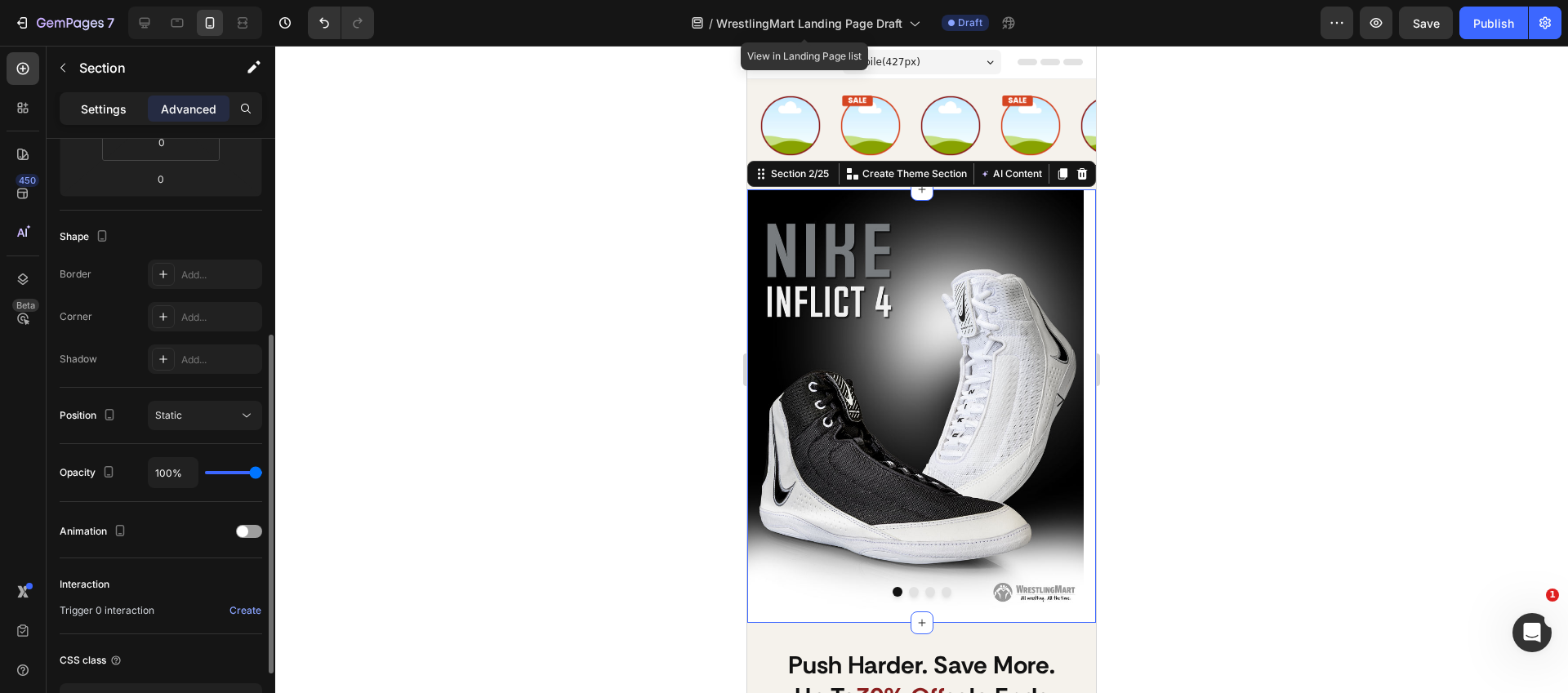
click at [100, 113] on p "Settings" at bounding box center [103, 109] width 45 height 17
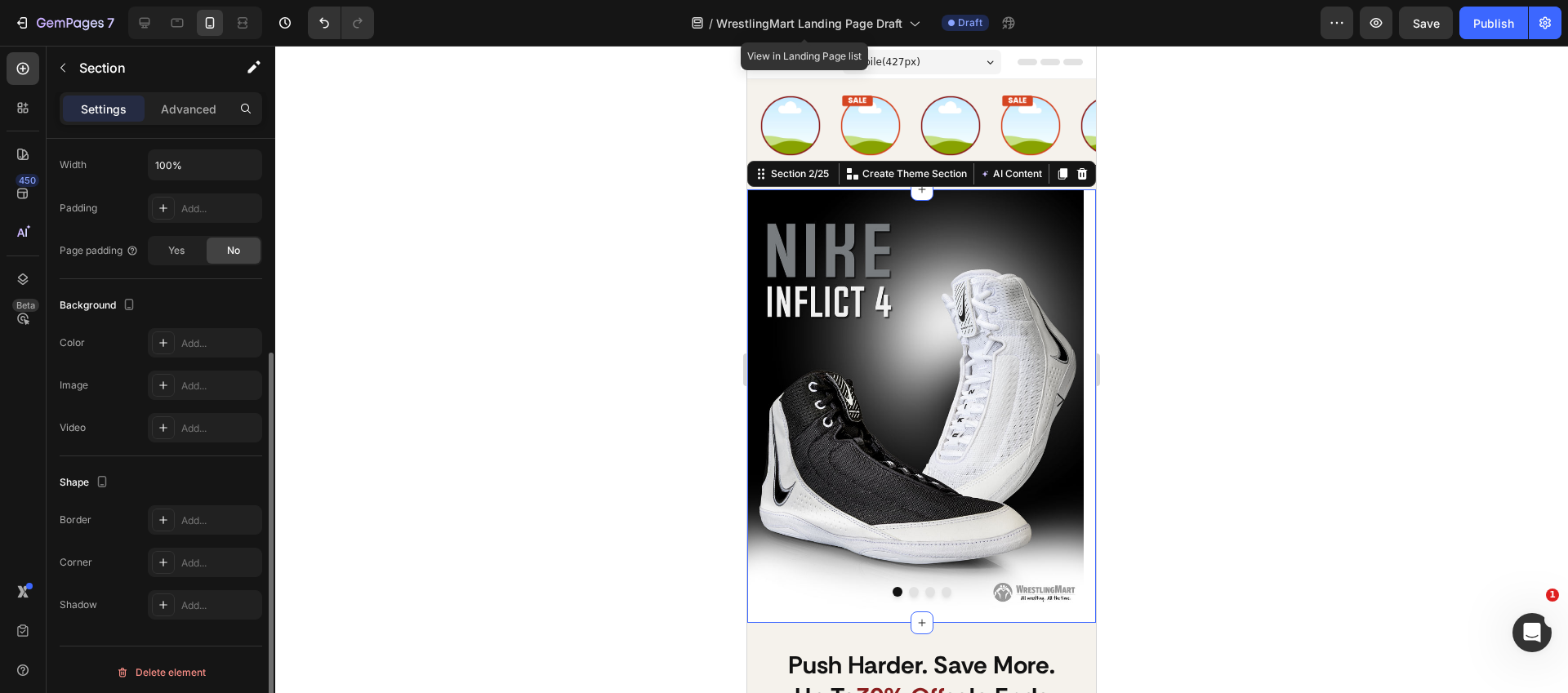
scroll to position [0, 0]
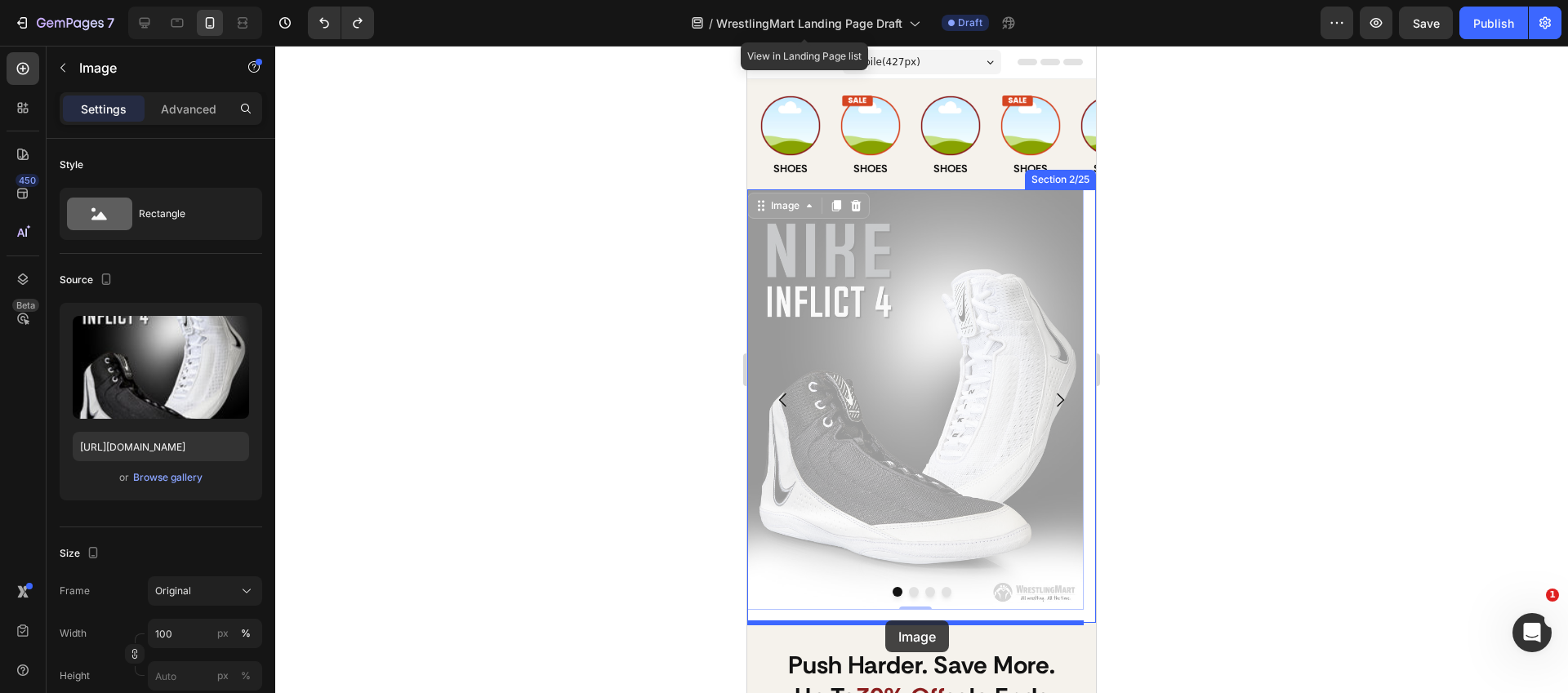
drag, startPoint x: 771, startPoint y: 203, endPoint x: 885, endPoint y: 620, distance: 432.3
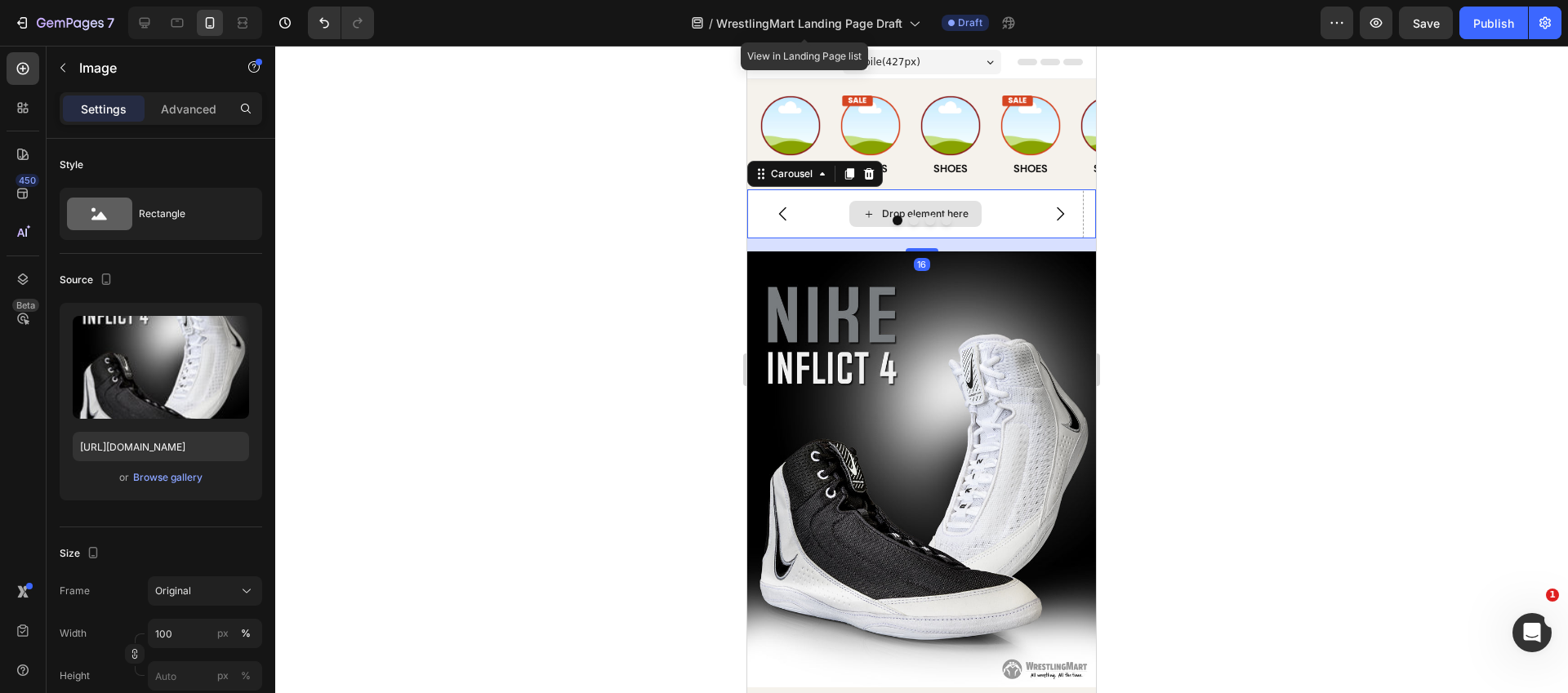
click at [994, 214] on div "Drop element here" at bounding box center [915, 213] width 336 height 49
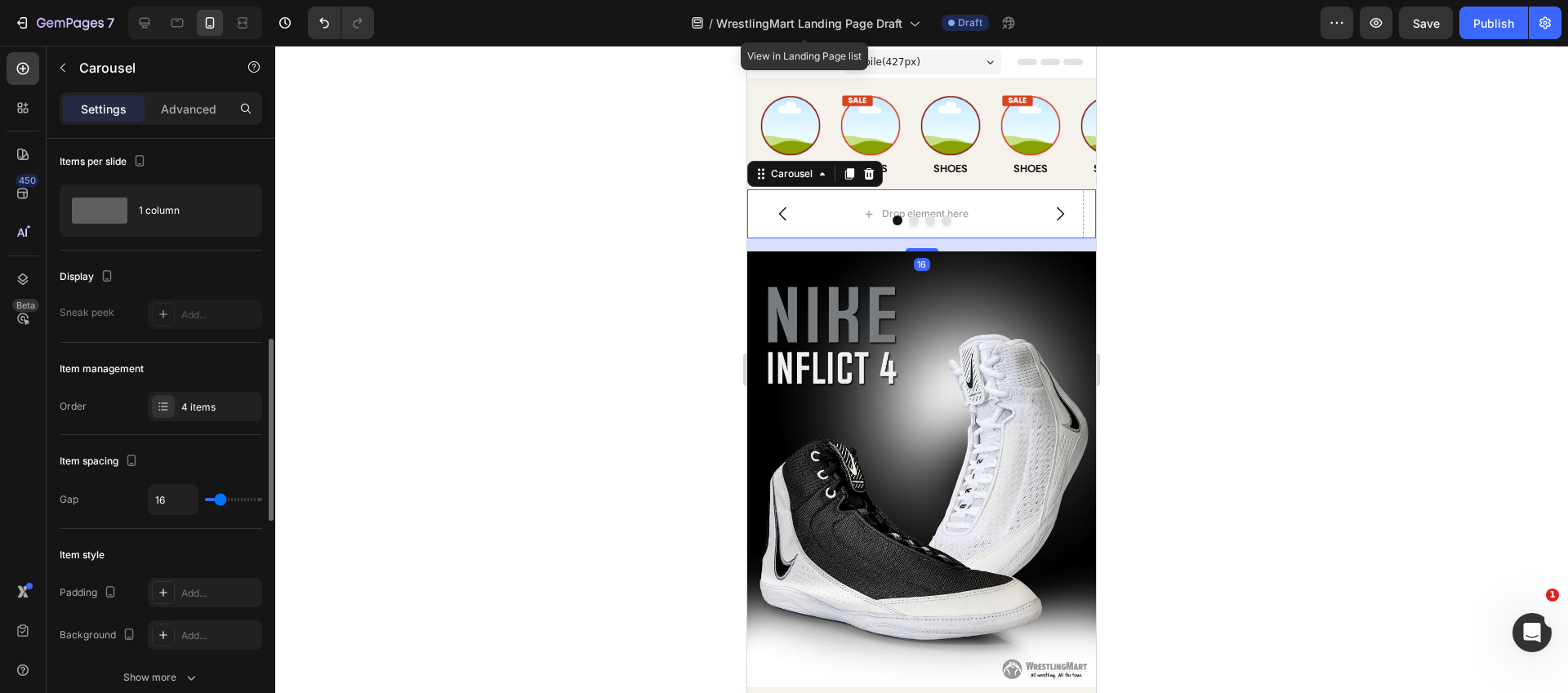
scroll to position [325, 0]
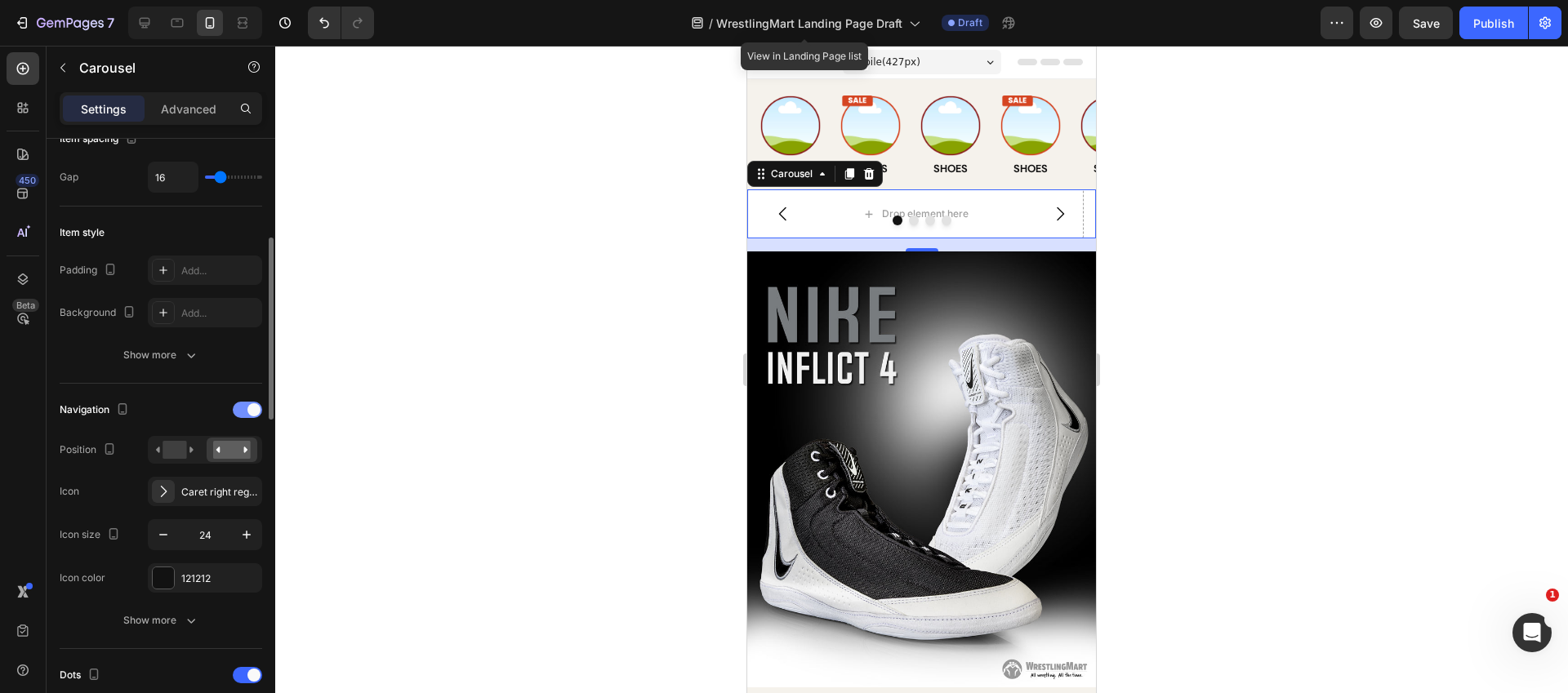
click at [249, 408] on span at bounding box center [254, 410] width 13 height 13
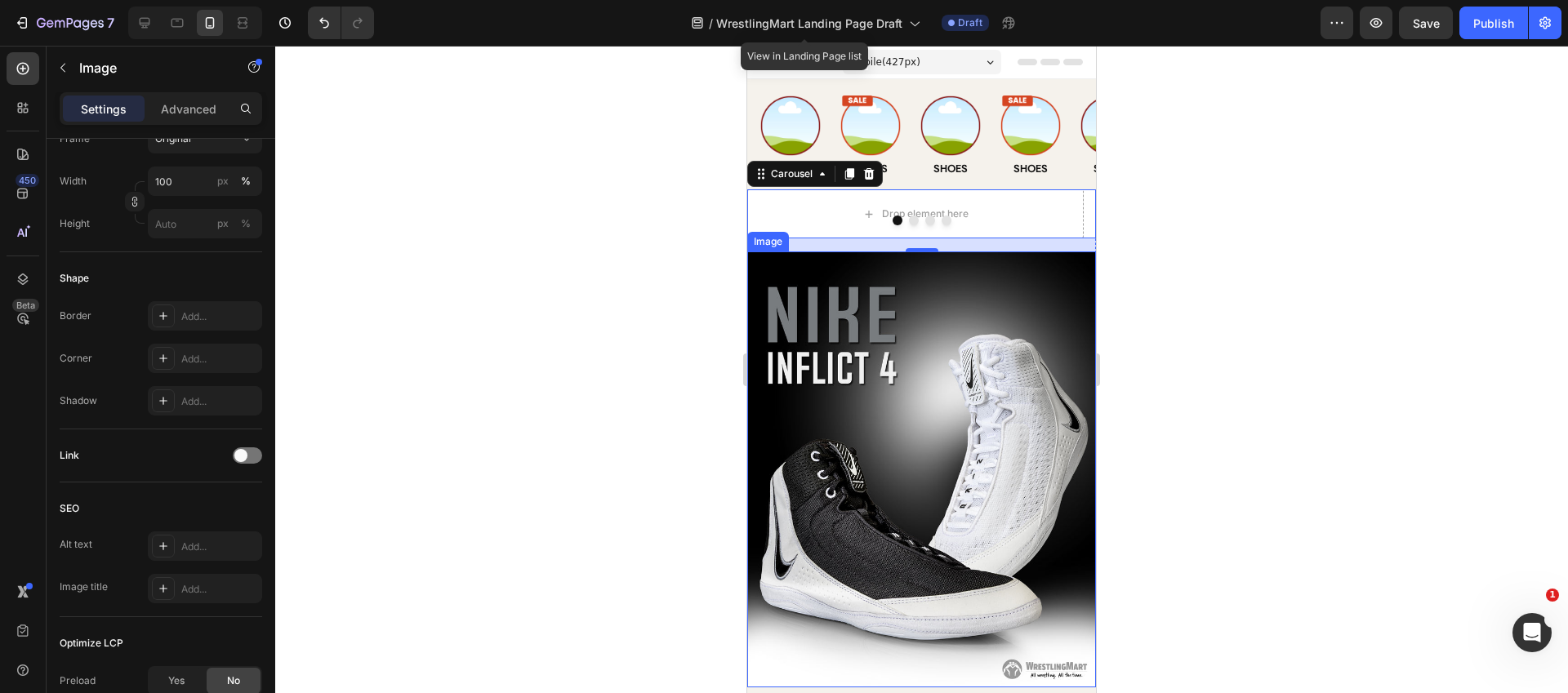
scroll to position [0, 0]
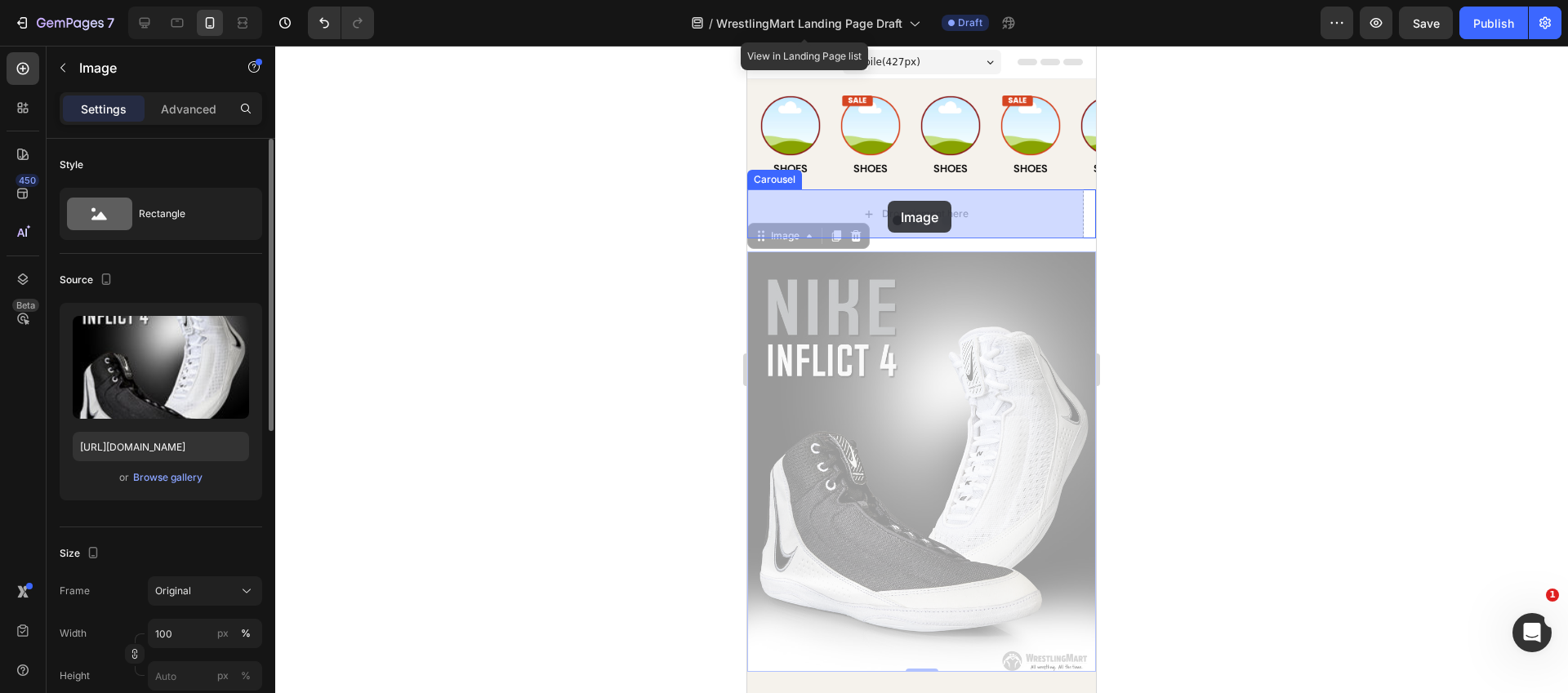
drag, startPoint x: 844, startPoint y: 529, endPoint x: 888, endPoint y: 201, distance: 330.9
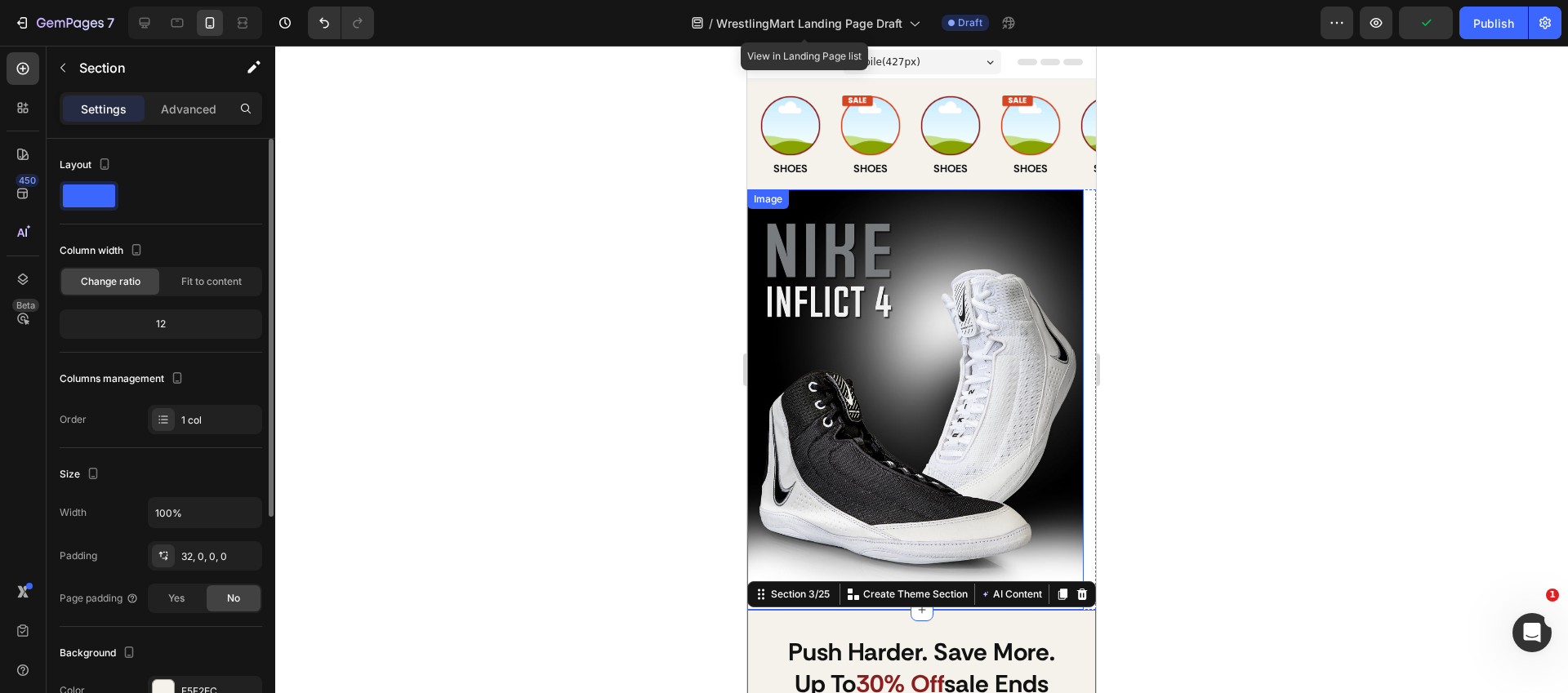
click at [804, 181] on div "Image Shoes Heading" at bounding box center [786, 134] width 80 height 110
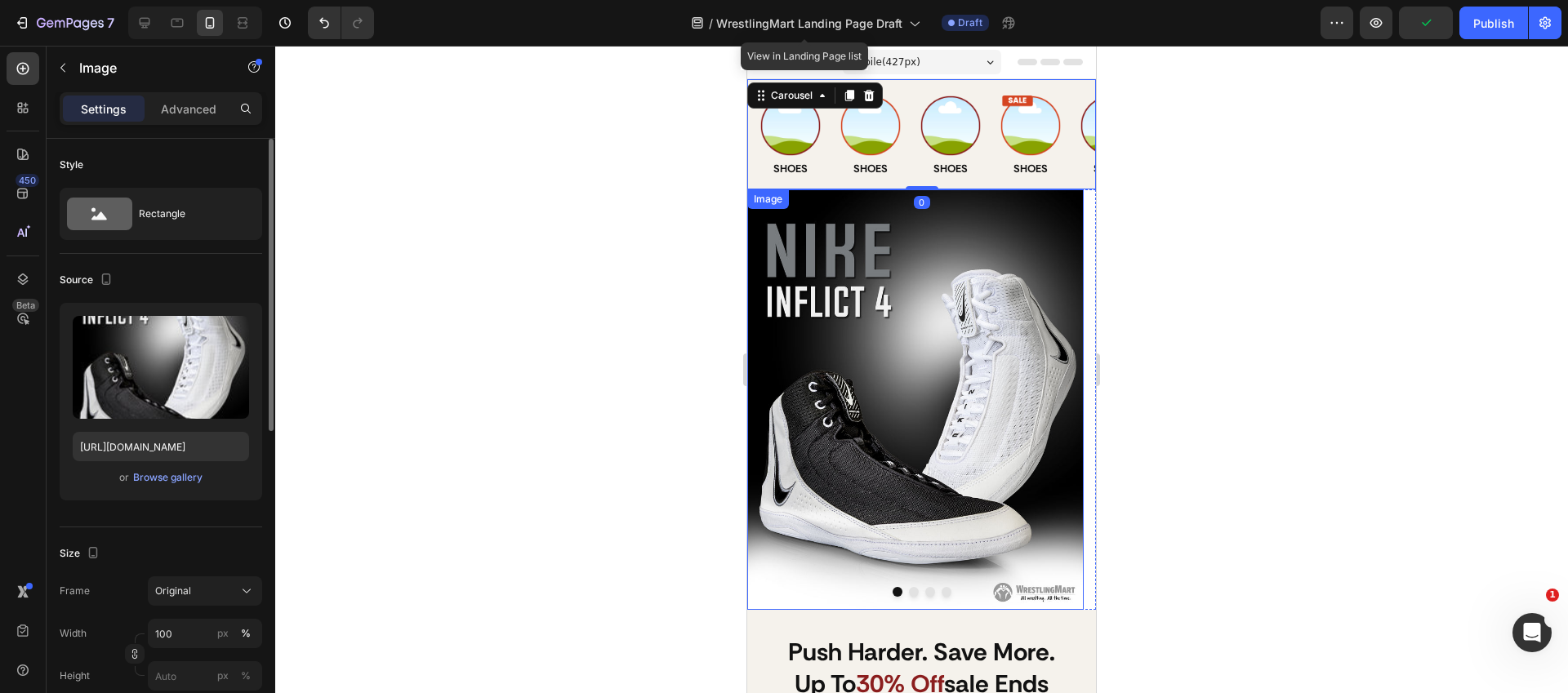
click at [764, 190] on div "Image" at bounding box center [915, 400] width 336 height 420
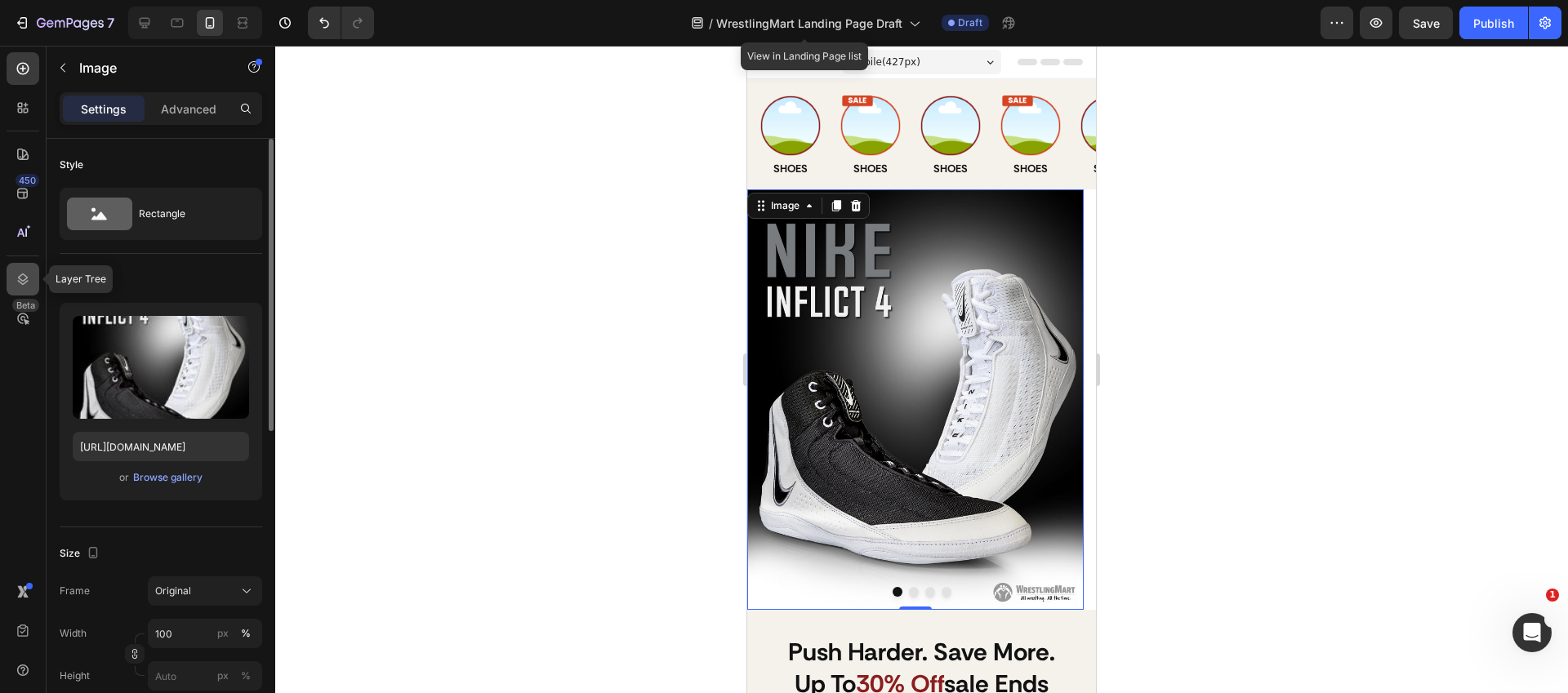
click at [26, 268] on div at bounding box center [23, 279] width 33 height 33
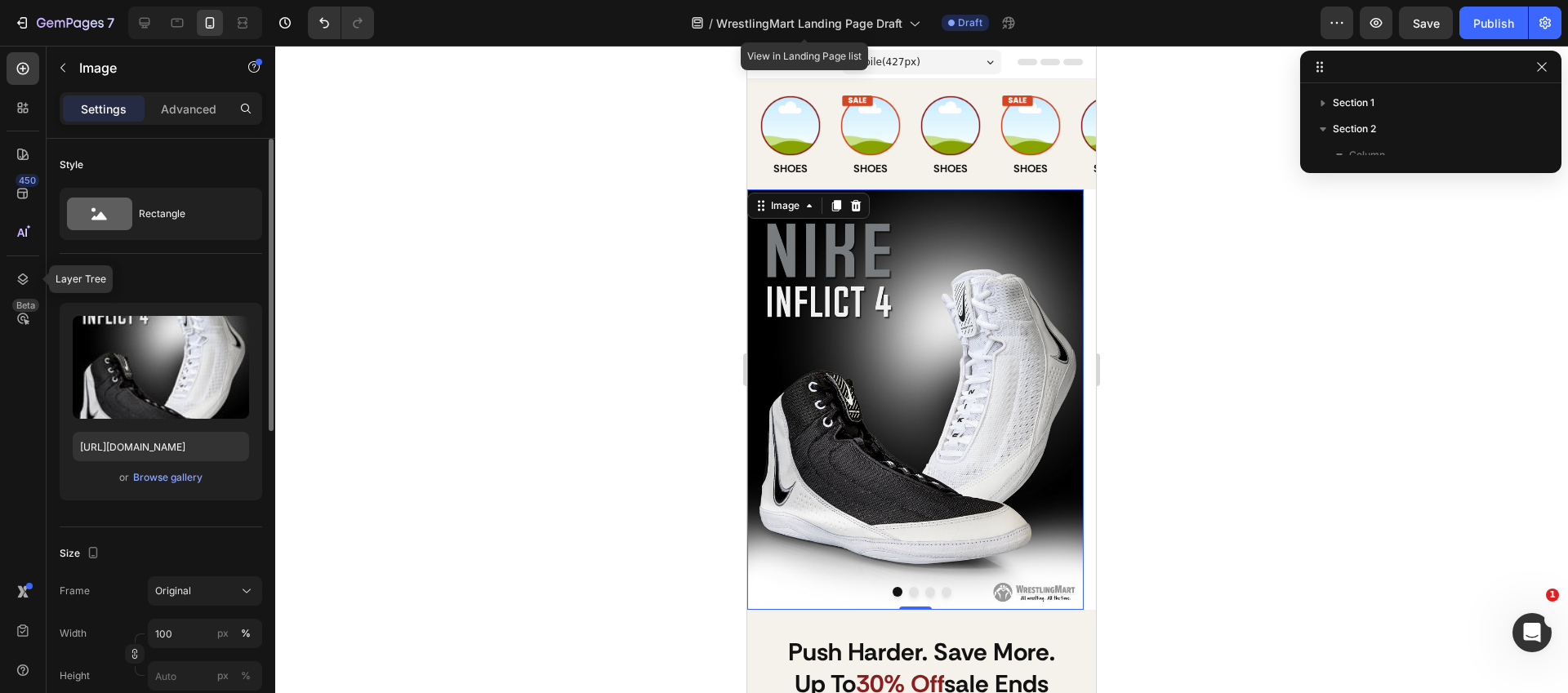
scroll to position [90, 0]
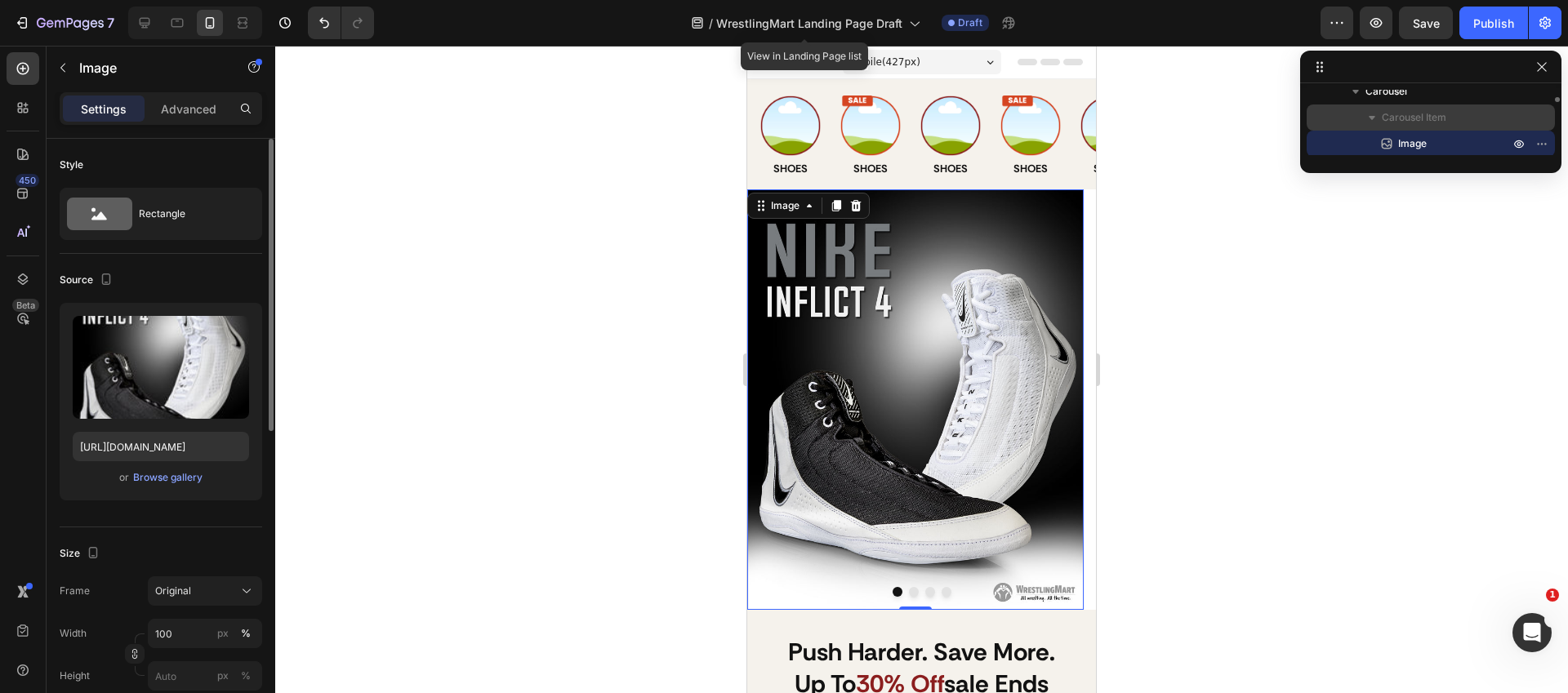
click at [1415, 116] on span "Carousel Item" at bounding box center [1414, 118] width 64 height 16
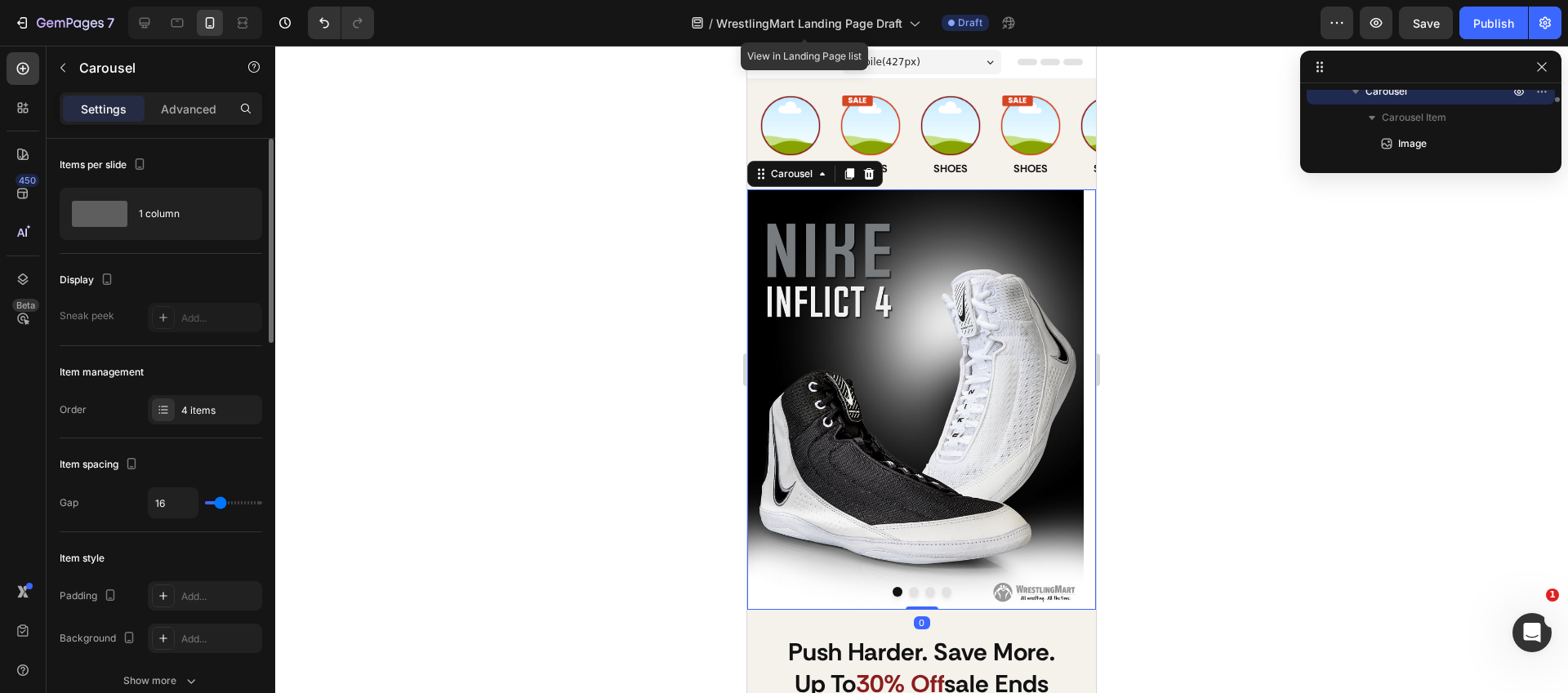
click at [1433, 90] on p "Carousel" at bounding box center [1439, 91] width 147 height 16
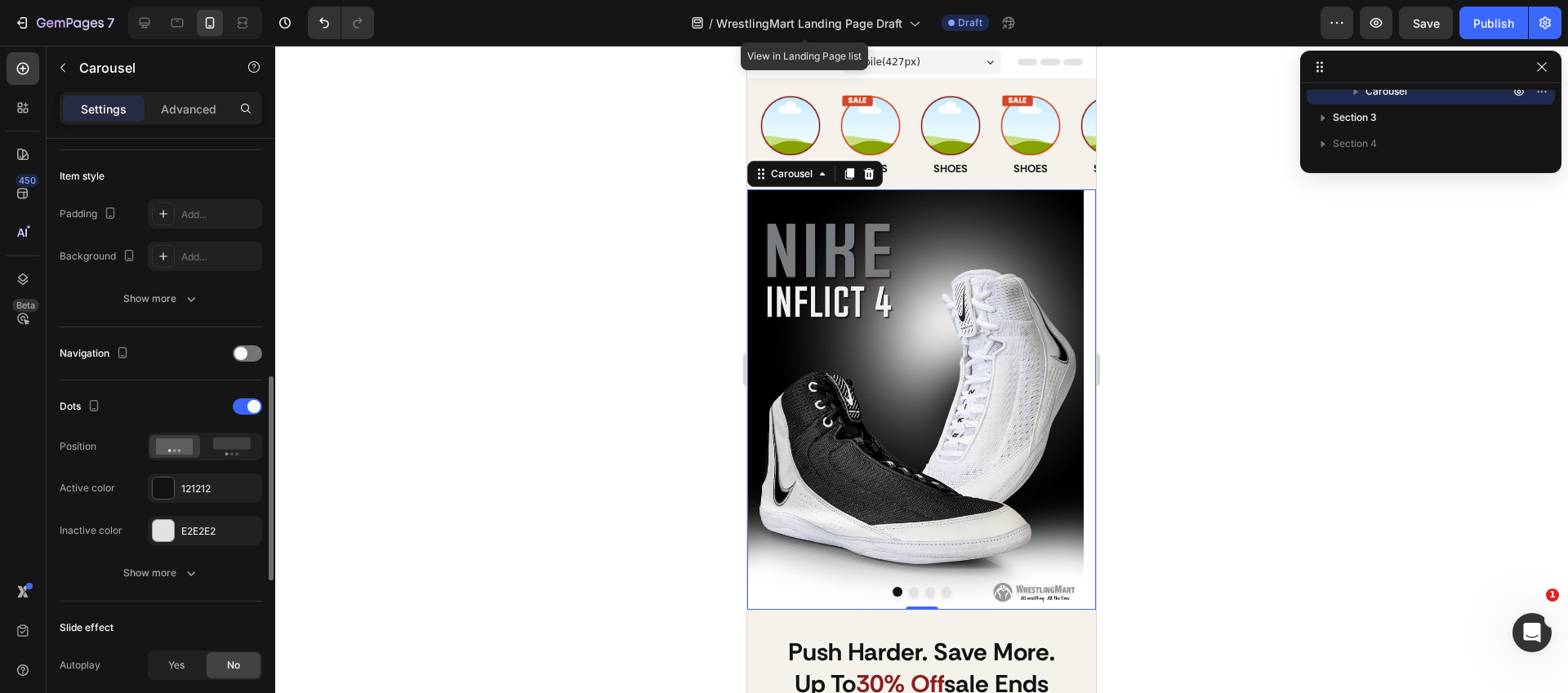
scroll to position [463, 0]
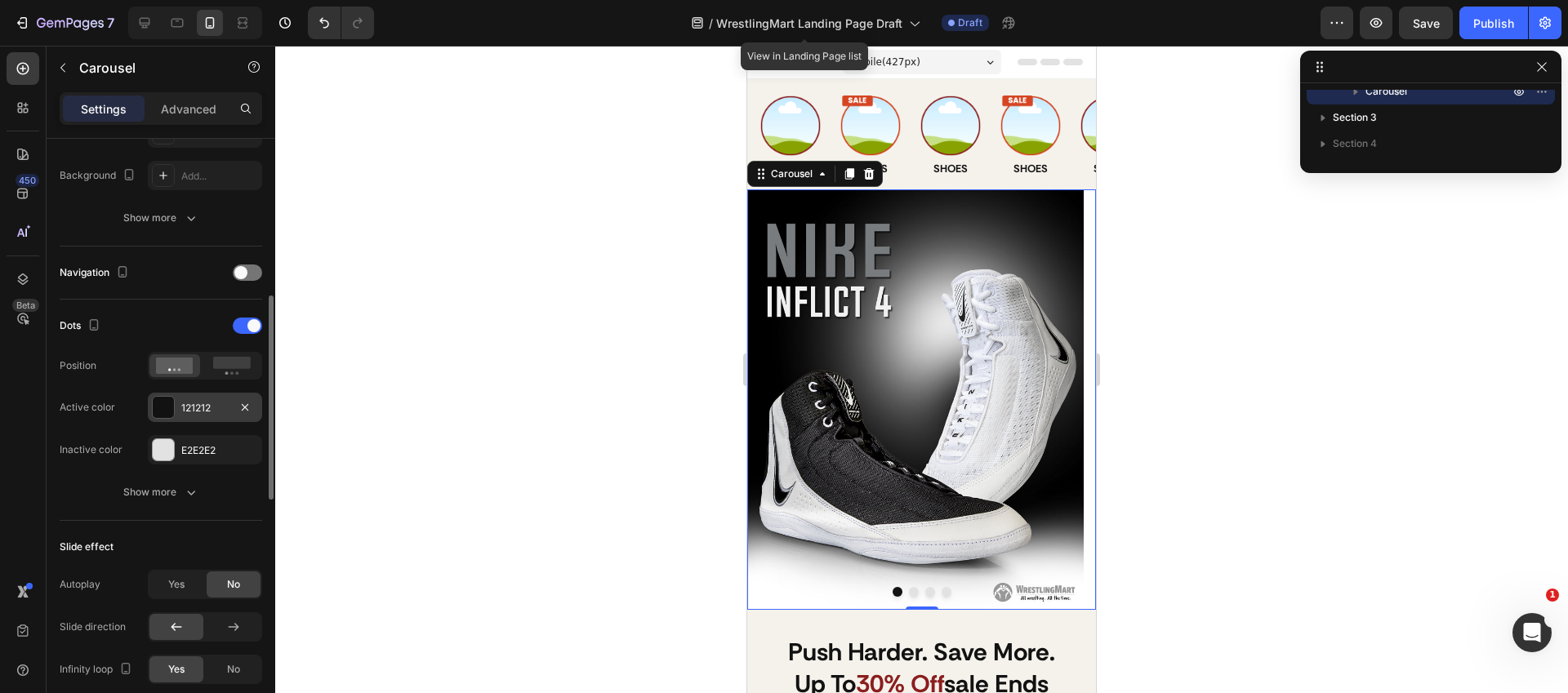
click at [171, 411] on div at bounding box center [163, 407] width 21 height 21
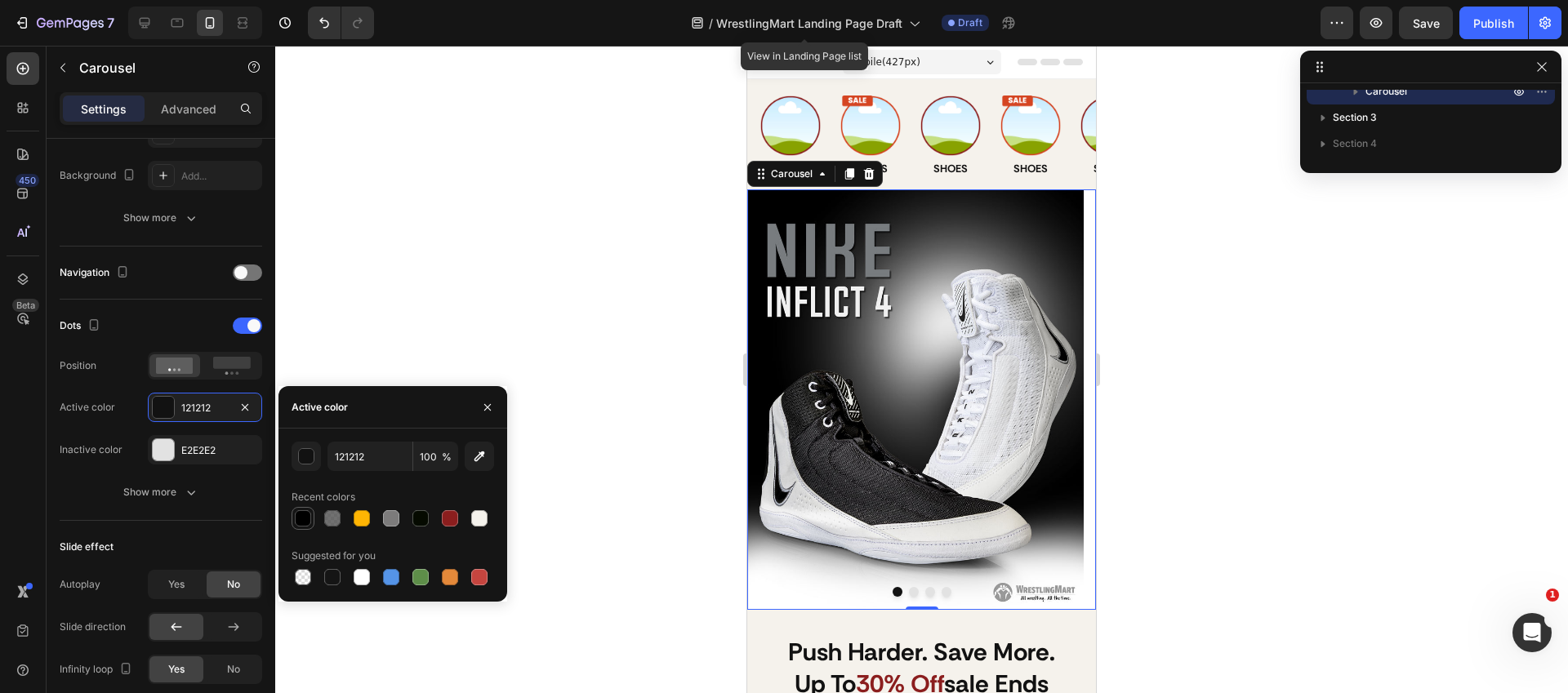
click at [300, 513] on div at bounding box center [303, 518] width 16 height 16
type input "000000"
click at [200, 337] on div "Dots" at bounding box center [161, 325] width 203 height 26
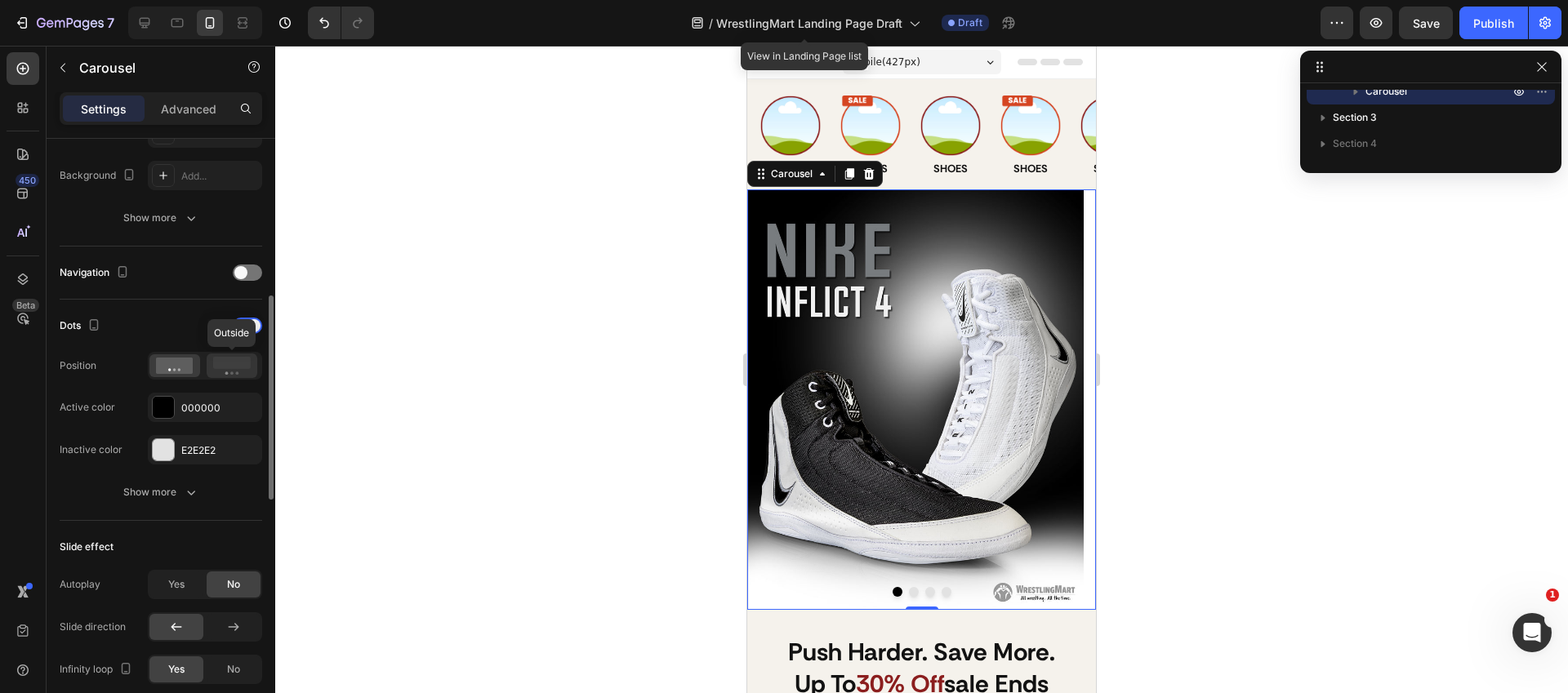
click at [231, 369] on icon at bounding box center [232, 366] width 38 height 18
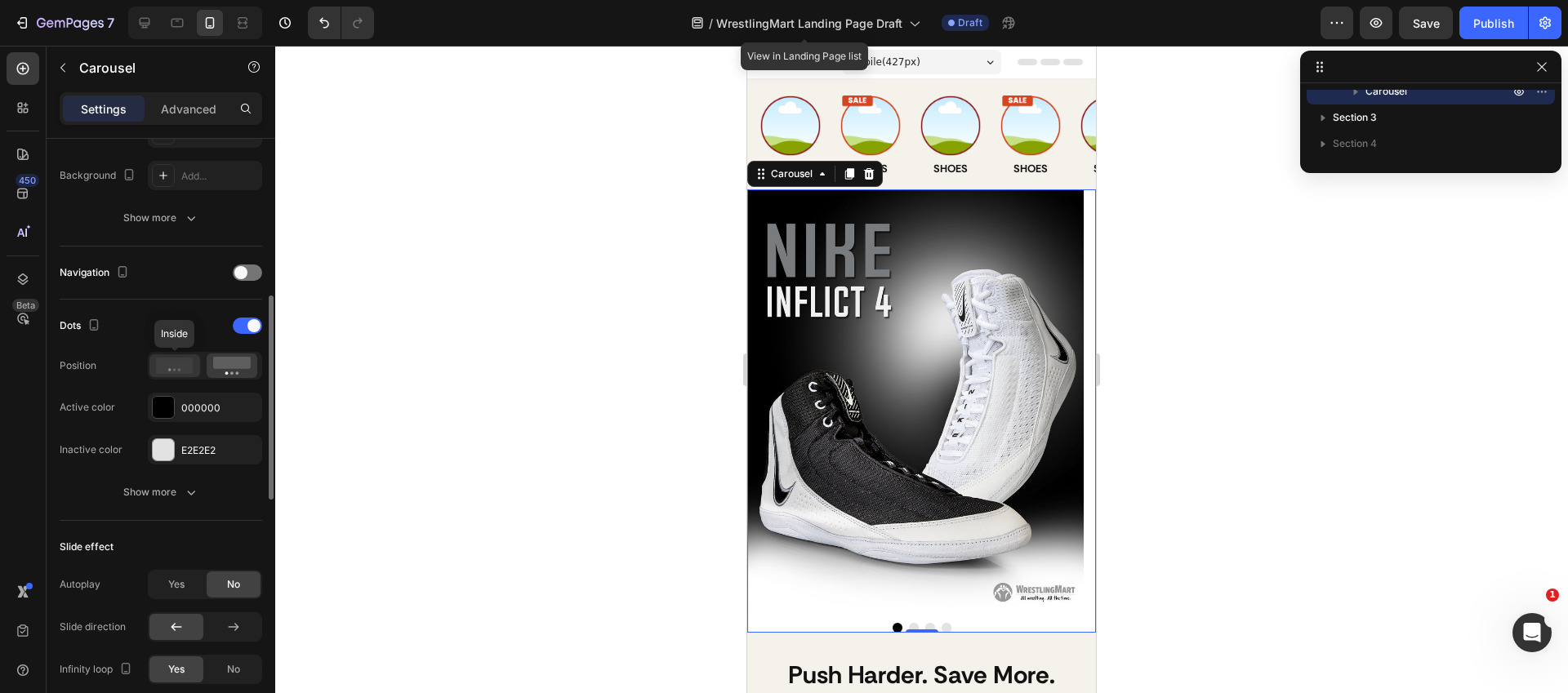
click at [181, 363] on icon at bounding box center [175, 366] width 38 height 16
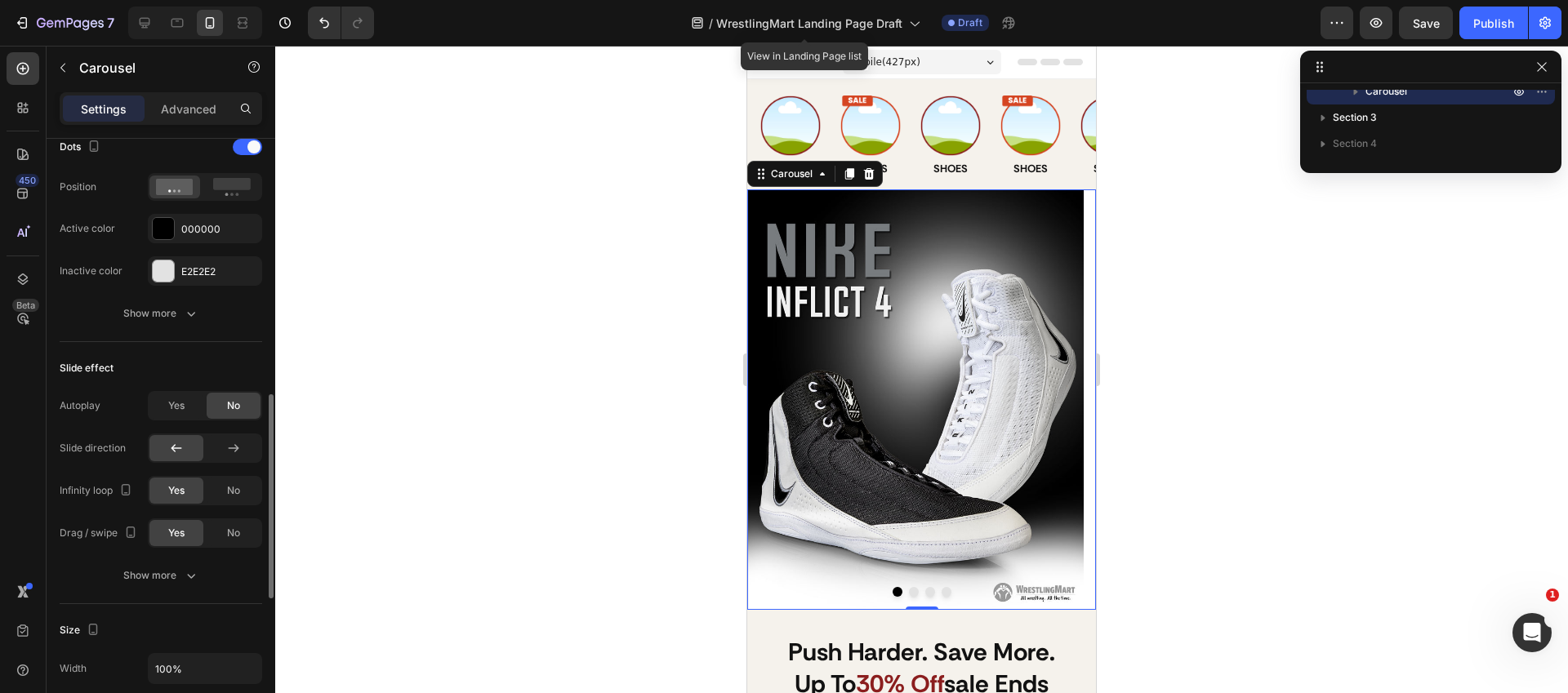
scroll to position [669, 0]
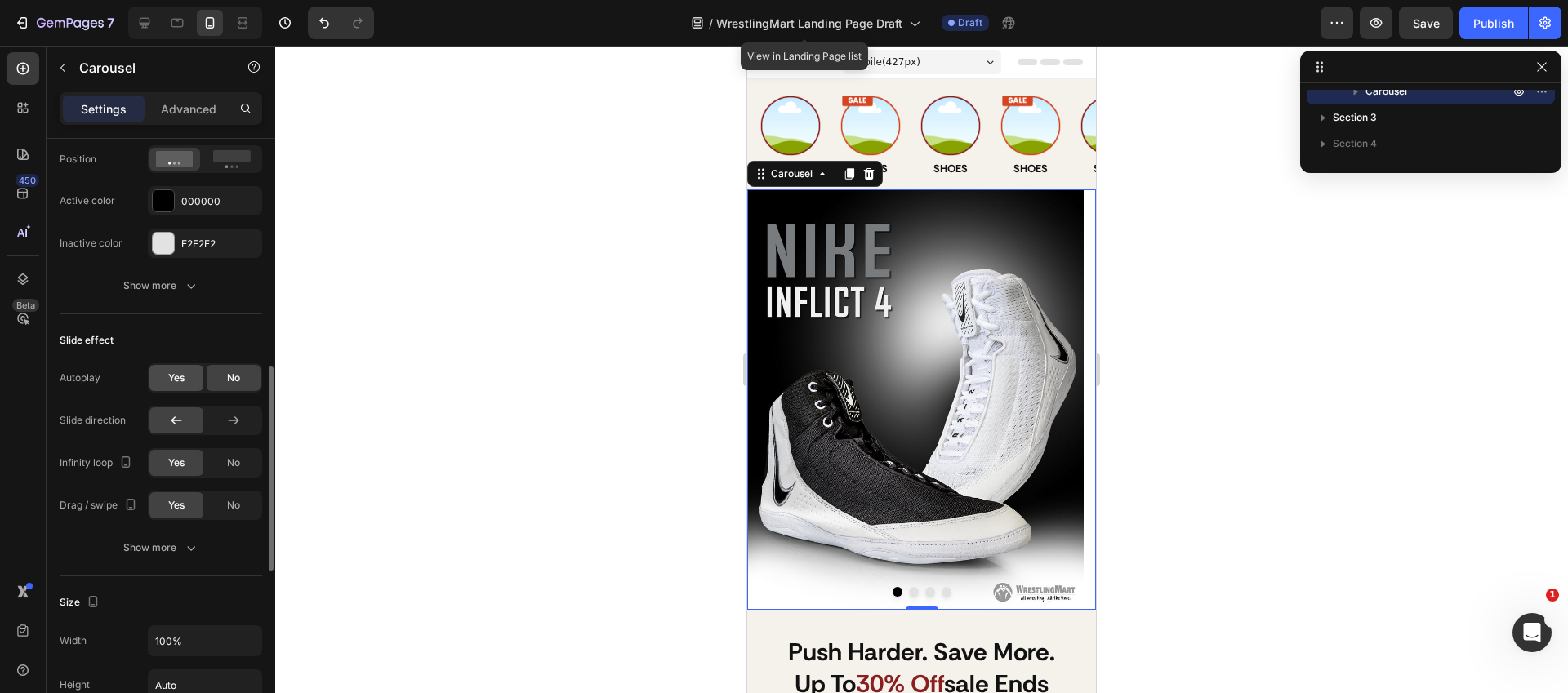
click at [180, 382] on span "Yes" at bounding box center [176, 378] width 16 height 15
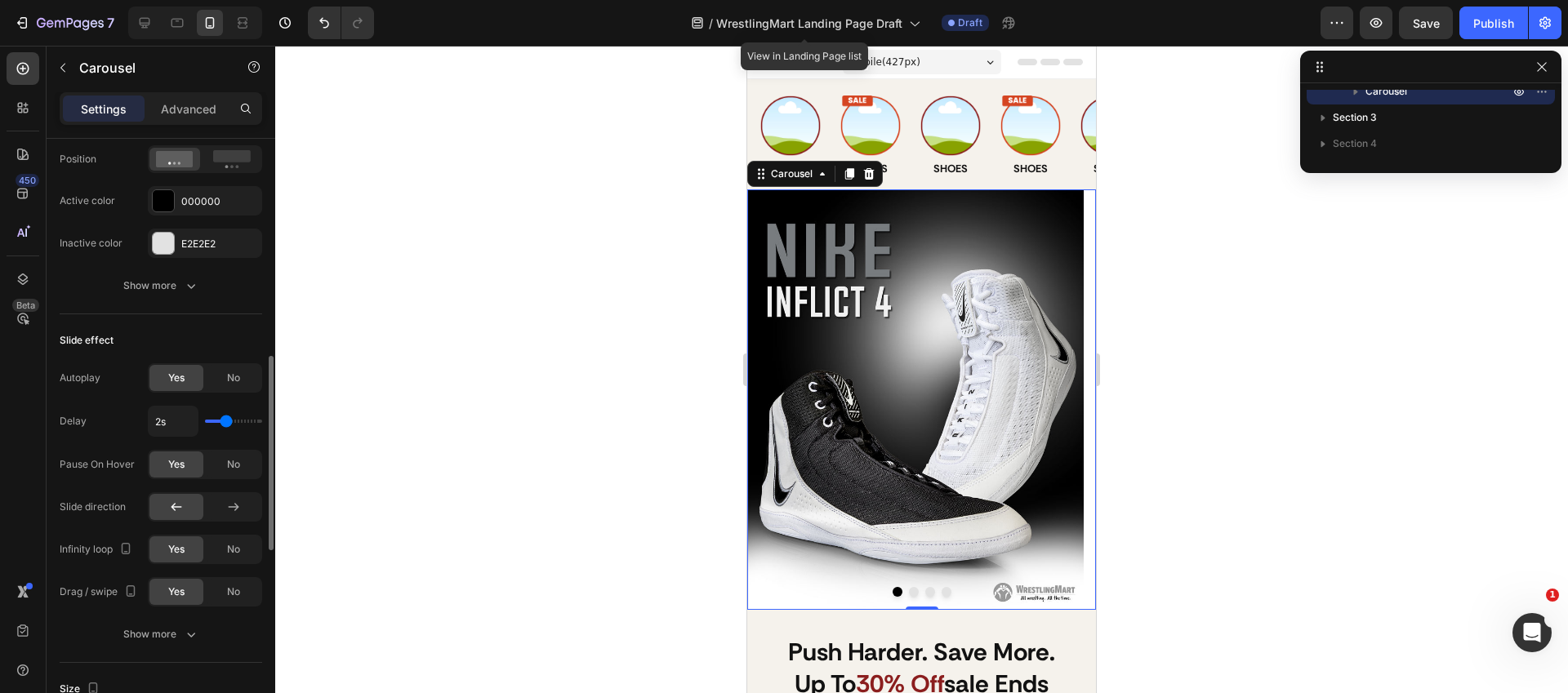
click at [238, 423] on div "2s" at bounding box center [204, 421] width 115 height 31
type input "2.7s"
type input "2.7"
click at [236, 422] on input "range" at bounding box center [233, 421] width 57 height 3
type input "2.8s"
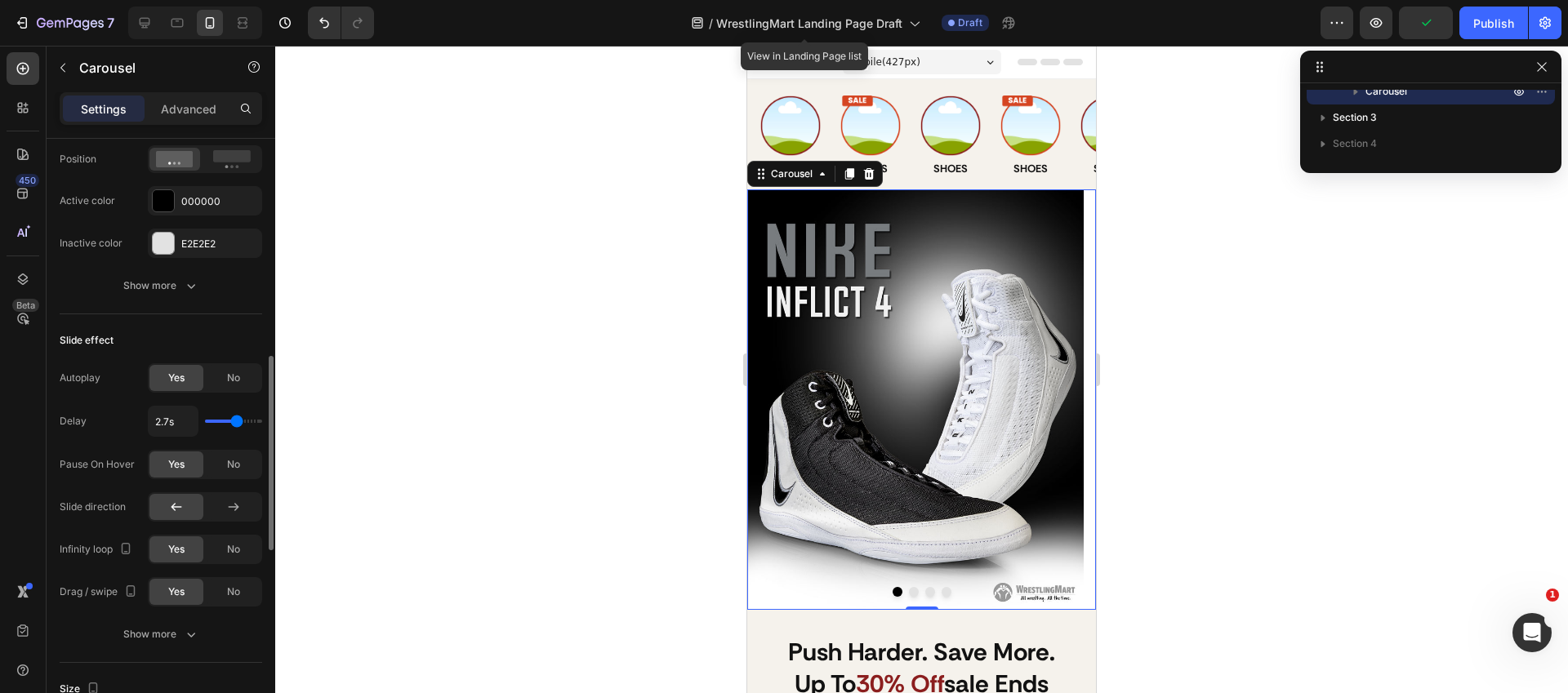
type input "2.8"
type input "2.9s"
type input "2.9"
type input "3s"
type input "3"
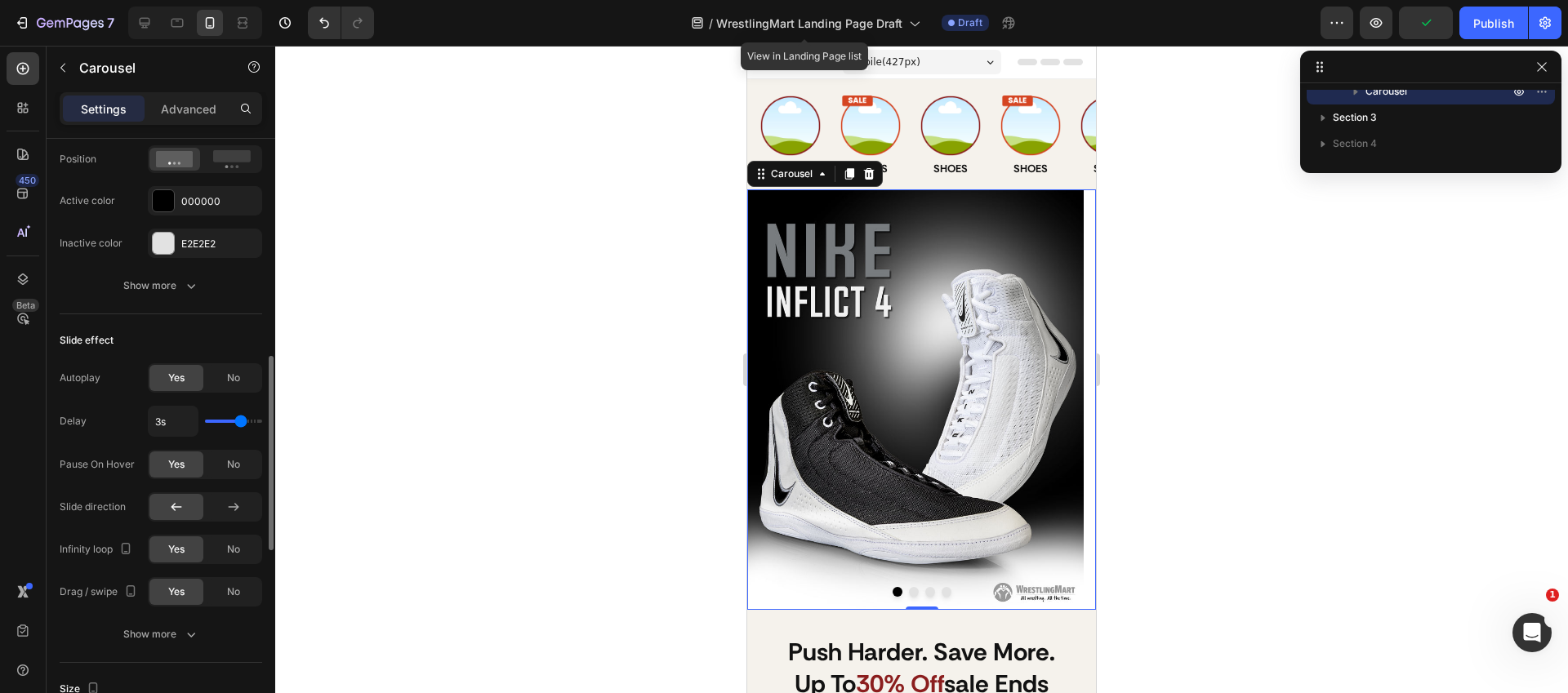
type input "3.1s"
type input "3.1"
click at [242, 419] on input "range" at bounding box center [233, 421] width 57 height 3
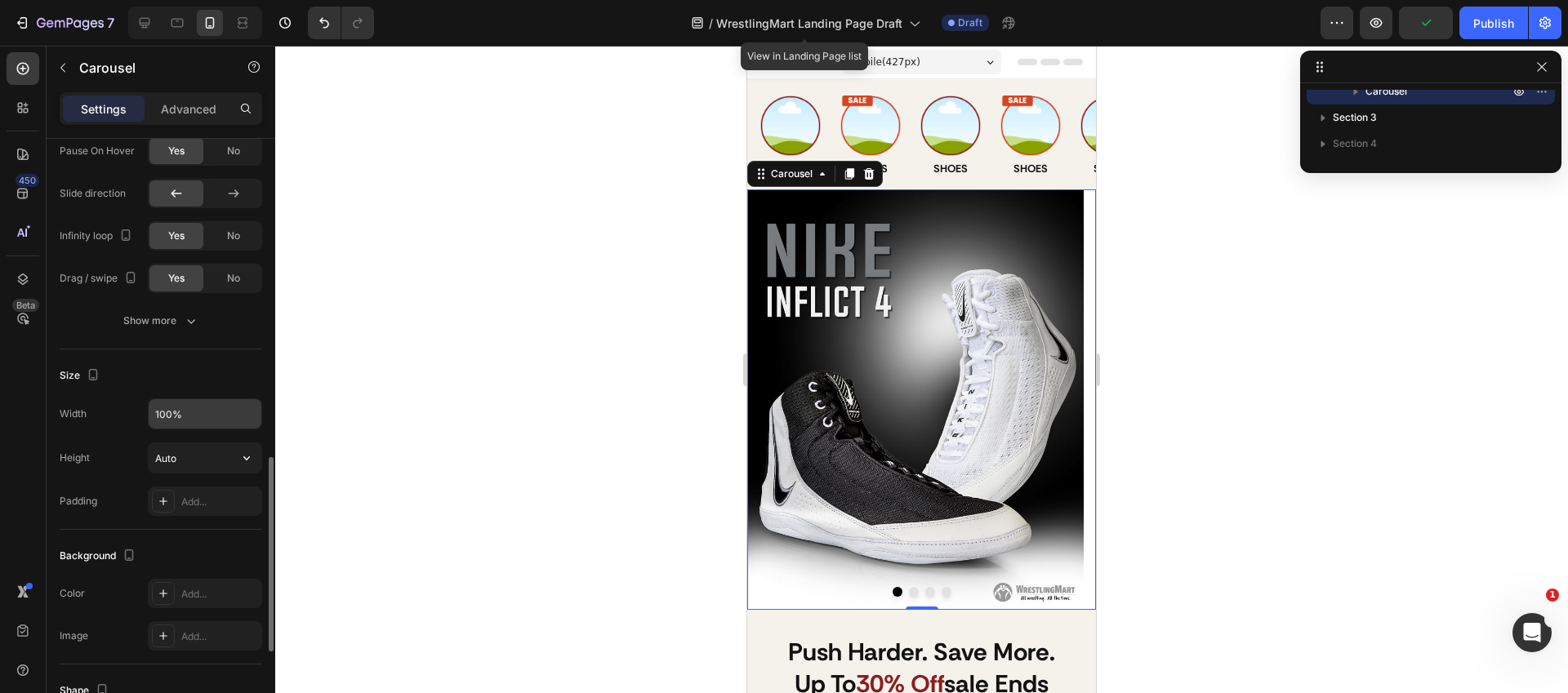
scroll to position [819, 0]
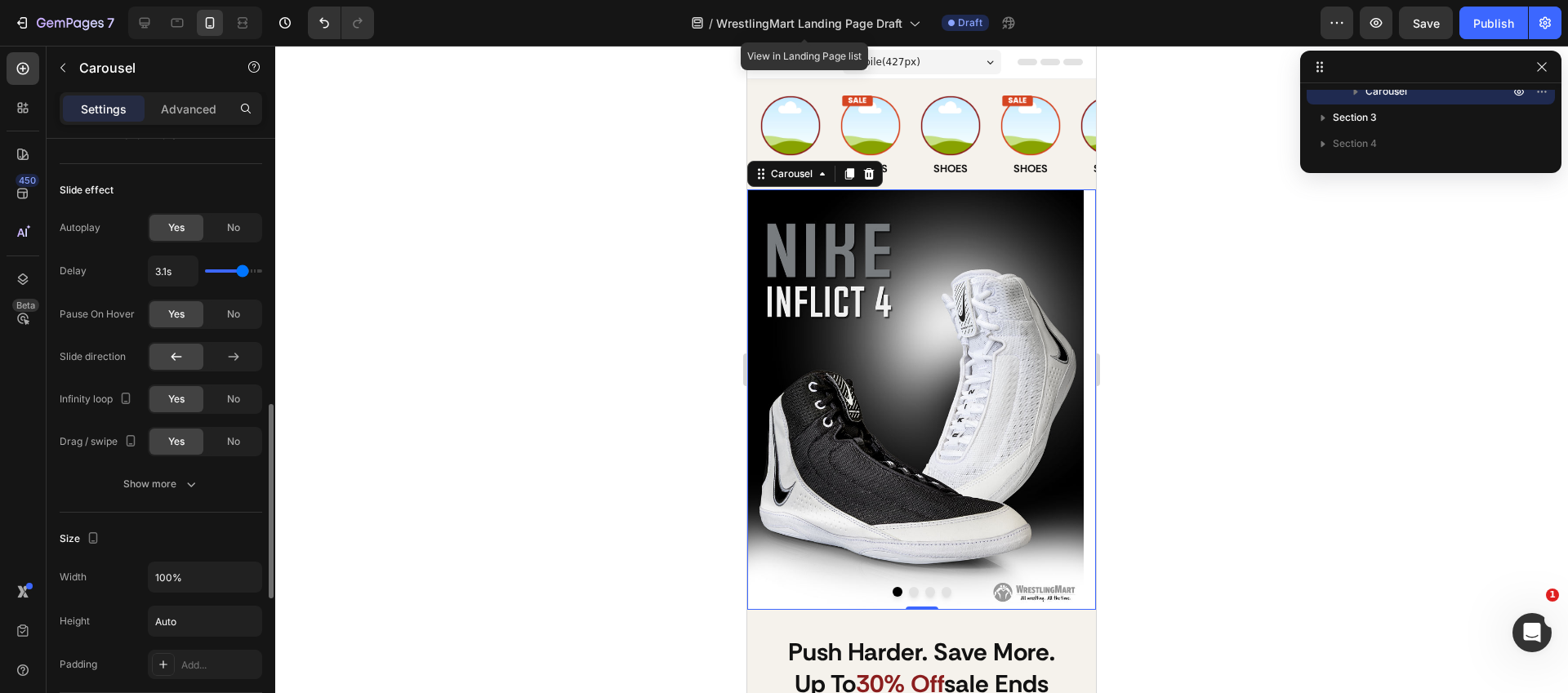
drag, startPoint x: 248, startPoint y: 276, endPoint x: 256, endPoint y: 274, distance: 8.2
click at [256, 274] on div "3.1s" at bounding box center [204, 271] width 115 height 31
type input "3.6s"
type input "3.6"
type input "3.7s"
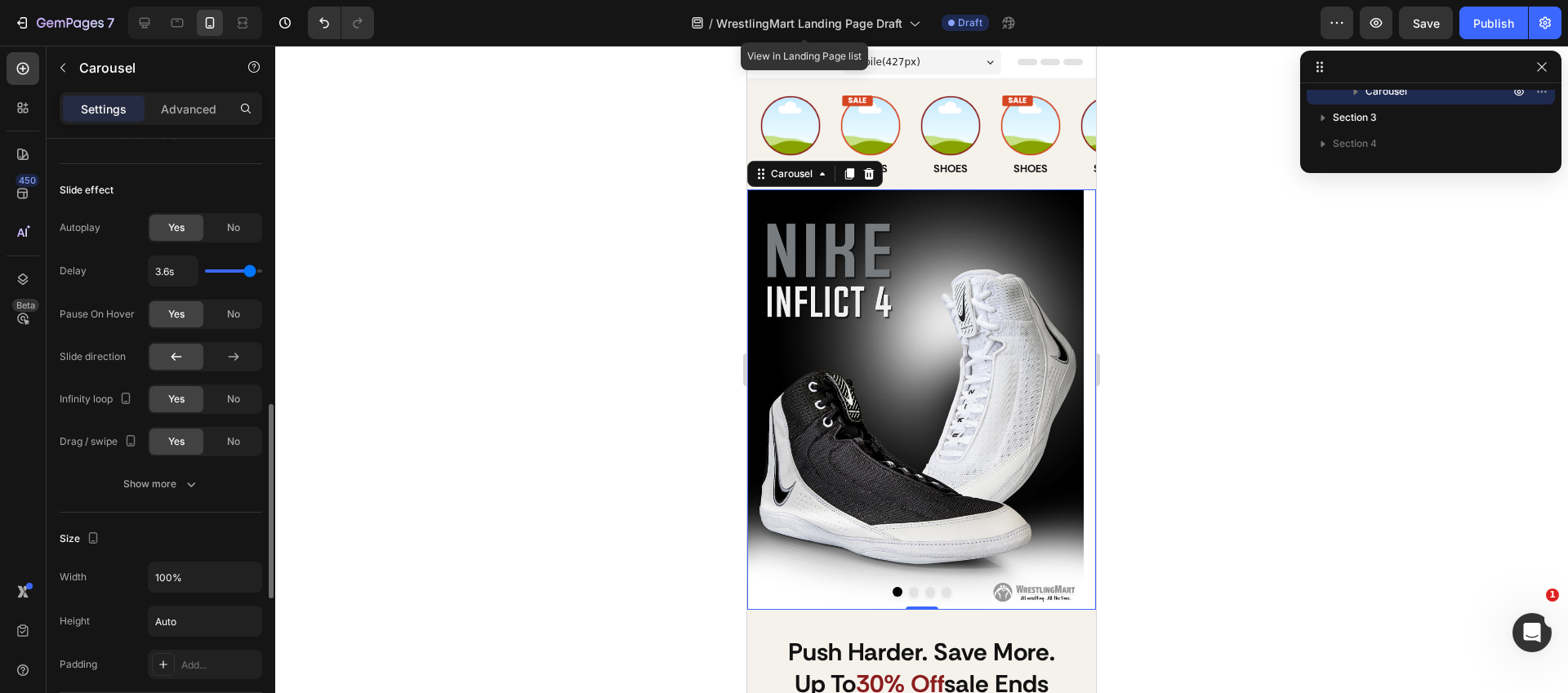
type input "3.7"
type input "3.8s"
type input "3.8"
type input "3.7s"
type input "3.7"
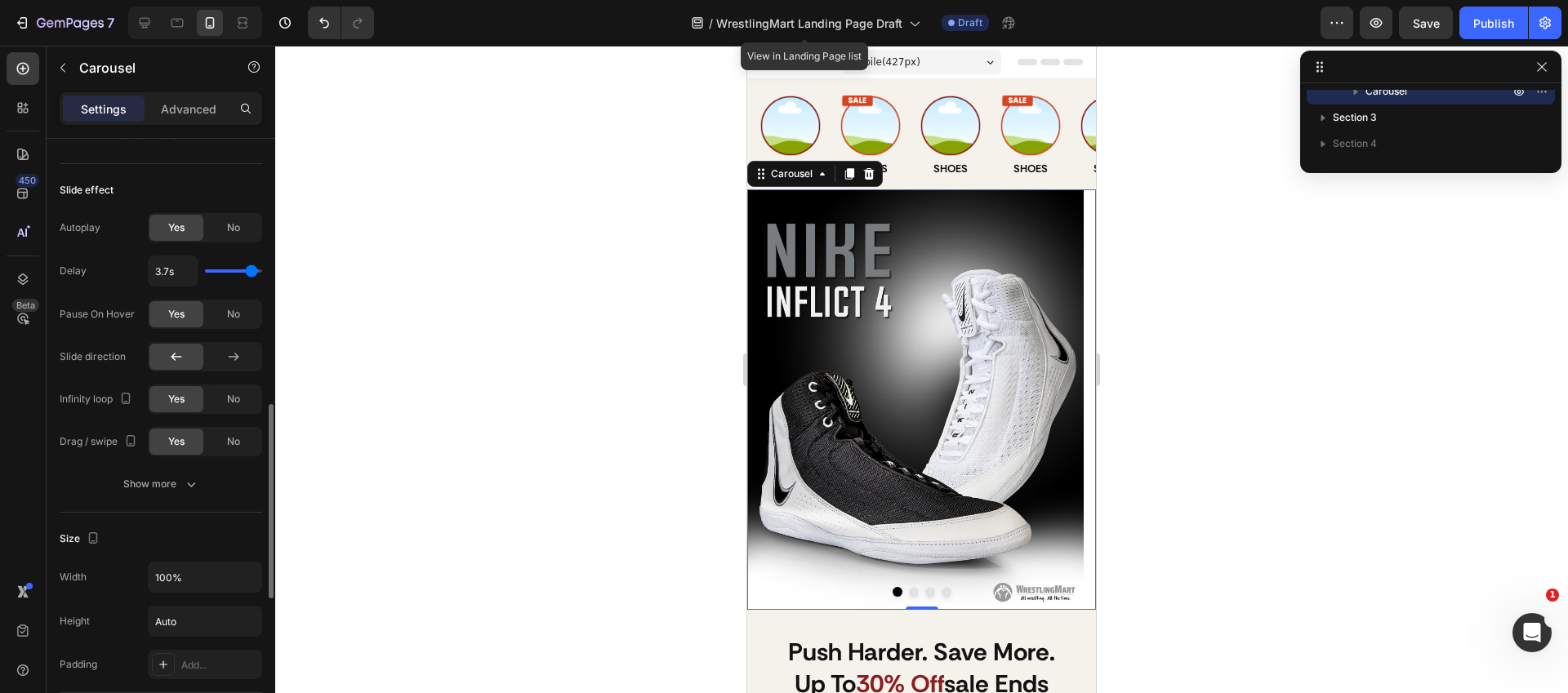
type input "3.6s"
type input "3.6"
type input "3.5s"
type input "3.5"
click at [248, 271] on input "range" at bounding box center [233, 271] width 57 height 3
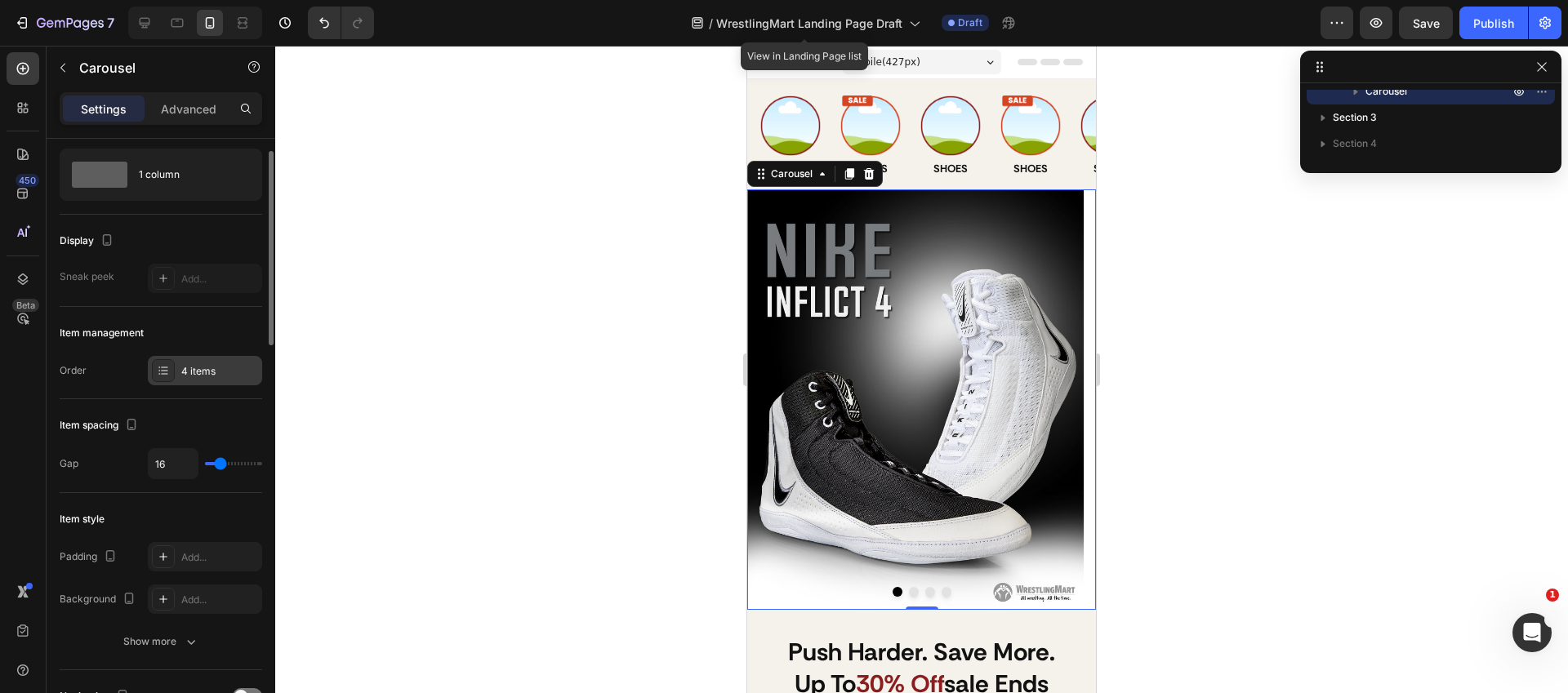
scroll to position [0, 0]
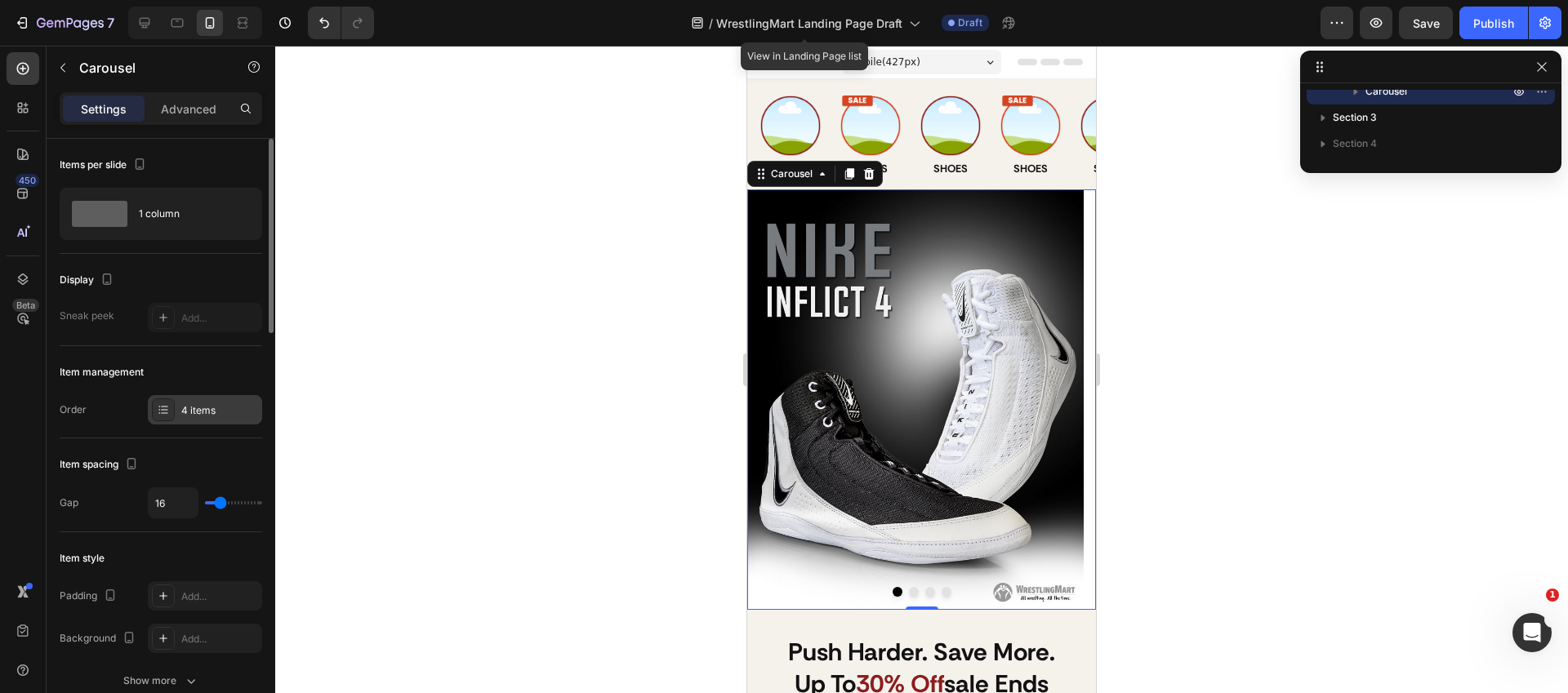
click at [192, 398] on div "4 items" at bounding box center [204, 410] width 115 height 30
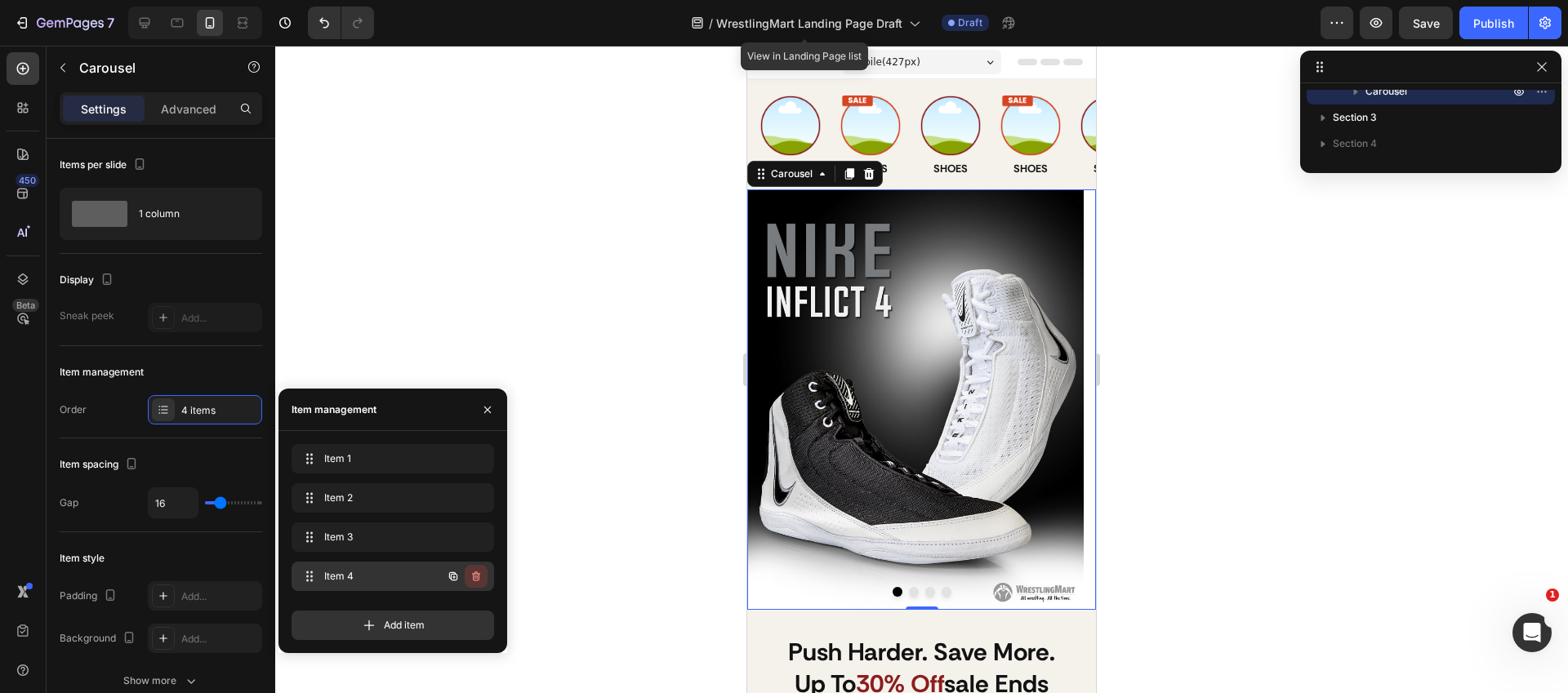
click at [478, 576] on icon "button" at bounding box center [476, 576] width 8 height 10
click at [475, 573] on div "Delete" at bounding box center [465, 576] width 31 height 15
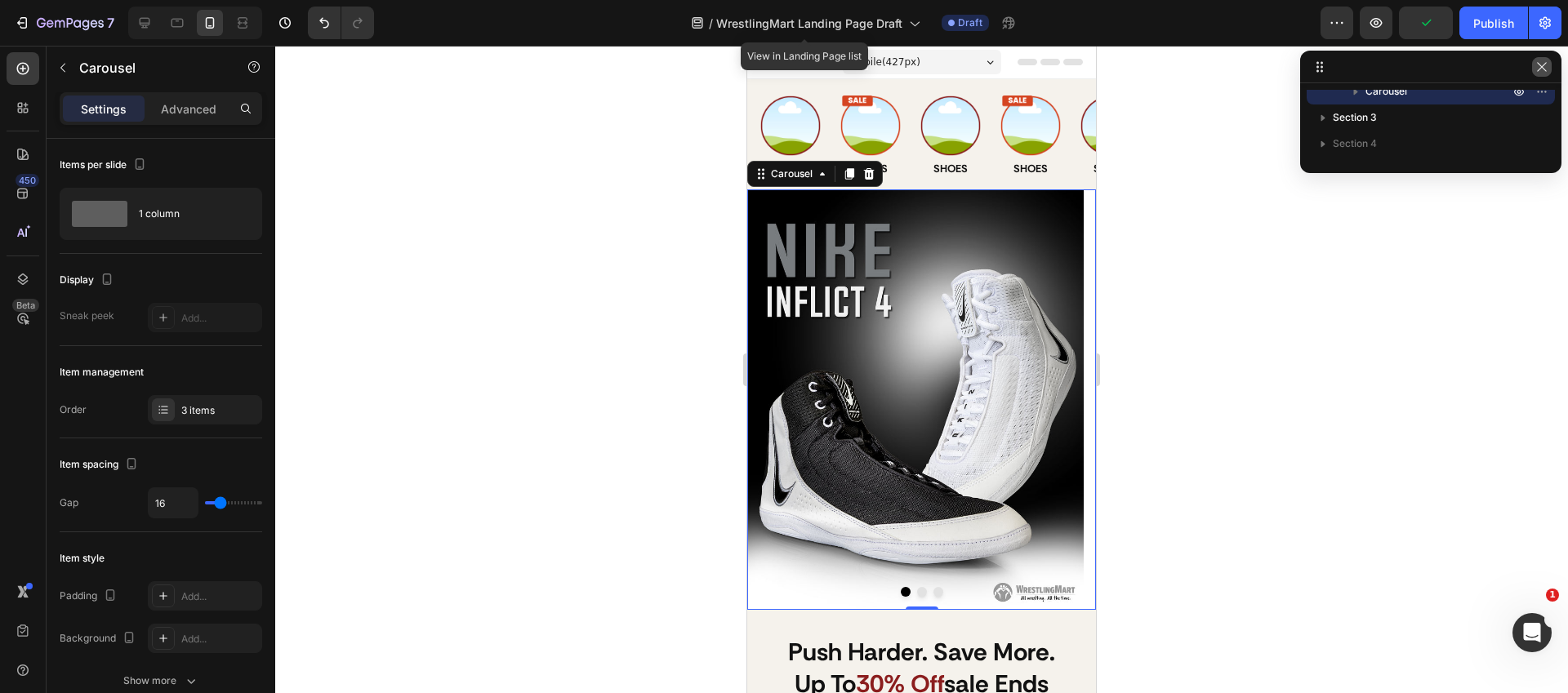
click at [1548, 69] on button "button" at bounding box center [1542, 67] width 20 height 20
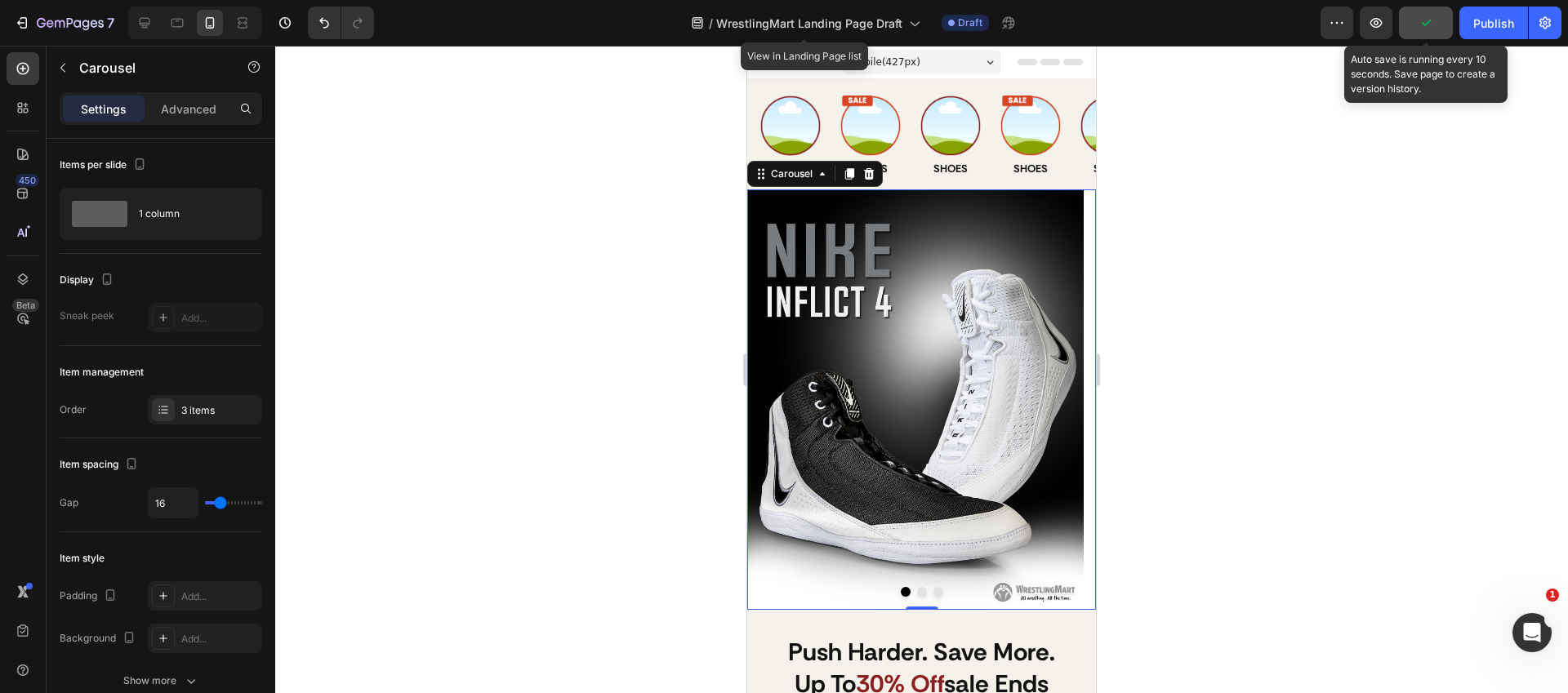
click at [1420, 27] on icon "button" at bounding box center [1425, 23] width 16 height 16
click at [1432, 28] on icon "button" at bounding box center [1425, 23] width 16 height 16
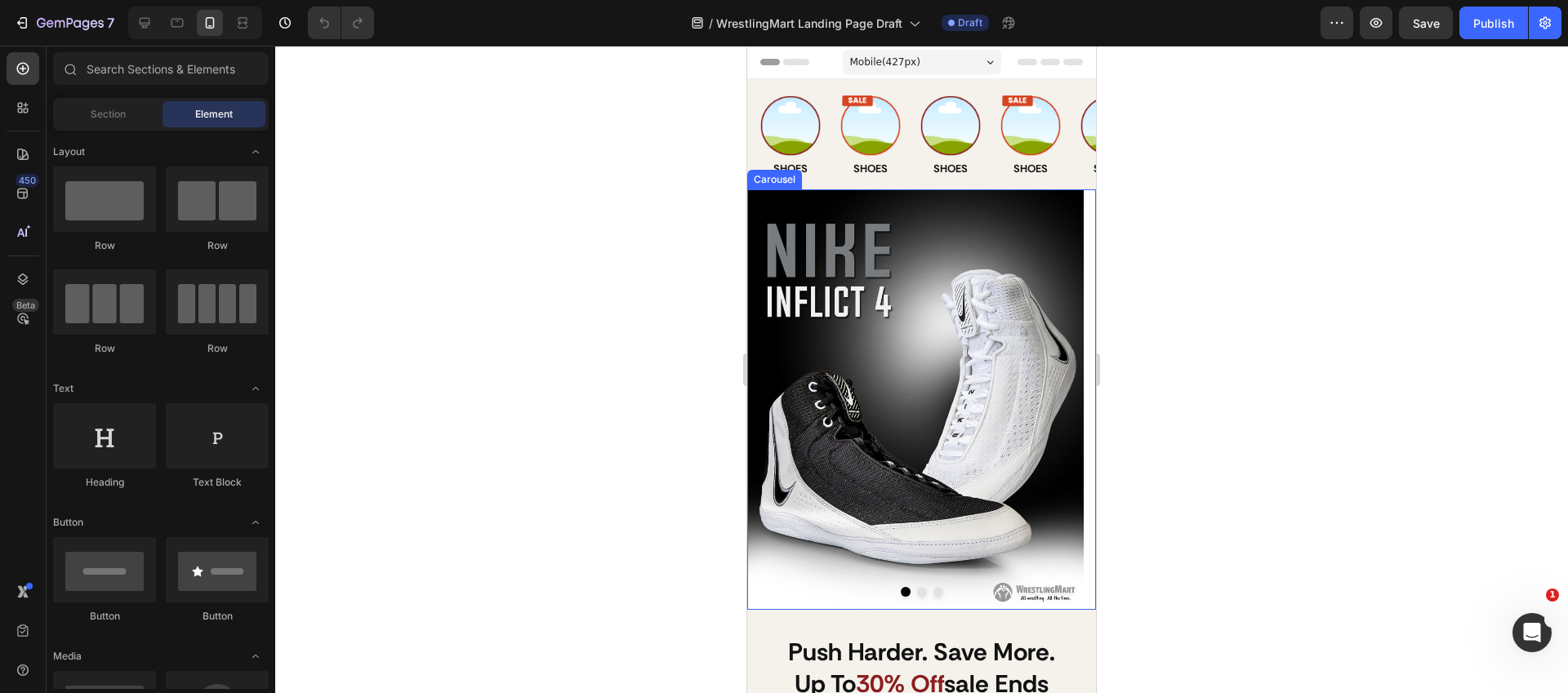
click at [917, 588] on button "Dot" at bounding box center [922, 592] width 10 height 10
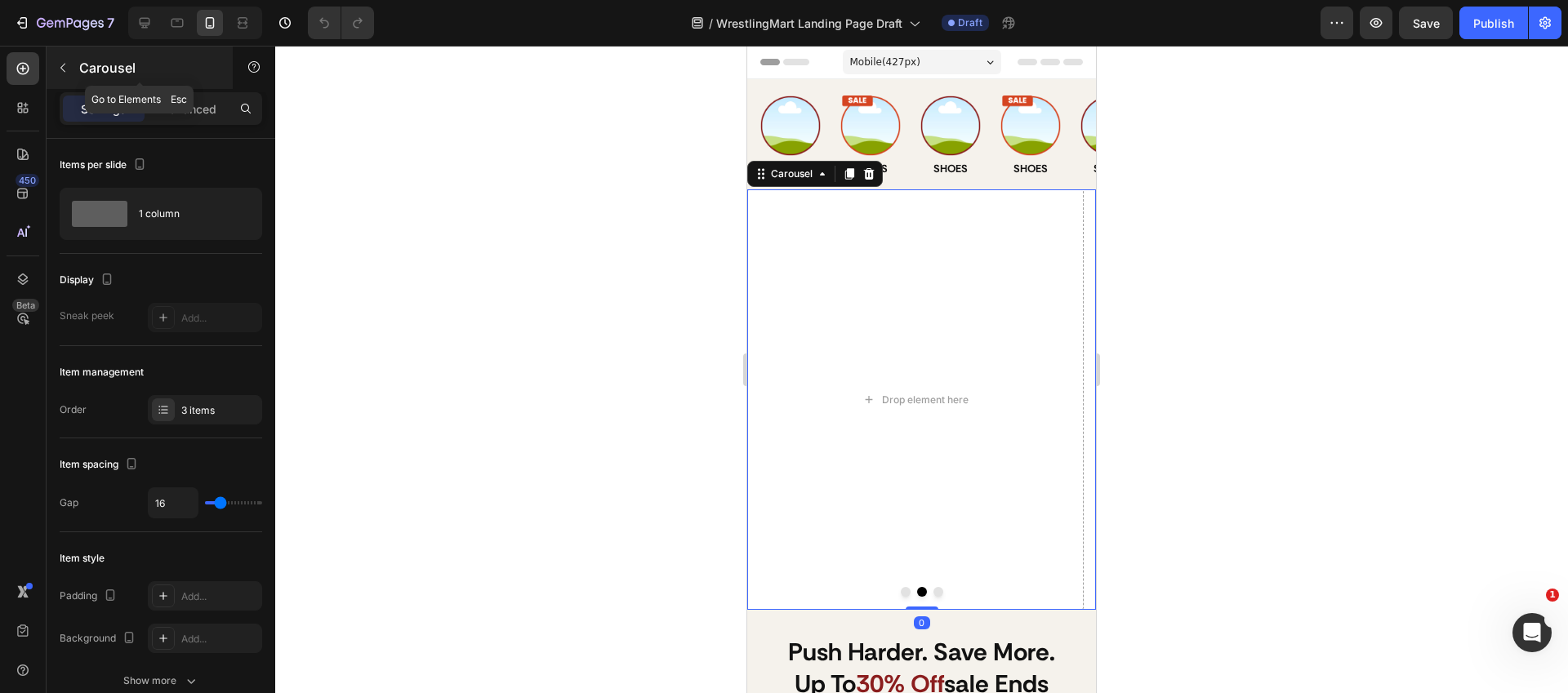
click at [61, 71] on icon "button" at bounding box center [63, 68] width 13 height 13
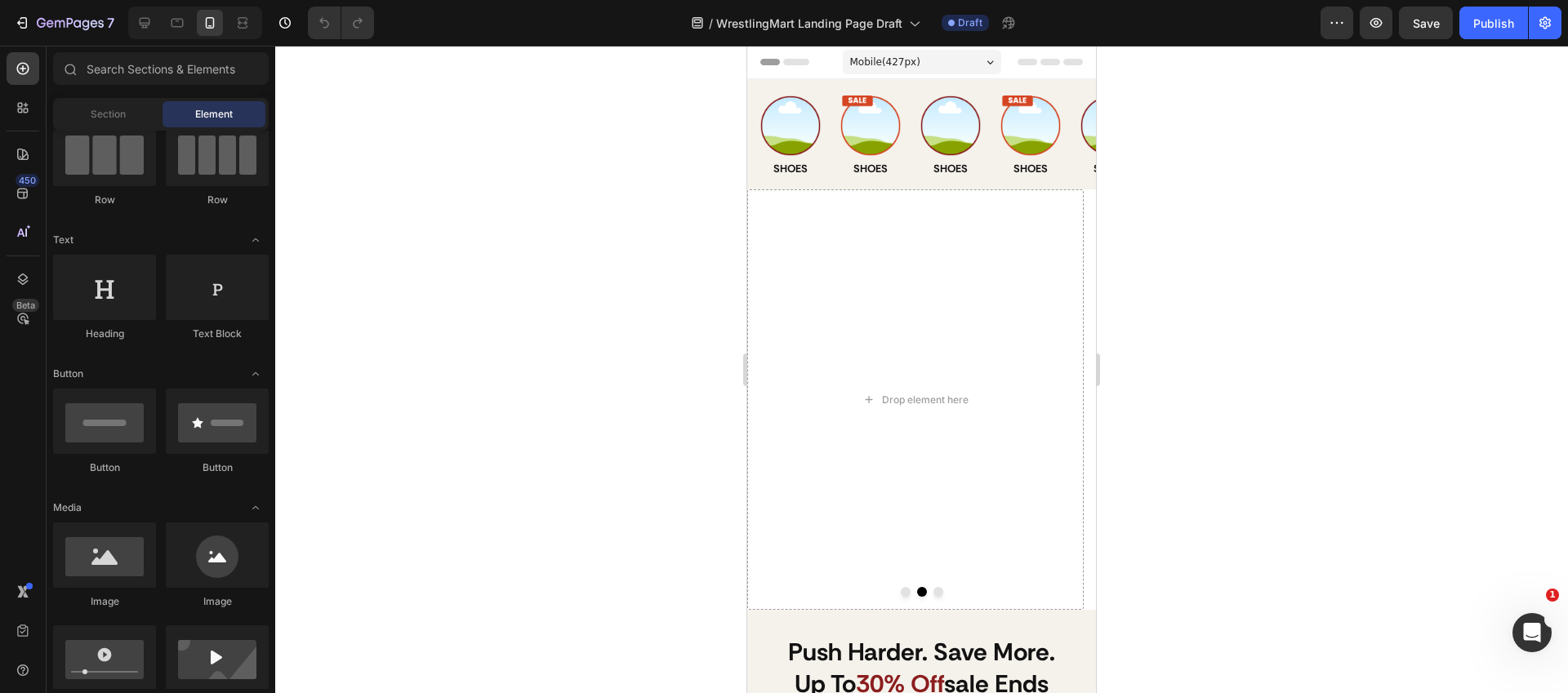
scroll to position [310, 0]
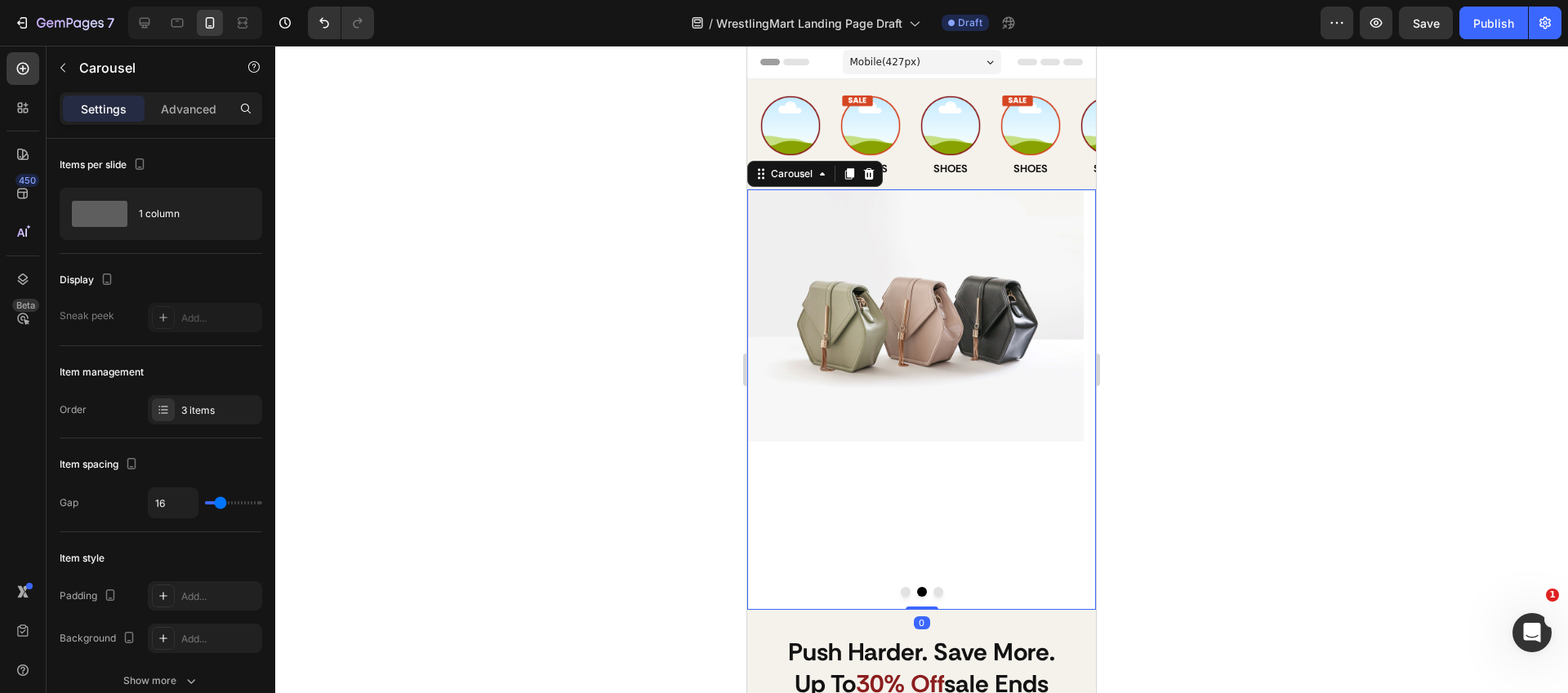
click at [933, 593] on button "Dot" at bounding box center [938, 592] width 10 height 10
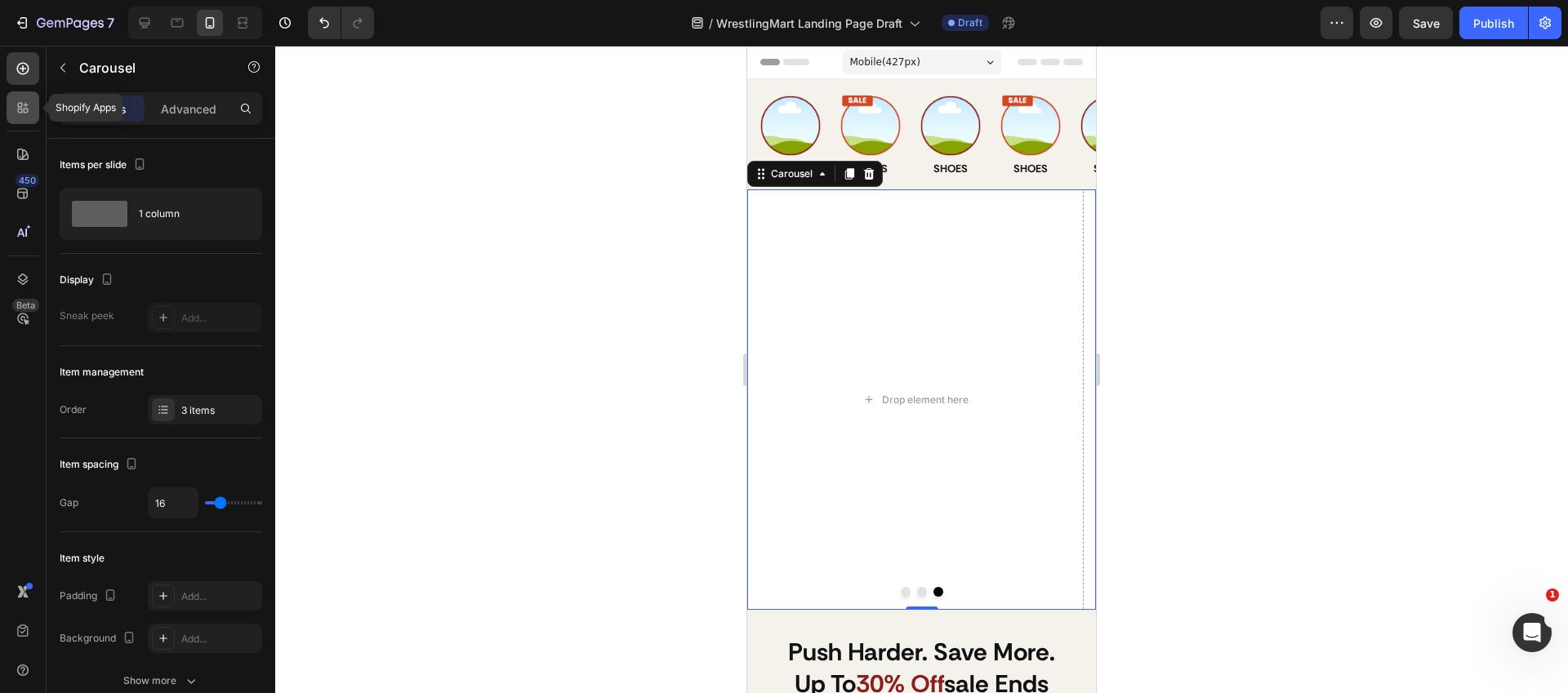
click at [35, 111] on div at bounding box center [23, 108] width 33 height 33
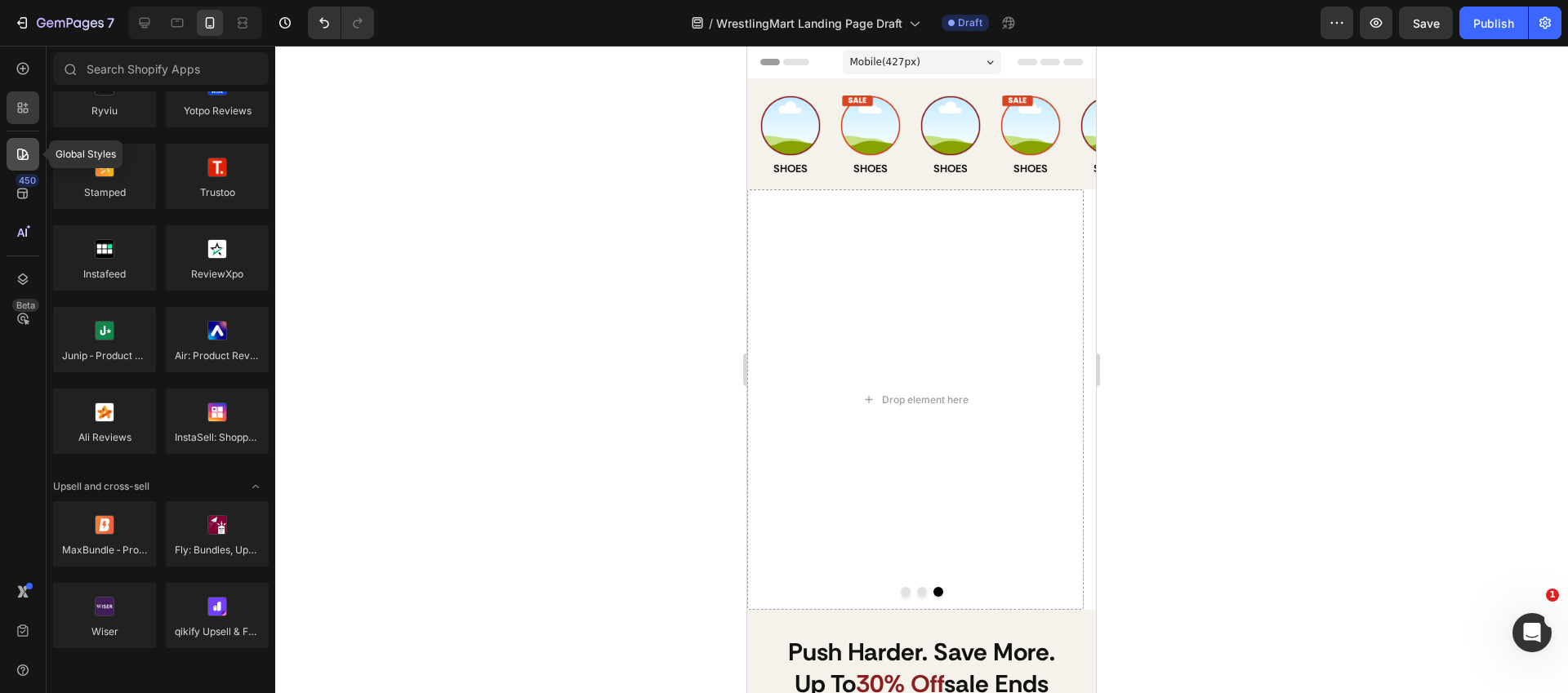
click at [26, 169] on div at bounding box center [23, 154] width 33 height 33
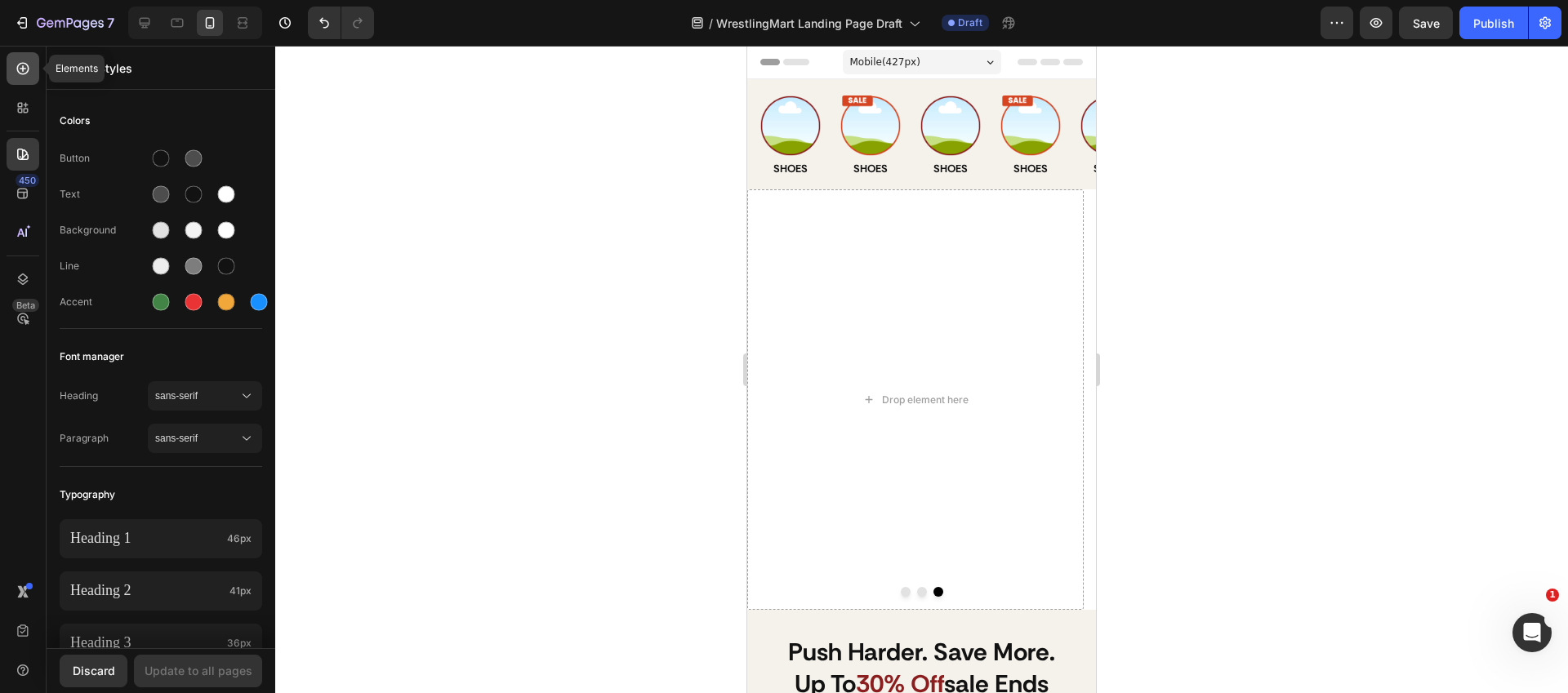
click at [21, 74] on icon at bounding box center [23, 68] width 16 height 16
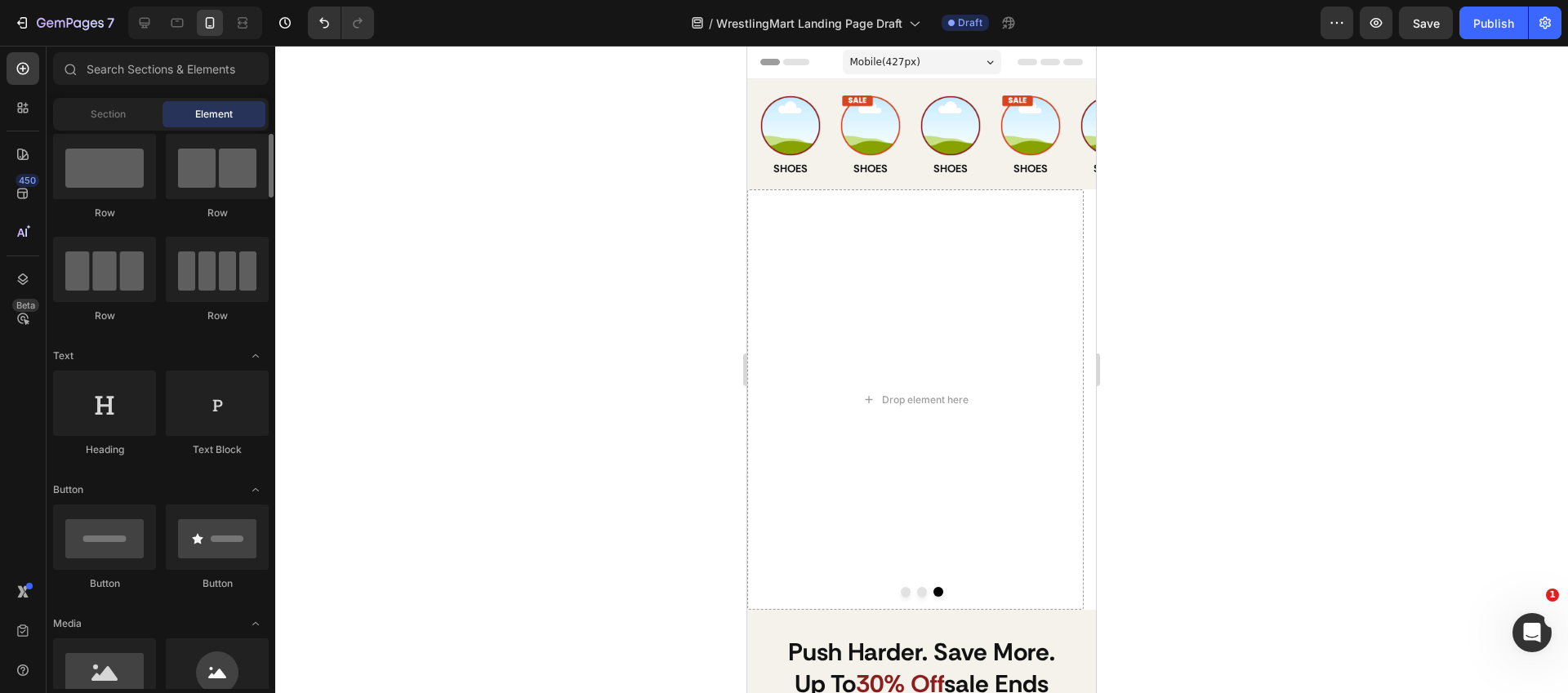
scroll to position [382, 0]
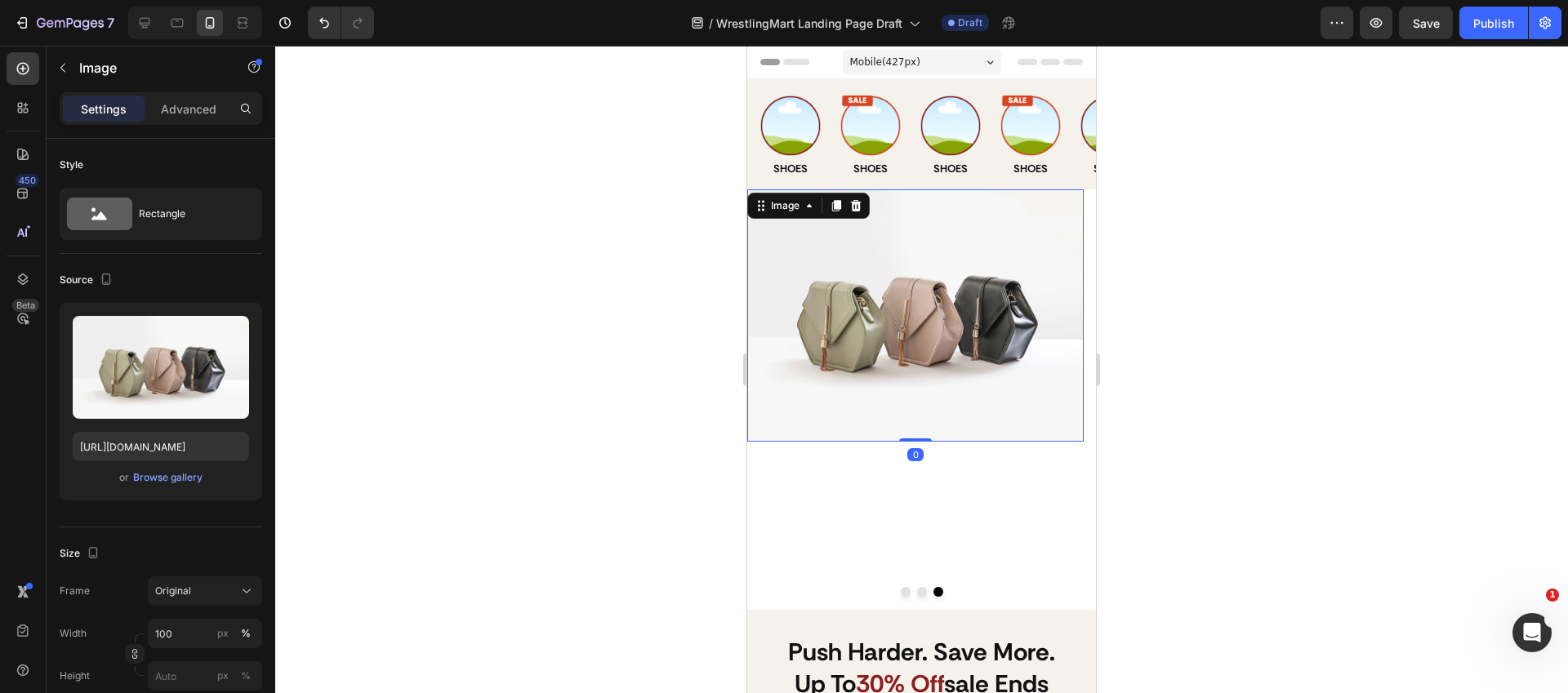
click at [1249, 473] on div at bounding box center [922, 368] width 1293 height 647
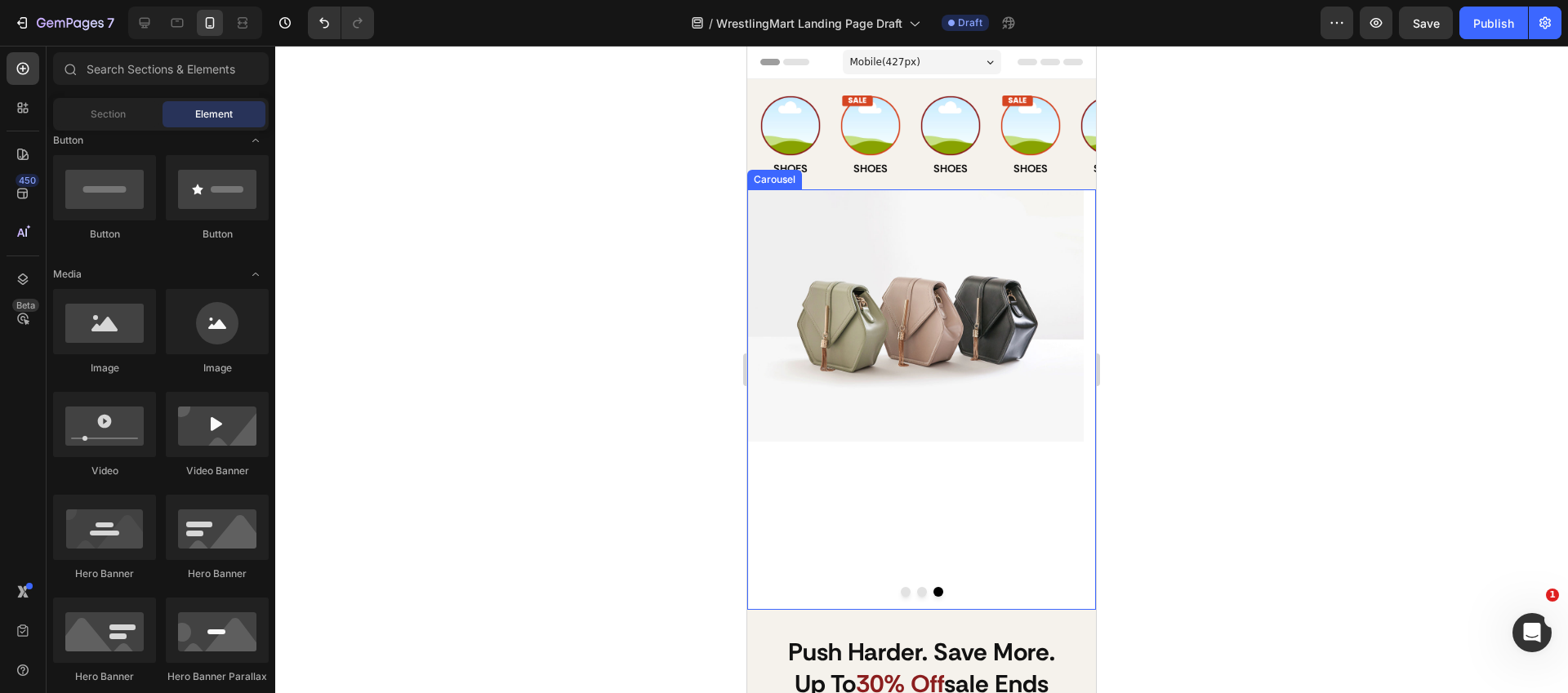
click at [917, 592] on button "Dot" at bounding box center [922, 592] width 10 height 10
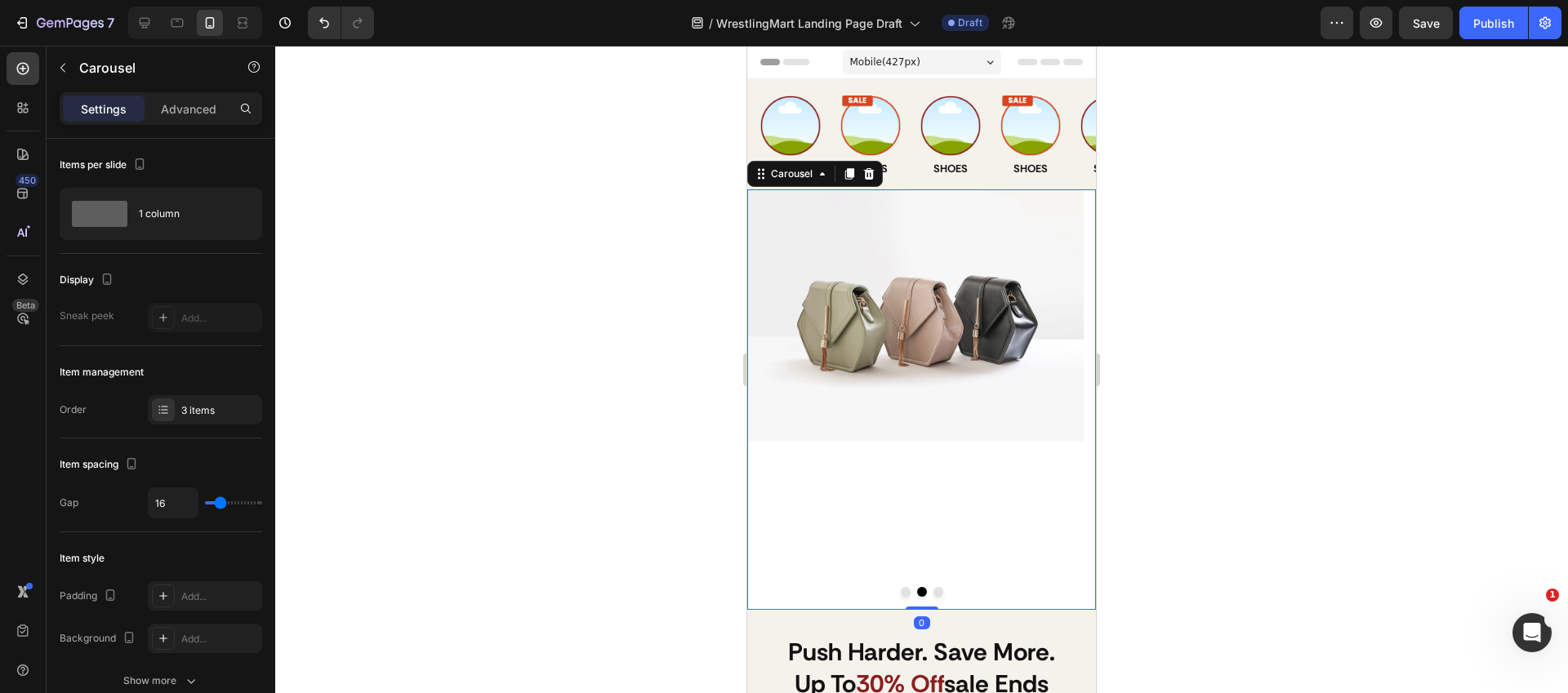
click at [900, 593] on button "Dot" at bounding box center [905, 592] width 10 height 10
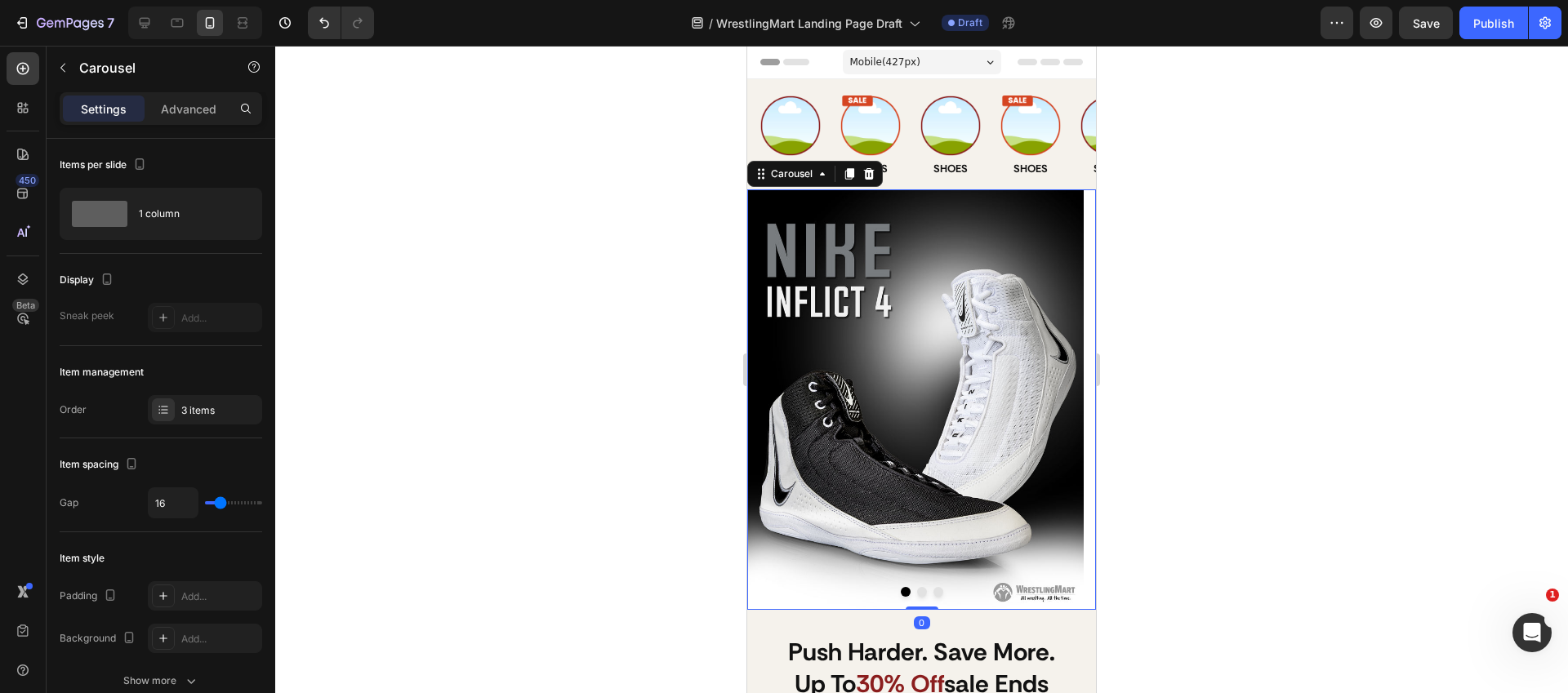
click at [917, 592] on button "Dot" at bounding box center [922, 592] width 10 height 10
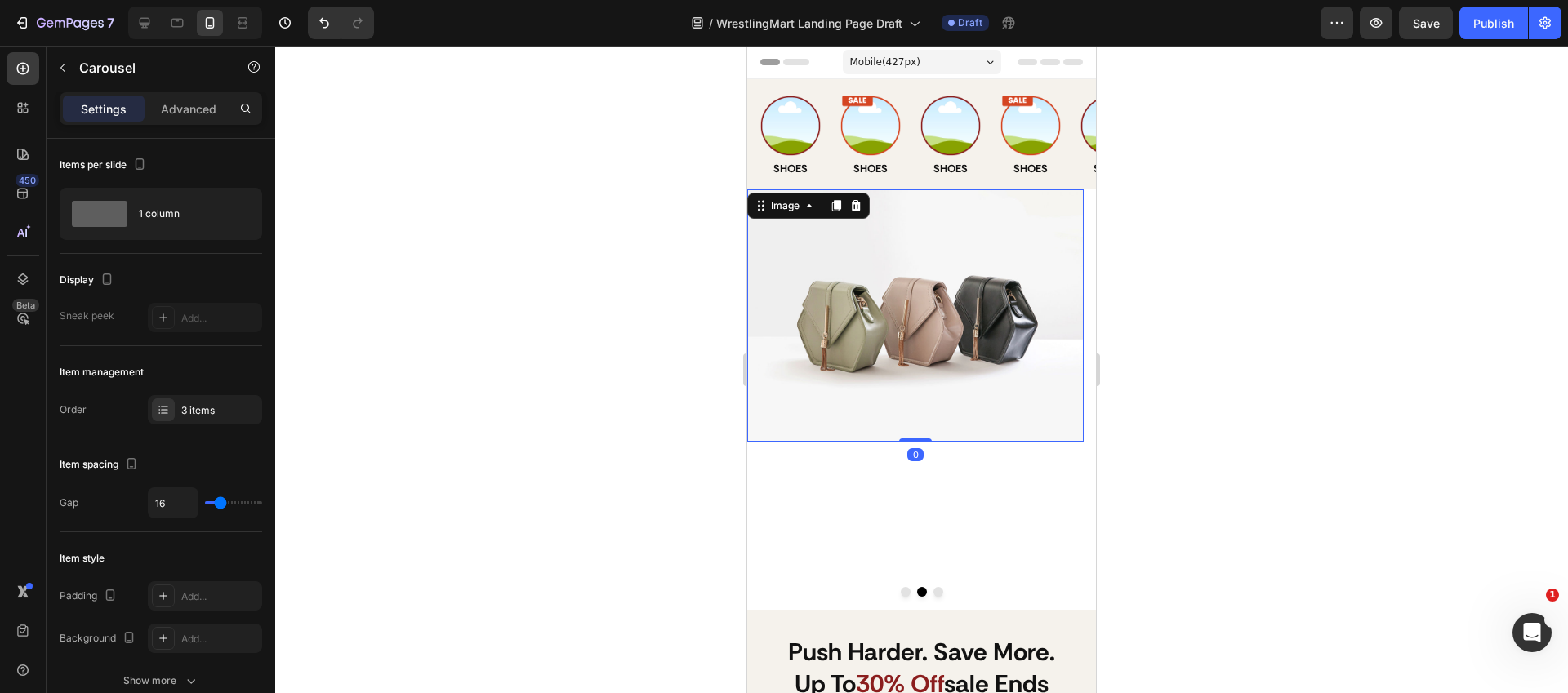
click at [966, 321] on img at bounding box center [915, 316] width 336 height 252
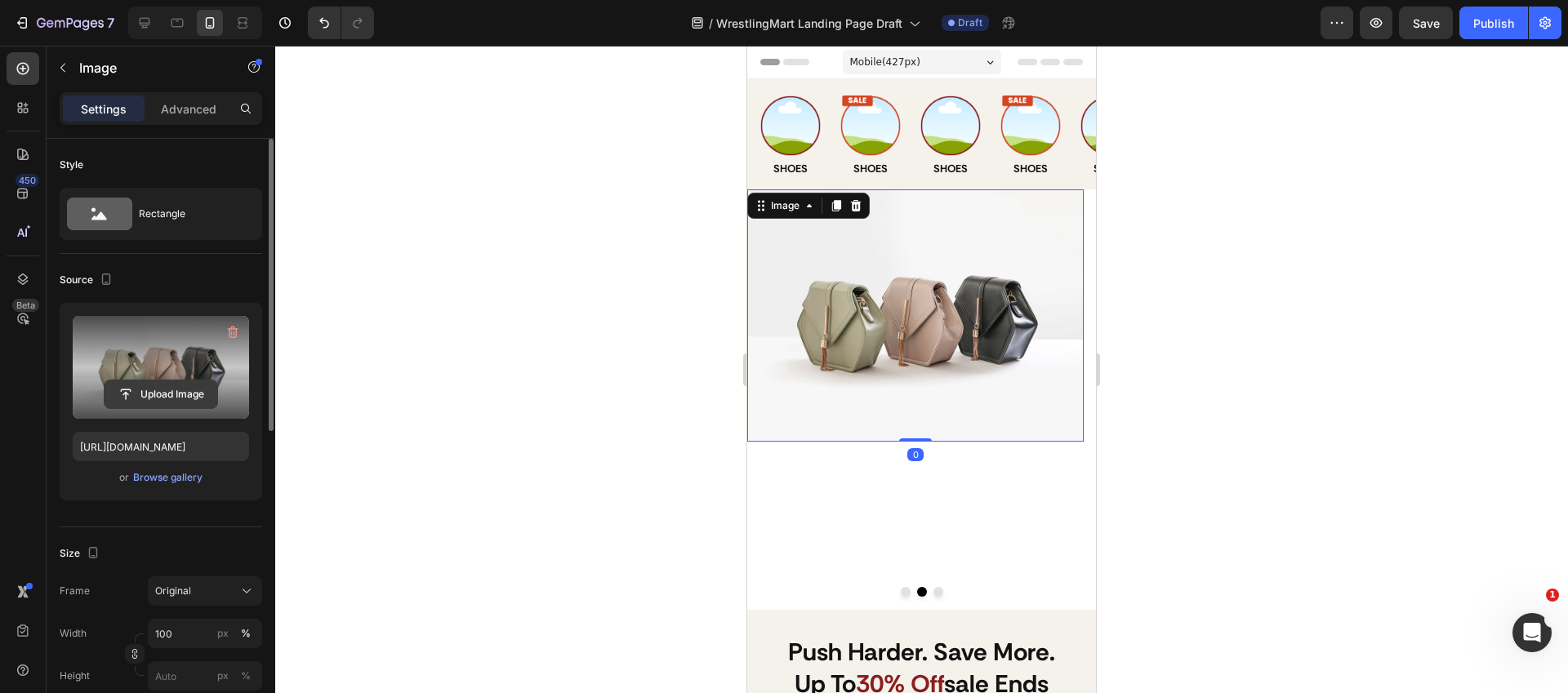
click at [181, 382] on input "file" at bounding box center [161, 395] width 113 height 28
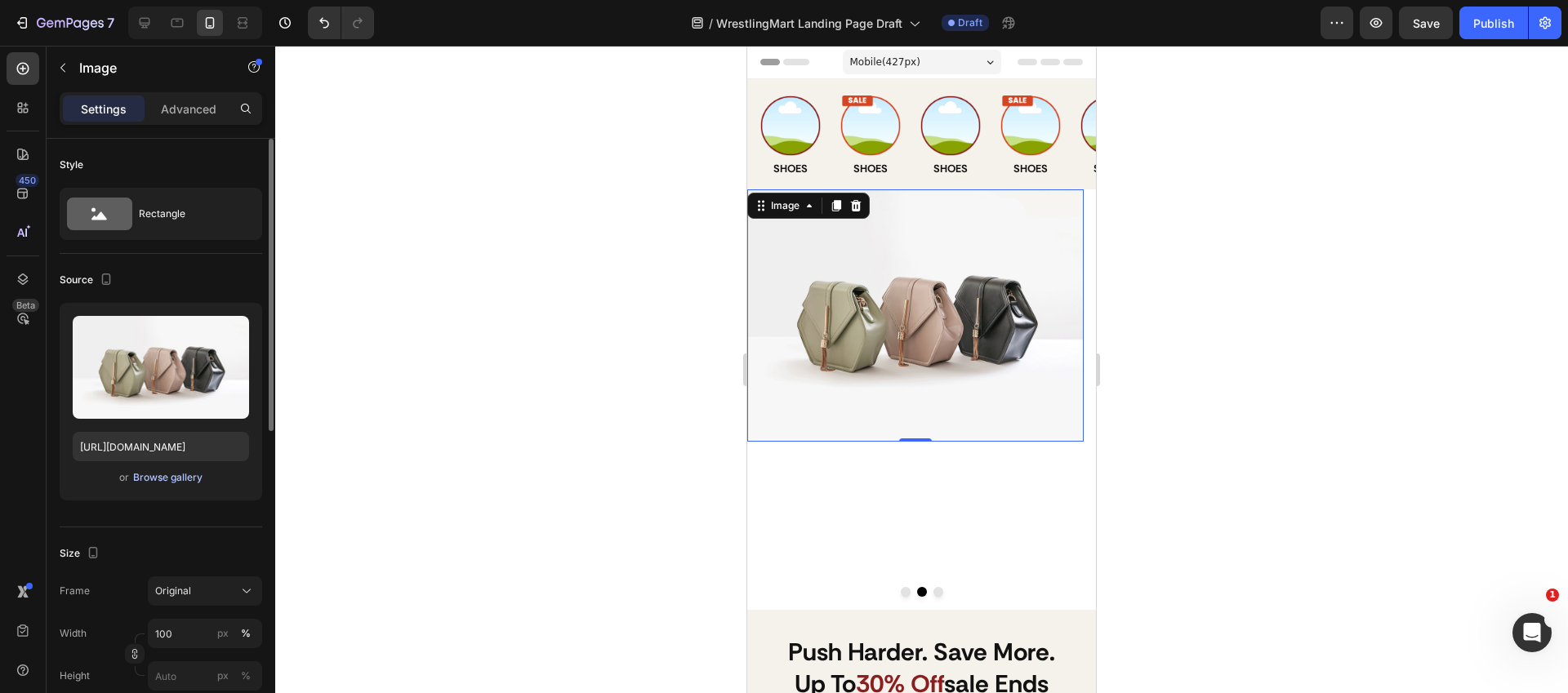
click at [167, 478] on div "Browse gallery" at bounding box center [167, 478] width 69 height 15
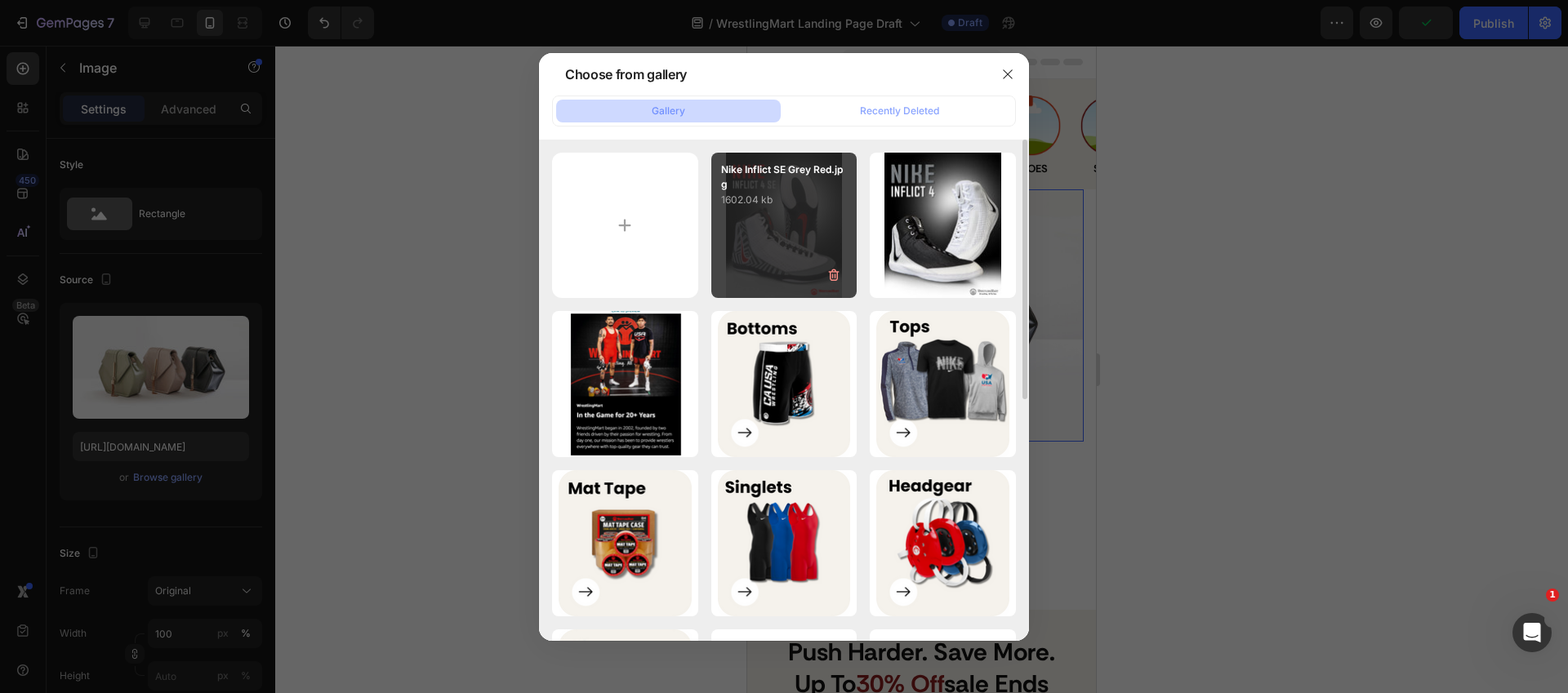
click at [822, 232] on div "Nike Inflict SE Grey Red.jpg 1602.04 kb" at bounding box center [784, 225] width 146 height 146
type input "[URL][DOMAIN_NAME]"
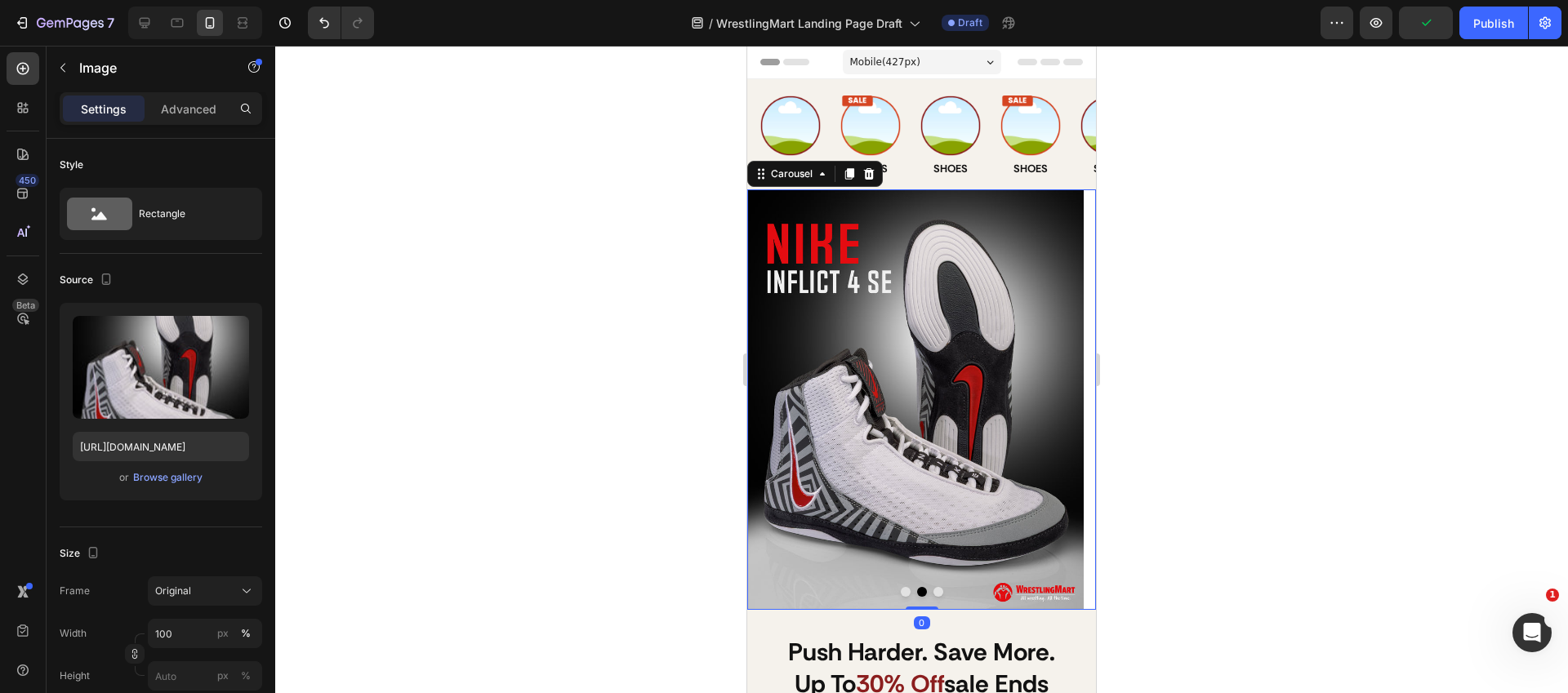
click at [900, 591] on button "Dot" at bounding box center [905, 592] width 10 height 10
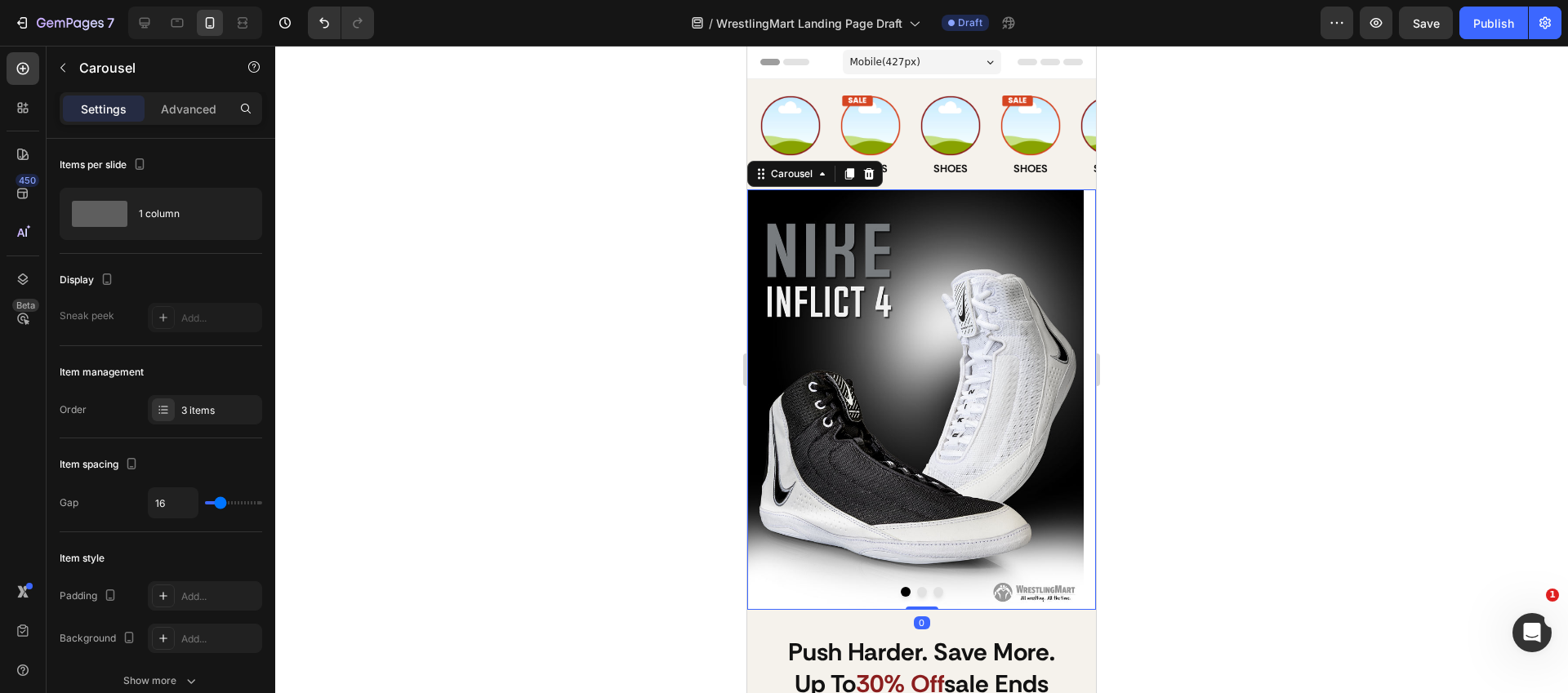
click at [920, 591] on div at bounding box center [921, 592] width 349 height 10
click at [917, 589] on button "Dot" at bounding box center [922, 592] width 10 height 10
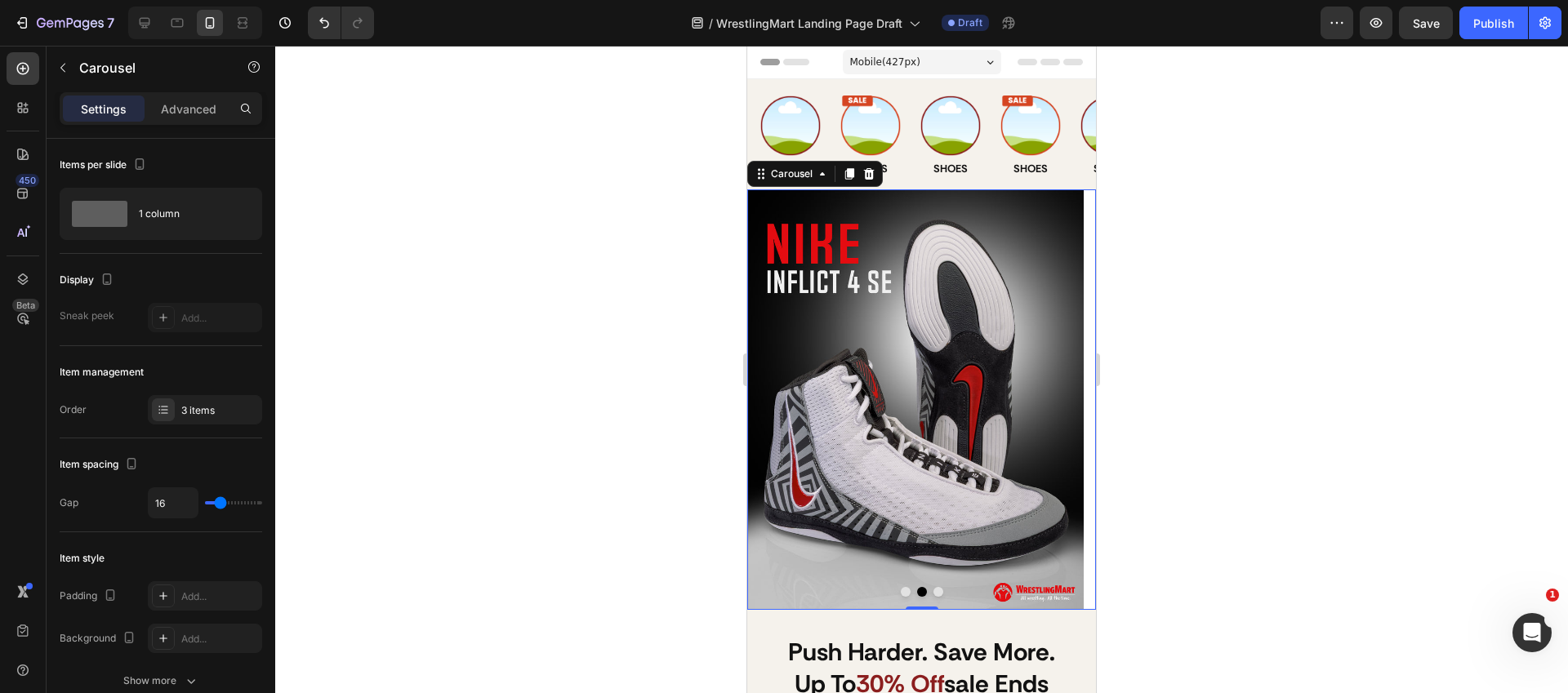
click at [900, 592] on button "Dot" at bounding box center [905, 592] width 10 height 10
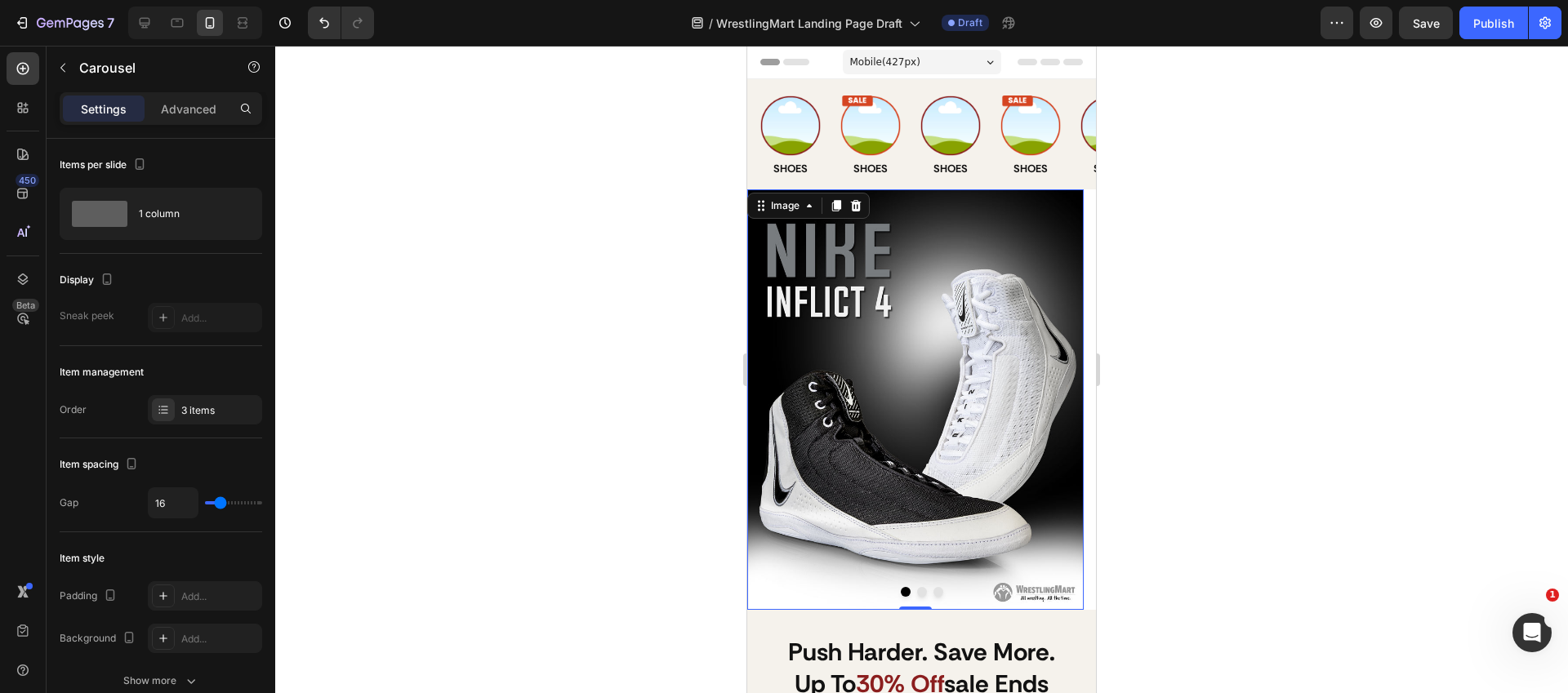
click at [861, 315] on img at bounding box center [915, 400] width 336 height 420
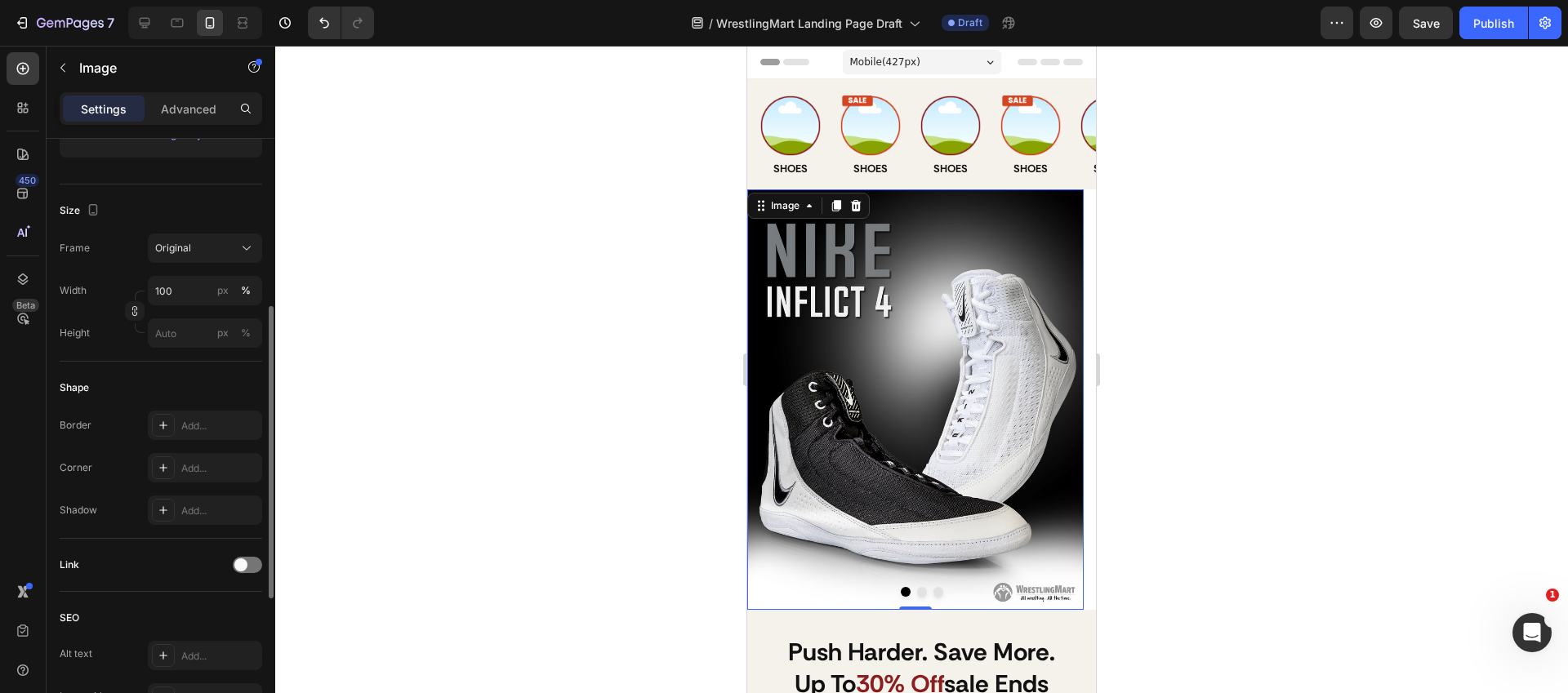
scroll to position [477, 0]
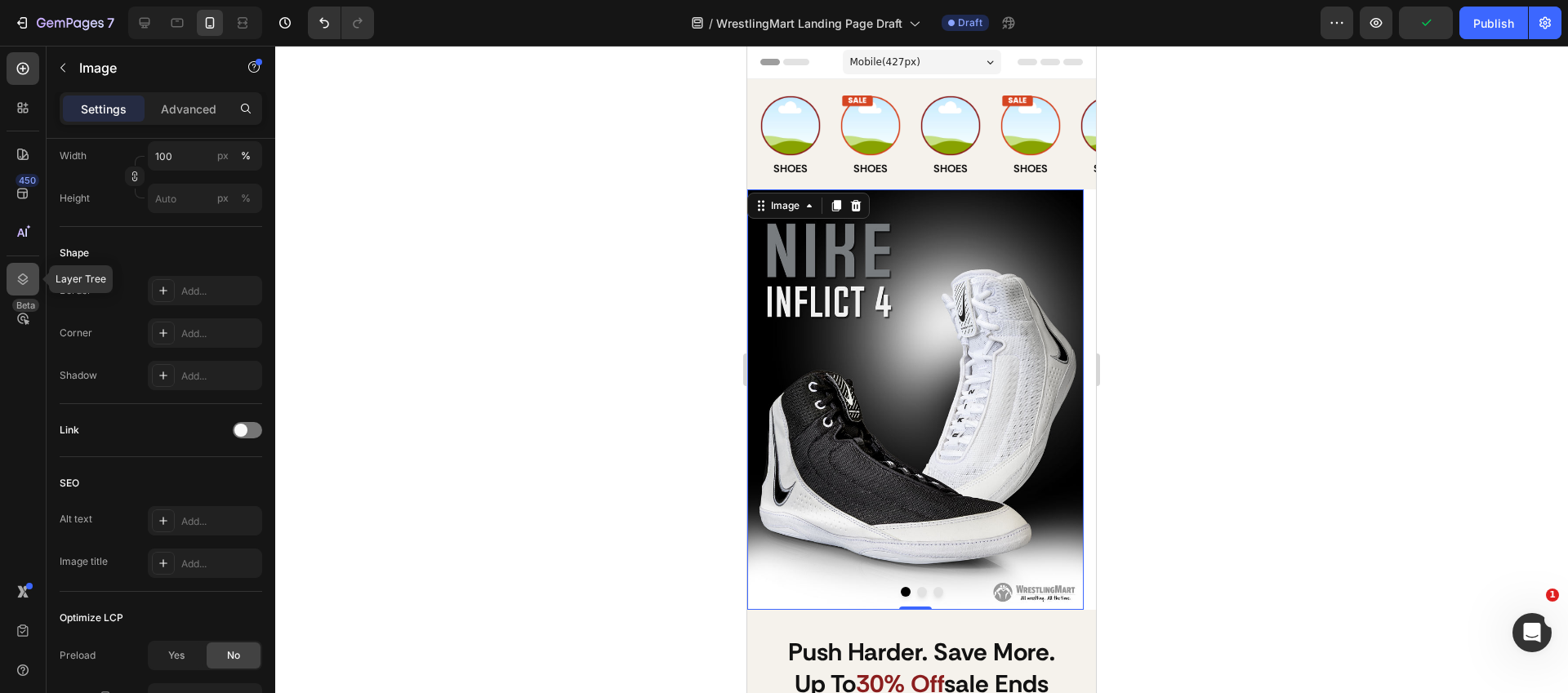
drag, startPoint x: 24, startPoint y: 283, endPoint x: 32, endPoint y: 277, distance: 10.0
click at [25, 282] on icon at bounding box center [23, 279] width 11 height 12
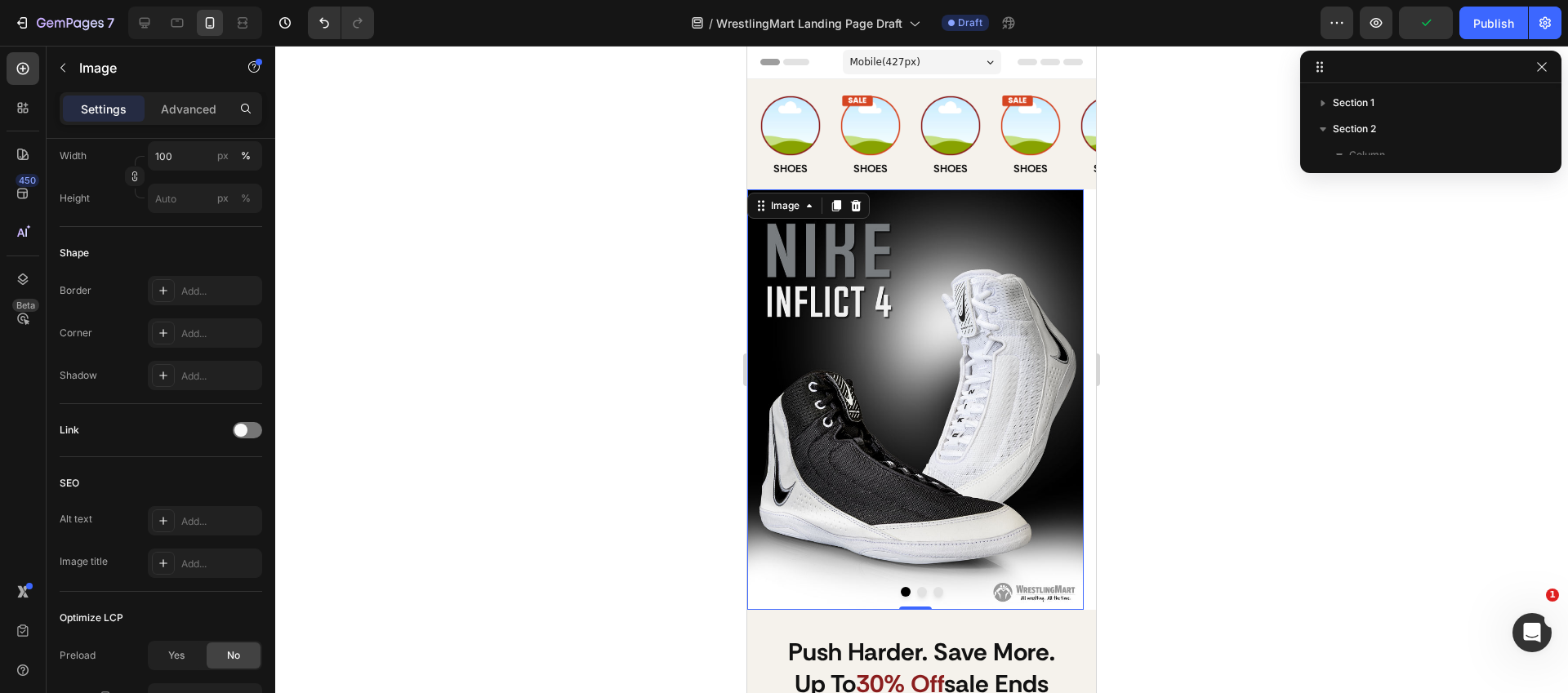
scroll to position [90, 0]
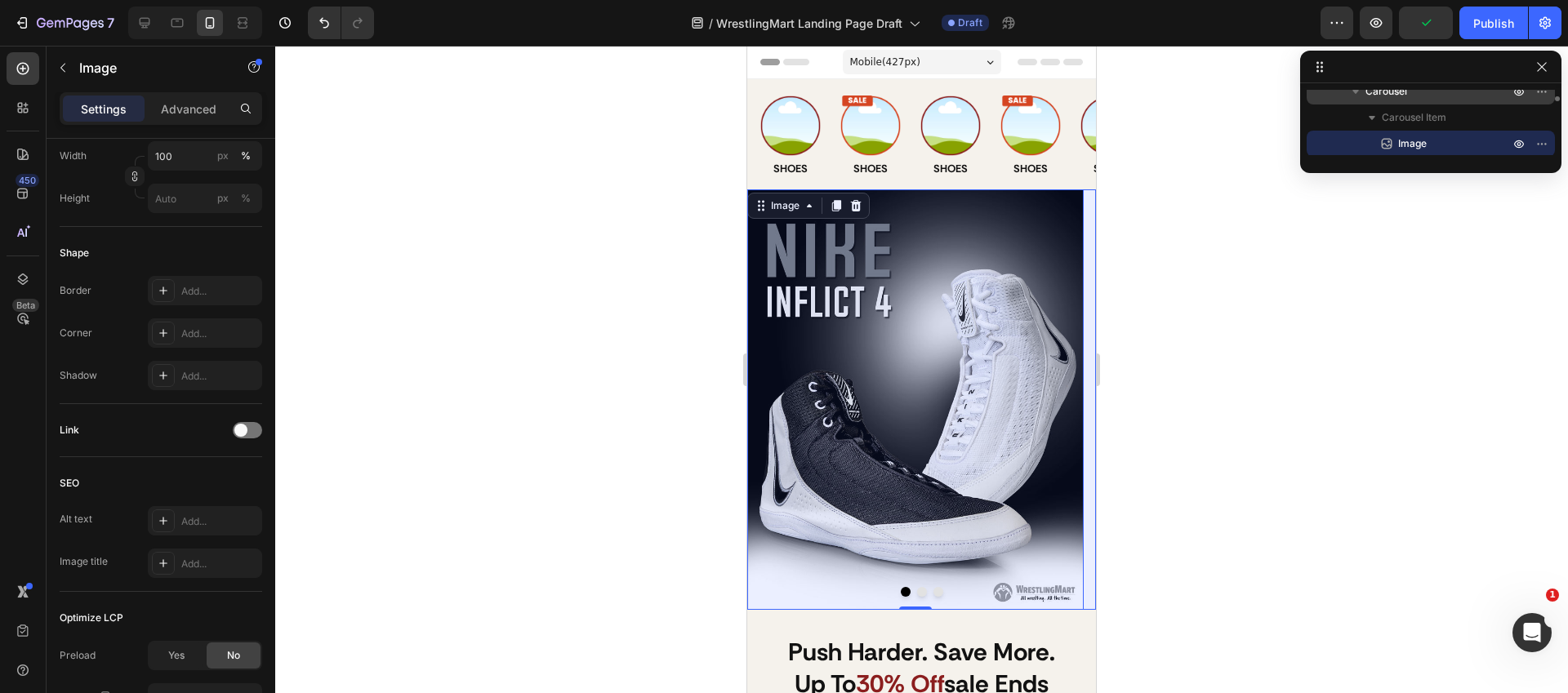
click at [1410, 99] on p "Carousel" at bounding box center [1439, 91] width 147 height 16
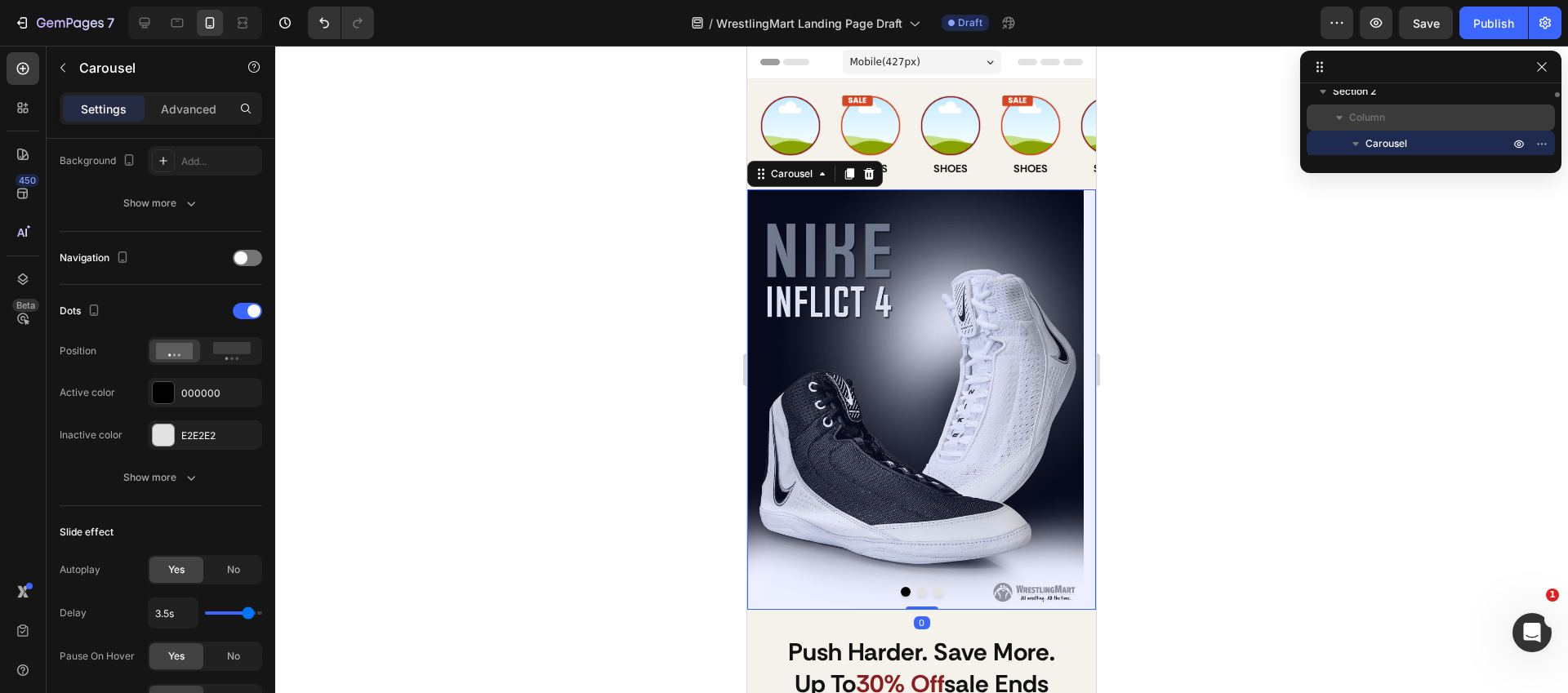
scroll to position [0, 0]
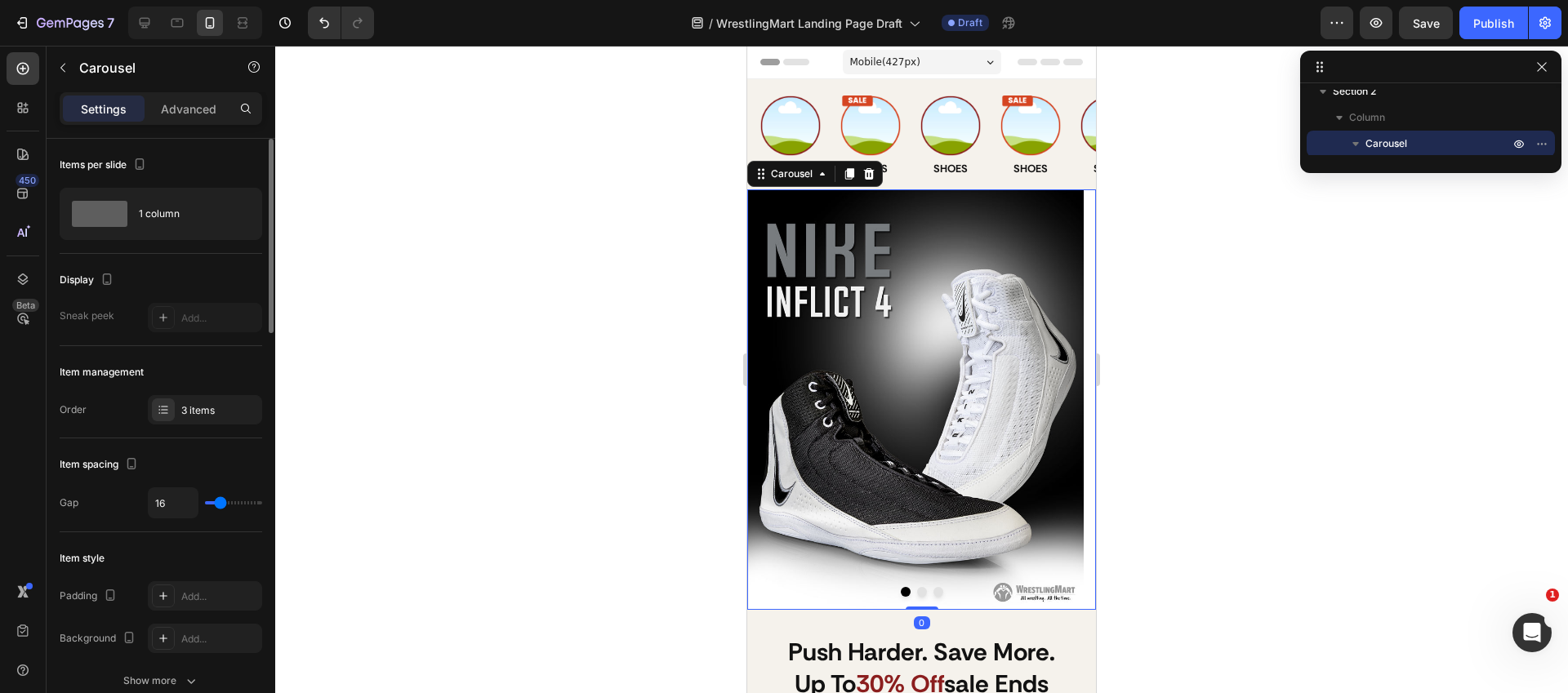
type input "0"
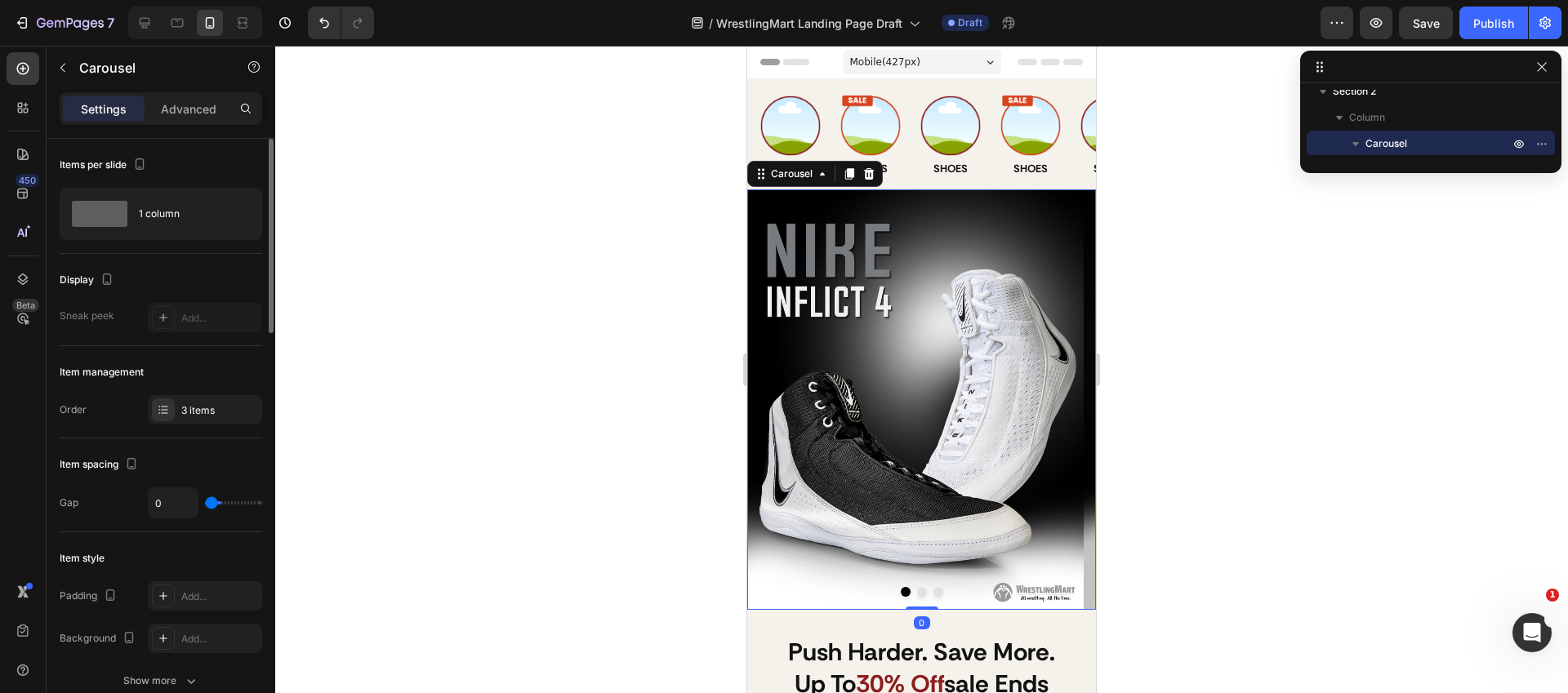
drag, startPoint x: 225, startPoint y: 503, endPoint x: 193, endPoint y: 505, distance: 32.1
type input "0"
click at [205, 504] on input "range" at bounding box center [233, 503] width 57 height 3
click at [917, 591] on button "Dot" at bounding box center [922, 592] width 10 height 10
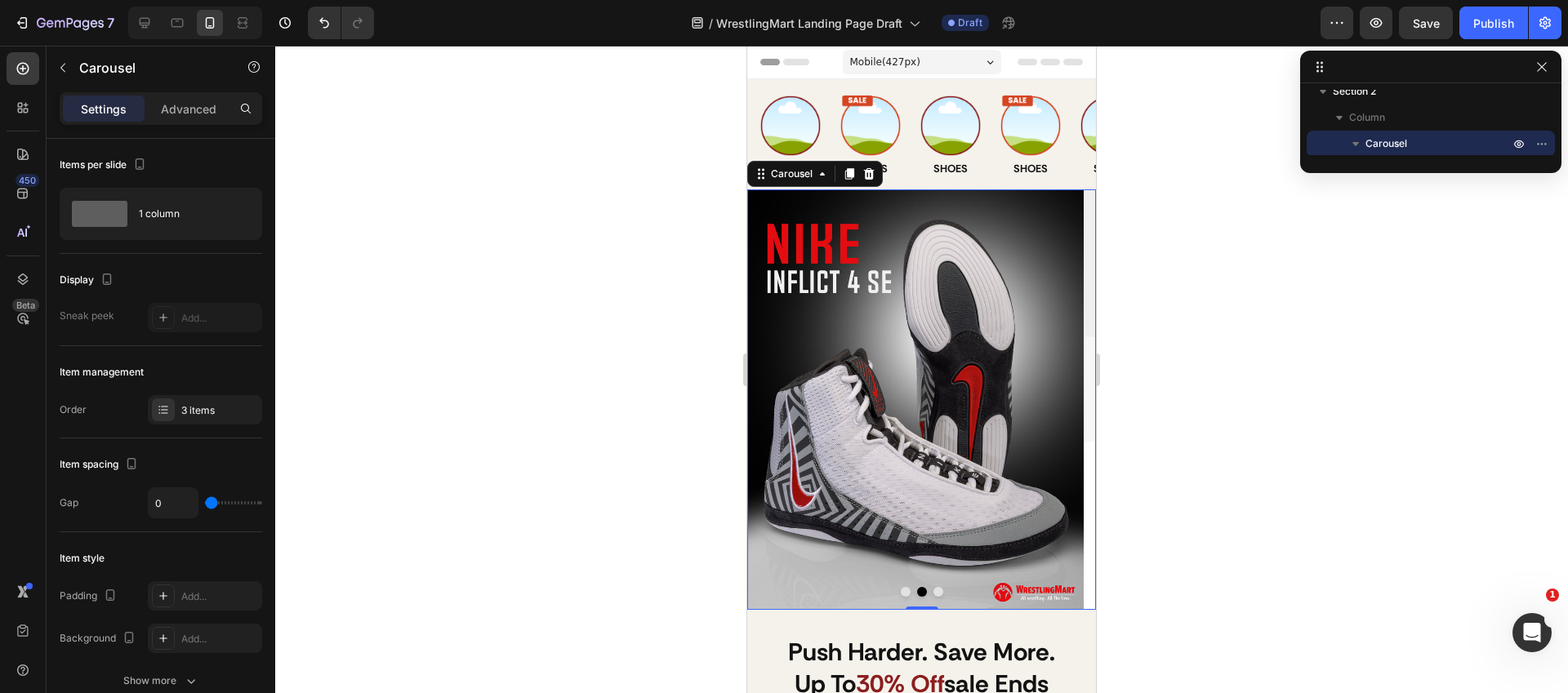
click at [936, 590] on button "Dot" at bounding box center [938, 592] width 10 height 10
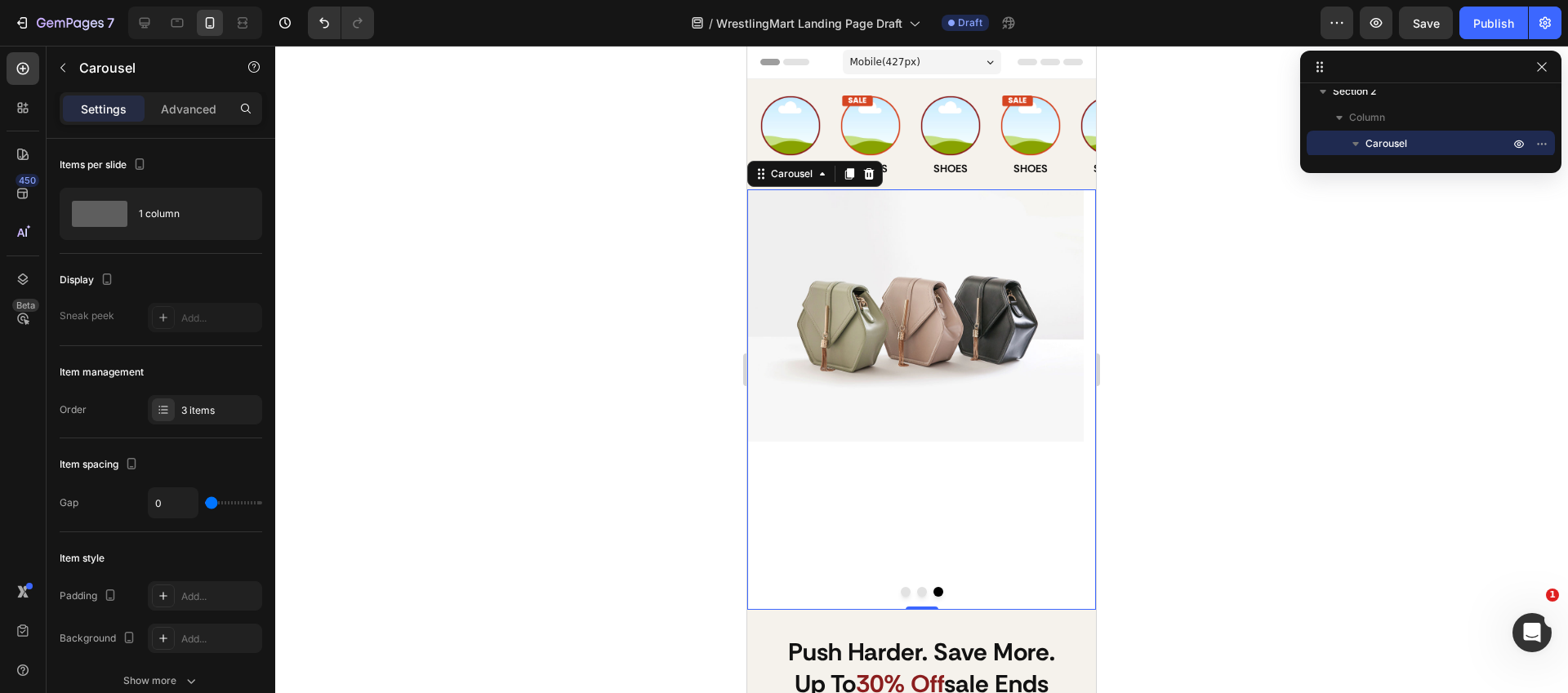
click at [943, 464] on div "Image" at bounding box center [915, 400] width 336 height 420
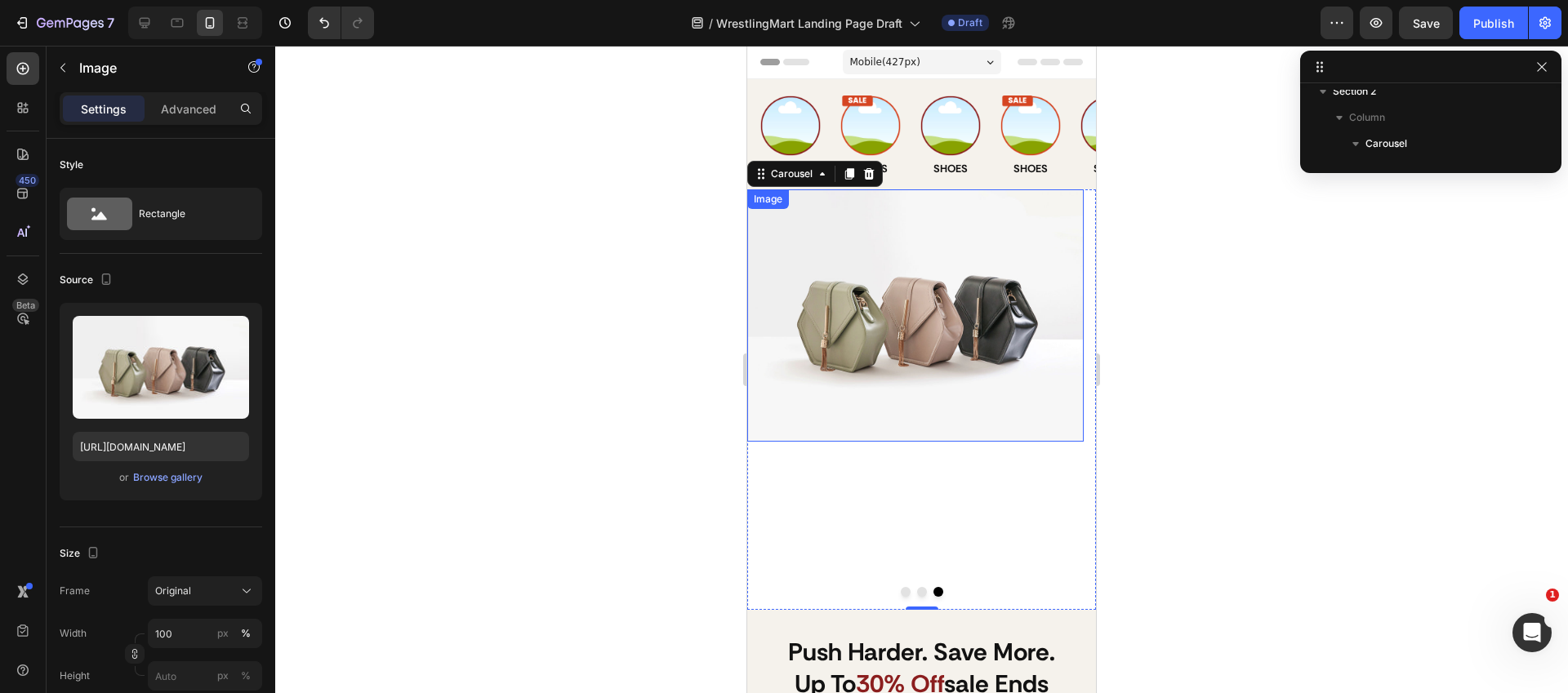
click at [878, 381] on img at bounding box center [915, 316] width 336 height 252
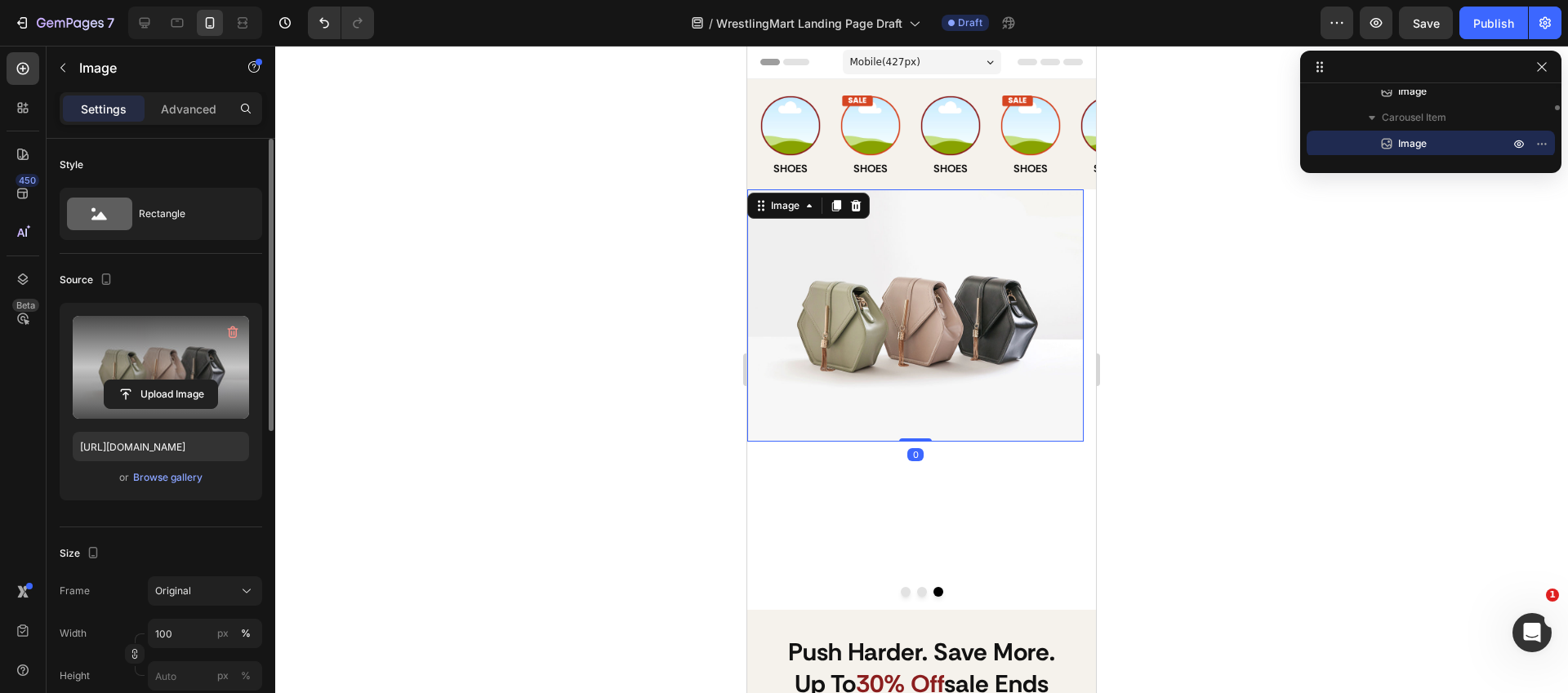
click at [145, 378] on label at bounding box center [161, 367] width 176 height 103
click at [145, 381] on input "file" at bounding box center [161, 395] width 113 height 28
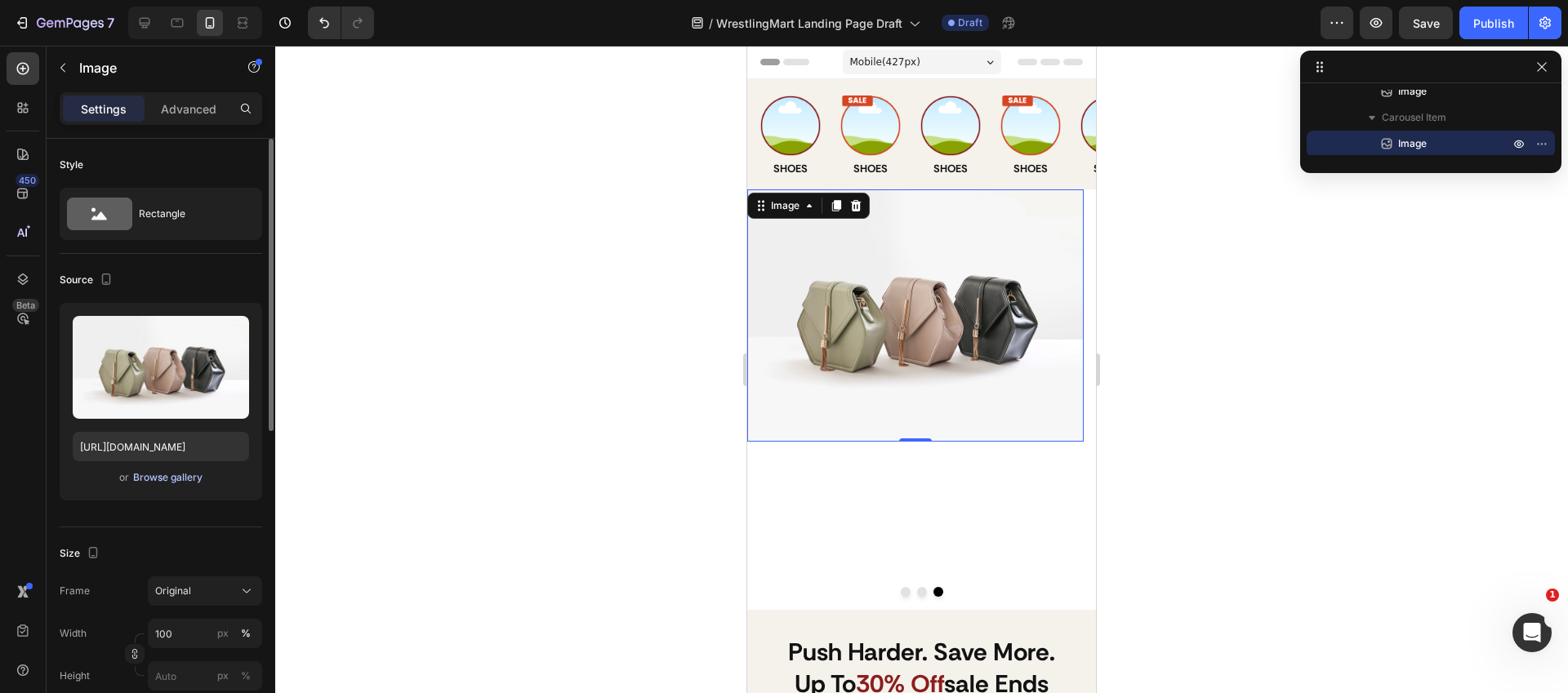
click at [189, 481] on div "Browse gallery" at bounding box center [167, 478] width 69 height 15
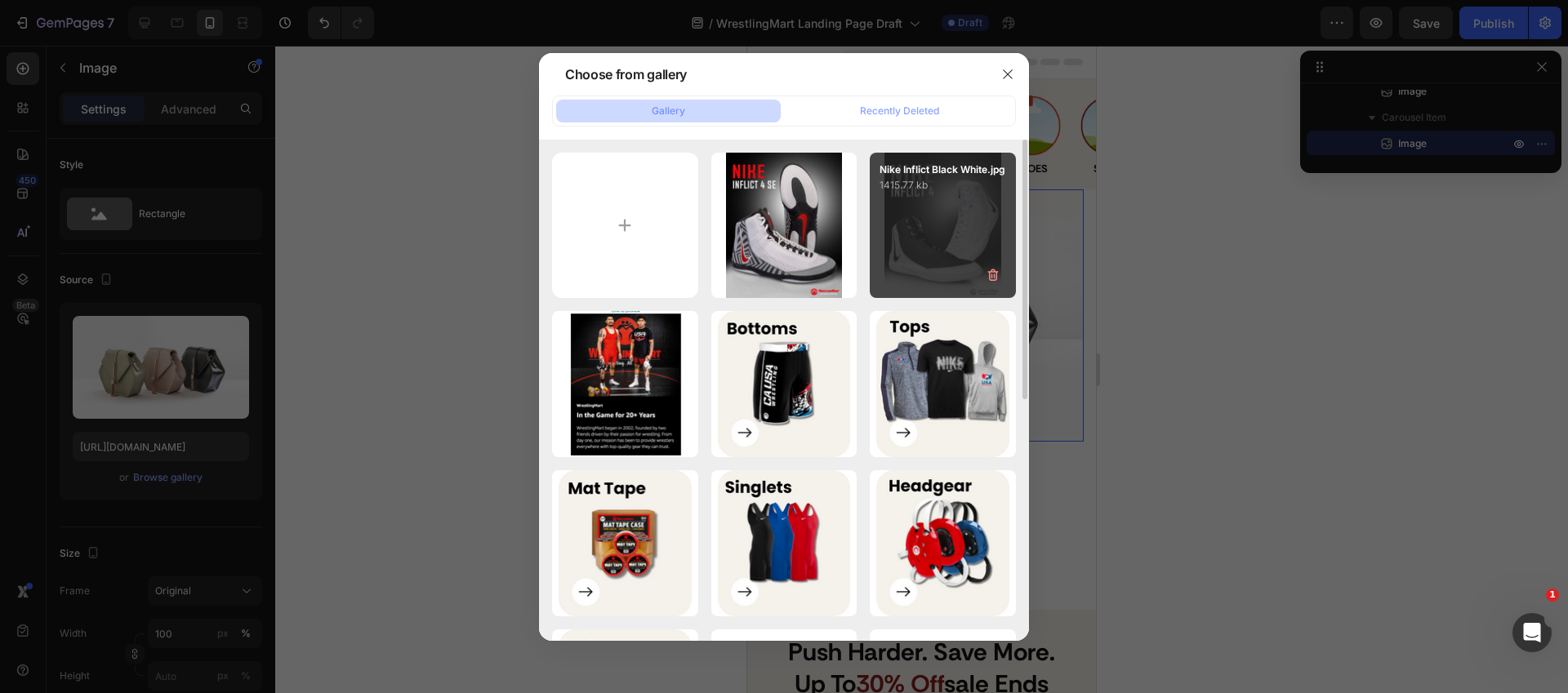
click at [892, 254] on div "Nike Inflict Black White.jpg 1415.77 kb" at bounding box center [942, 225] width 146 height 146
type input "[URL][DOMAIN_NAME]"
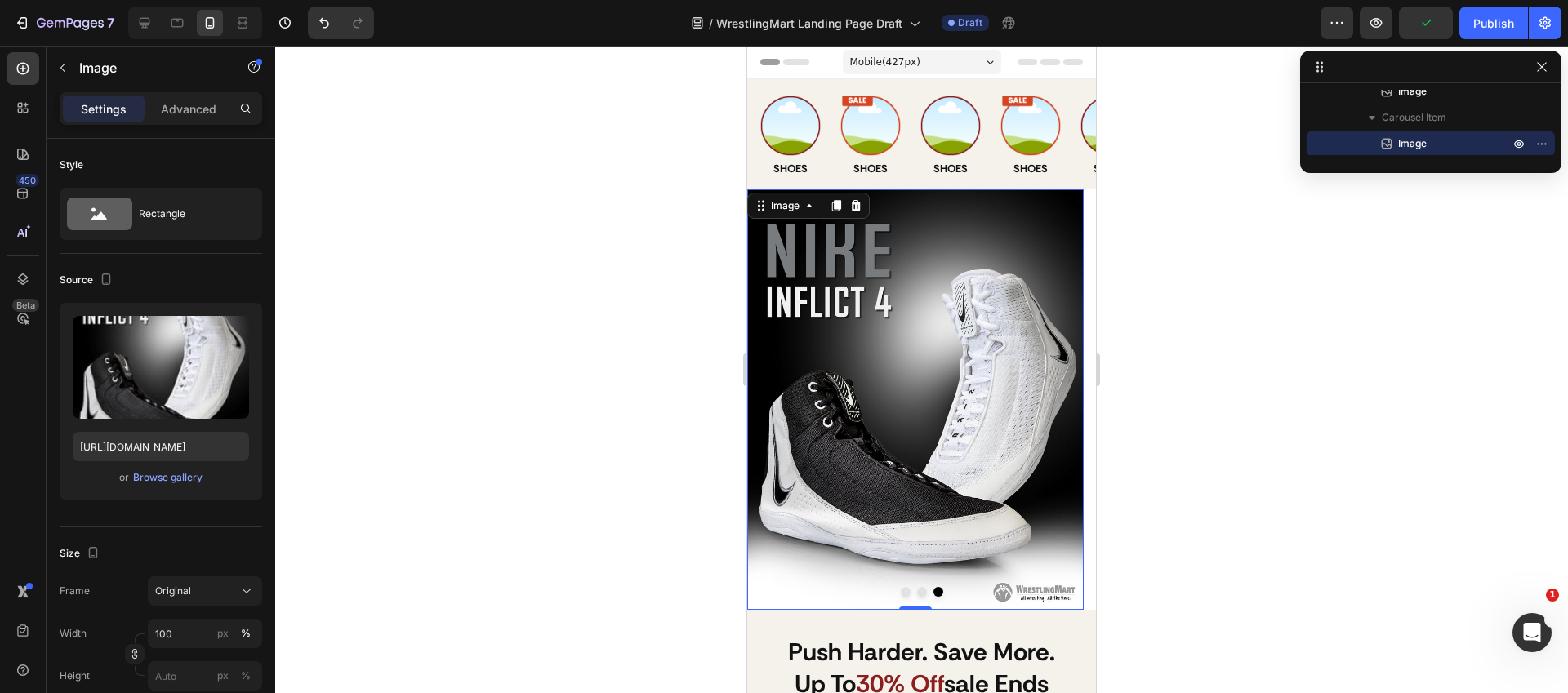
click at [1195, 243] on div at bounding box center [922, 368] width 1293 height 647
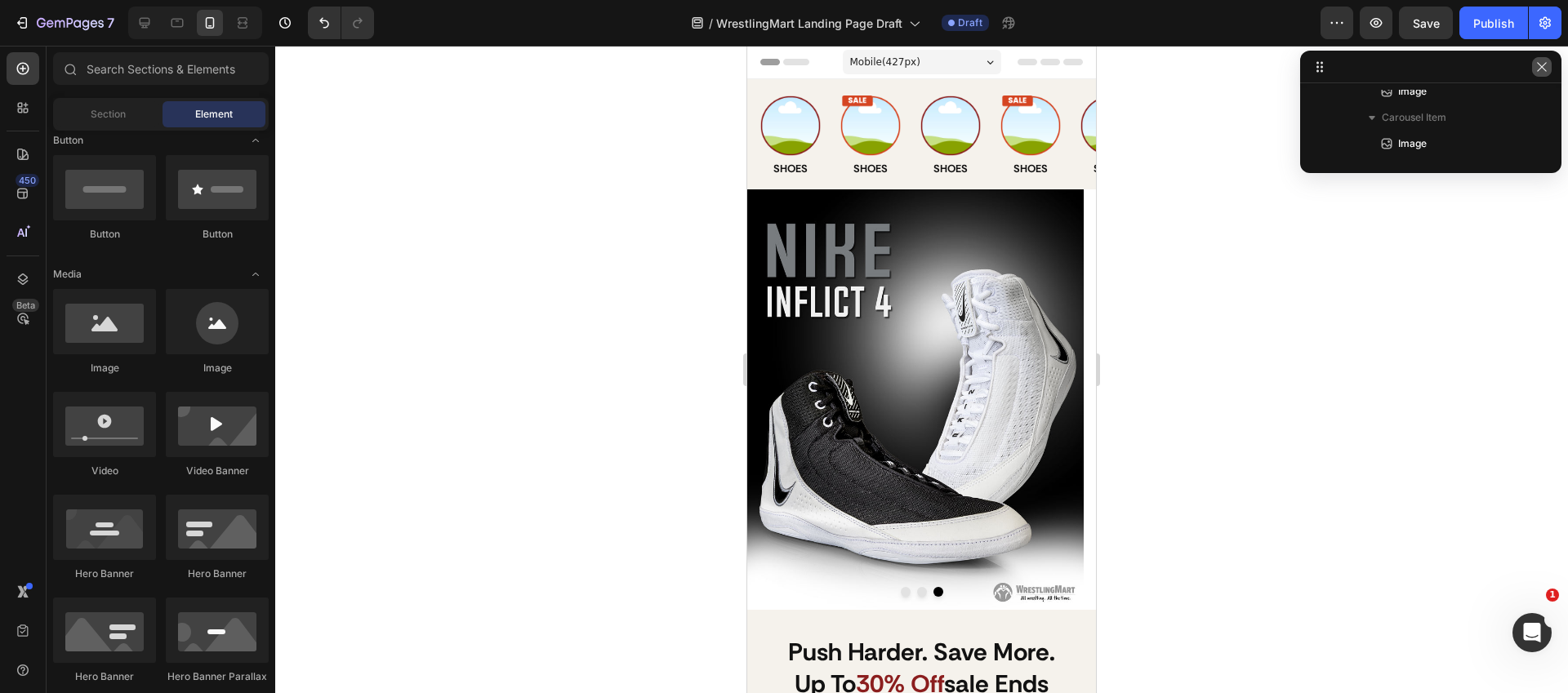
click at [1543, 69] on icon "button" at bounding box center [1542, 67] width 13 height 13
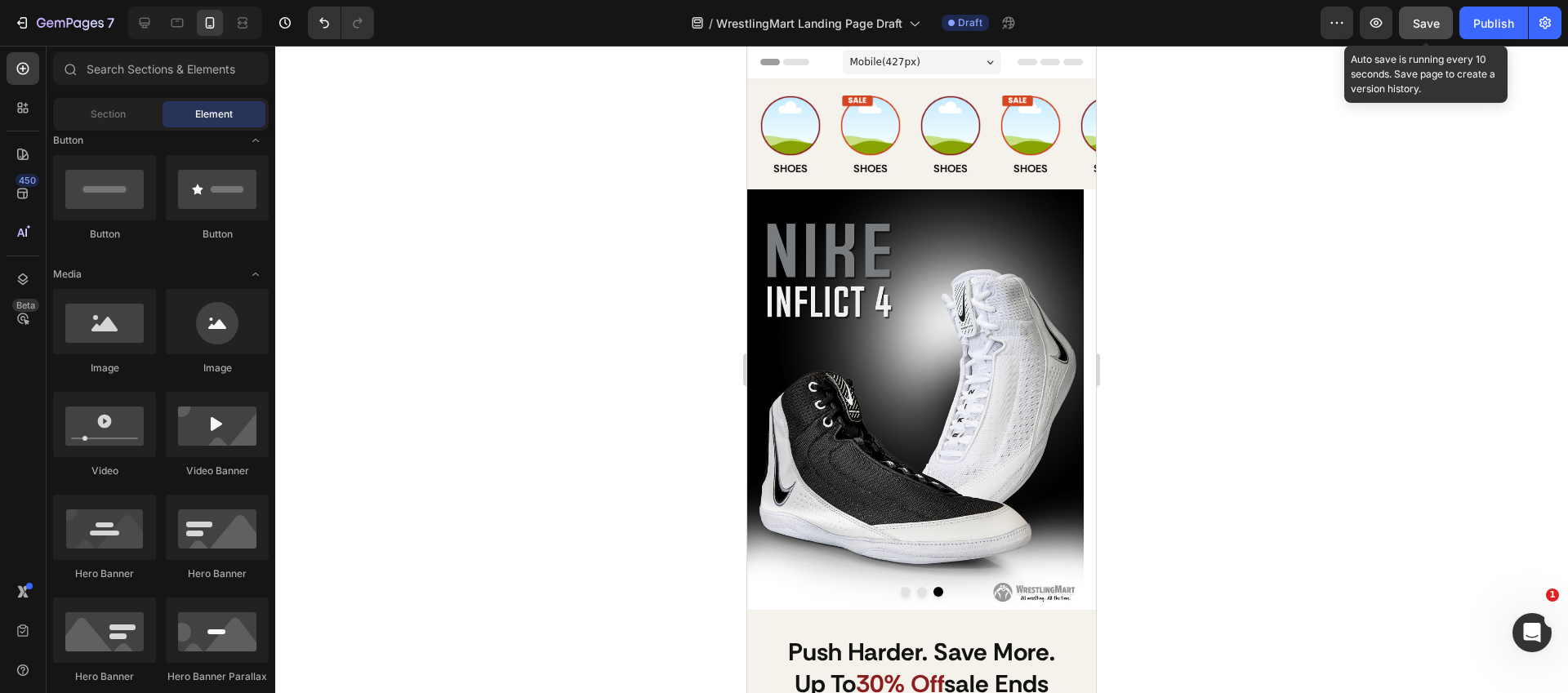
click at [1410, 26] on button "Save" at bounding box center [1425, 23] width 54 height 33
